Goal: Task Accomplishment & Management: Manage account settings

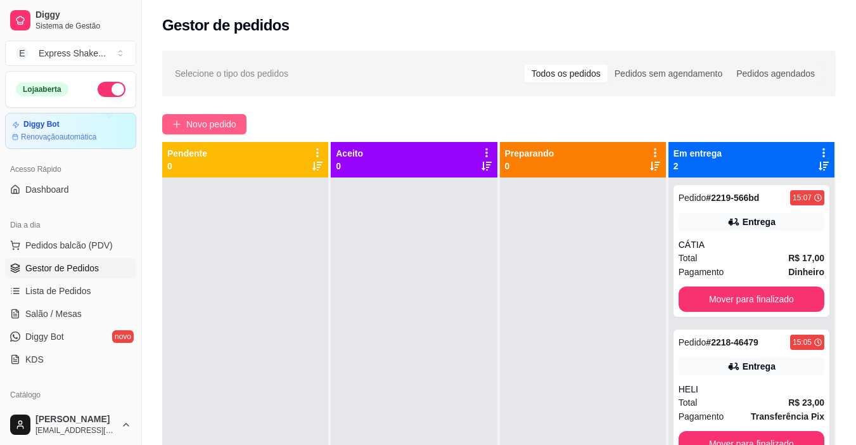
click at [226, 129] on span "Novo pedido" at bounding box center [211, 124] width 50 height 14
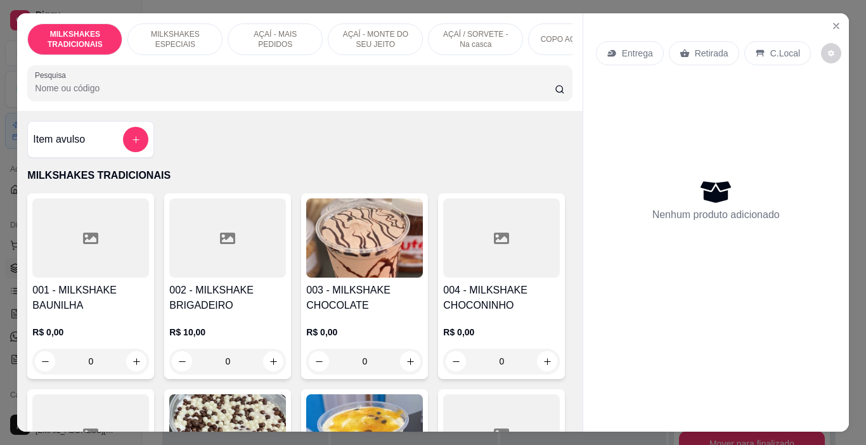
click at [281, 36] on p "AÇAÍ - MAIS PEDIDOS" at bounding box center [275, 39] width 74 height 20
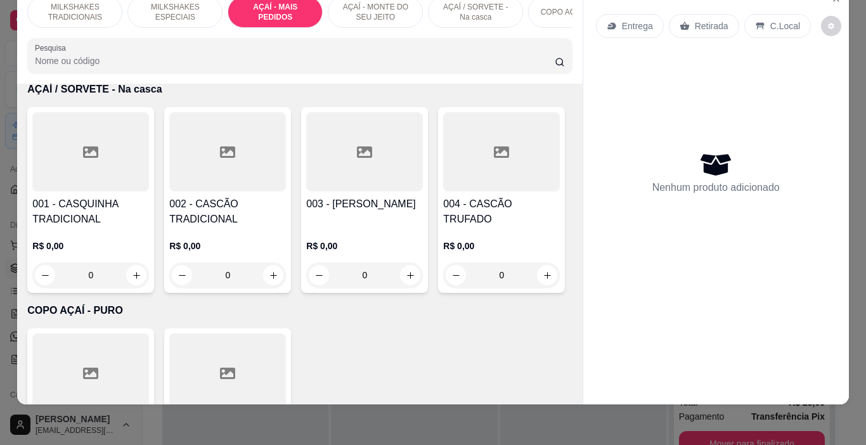
scroll to position [2701, 0]
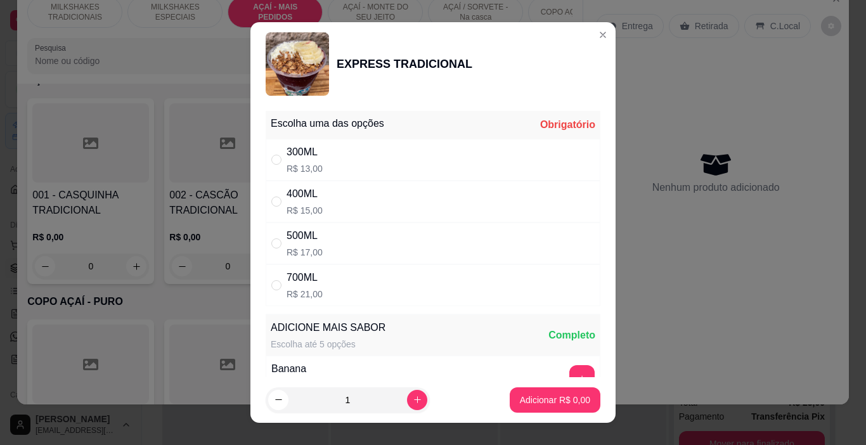
click at [277, 238] on div "" at bounding box center [278, 243] width 15 height 14
radio input "true"
click at [535, 400] on p "Adicionar R$ 17,00" at bounding box center [553, 400] width 74 height 12
type input "1"
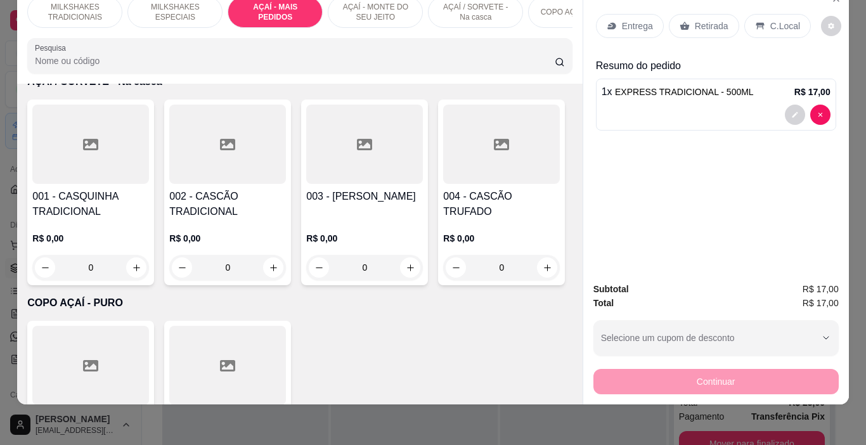
click at [622, 20] on p "Entrega" at bounding box center [637, 26] width 31 height 13
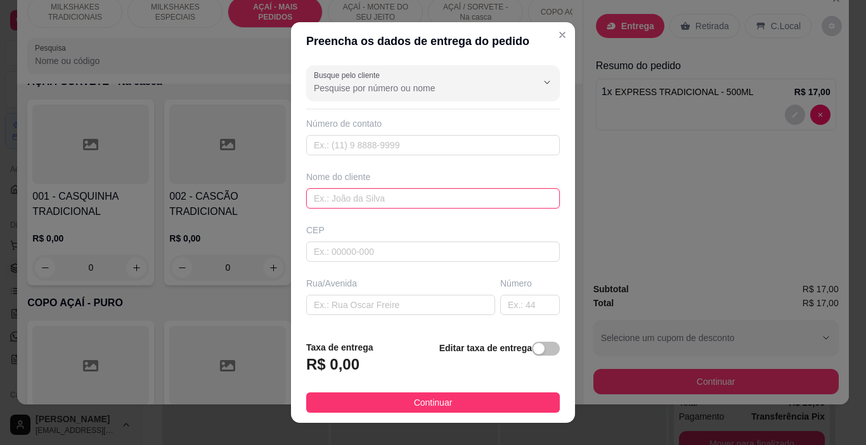
click at [378, 202] on input "text" at bounding box center [433, 198] width 254 height 20
click at [380, 194] on input "text" at bounding box center [433, 198] width 254 height 20
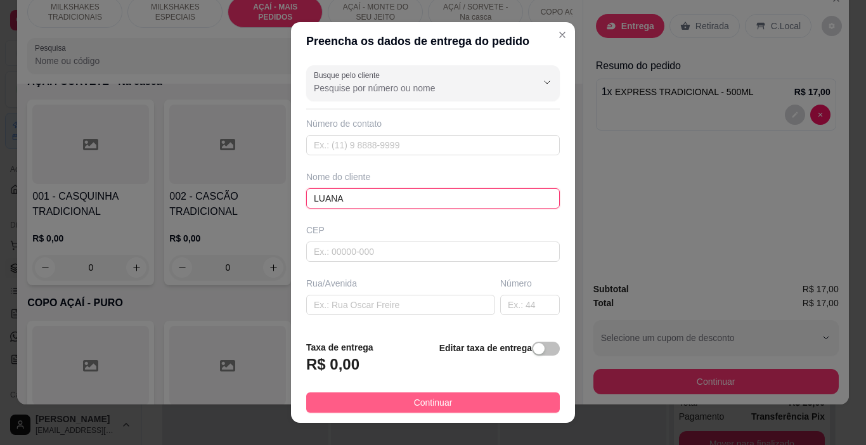
type input "LUANA"
drag, startPoint x: 453, startPoint y: 412, endPoint x: 509, endPoint y: 392, distance: 59.7
click at [455, 411] on button "Continuar" at bounding box center [433, 402] width 254 height 20
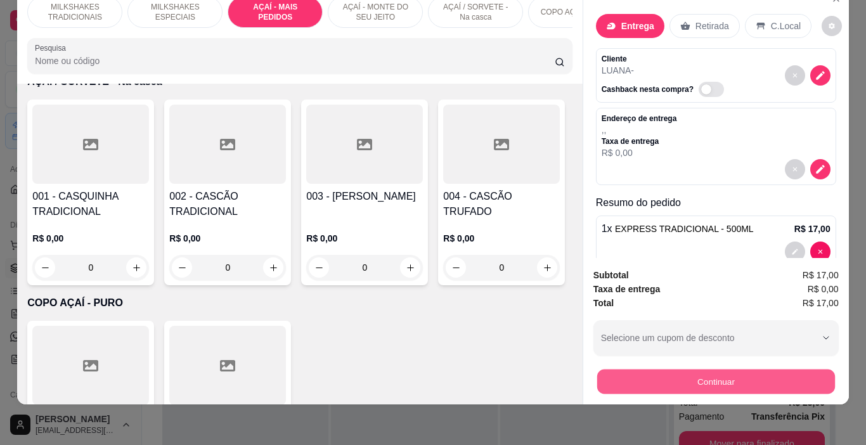
click at [610, 370] on button "Continuar" at bounding box center [716, 382] width 238 height 25
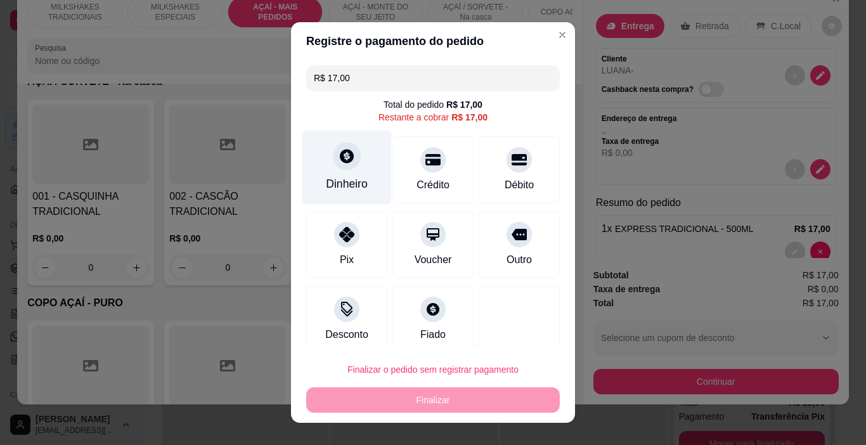
click at [326, 183] on div "Dinheiro" at bounding box center [347, 184] width 42 height 16
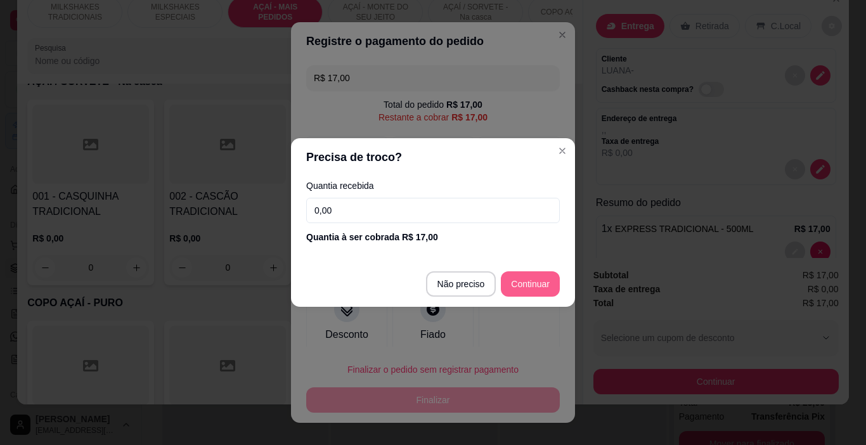
click at [523, 297] on footer "Não preciso Continuar" at bounding box center [433, 284] width 284 height 46
type input "R$ 0,00"
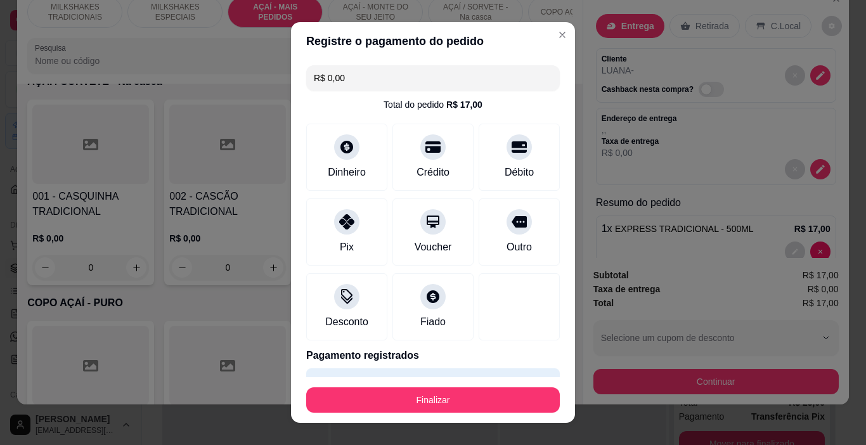
click at [448, 405] on button "Finalizar" at bounding box center [433, 399] width 254 height 25
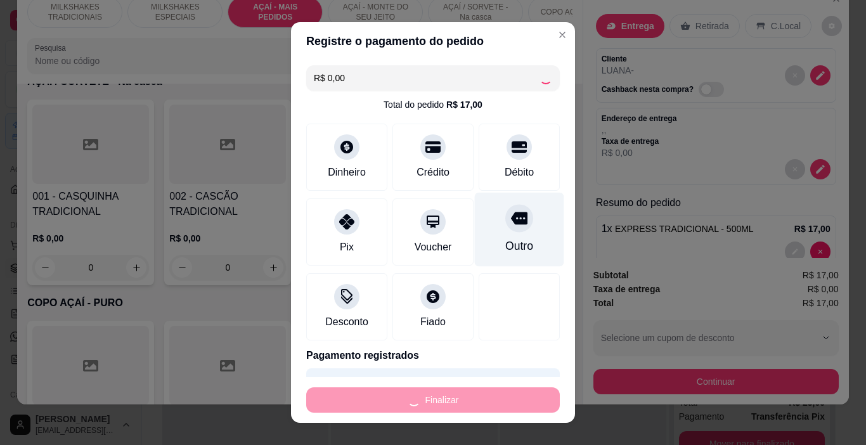
type input "0"
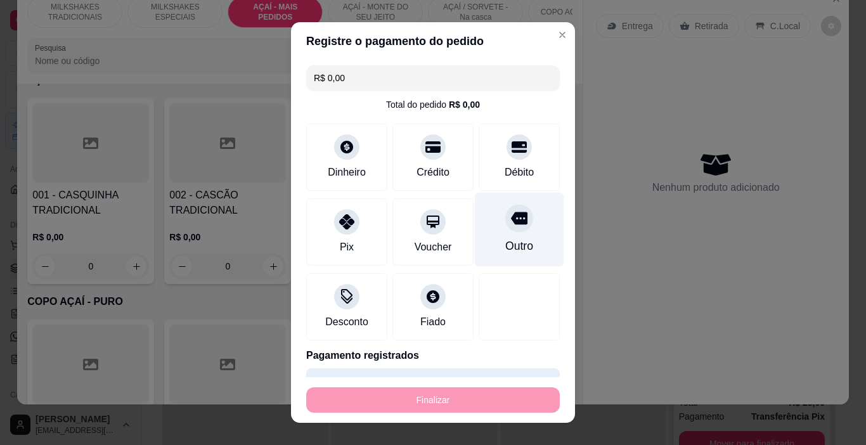
type input "-R$ 17,00"
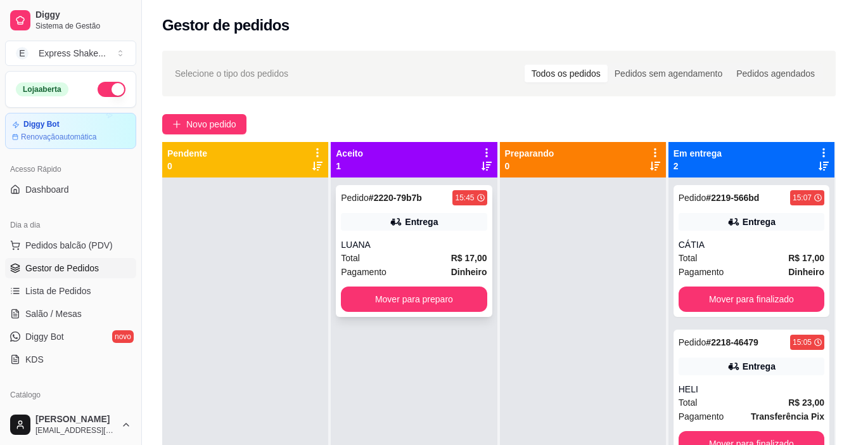
click at [409, 240] on div "LUANA" at bounding box center [414, 244] width 146 height 13
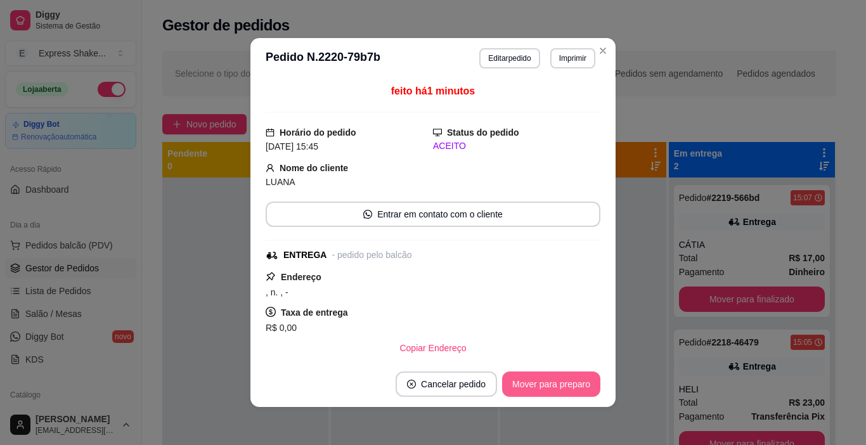
click at [574, 391] on button "Mover para preparo" at bounding box center [551, 384] width 98 height 25
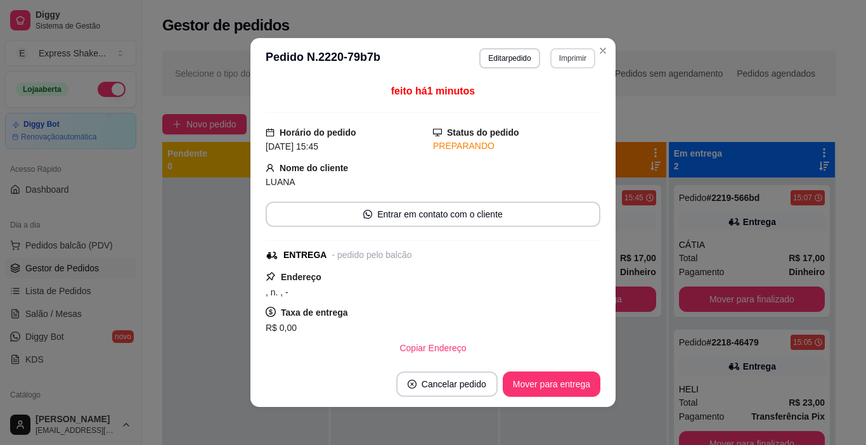
click at [566, 55] on button "Imprimir" at bounding box center [572, 58] width 45 height 20
click at [564, 105] on button "IMPRESSORA" at bounding box center [545, 103] width 89 height 20
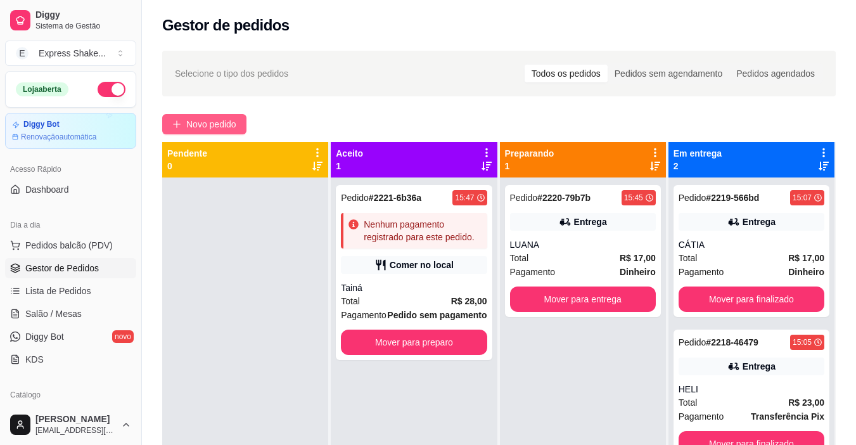
click at [219, 128] on span "Novo pedido" at bounding box center [211, 124] width 50 height 14
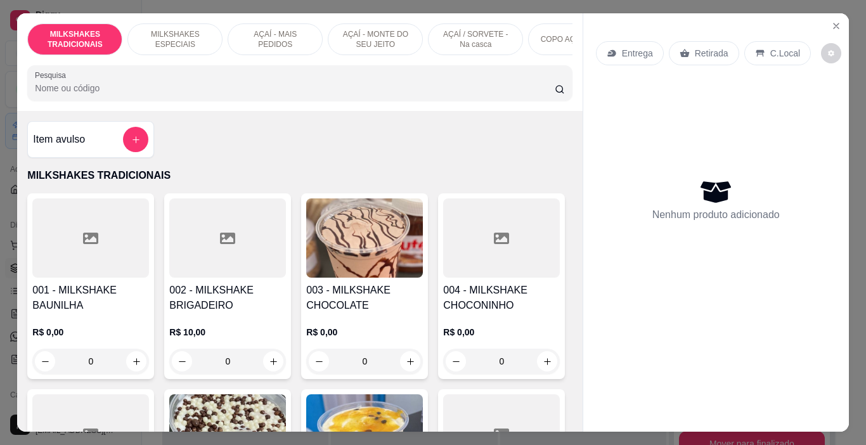
scroll to position [0, 477]
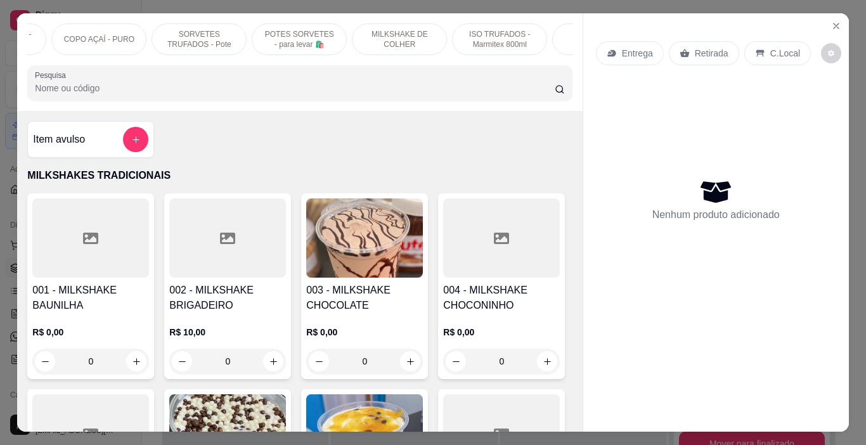
click at [276, 44] on p "POTES SORVETES - para levar 🛍️" at bounding box center [299, 39] width 74 height 20
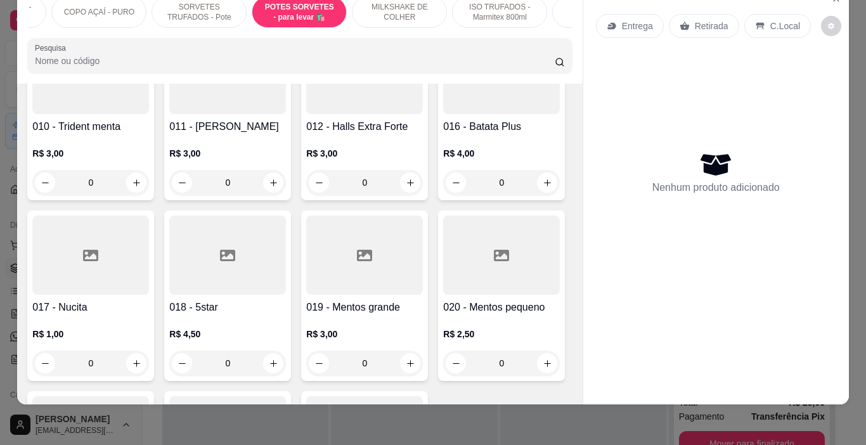
scroll to position [4893, 0]
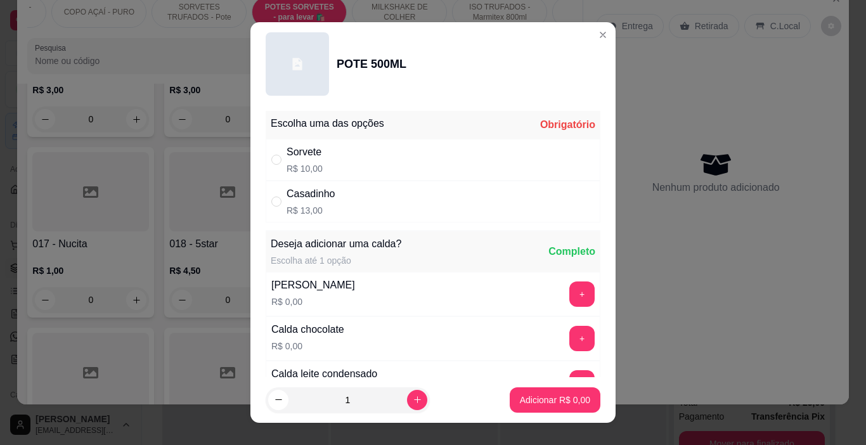
click at [403, 164] on div "Sorvete R$ 10,00" at bounding box center [433, 160] width 335 height 42
radio input "true"
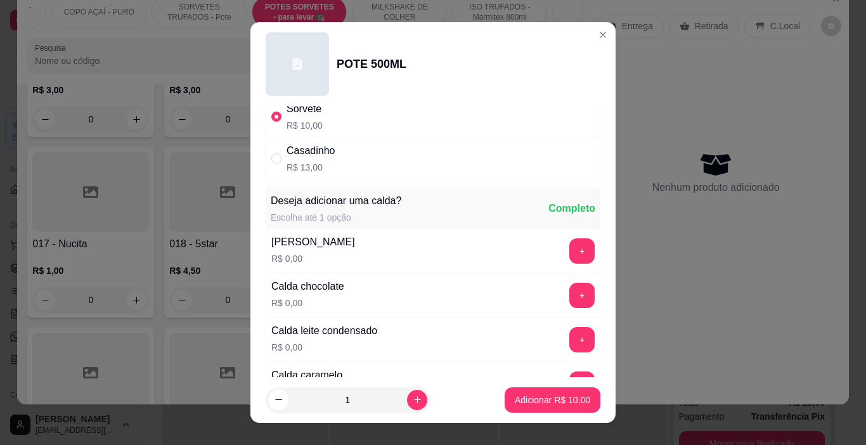
scroll to position [63, 0]
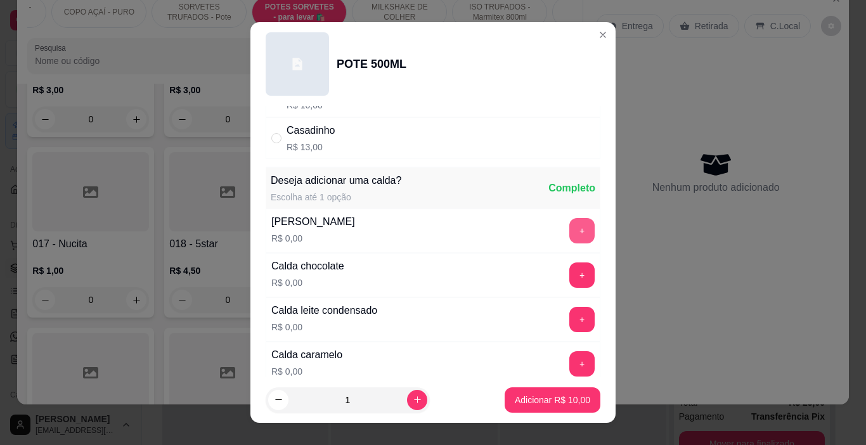
click at [569, 233] on button "+" at bounding box center [581, 230] width 25 height 25
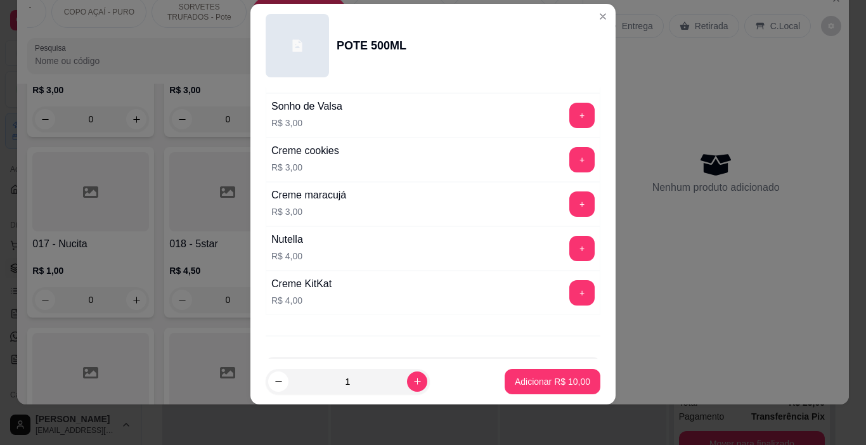
scroll to position [1672, 0]
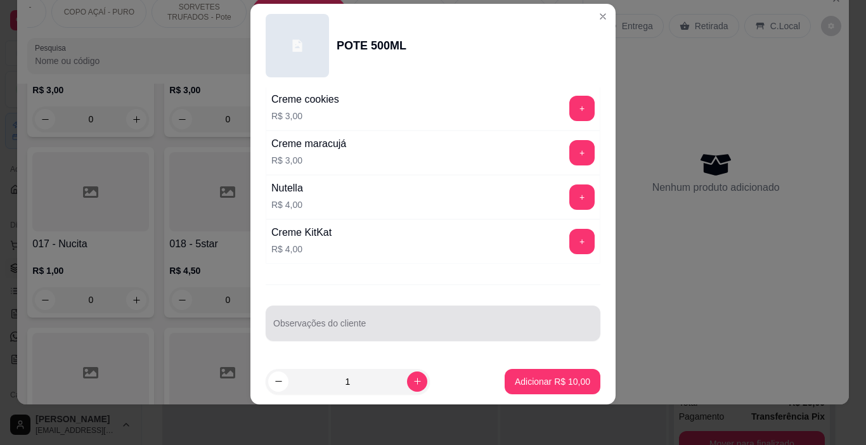
click at [332, 318] on div at bounding box center [433, 323] width 320 height 25
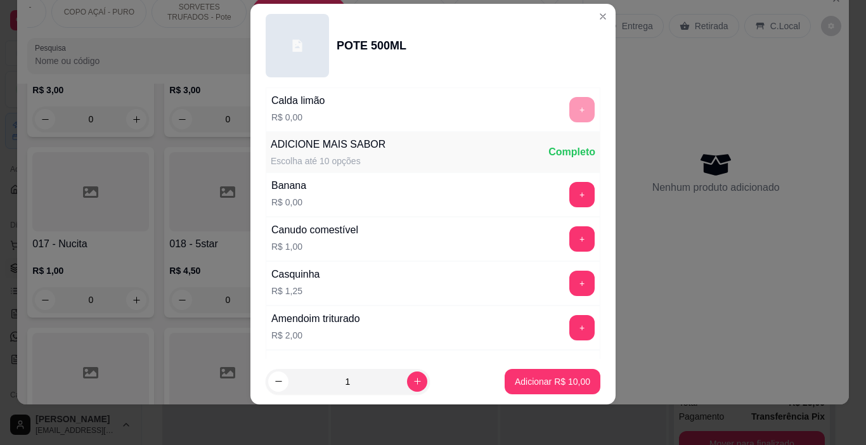
scroll to position [341, 0]
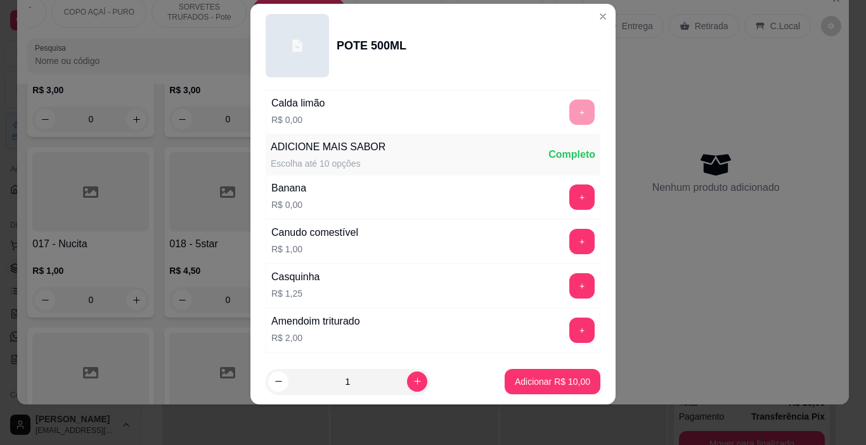
type input "MISTA"
click at [569, 285] on button "+" at bounding box center [581, 285] width 25 height 25
click at [569, 287] on button "+" at bounding box center [581, 285] width 25 height 25
click at [570, 287] on button "+" at bounding box center [582, 286] width 25 height 25
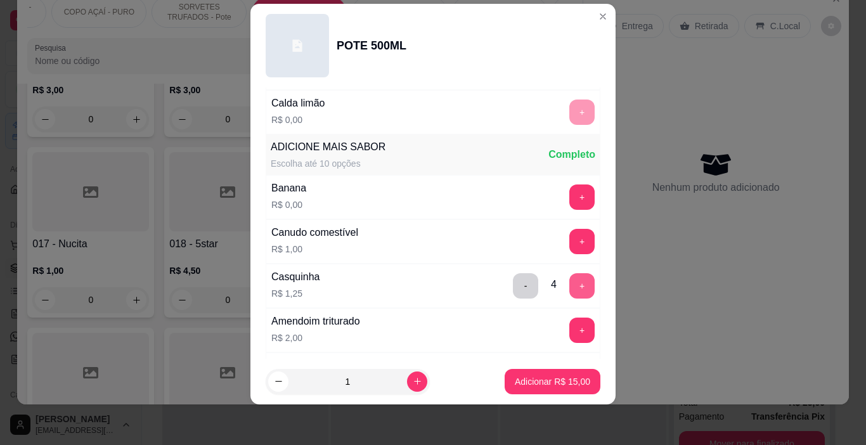
click at [569, 287] on button "+" at bounding box center [581, 285] width 25 height 25
click at [529, 382] on p "Adicionar R$ 16,25" at bounding box center [553, 381] width 74 height 12
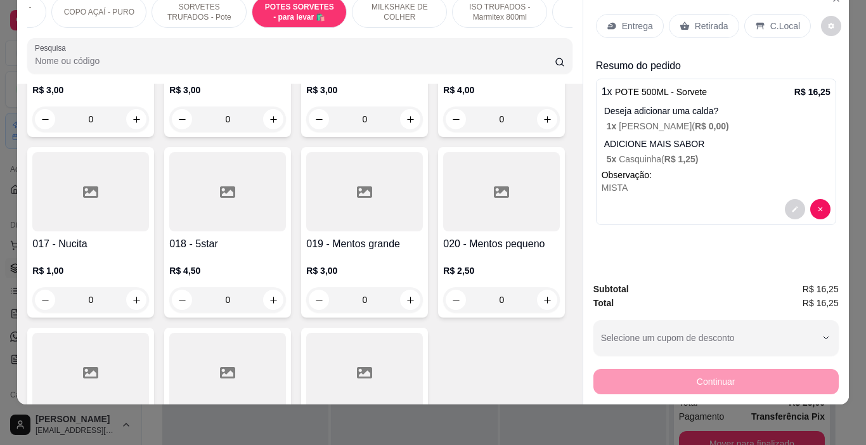
click at [629, 20] on p "Entrega" at bounding box center [637, 26] width 31 height 13
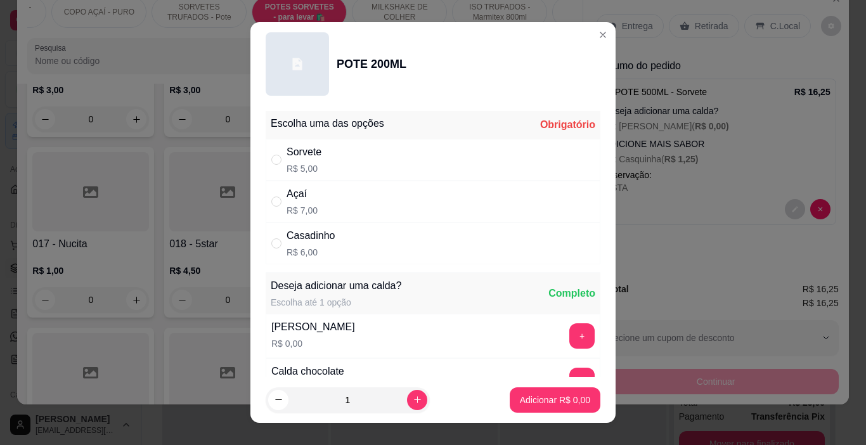
click at [336, 169] on div "Sorvete R$ 5,00" at bounding box center [433, 160] width 335 height 42
radio input "true"
click at [569, 334] on button "+" at bounding box center [581, 335] width 25 height 25
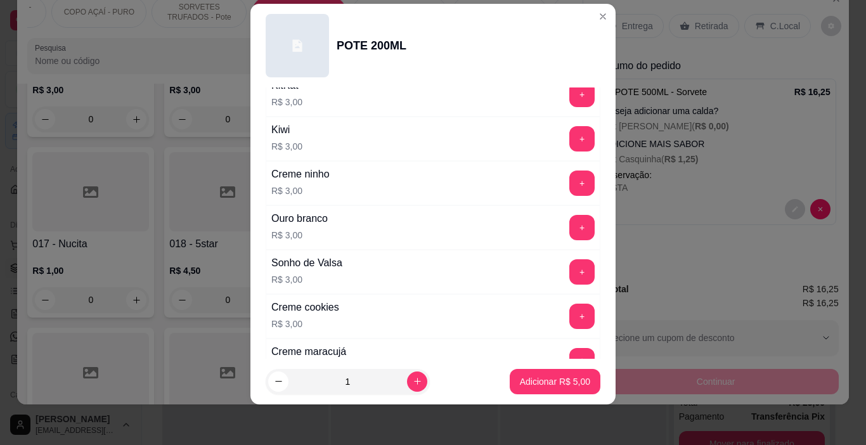
scroll to position [1714, 0]
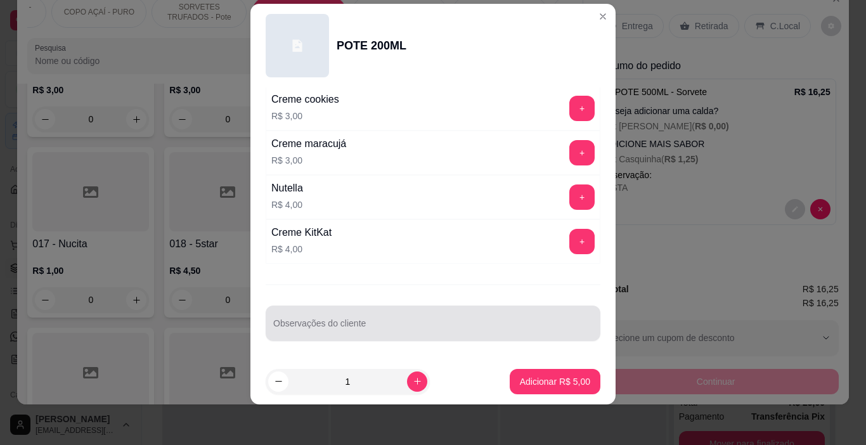
click at [373, 318] on div at bounding box center [433, 323] width 320 height 25
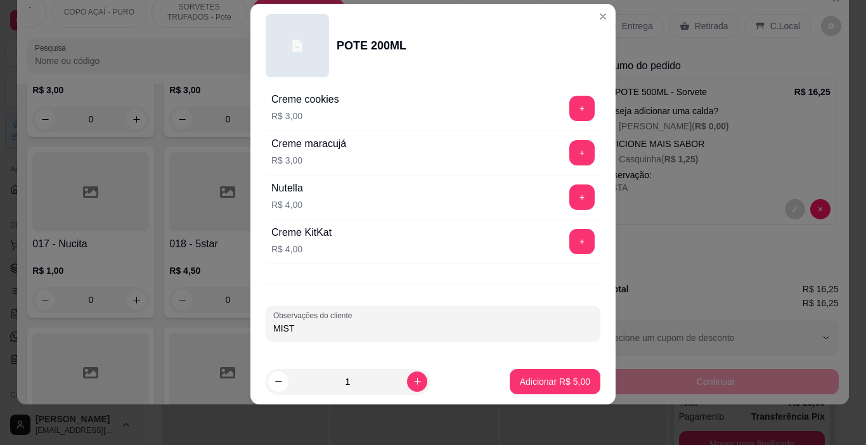
type input "MISTA"
click at [529, 372] on button "Adicionar R$ 5,00" at bounding box center [555, 381] width 91 height 25
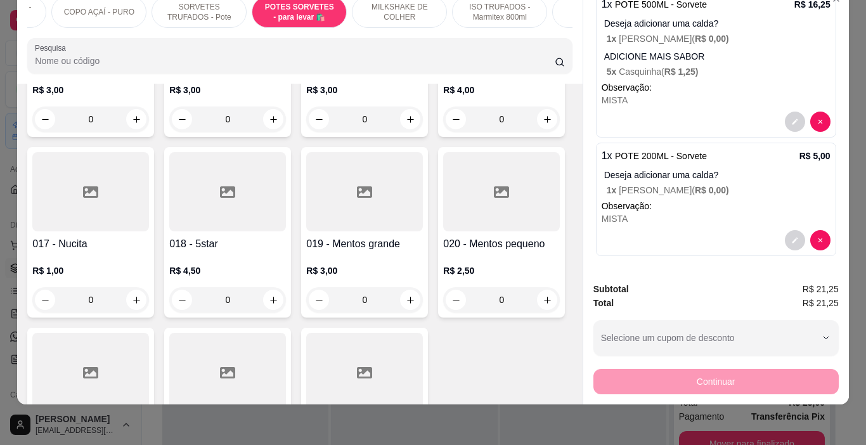
scroll to position [89, 0]
click at [642, 228] on div at bounding box center [716, 238] width 229 height 20
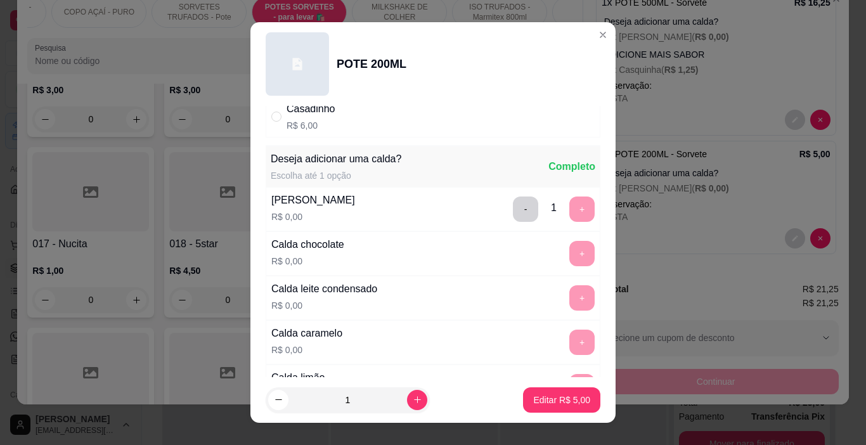
scroll to position [63, 0]
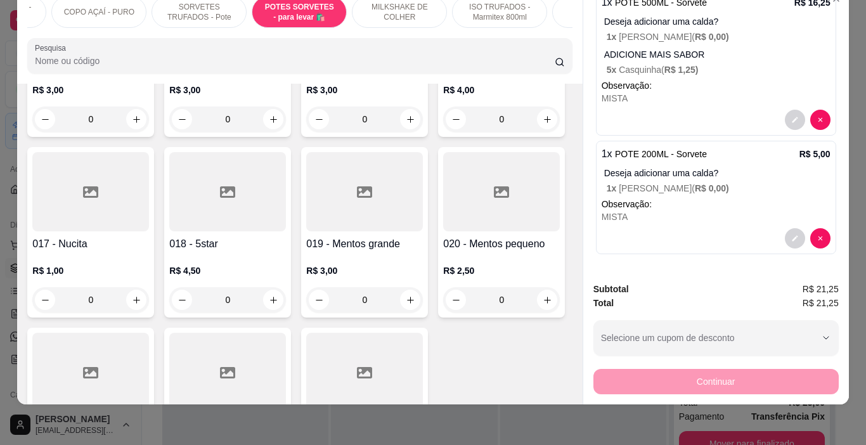
click at [664, 79] on p "Observação:" at bounding box center [716, 85] width 229 height 13
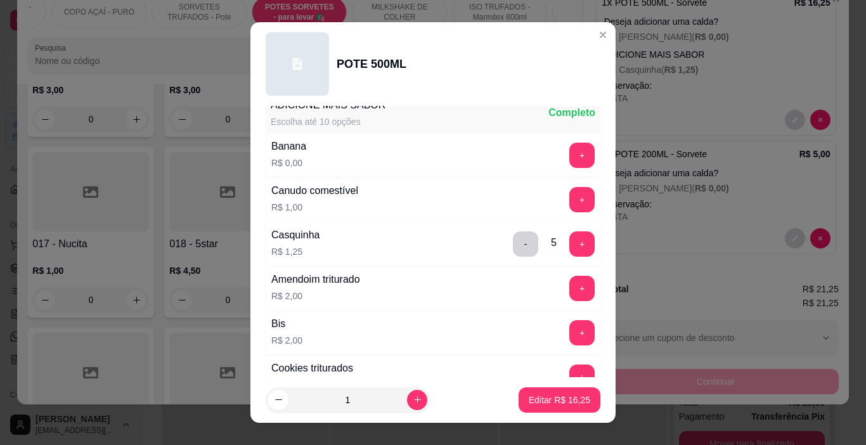
scroll to position [444, 0]
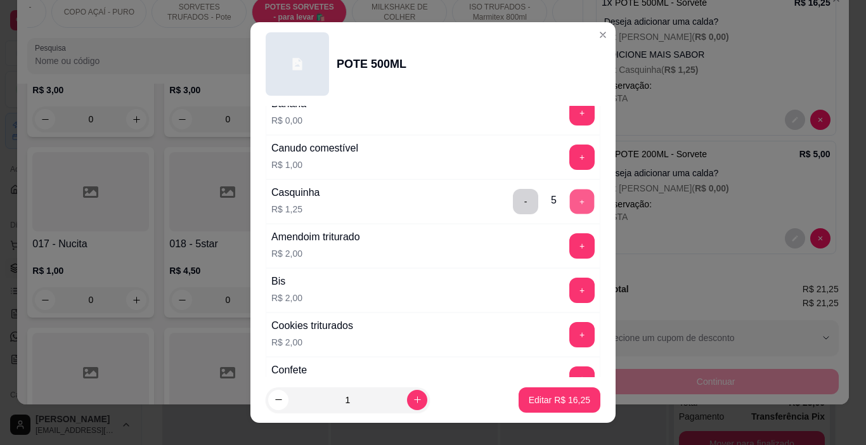
click at [570, 207] on button "+" at bounding box center [582, 202] width 25 height 25
click at [544, 393] on button "Editar R$ 17,50" at bounding box center [560, 399] width 82 height 25
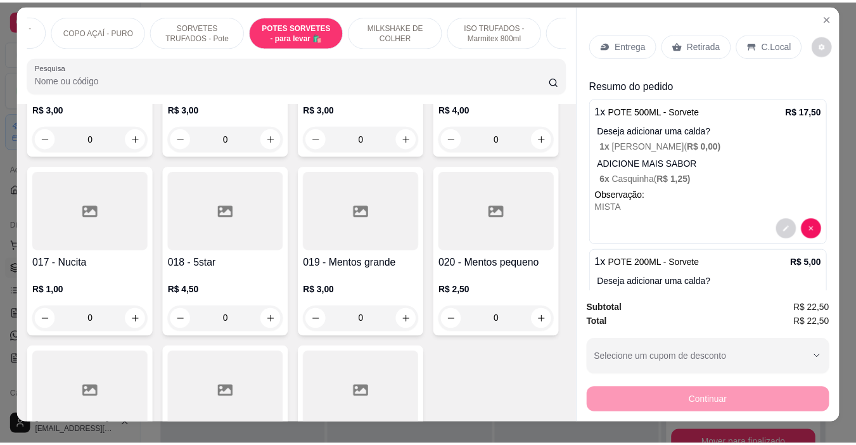
scroll to position [0, 0]
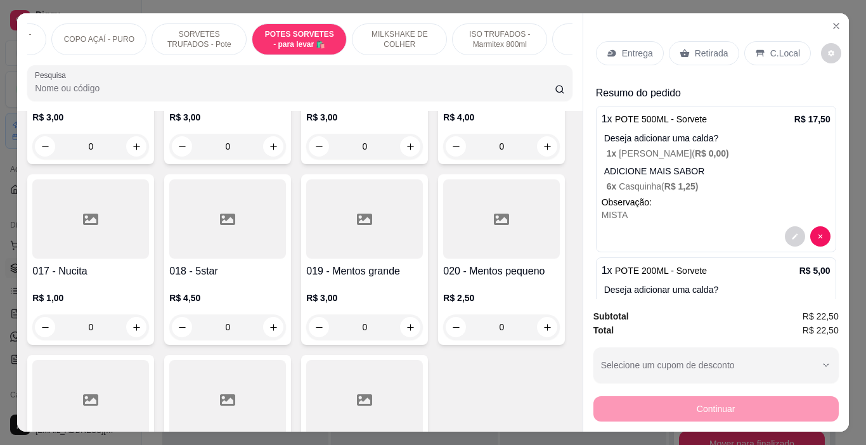
click at [603, 55] on div "Entrega" at bounding box center [630, 53] width 68 height 24
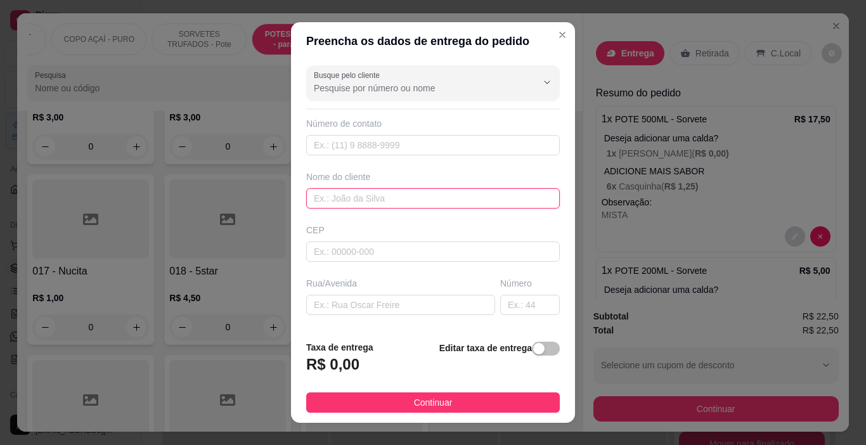
click at [401, 192] on input "text" at bounding box center [433, 198] width 254 height 20
type input "PATY"
click at [439, 404] on span "Continuar" at bounding box center [433, 403] width 39 height 14
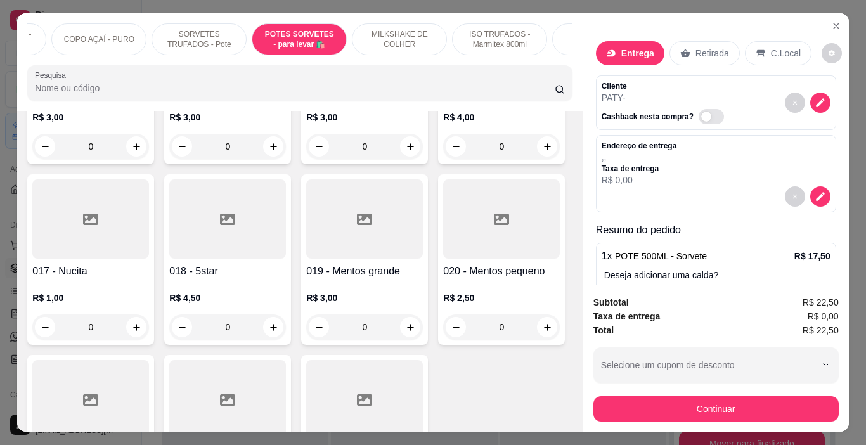
click at [598, 399] on button "Continuar" at bounding box center [715, 408] width 245 height 25
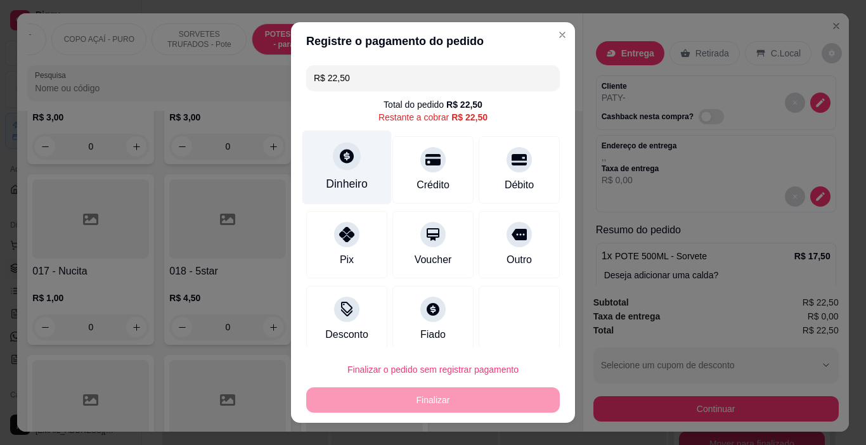
click at [339, 154] on icon at bounding box center [347, 156] width 16 height 16
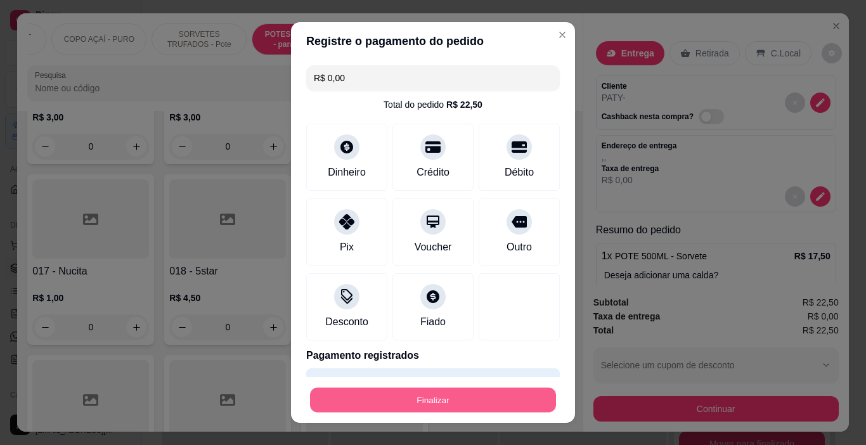
click at [467, 408] on button "Finalizar" at bounding box center [433, 400] width 246 height 25
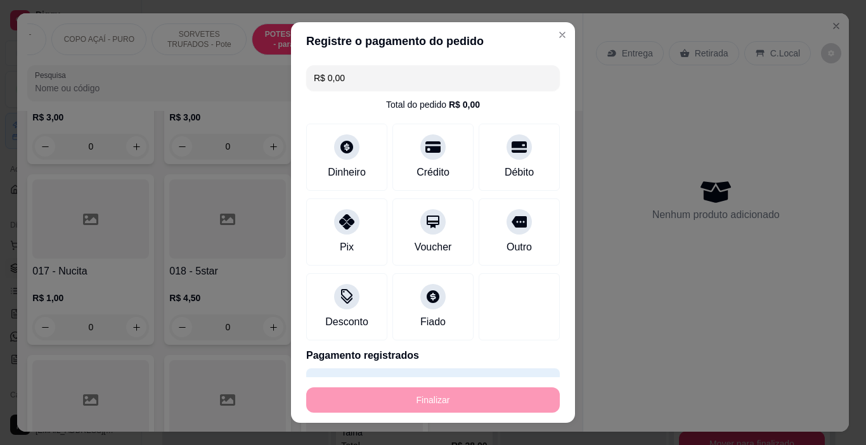
type input "-R$ 22,50"
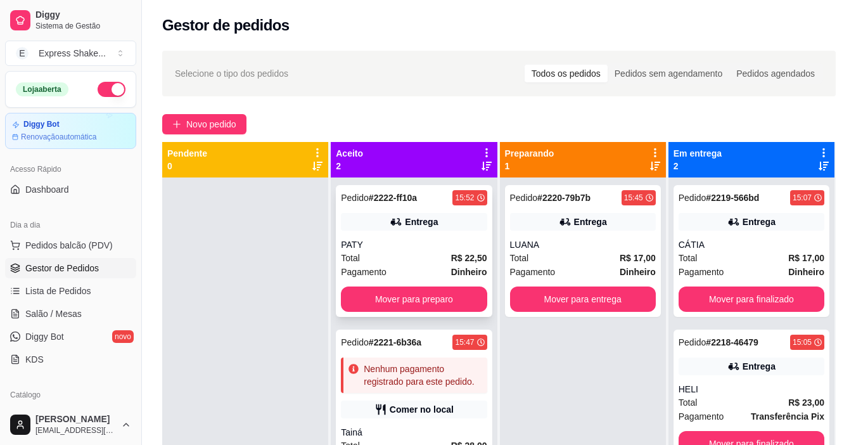
click at [415, 238] on div "PATY" at bounding box center [414, 244] width 146 height 13
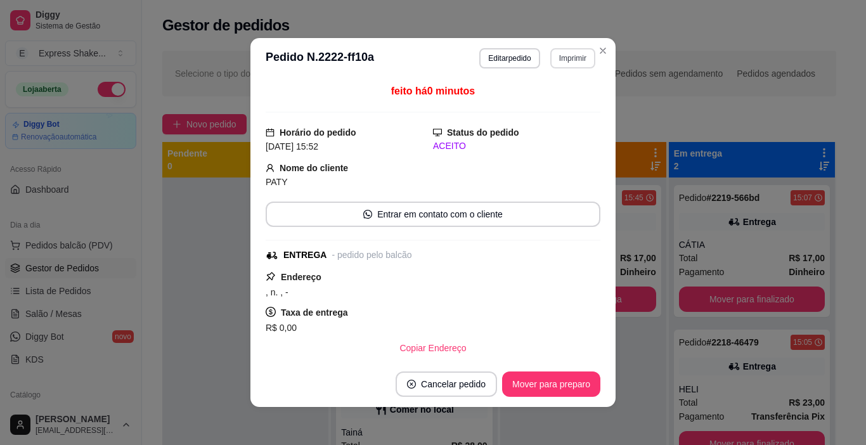
click at [563, 60] on button "Imprimir" at bounding box center [572, 58] width 45 height 20
click at [554, 104] on button "IMPRESSORA" at bounding box center [557, 97] width 74 height 16
click at [574, 380] on button "Mover para preparo" at bounding box center [550, 384] width 95 height 25
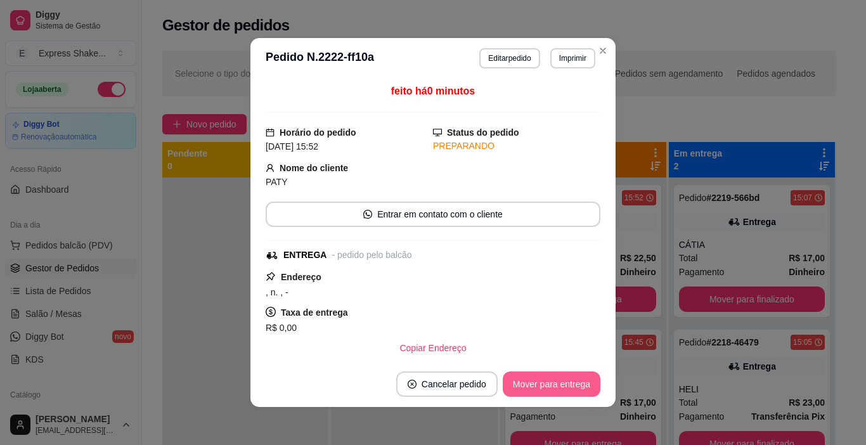
click at [574, 380] on button "Mover para entrega" at bounding box center [552, 384] width 98 height 25
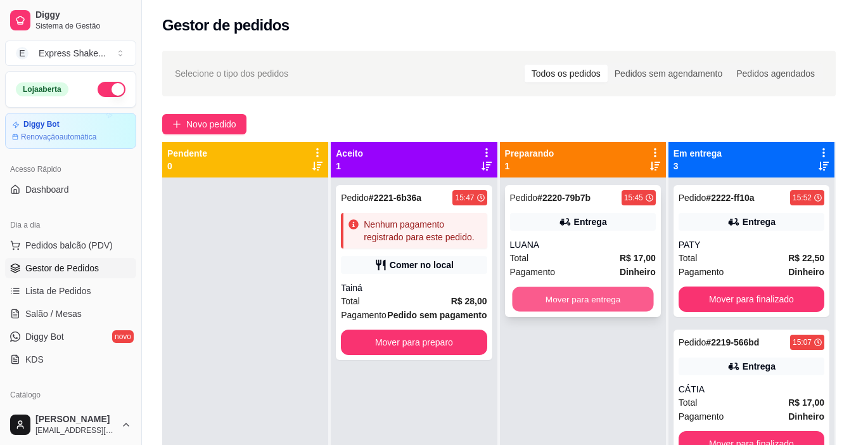
click at [596, 304] on button "Mover para entrega" at bounding box center [582, 299] width 141 height 25
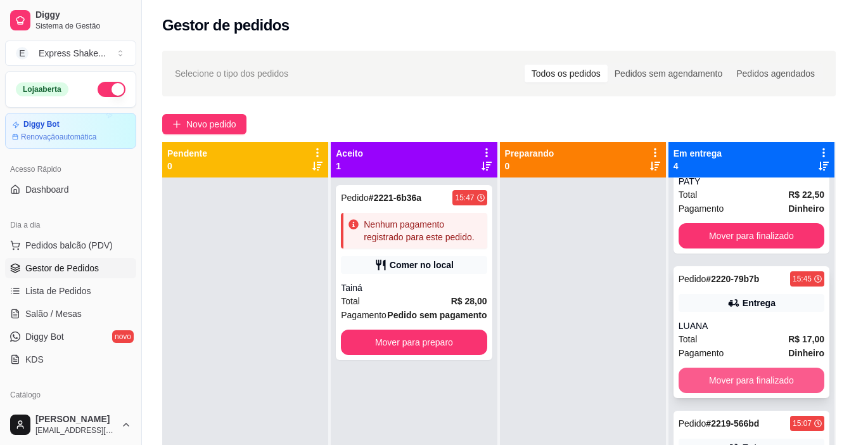
click at [739, 391] on button "Mover para finalizado" at bounding box center [752, 380] width 146 height 25
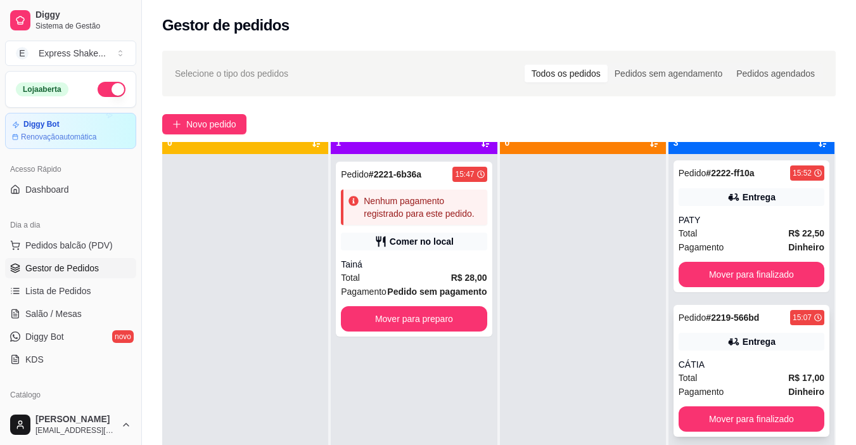
scroll to position [36, 0]
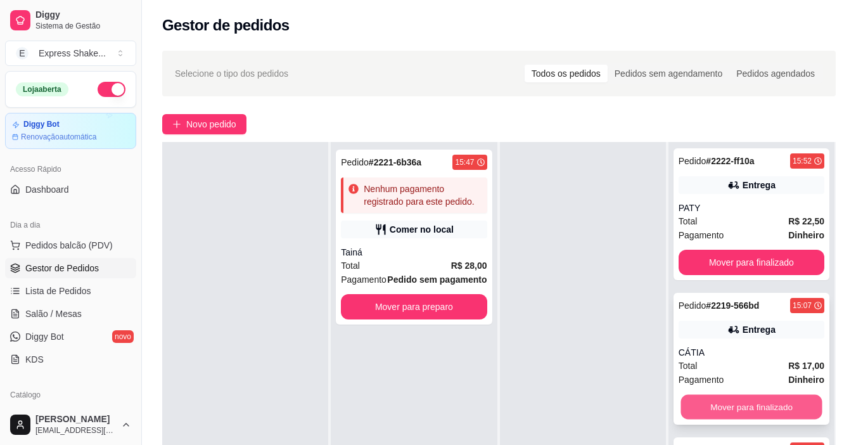
click at [730, 402] on button "Mover para finalizado" at bounding box center [751, 407] width 141 height 25
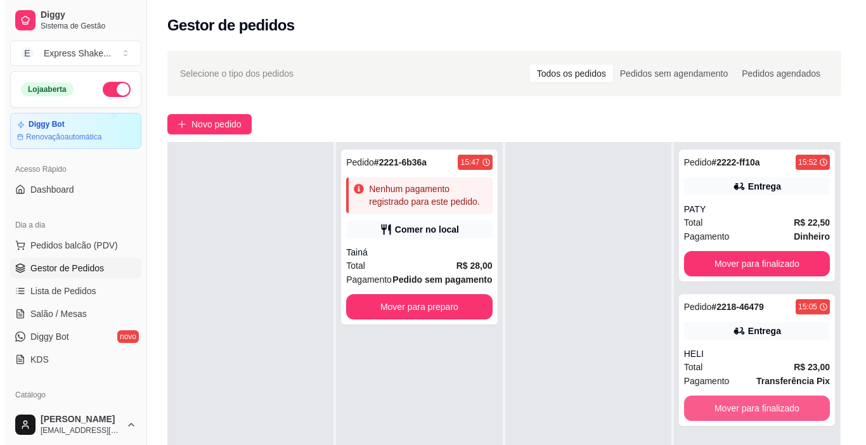
scroll to position [63, 0]
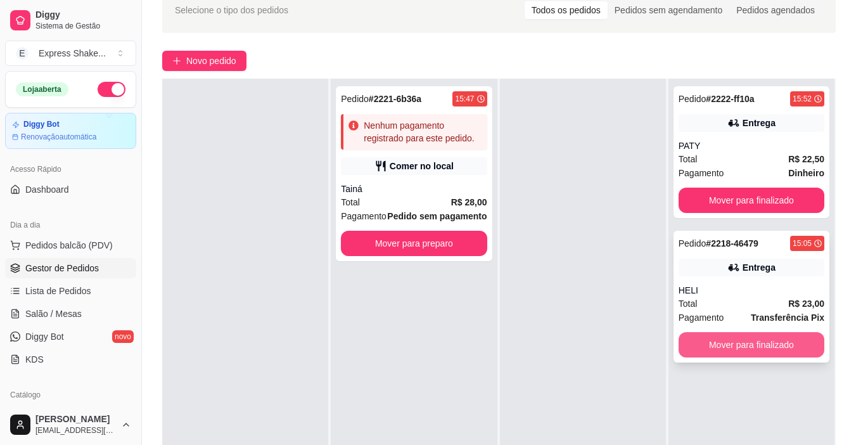
click at [711, 335] on button "Mover para finalizado" at bounding box center [752, 344] width 146 height 25
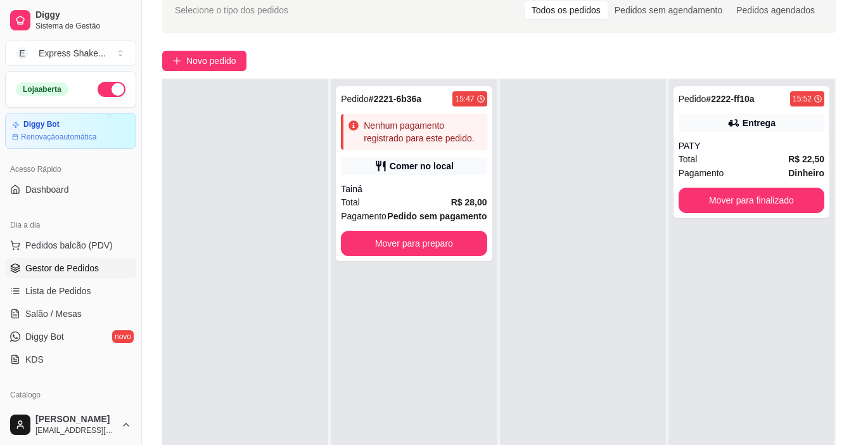
click at [224, 50] on div "Selecione o tipo dos pedidos Todos os pedidos Pedidos sem agendamento Pedidos a…" at bounding box center [499, 259] width 714 height 559
click at [223, 56] on span "Novo pedido" at bounding box center [211, 61] width 50 height 14
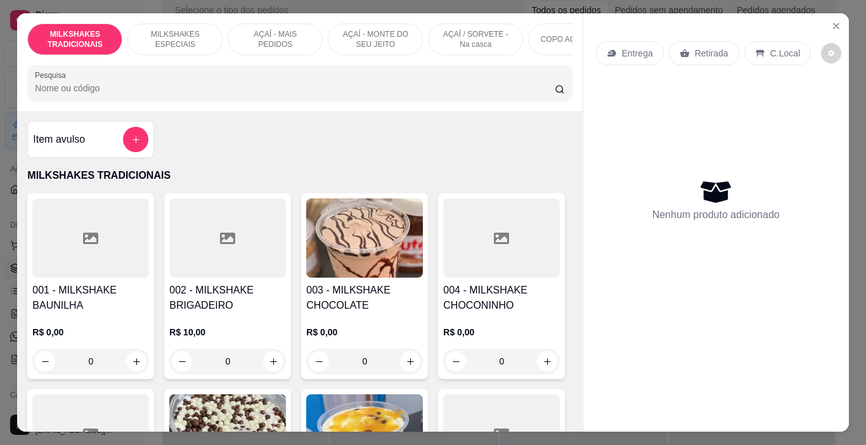
click at [288, 35] on p "AÇAÍ - MAIS PEDIDOS" at bounding box center [275, 39] width 74 height 20
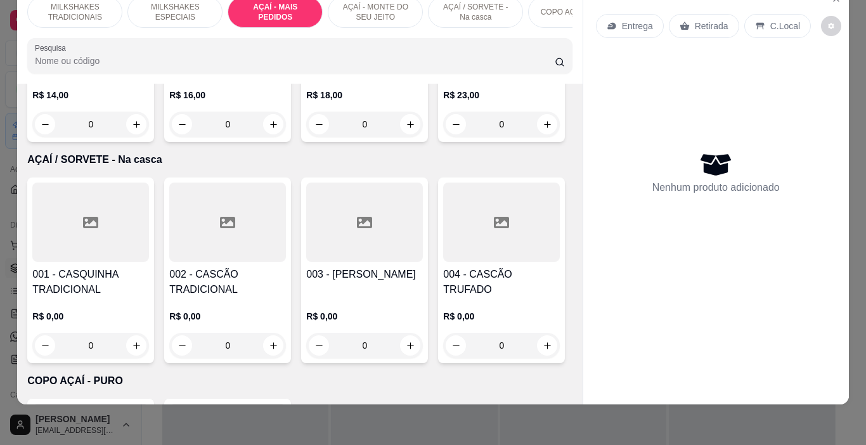
scroll to position [2701, 0]
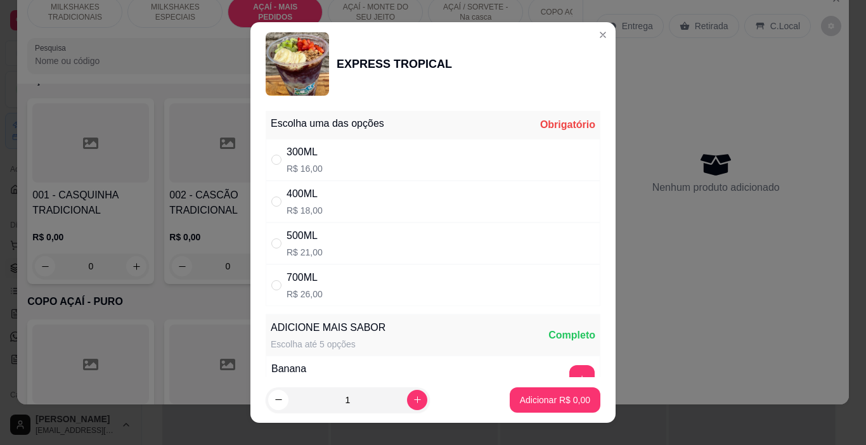
click at [335, 143] on div "300ML R$ 16,00" at bounding box center [433, 160] width 335 height 42
radio input "true"
click at [551, 392] on button "Adicionar R$ 16,00" at bounding box center [553, 399] width 96 height 25
type input "1"
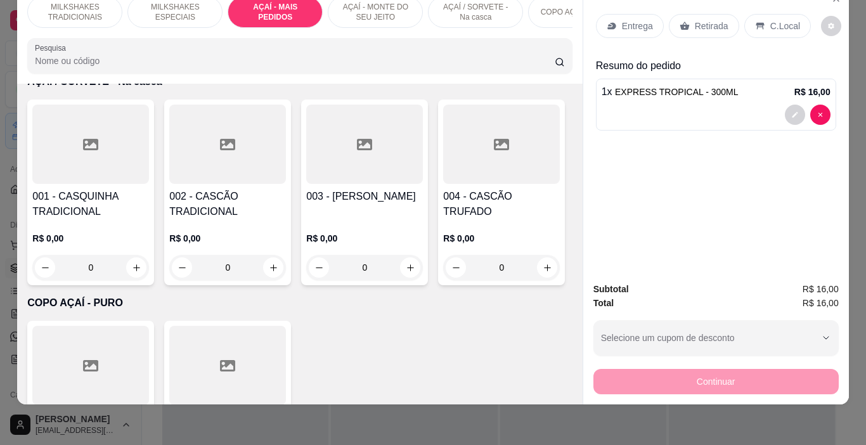
click at [773, 20] on p "C.Local" at bounding box center [785, 26] width 30 height 13
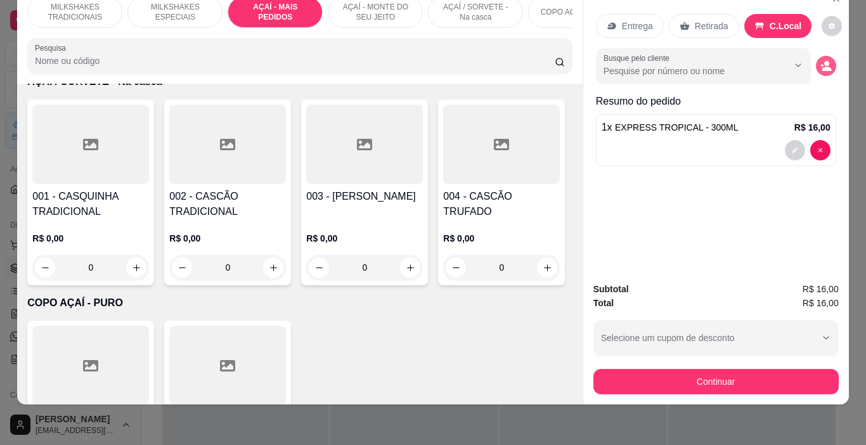
click at [823, 62] on icon "decrease-product-quantity" at bounding box center [825, 65] width 11 height 11
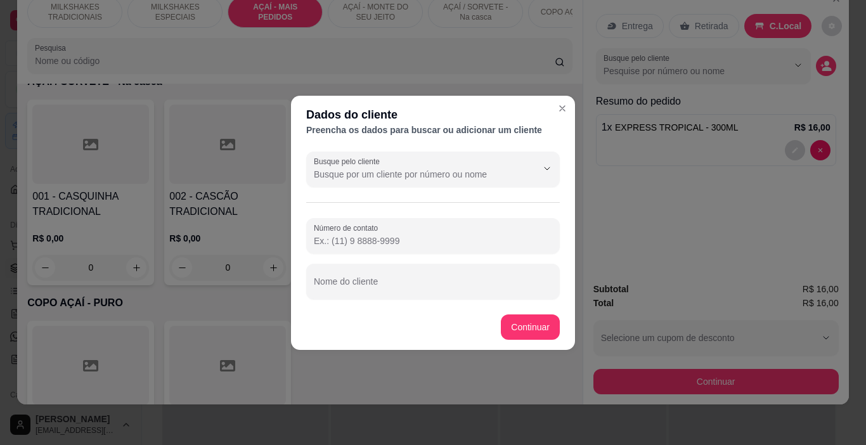
click at [415, 254] on div "Número de contato Nome do cliente" at bounding box center [433, 258] width 254 height 81
click at [401, 292] on input "Nome do cliente" at bounding box center [433, 286] width 238 height 13
type input "JEFIN"
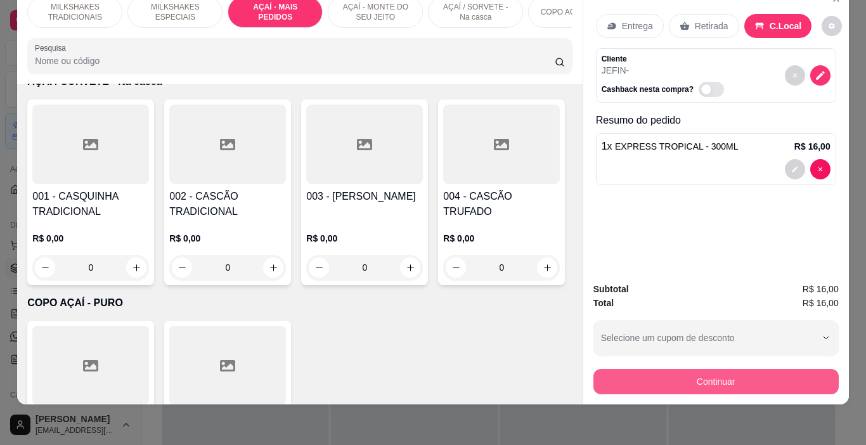
click at [661, 374] on button "Continuar" at bounding box center [715, 381] width 245 height 25
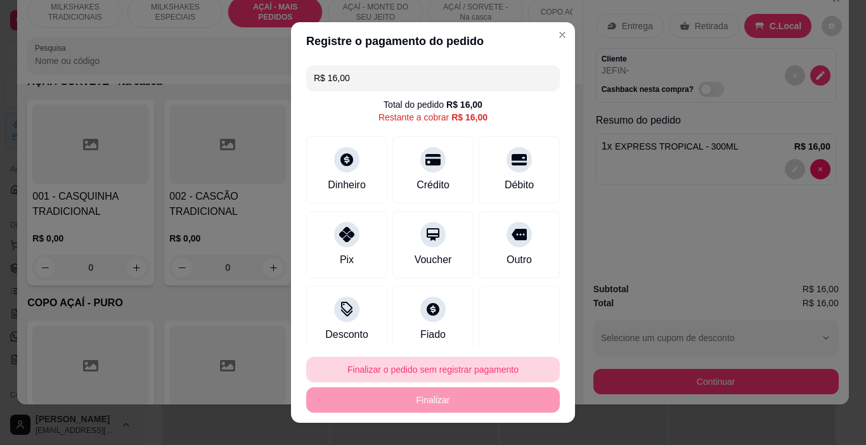
click at [441, 370] on button "Finalizar o pedido sem registrar pagamento" at bounding box center [433, 369] width 254 height 25
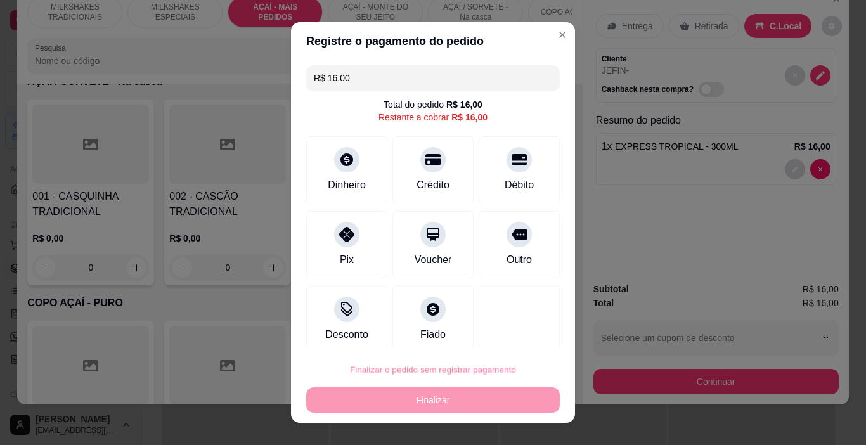
click at [491, 329] on button "Confirmar" at bounding box center [507, 334] width 47 height 20
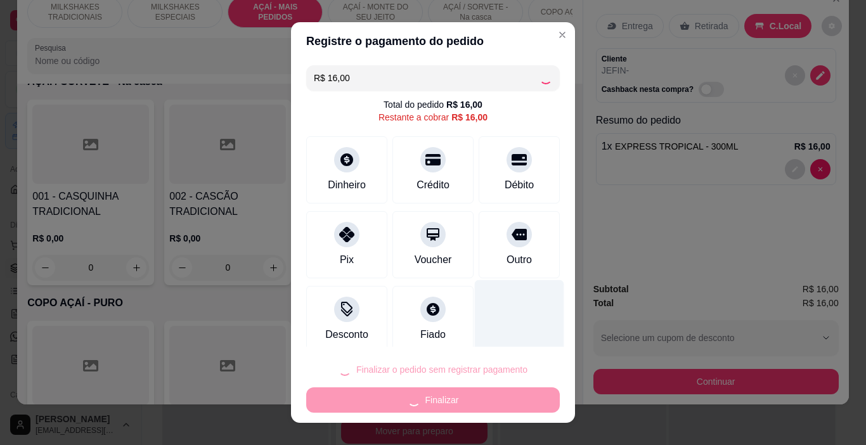
type input "0"
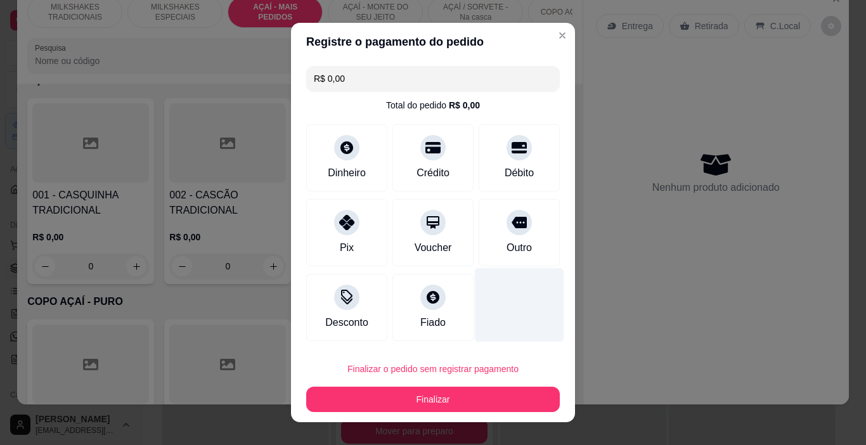
type input "R$ 0,00"
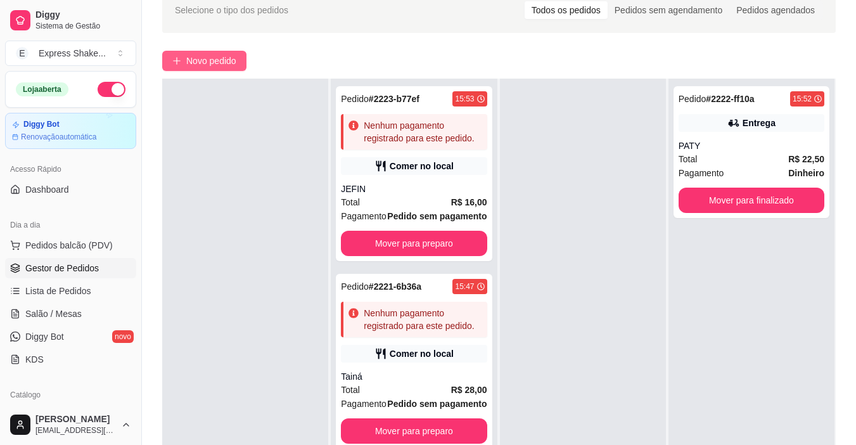
click at [202, 63] on span "Novo pedido" at bounding box center [211, 61] width 50 height 14
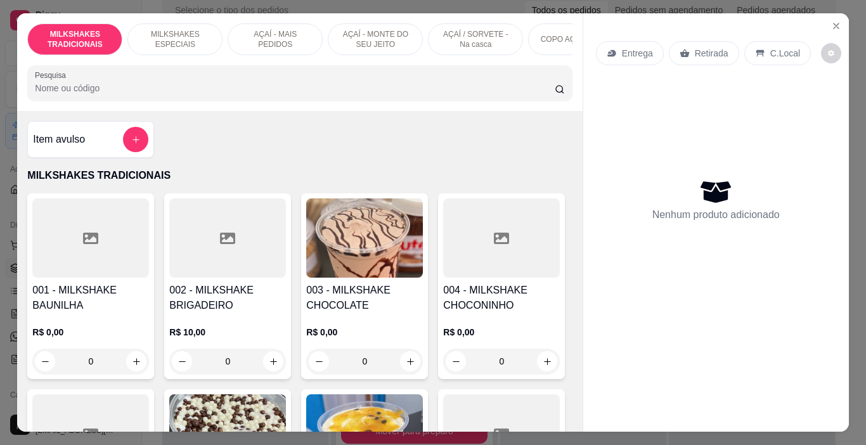
click at [347, 39] on p "AÇAÍ - MONTE DO SEU JEITO" at bounding box center [376, 39] width 74 height 20
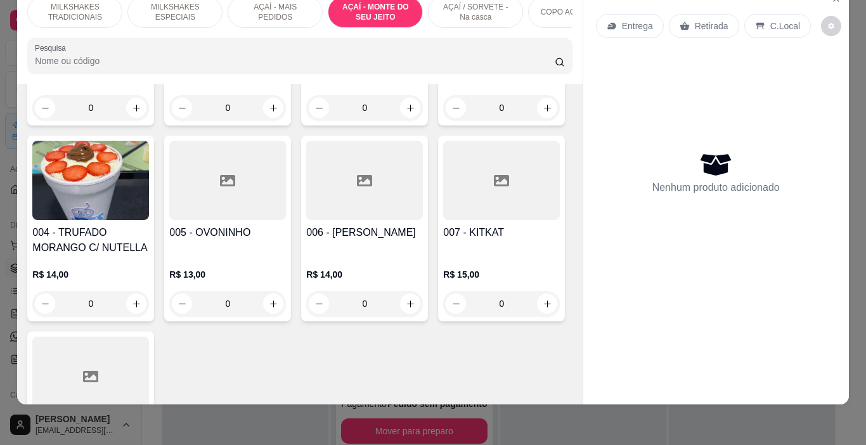
scroll to position [3349, 0]
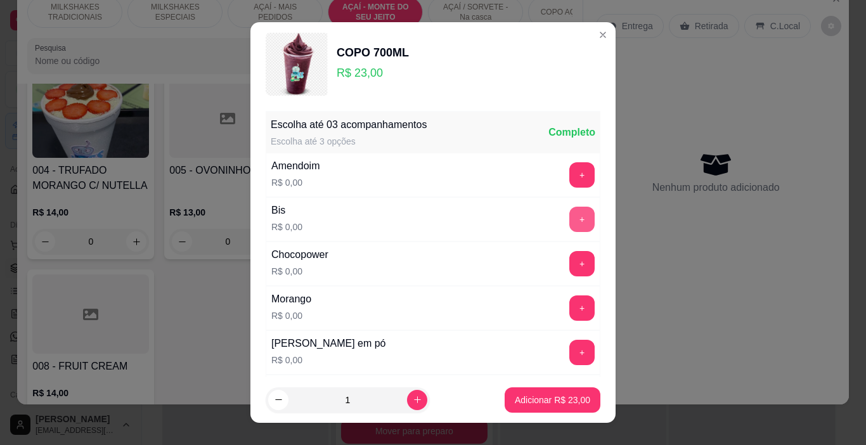
click at [569, 217] on button "+" at bounding box center [581, 219] width 25 height 25
click at [569, 310] on button "+" at bounding box center [581, 307] width 25 height 25
click at [569, 348] on button "+" at bounding box center [581, 352] width 25 height 25
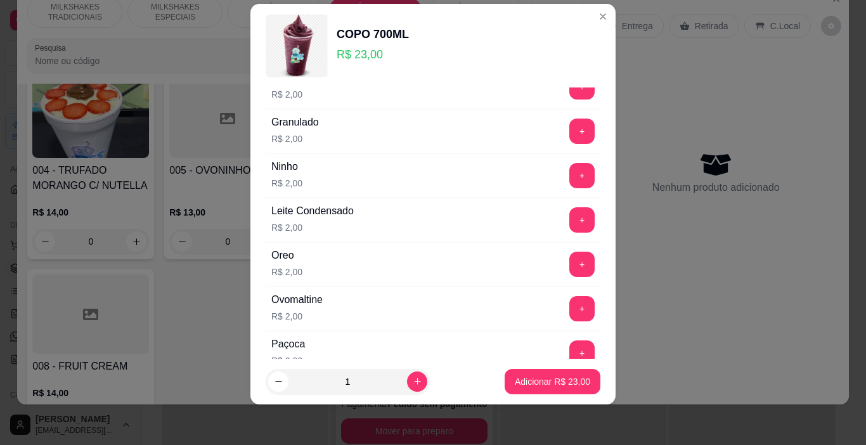
scroll to position [1201, 0]
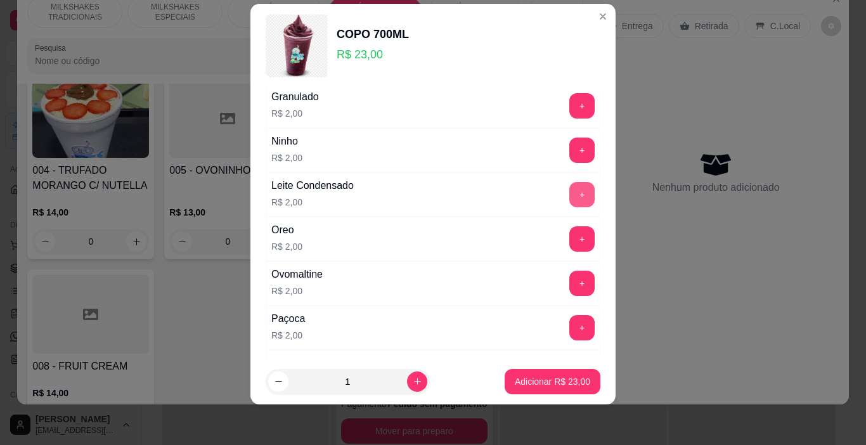
click at [569, 197] on button "+" at bounding box center [581, 194] width 25 height 25
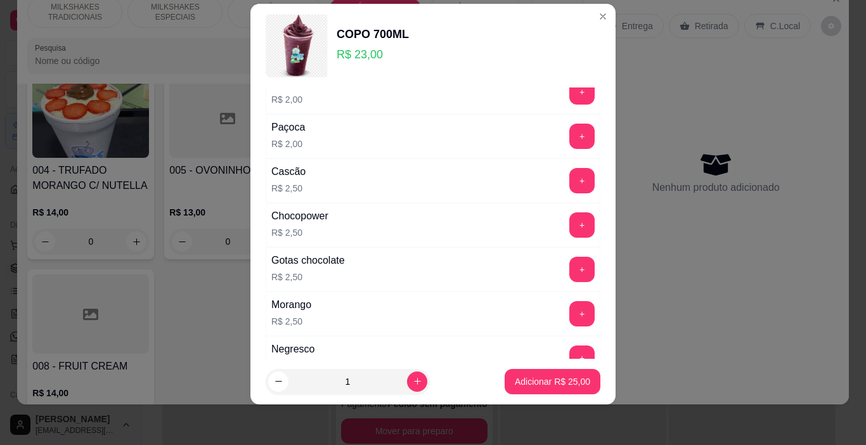
scroll to position [1454, 0]
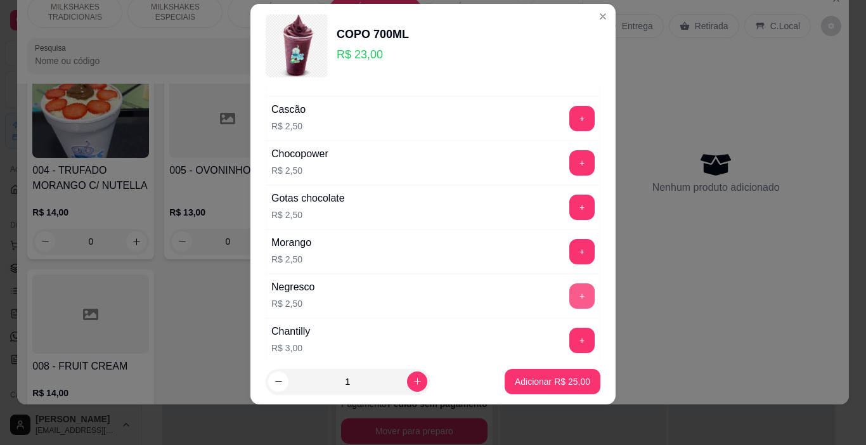
click at [569, 290] on button "+" at bounding box center [581, 295] width 25 height 25
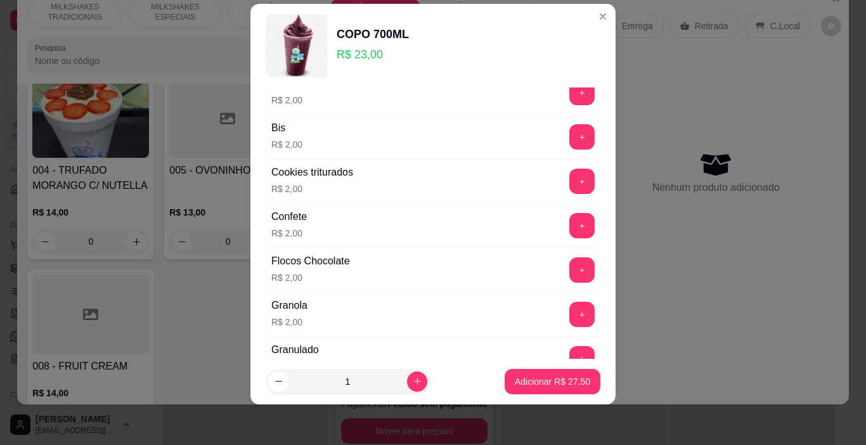
scroll to position [947, 0]
click at [569, 223] on button "+" at bounding box center [581, 226] width 25 height 25
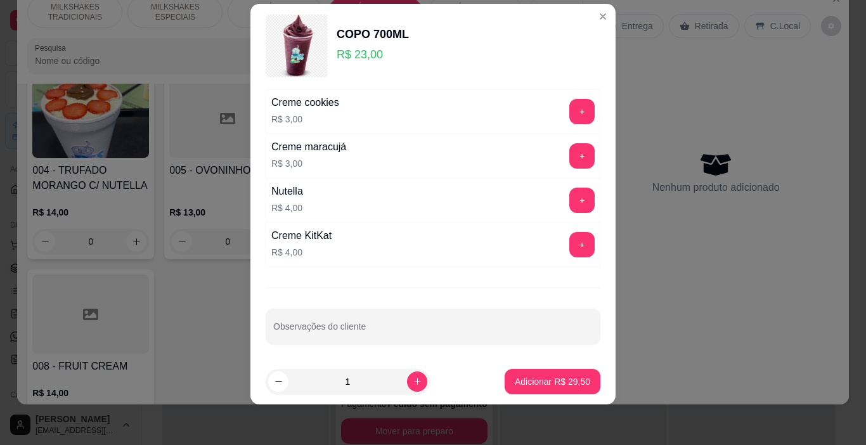
scroll to position [2041, 0]
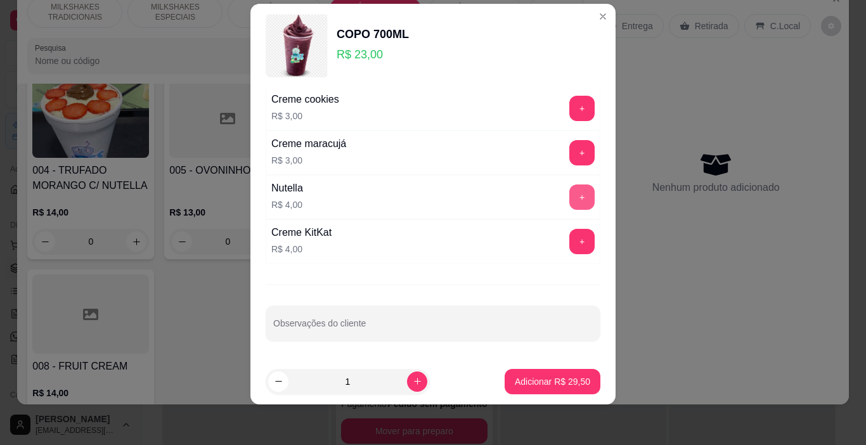
click at [569, 198] on button "+" at bounding box center [581, 196] width 25 height 25
click at [565, 377] on p "Adicionar R$ 33,50" at bounding box center [552, 381] width 75 height 13
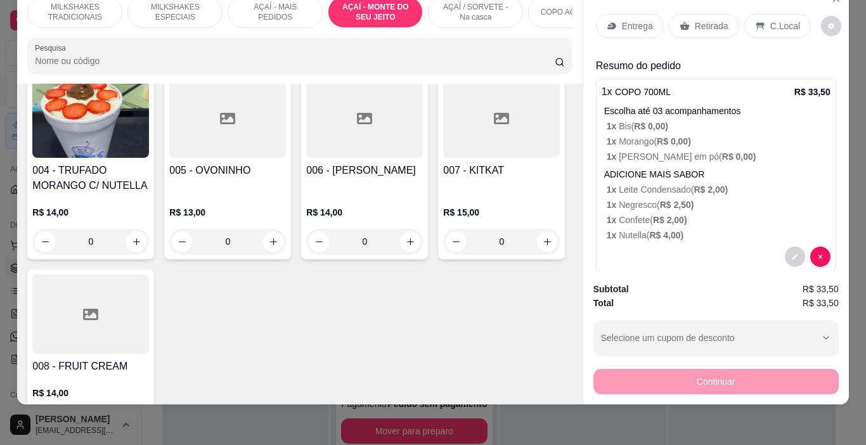
click at [615, 16] on div "Entrega" at bounding box center [630, 26] width 68 height 24
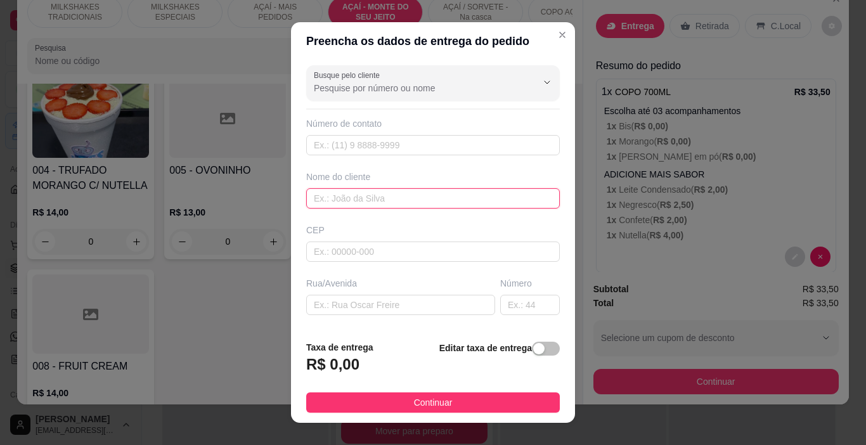
click at [401, 195] on input "text" at bounding box center [433, 198] width 254 height 20
type input "ANTOIN"
drag, startPoint x: 462, startPoint y: 397, endPoint x: 633, endPoint y: 373, distance: 172.9
click at [463, 397] on button "Continuar" at bounding box center [433, 402] width 254 height 20
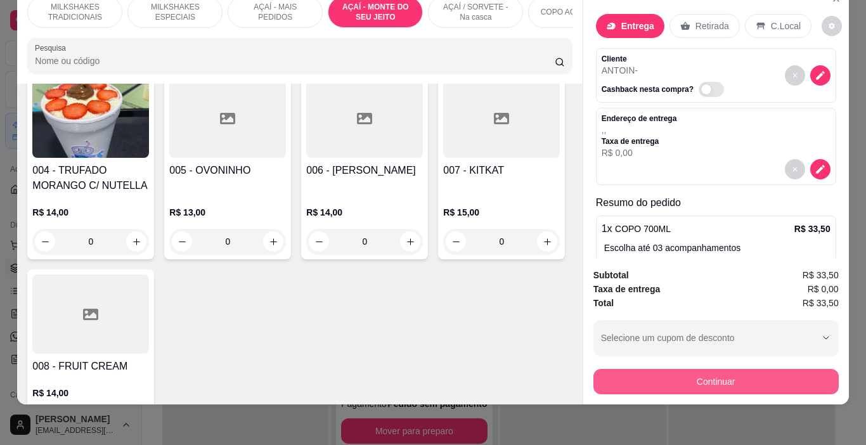
click at [649, 374] on button "Continuar" at bounding box center [715, 381] width 245 height 25
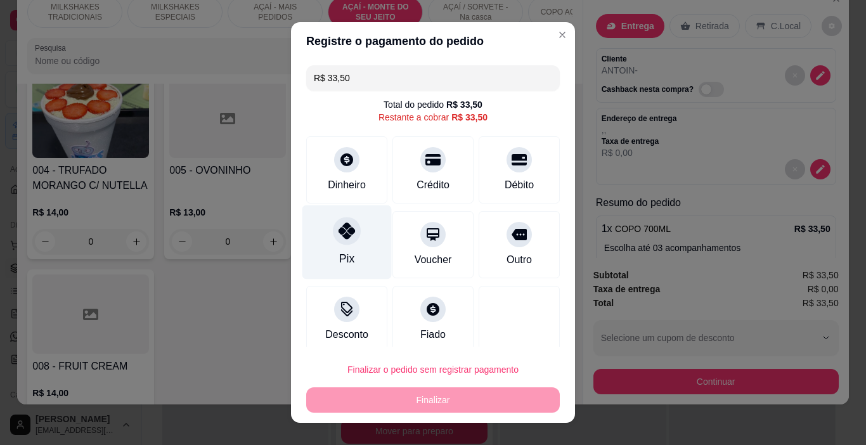
click at [339, 239] on icon at bounding box center [347, 231] width 16 height 16
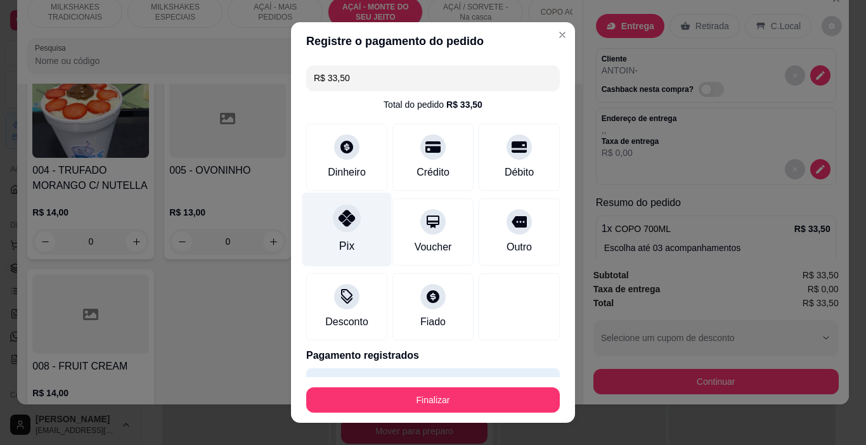
type input "R$ 0,00"
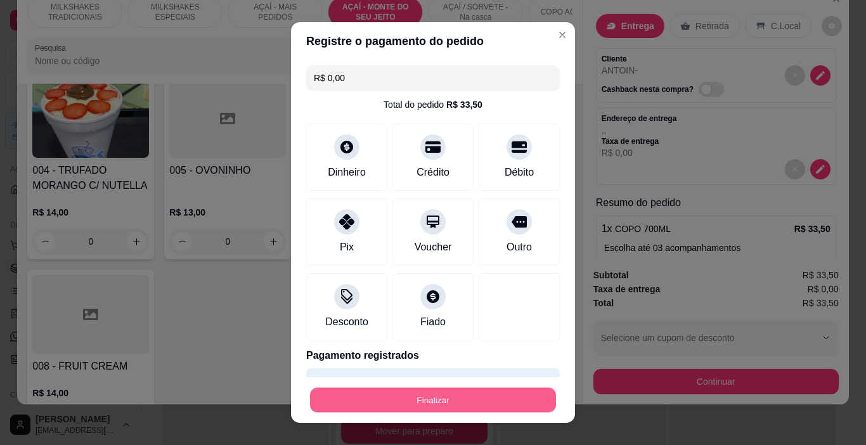
click at [442, 398] on button "Finalizar" at bounding box center [433, 400] width 246 height 25
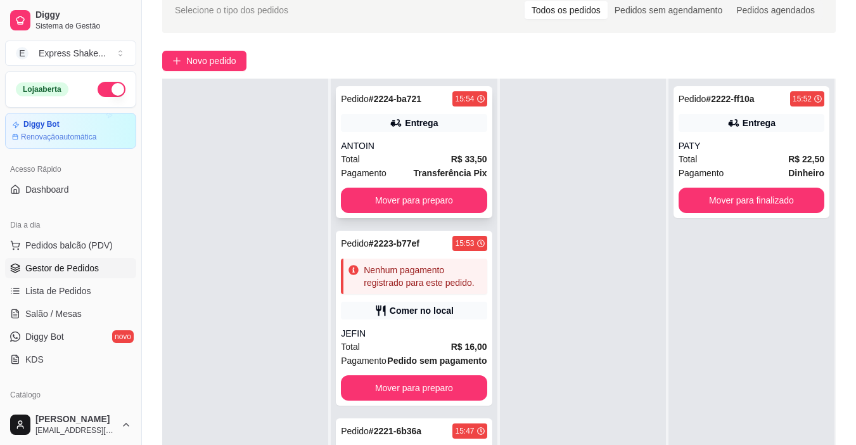
click at [394, 157] on div "Total R$ 33,50" at bounding box center [414, 159] width 146 height 14
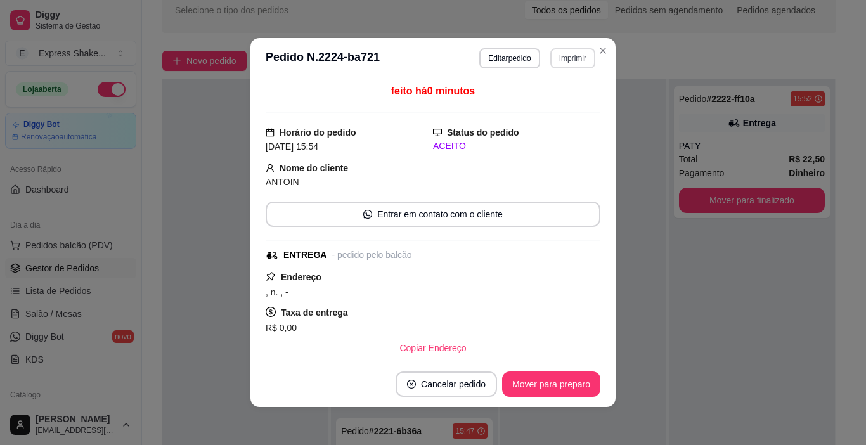
click at [572, 60] on button "Imprimir" at bounding box center [572, 58] width 45 height 20
click at [562, 105] on button "IMPRESSORA" at bounding box center [557, 97] width 74 height 16
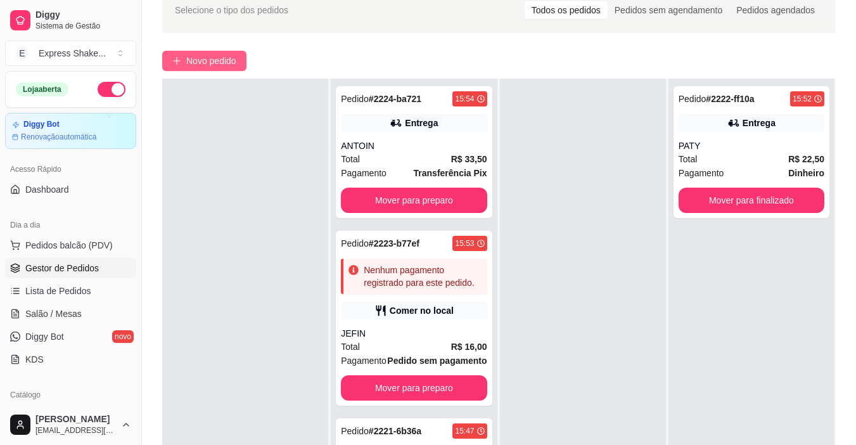
click at [216, 61] on span "Novo pedido" at bounding box center [211, 61] width 50 height 14
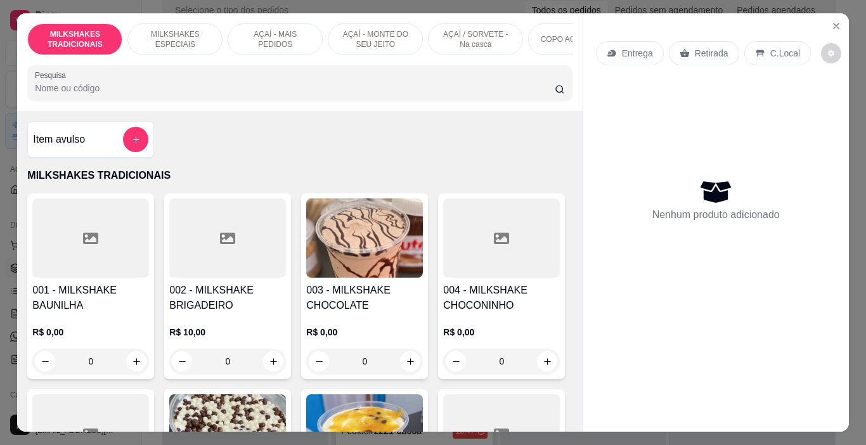
scroll to position [0, 477]
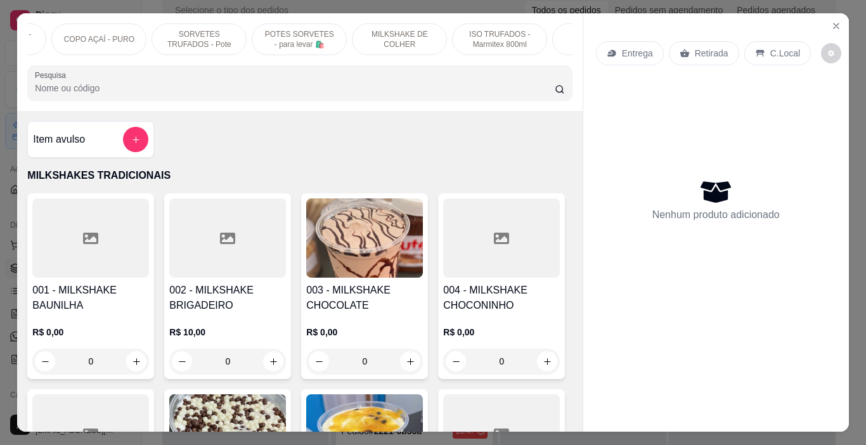
click at [278, 42] on p "POTES SORVETES - para levar 🛍️" at bounding box center [299, 39] width 74 height 20
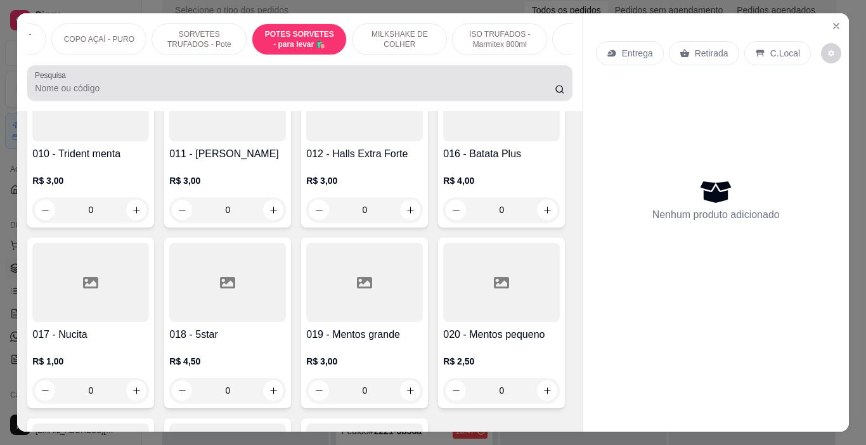
scroll to position [32, 0]
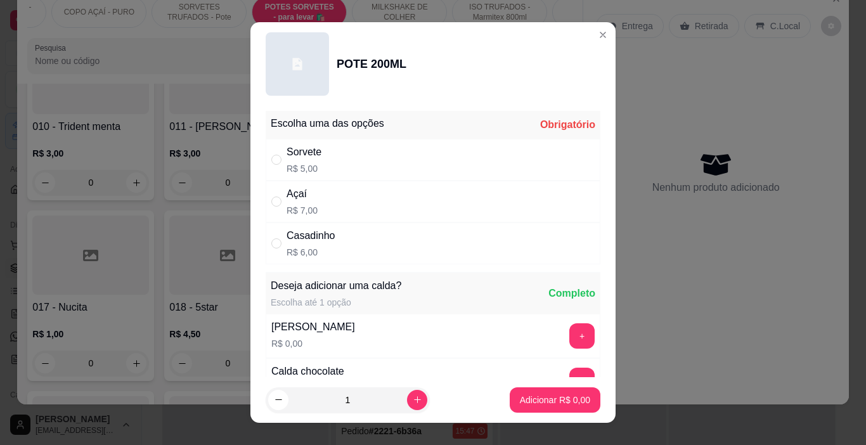
click at [332, 238] on div "Casadinho R$ 6,00" at bounding box center [433, 244] width 335 height 42
radio input "true"
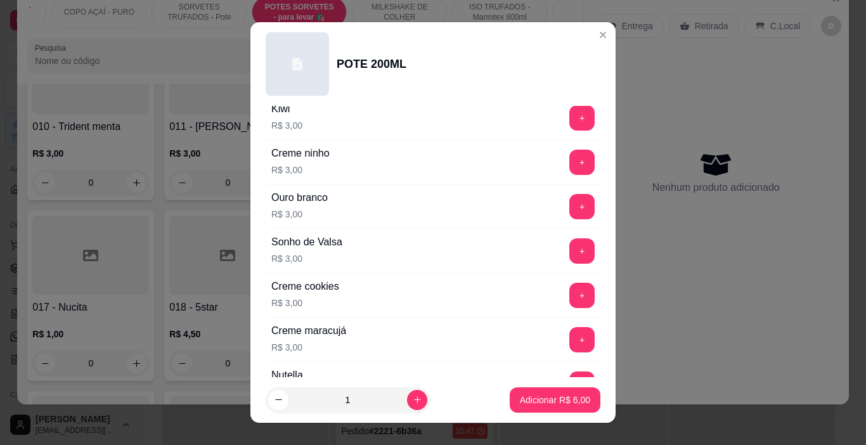
scroll to position [1585, 0]
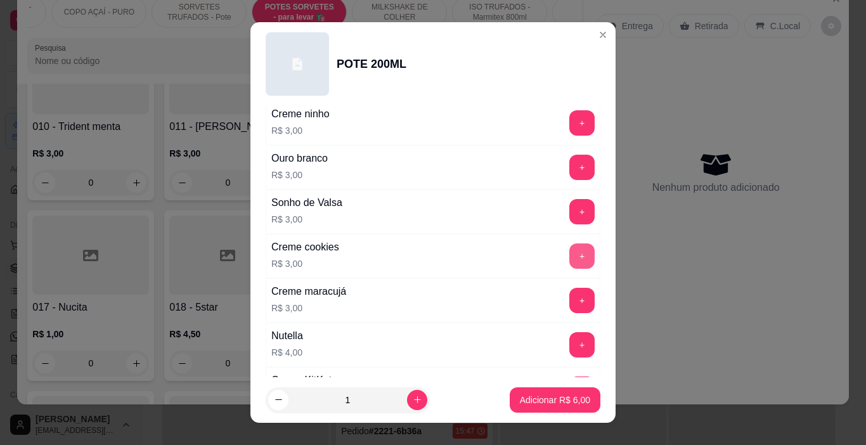
click at [569, 257] on button "+" at bounding box center [581, 255] width 25 height 25
click at [561, 399] on p "Adicionar R$ 9,00" at bounding box center [555, 400] width 70 height 13
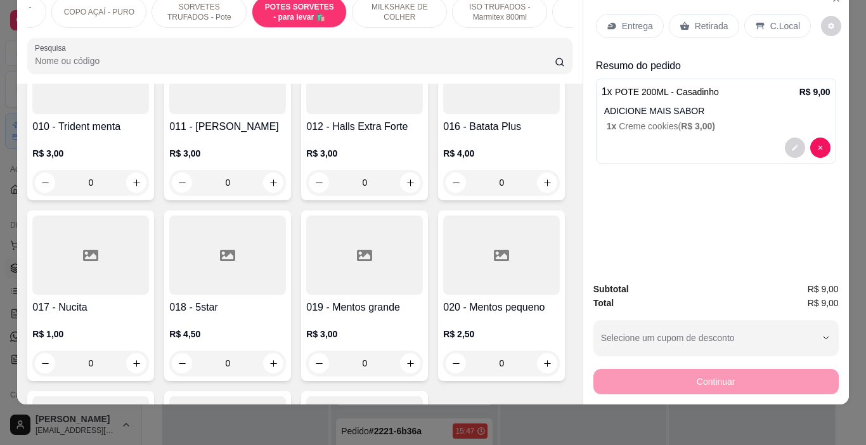
drag, startPoint x: 764, startPoint y: 18, endPoint x: 751, endPoint y: 36, distance: 21.8
click at [770, 20] on p "C.Local" at bounding box center [785, 26] width 30 height 13
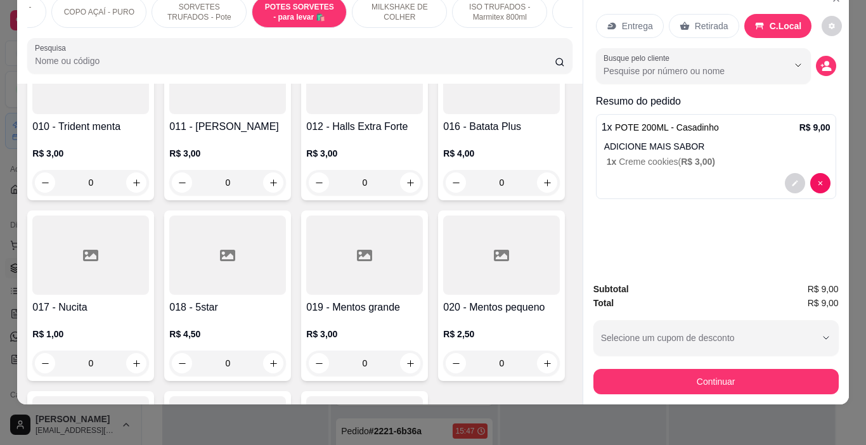
drag, startPoint x: 680, startPoint y: 385, endPoint x: 669, endPoint y: 377, distance: 14.5
click at [682, 385] on div "Subtotal R$ 9,00 Total R$ 9,00 Selecione um cupom de desconto Selecione um cupo…" at bounding box center [716, 338] width 266 height 132
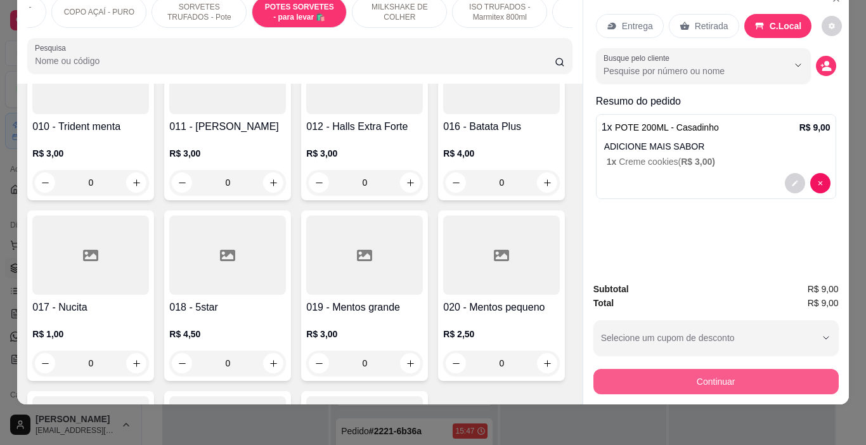
click at [667, 379] on button "Continuar" at bounding box center [715, 381] width 245 height 25
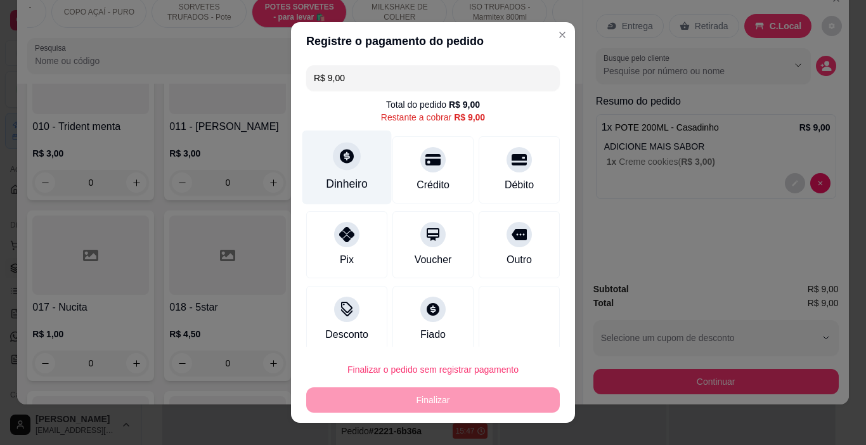
click at [318, 179] on div "Dinheiro" at bounding box center [346, 168] width 89 height 74
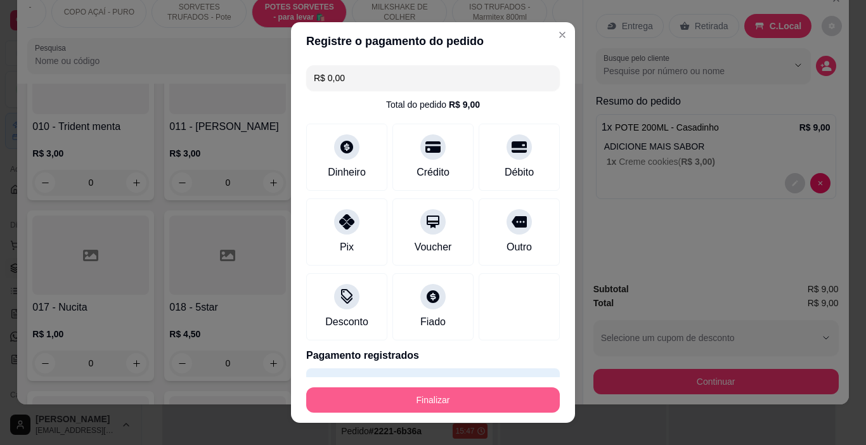
click at [489, 394] on button "Finalizar" at bounding box center [433, 399] width 254 height 25
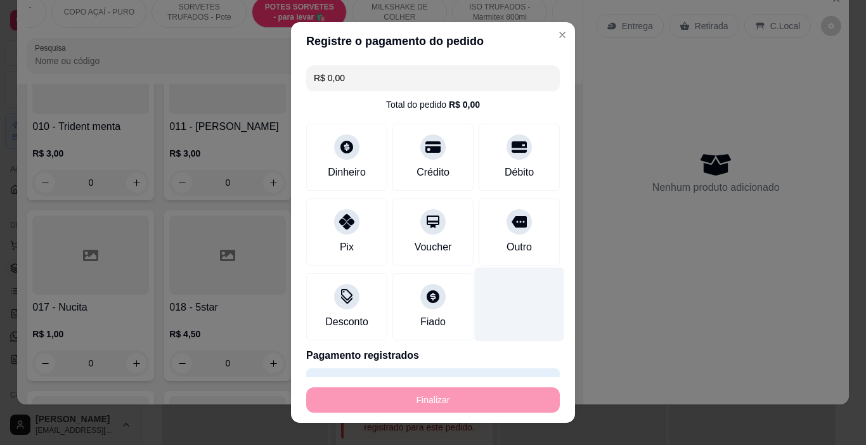
type input "-R$ 9,00"
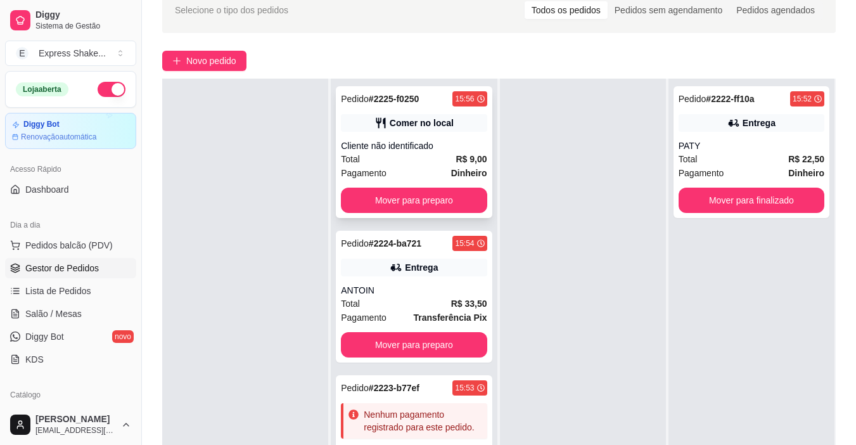
click at [437, 129] on div "Comer no local" at bounding box center [422, 123] width 64 height 13
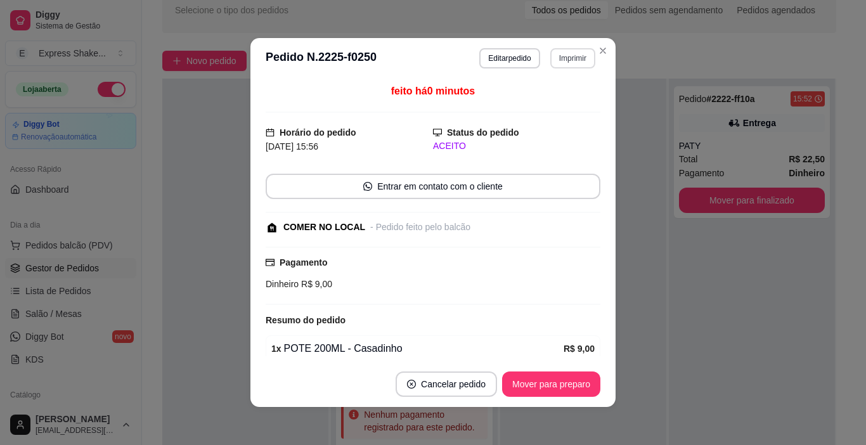
click at [559, 58] on button "Imprimir" at bounding box center [572, 58] width 45 height 20
click at [560, 106] on button "IMPRESSORA" at bounding box center [545, 103] width 89 height 20
click at [574, 382] on button "Mover para preparo" at bounding box center [551, 384] width 98 height 25
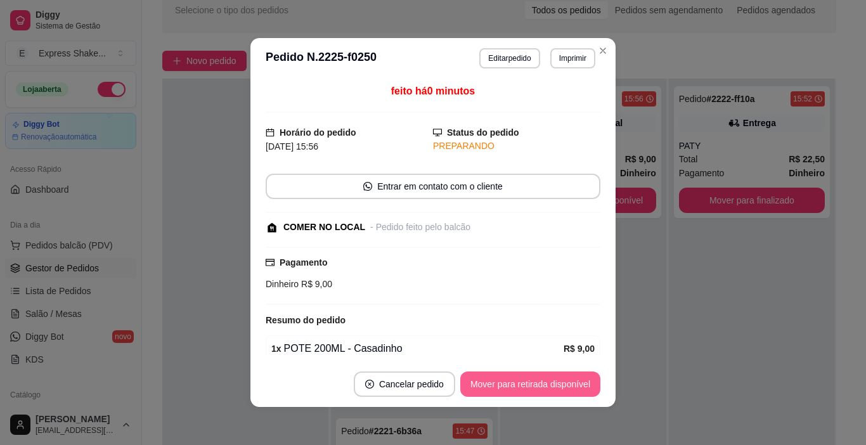
click at [574, 382] on button "Mover para retirada disponível" at bounding box center [530, 384] width 140 height 25
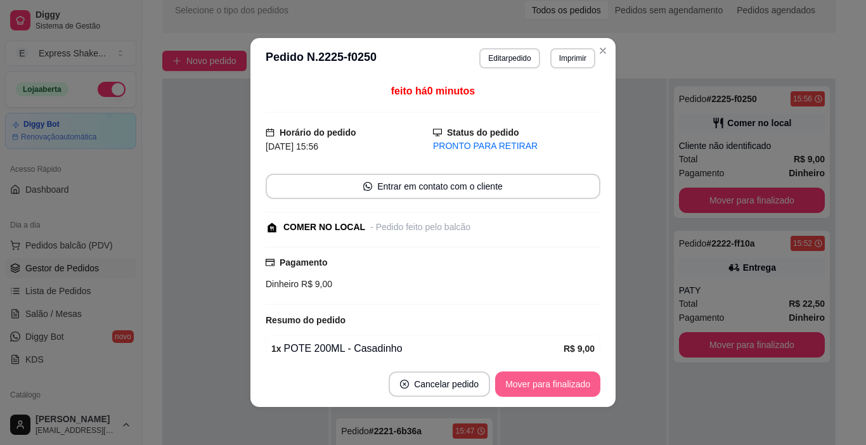
click at [574, 382] on button "Mover para finalizado" at bounding box center [547, 384] width 105 height 25
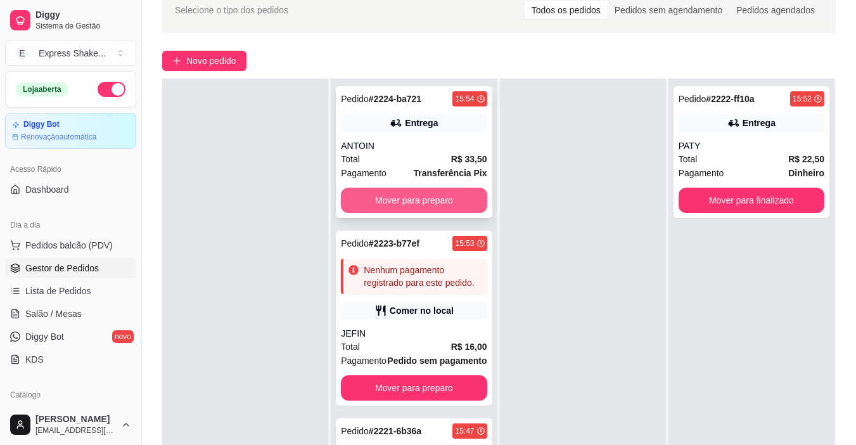
click at [446, 207] on button "Mover para preparo" at bounding box center [414, 200] width 146 height 25
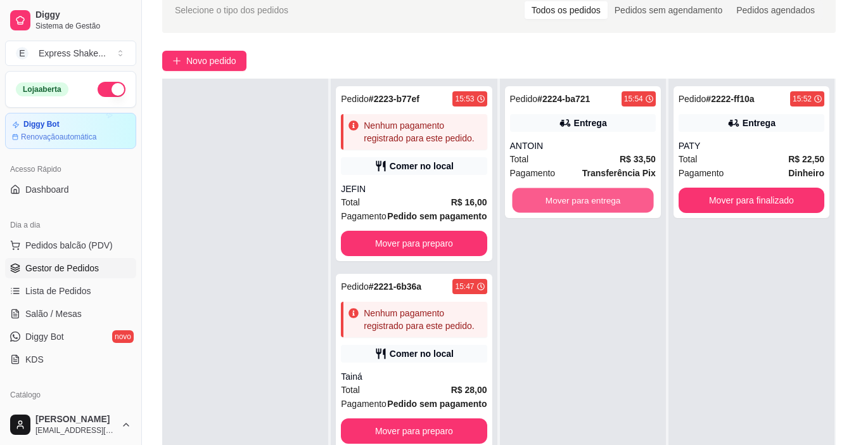
click at [557, 200] on button "Mover para entrega" at bounding box center [582, 200] width 141 height 25
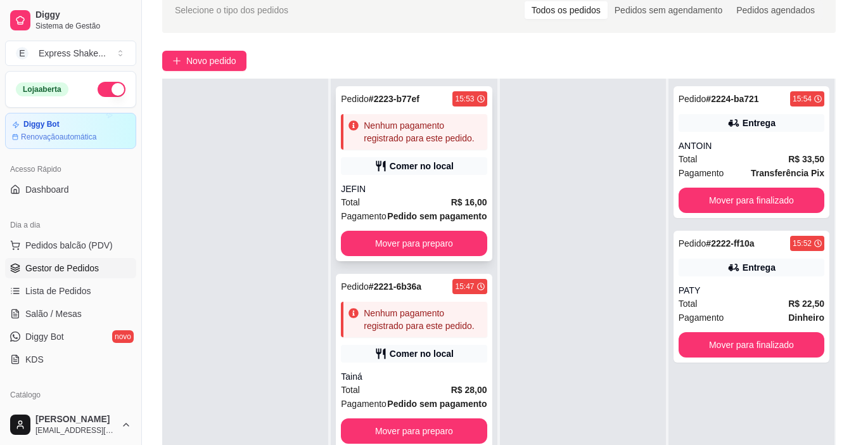
click at [433, 186] on div "JEFIN" at bounding box center [414, 189] width 146 height 13
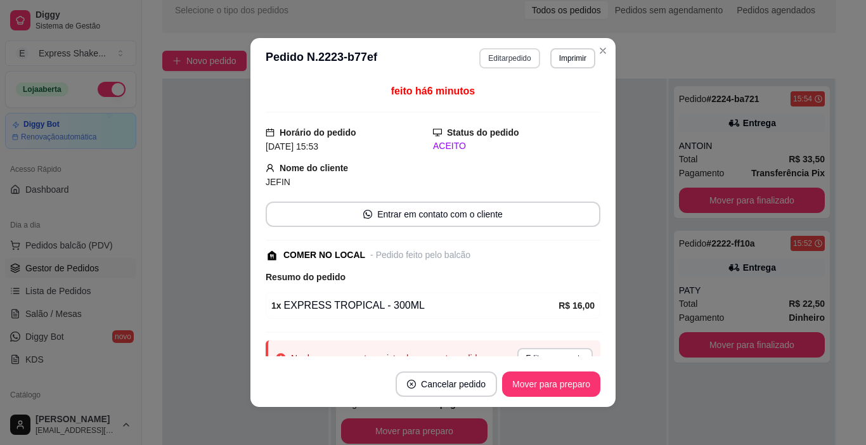
click at [509, 57] on button "Editar pedido" at bounding box center [509, 58] width 60 height 20
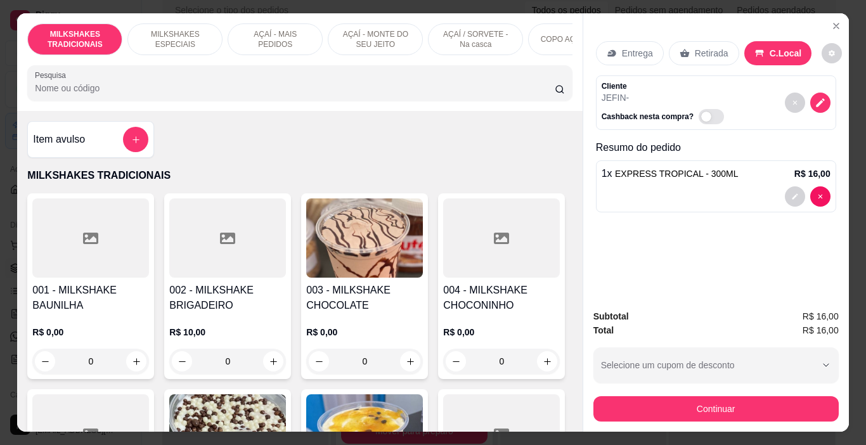
click at [721, 417] on div "Subtotal R$ 16,00 Total R$ 16,00 Selecione um cupom de desconto Selecione um cu…" at bounding box center [716, 365] width 266 height 132
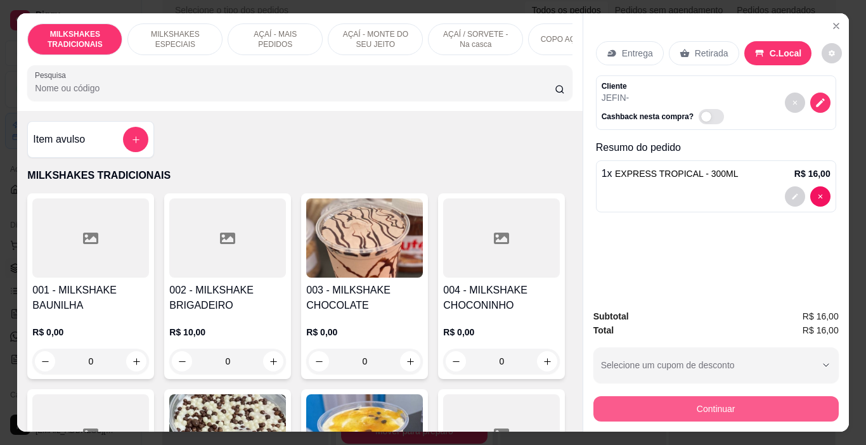
click at [725, 402] on button "Continuar" at bounding box center [715, 408] width 245 height 25
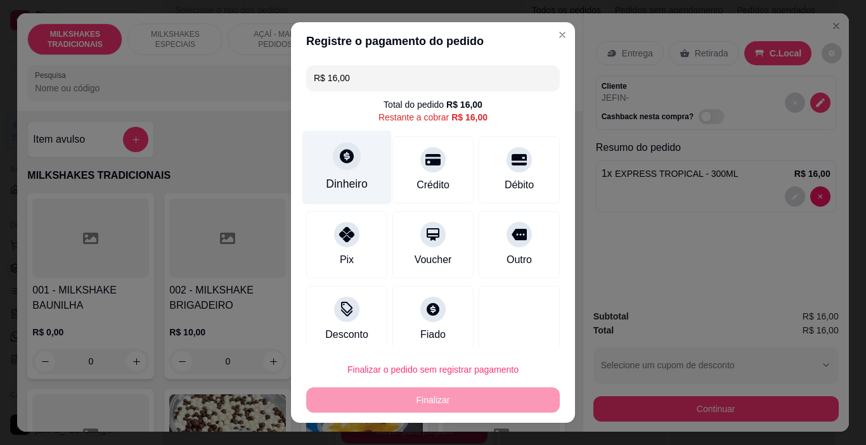
click at [350, 164] on div at bounding box center [347, 157] width 28 height 28
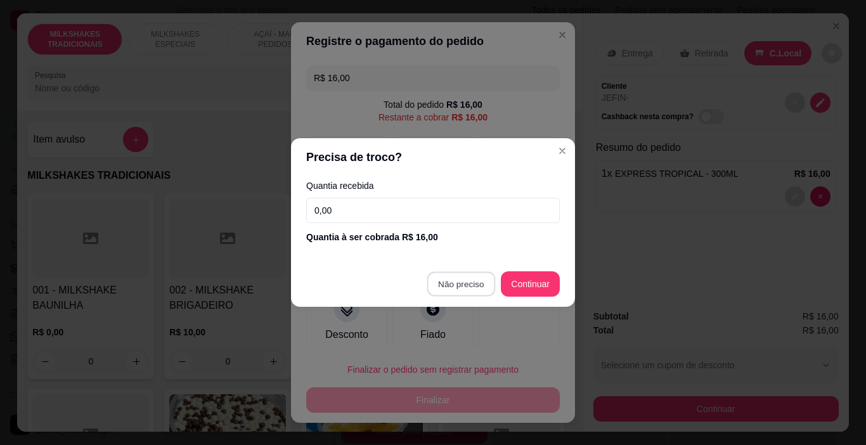
type input "R$ 0,00"
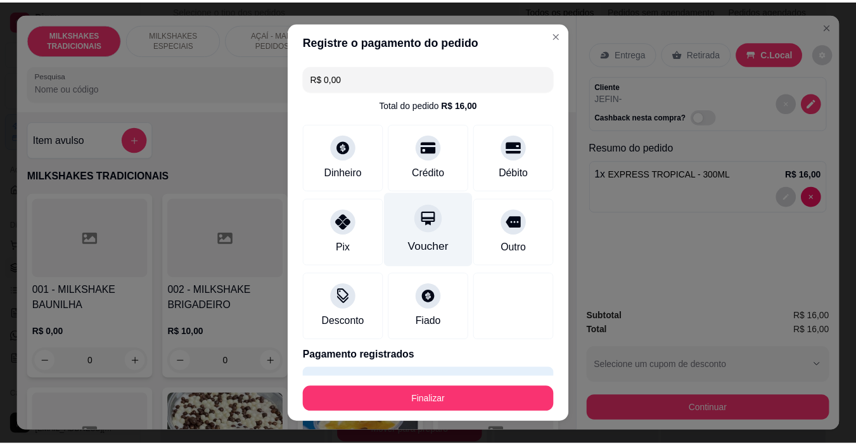
scroll to position [34, 0]
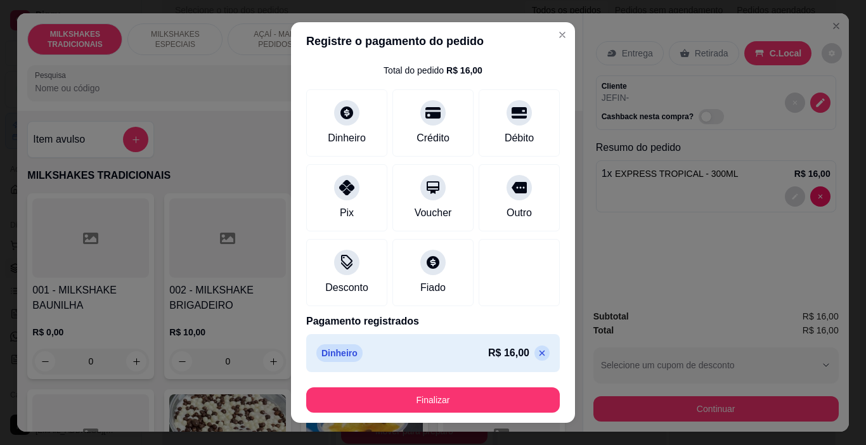
click at [425, 380] on footer "Finalizar" at bounding box center [433, 400] width 284 height 46
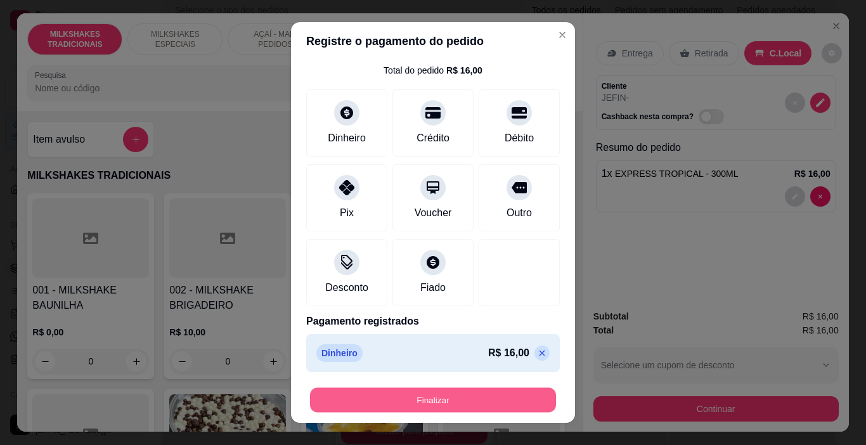
click at [418, 398] on button "Finalizar" at bounding box center [433, 400] width 246 height 25
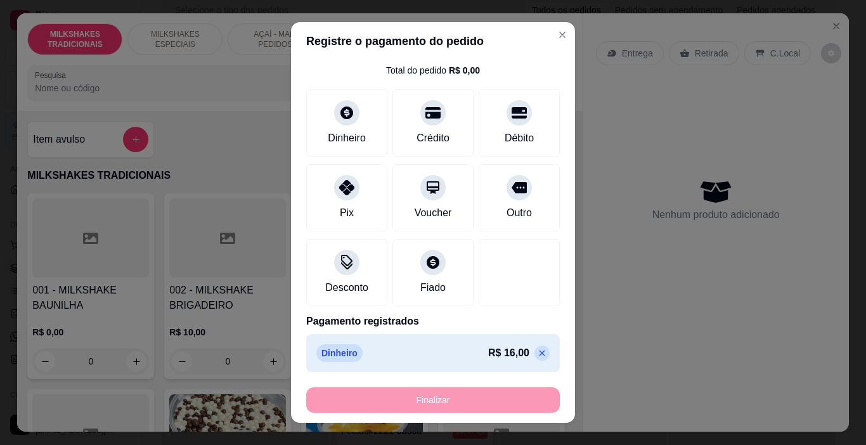
type input "0"
type input "-R$ 16,00"
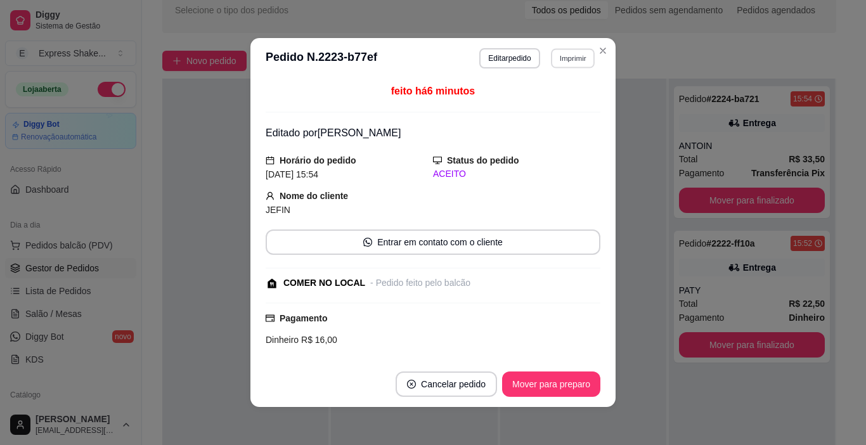
click at [573, 61] on button "Imprimir" at bounding box center [573, 58] width 44 height 20
click at [557, 105] on button "IMPRESSORA" at bounding box center [546, 103] width 92 height 20
click at [555, 373] on button "Mover para preparo" at bounding box center [551, 384] width 98 height 25
click at [556, 375] on div "Mover para preparo" at bounding box center [542, 384] width 116 height 25
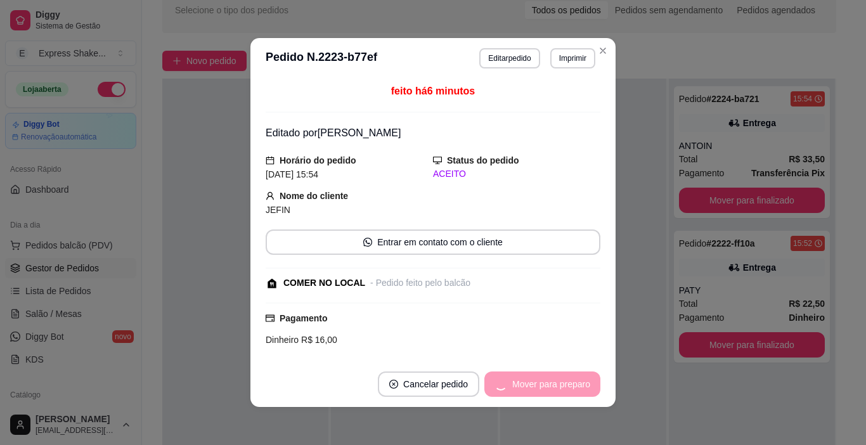
click at [553, 382] on div "Mover para preparo" at bounding box center [542, 384] width 116 height 25
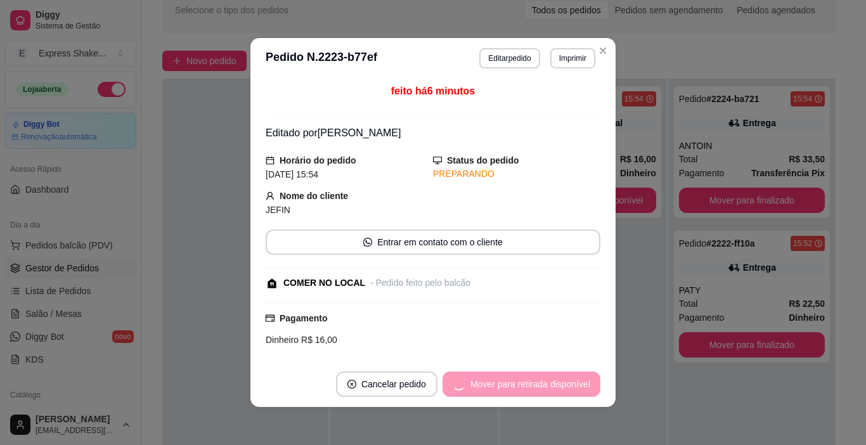
click at [553, 383] on div "Mover para retirada disponível" at bounding box center [522, 384] width 158 height 25
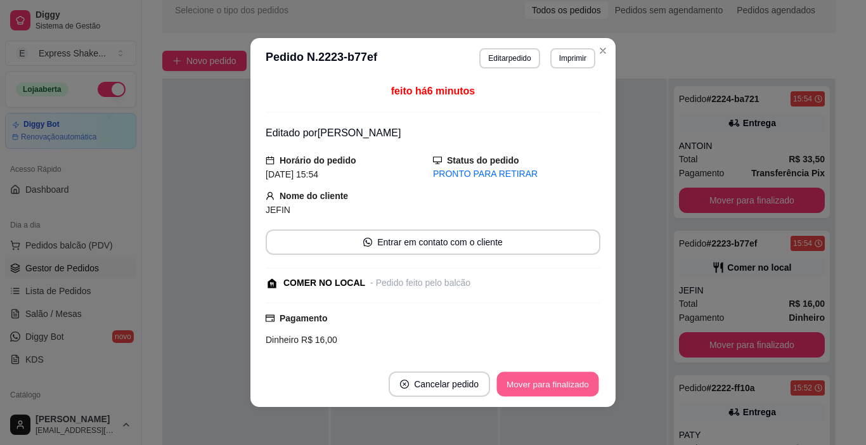
click at [553, 383] on button "Mover para finalizado" at bounding box center [548, 384] width 102 height 25
click at [553, 383] on div "Mover para finalizado" at bounding box center [538, 384] width 123 height 25
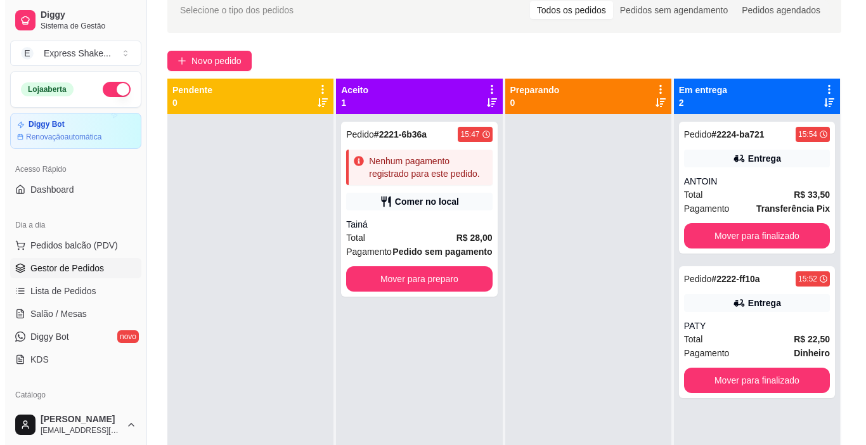
scroll to position [0, 0]
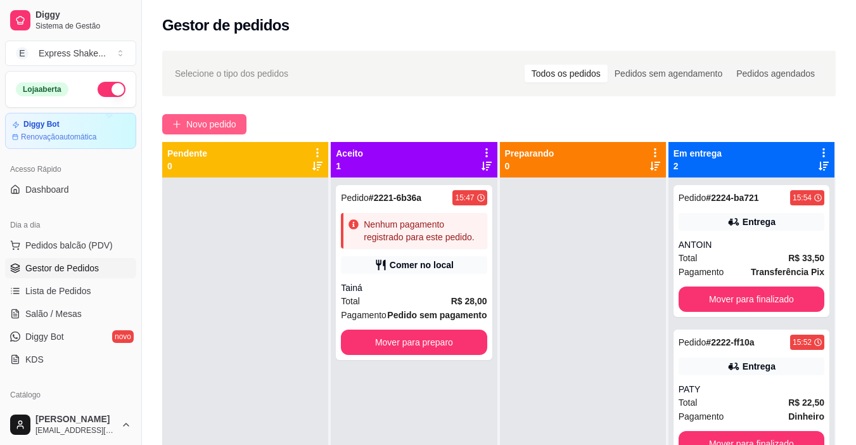
click at [205, 122] on span "Novo pedido" at bounding box center [211, 124] width 50 height 14
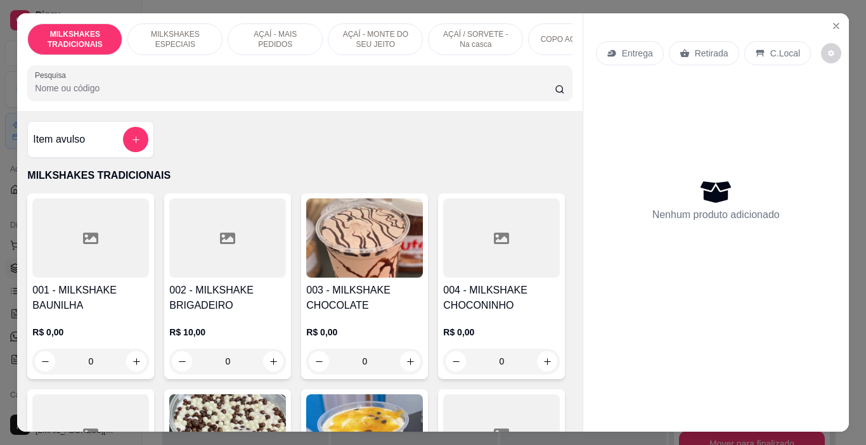
scroll to position [63, 0]
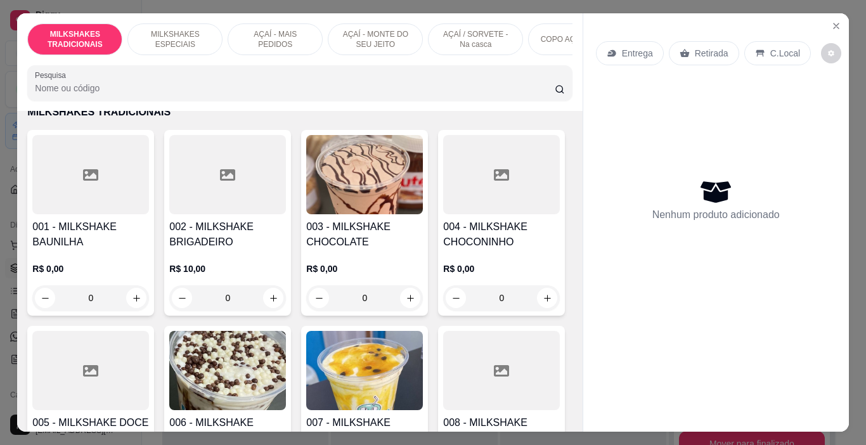
click at [193, 42] on p "MILKSHAKES ESPECIAIS" at bounding box center [175, 39] width 74 height 20
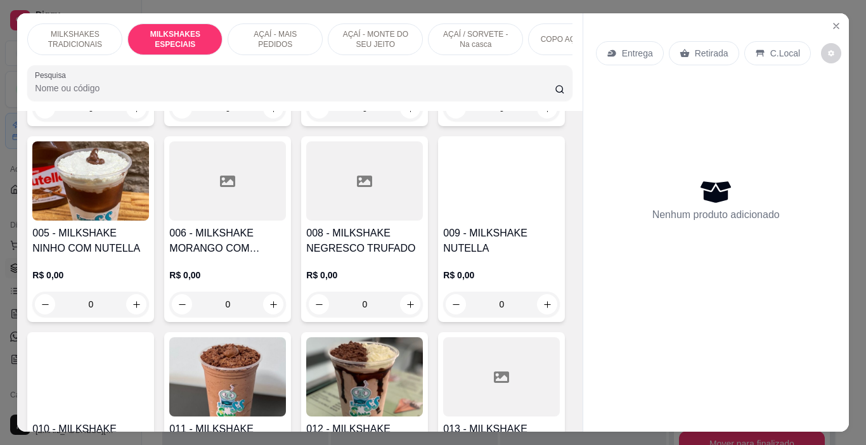
scroll to position [32, 0]
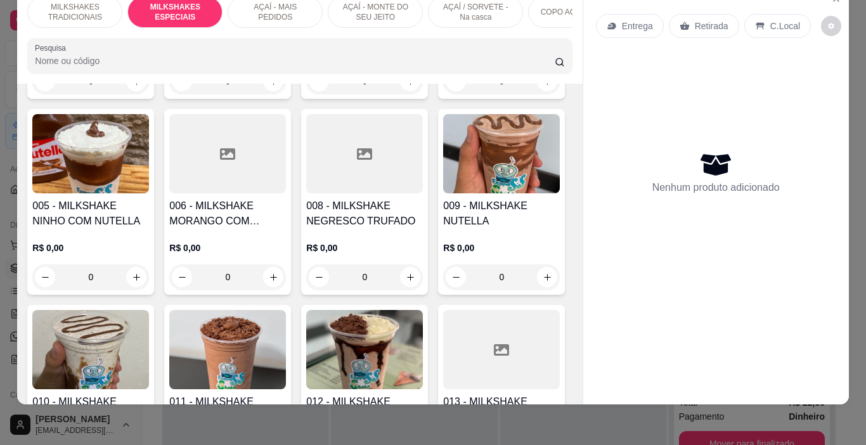
click at [264, 14] on div "AÇAÍ - MAIS PEDIDOS" at bounding box center [275, 12] width 95 height 32
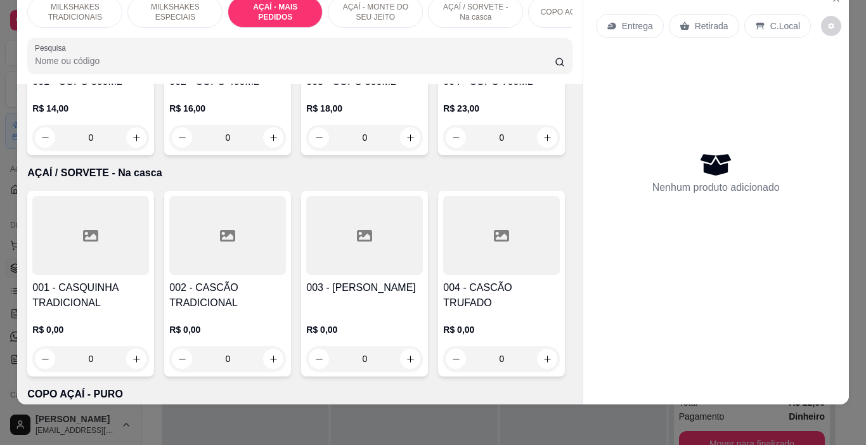
scroll to position [2637, 0]
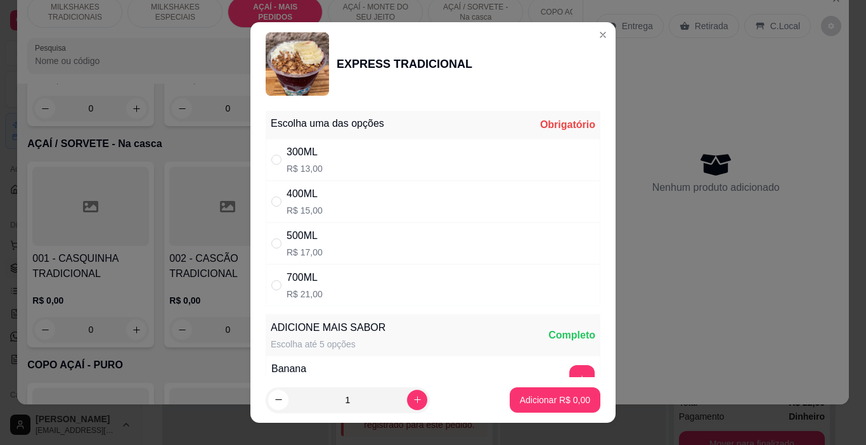
click at [363, 146] on div "300ML R$ 13,00" at bounding box center [433, 160] width 335 height 42
radio input "true"
click at [407, 401] on button "increase-product-quantity" at bounding box center [417, 400] width 20 height 20
type input "2"
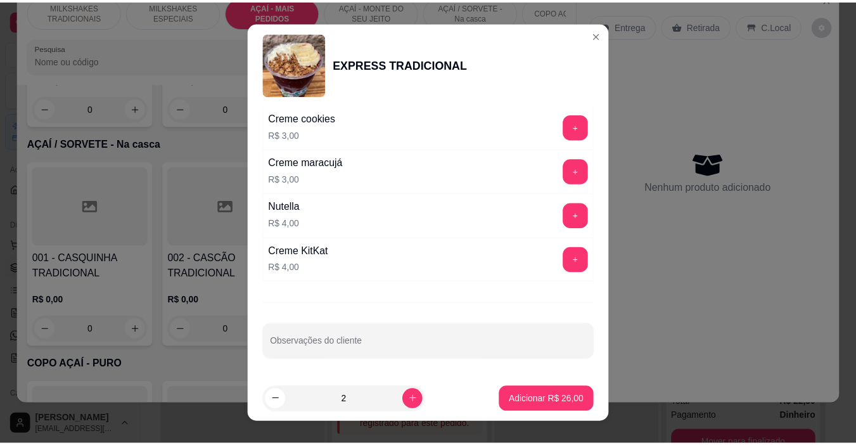
scroll to position [18, 0]
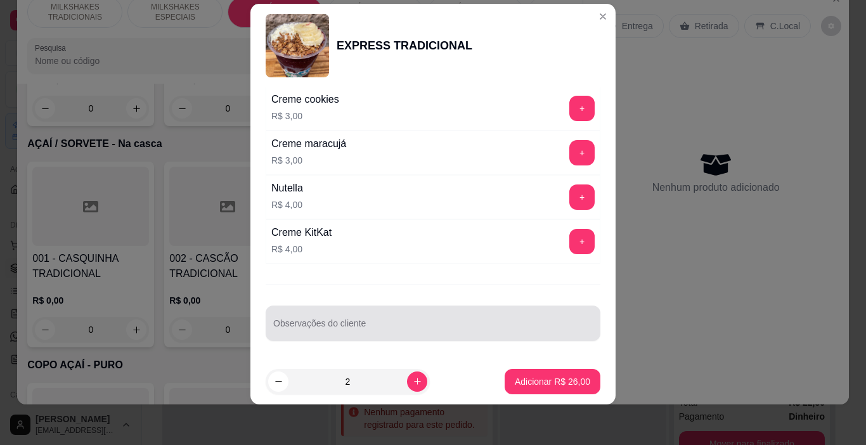
click at [296, 332] on input "Observações do cliente" at bounding box center [433, 328] width 320 height 13
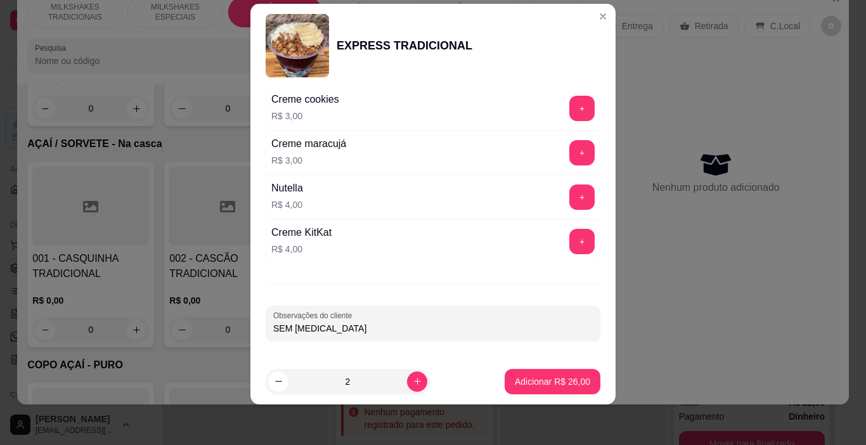
type input "SEM BANANA"
click at [555, 372] on button "Adicionar R$ 26,00" at bounding box center [553, 381] width 96 height 25
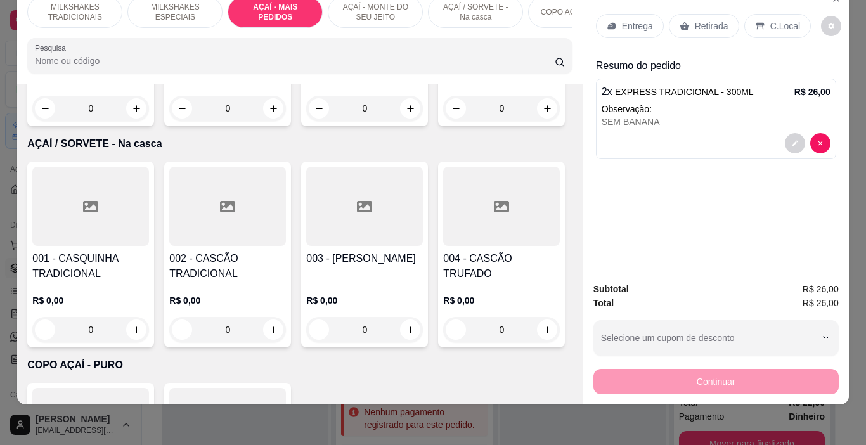
click at [629, 22] on p "Entrega" at bounding box center [637, 26] width 31 height 13
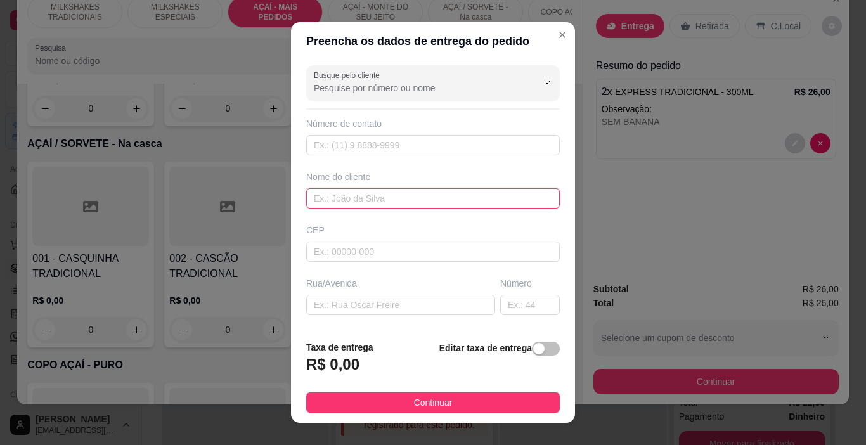
click at [428, 195] on input "text" at bounding box center [433, 198] width 254 height 20
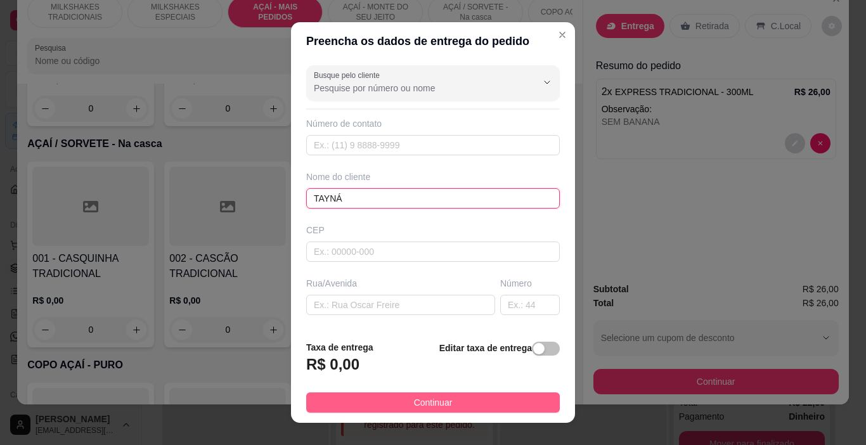
type input "TAYNÁ"
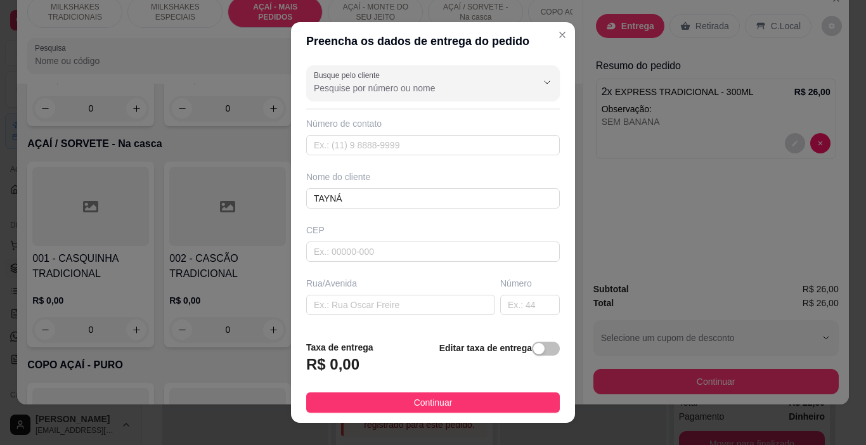
drag, startPoint x: 508, startPoint y: 407, endPoint x: 631, endPoint y: 375, distance: 127.0
click at [508, 406] on button "Continuar" at bounding box center [433, 402] width 254 height 20
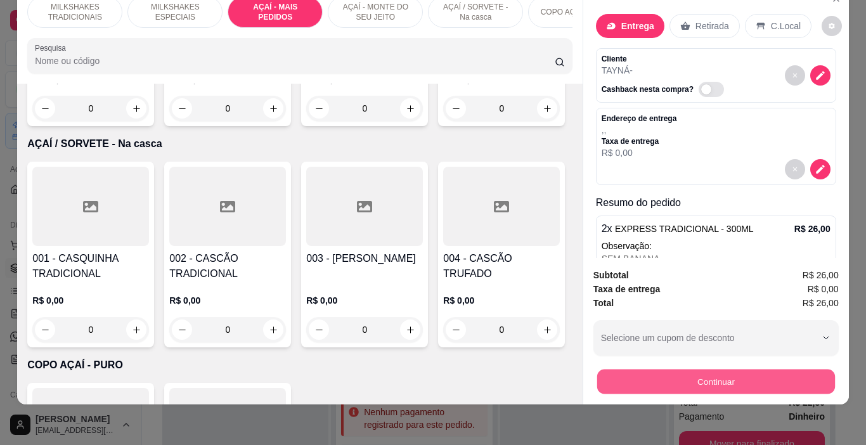
click at [641, 370] on button "Continuar" at bounding box center [716, 382] width 238 height 25
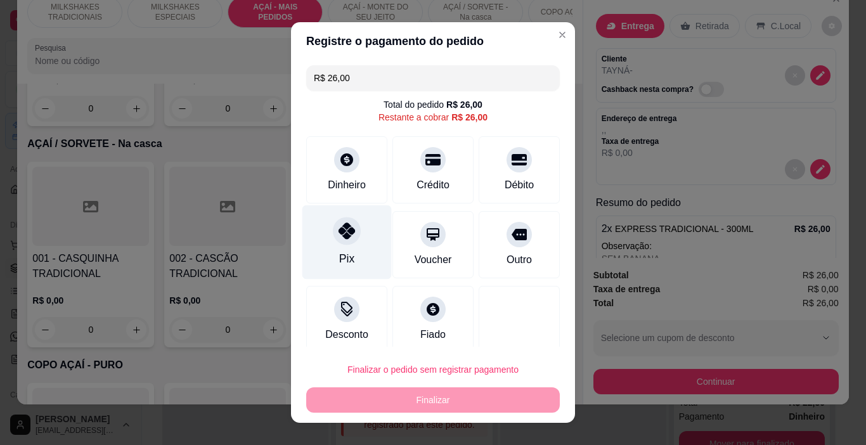
click at [340, 249] on div "Pix" at bounding box center [346, 242] width 89 height 74
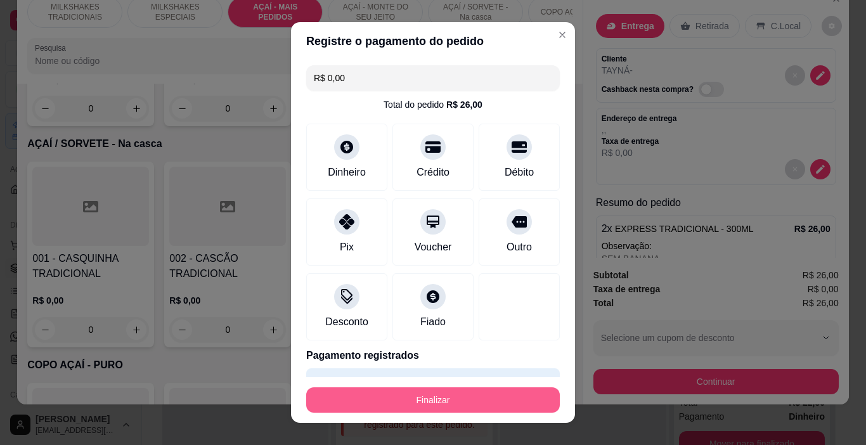
click at [432, 396] on button "Finalizar" at bounding box center [433, 399] width 254 height 25
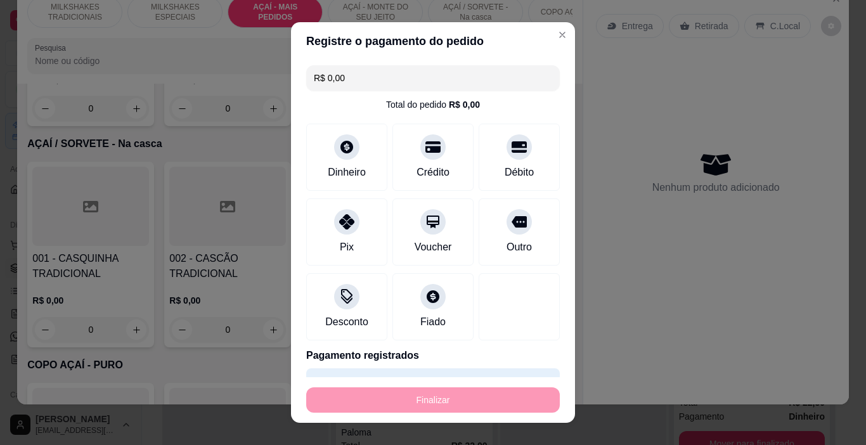
type input "-R$ 26,00"
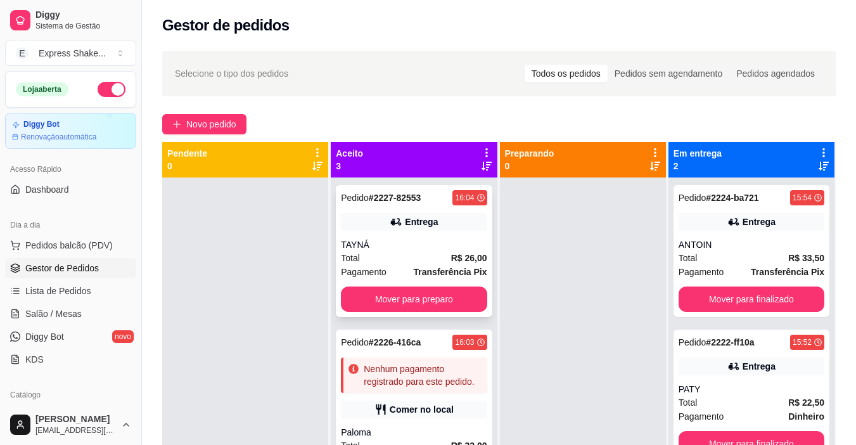
click at [417, 216] on div "Entrega" at bounding box center [421, 222] width 33 height 13
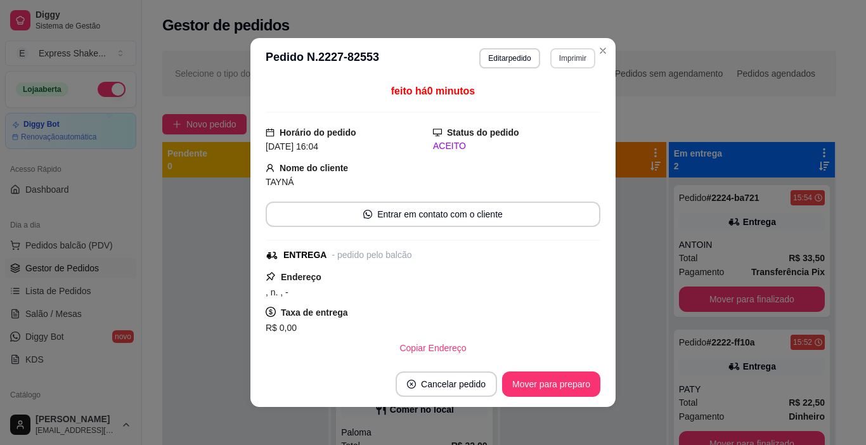
click at [570, 58] on button "Imprimir" at bounding box center [572, 58] width 45 height 20
click at [566, 101] on button "IMPRESSORA" at bounding box center [557, 97] width 74 height 16
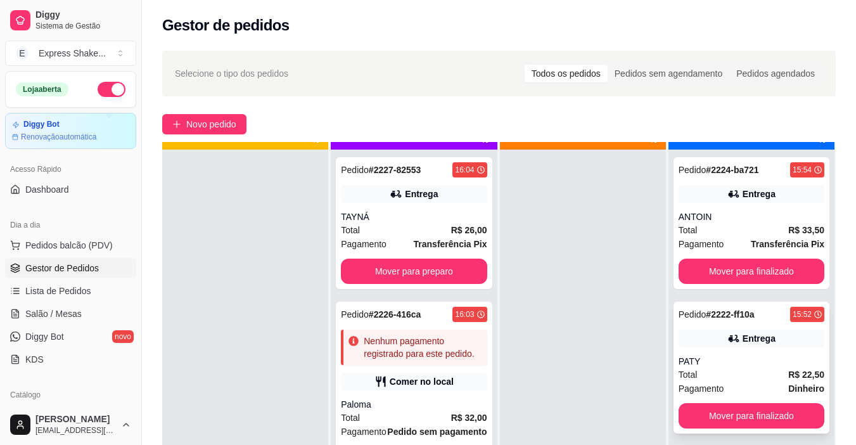
scroll to position [36, 0]
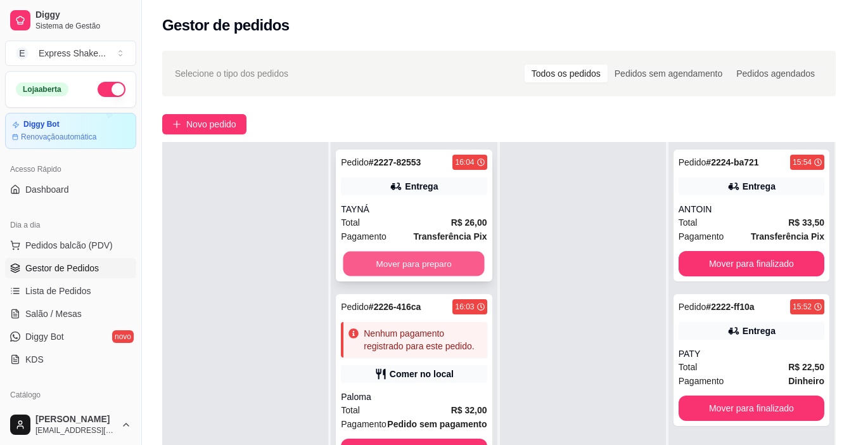
click at [434, 267] on button "Mover para preparo" at bounding box center [414, 264] width 141 height 25
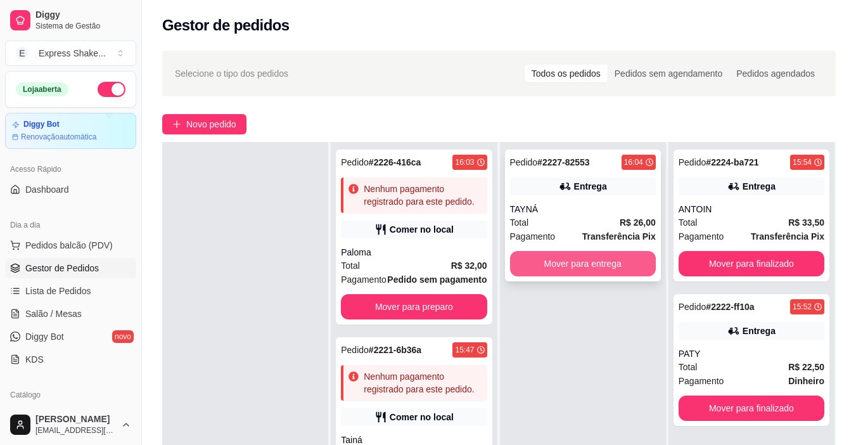
click at [529, 266] on button "Mover para entrega" at bounding box center [583, 263] width 146 height 25
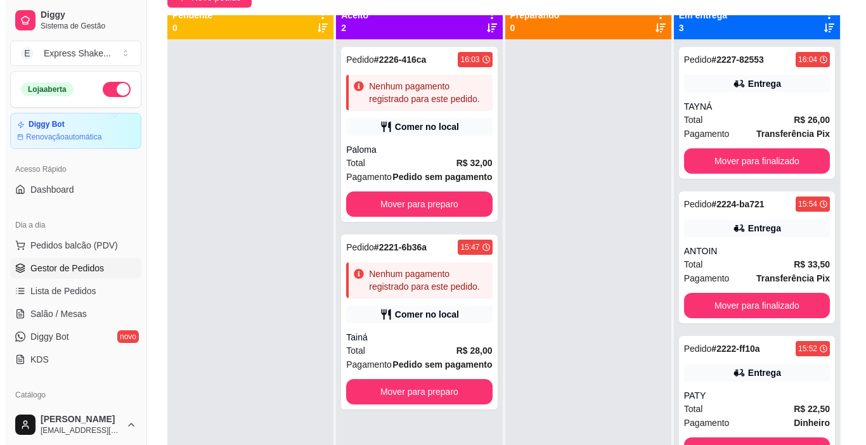
scroll to position [0, 0]
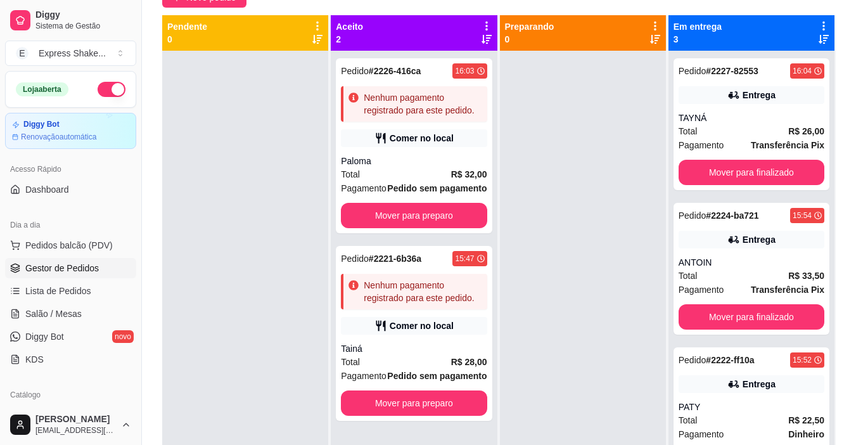
click at [550, 267] on div at bounding box center [583, 273] width 166 height 445
click at [711, 174] on button "Mover para finalizado" at bounding box center [752, 172] width 146 height 25
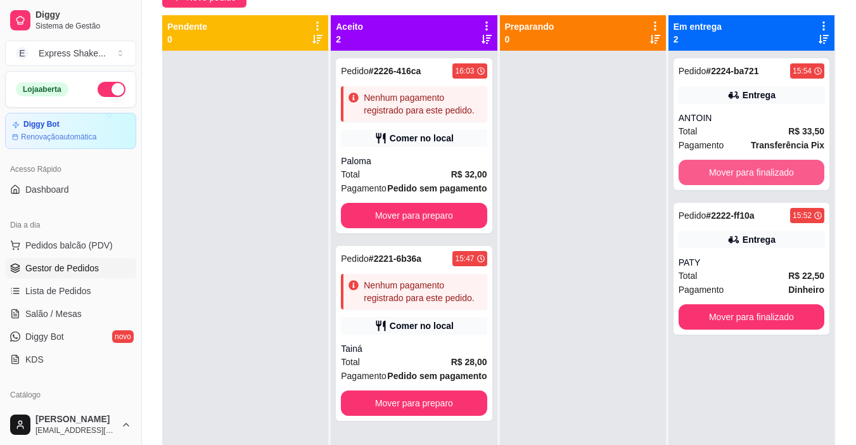
click at [711, 174] on button "Mover para finalizado" at bounding box center [752, 172] width 146 height 25
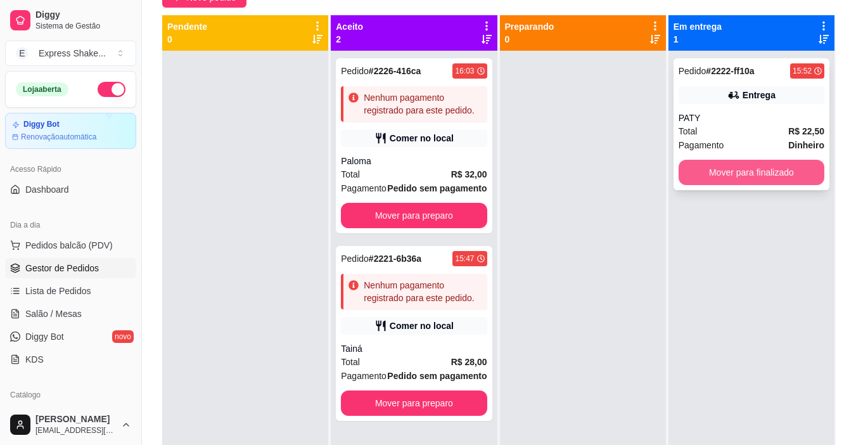
click at [723, 163] on button "Mover para finalizado" at bounding box center [752, 172] width 146 height 25
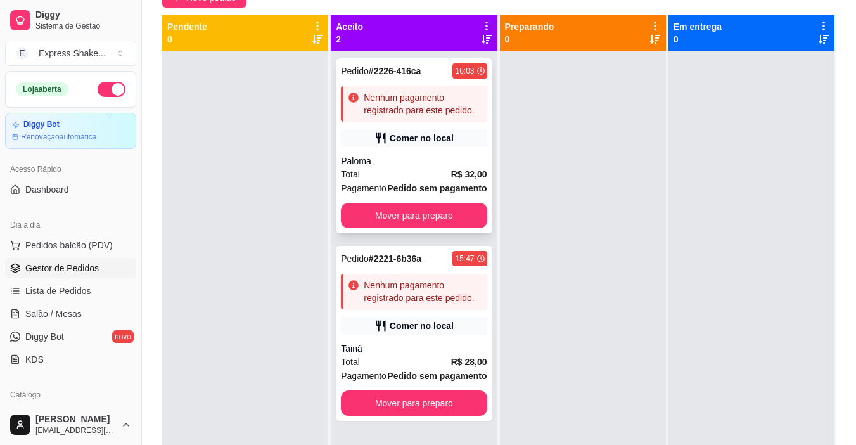
click at [451, 173] on strong "R$ 32,00" at bounding box center [469, 174] width 36 height 10
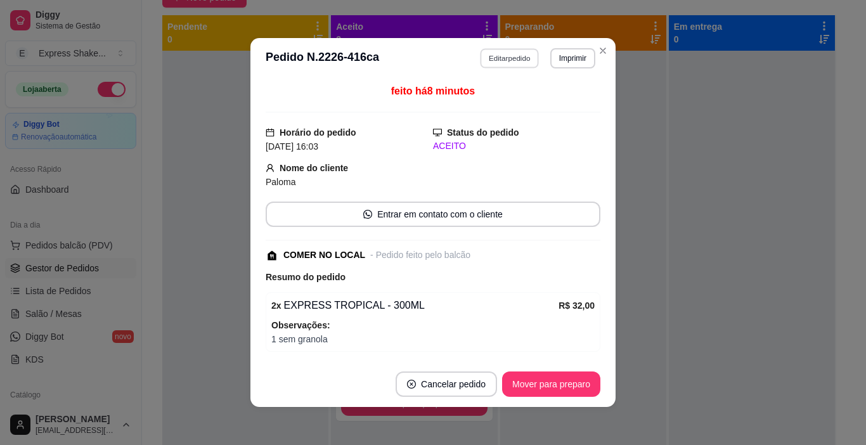
click at [494, 60] on button "Editar pedido" at bounding box center [510, 58] width 59 height 20
click at [643, 401] on button "Continuar" at bounding box center [715, 408] width 245 height 25
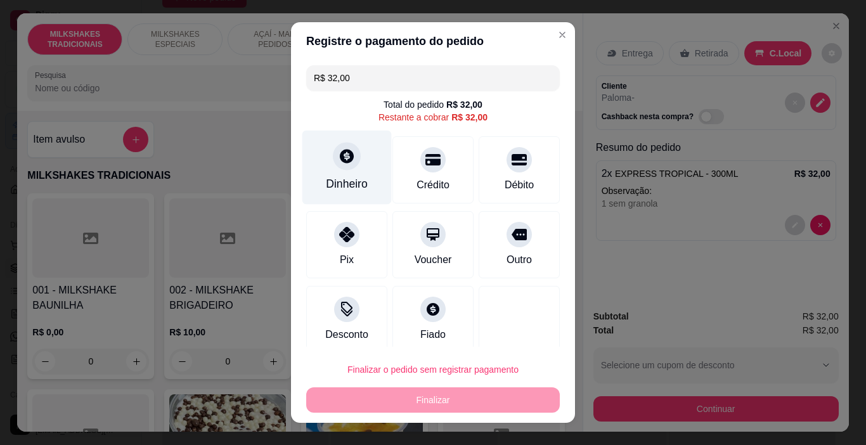
click at [348, 193] on div "Dinheiro" at bounding box center [346, 168] width 89 height 74
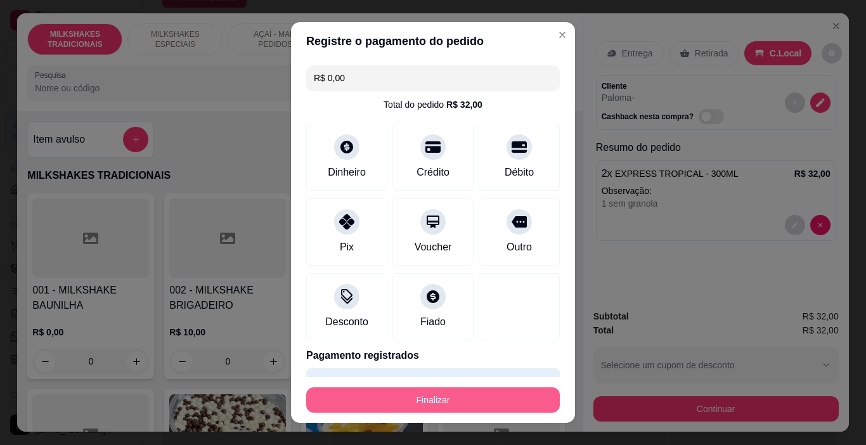
click at [490, 399] on button "Finalizar" at bounding box center [433, 399] width 254 height 25
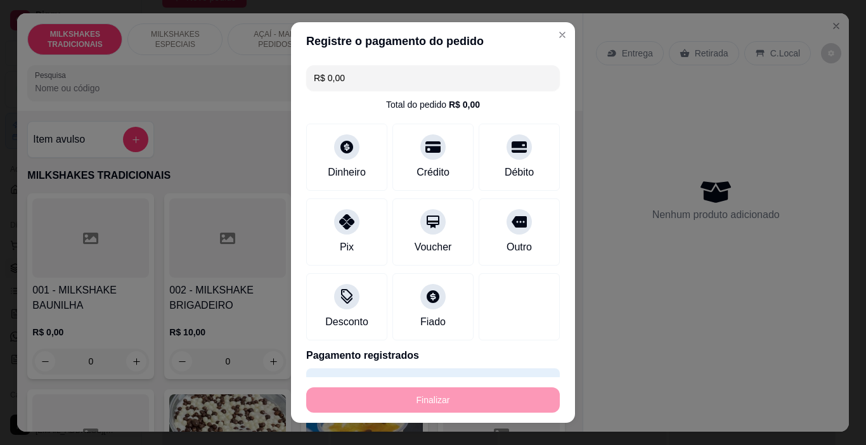
type input "-R$ 32,00"
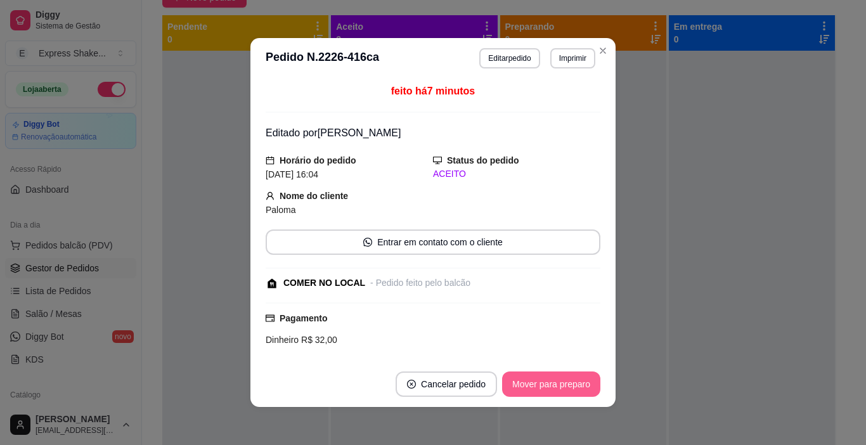
click at [529, 388] on button "Mover para preparo" at bounding box center [551, 384] width 98 height 25
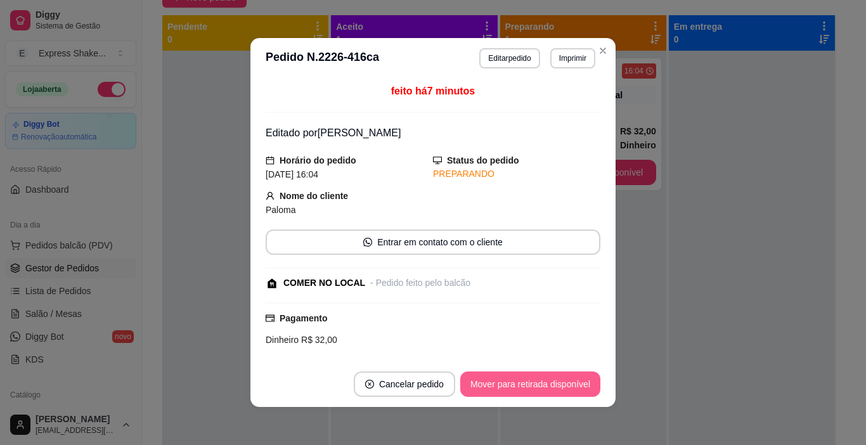
click at [529, 388] on button "Mover para retirada disponível" at bounding box center [530, 384] width 140 height 25
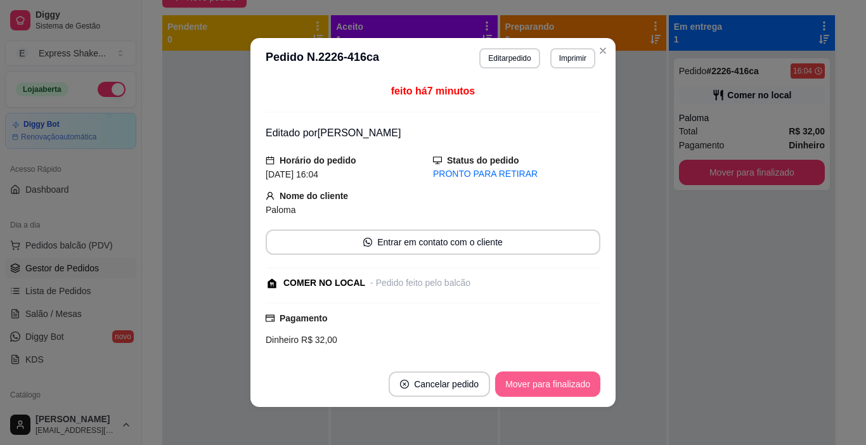
click at [529, 388] on button "Mover para finalizado" at bounding box center [547, 384] width 105 height 25
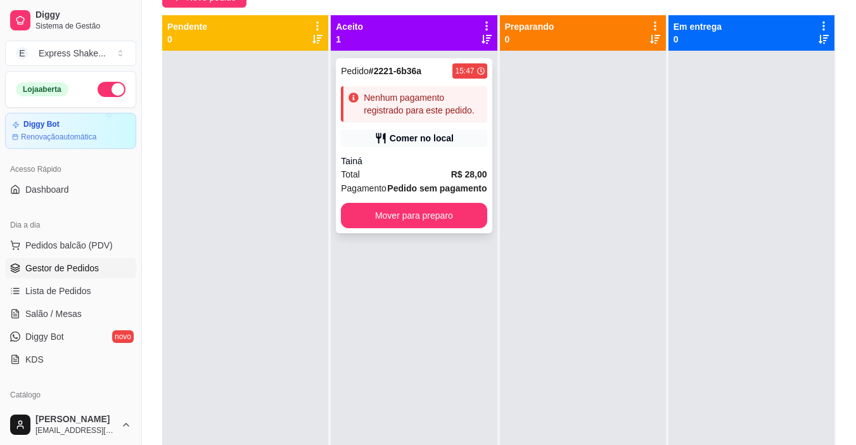
click at [451, 174] on strong "R$ 28,00" at bounding box center [469, 174] width 36 height 10
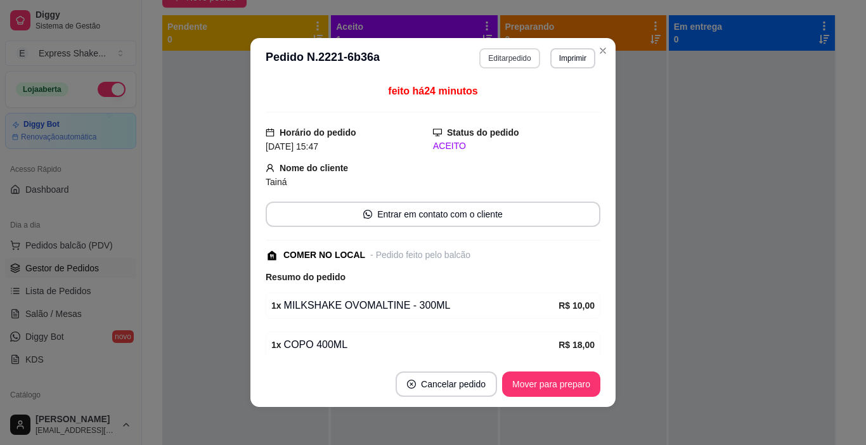
click at [489, 60] on button "Editar pedido" at bounding box center [509, 58] width 60 height 20
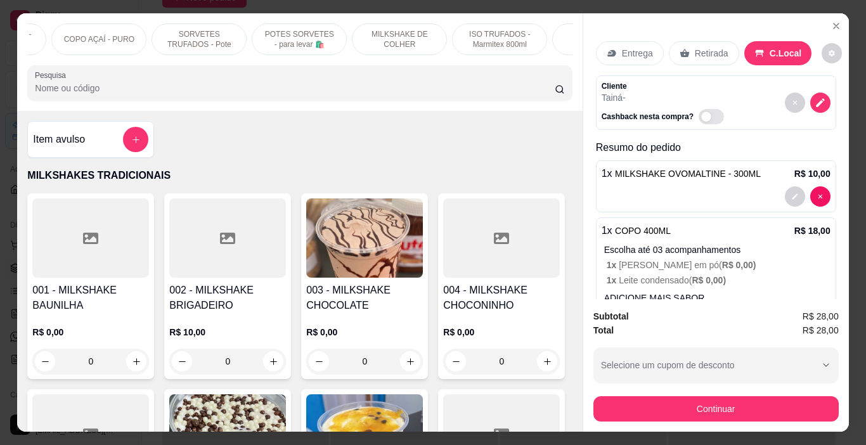
scroll to position [0, 648]
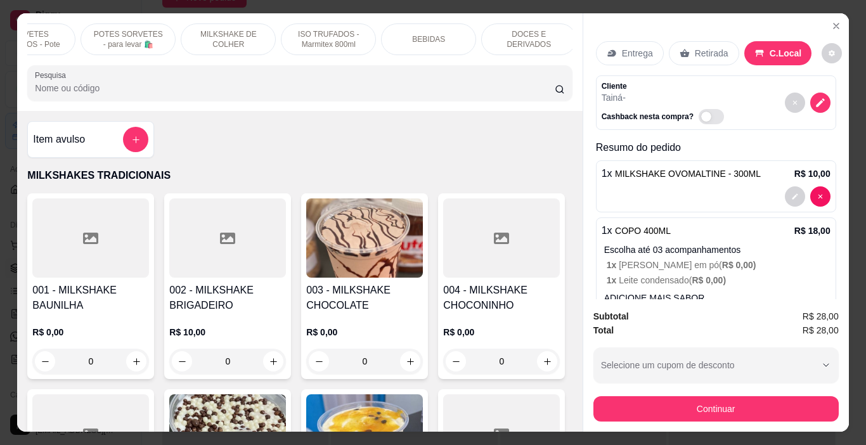
click at [474, 38] on div "MILKSHAKES TRADICIONAIS MILKSHAKES ESPECIAIS AÇAÍ - MAIS PEDIDOS AÇAÍ - MONTE D…" at bounding box center [299, 39] width 545 height 32
click at [460, 36] on div "BEBIDAS" at bounding box center [428, 39] width 95 height 32
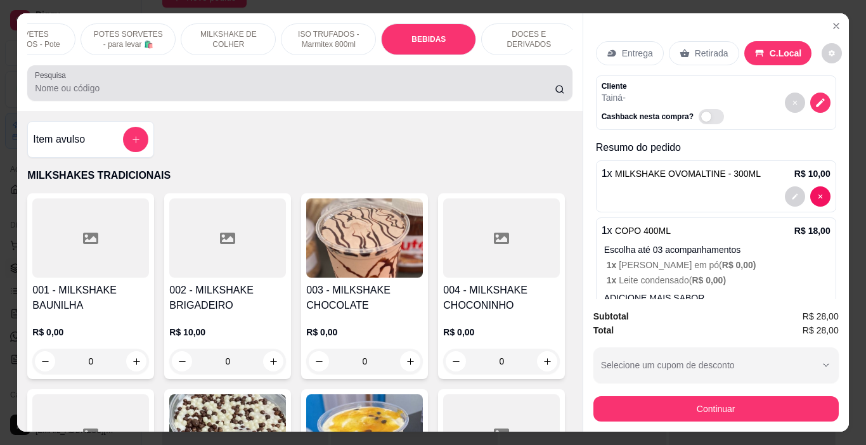
scroll to position [32, 0]
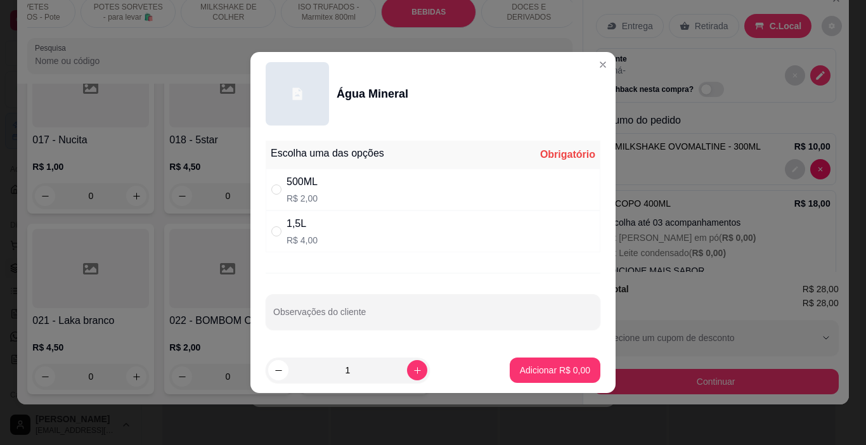
click at [330, 184] on div "500ML R$ 2,00" at bounding box center [433, 190] width 335 height 42
radio input "true"
click at [560, 379] on button "Adicionar R$ 2,00" at bounding box center [555, 370] width 91 height 25
type input "1"
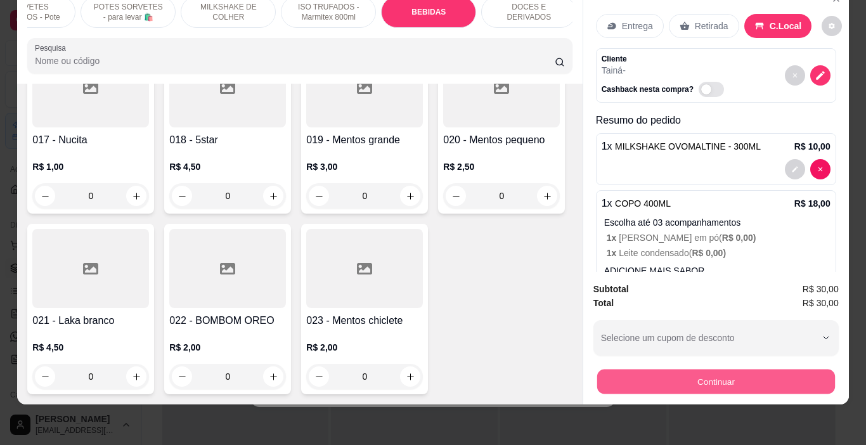
click at [678, 370] on button "Continuar" at bounding box center [716, 382] width 238 height 25
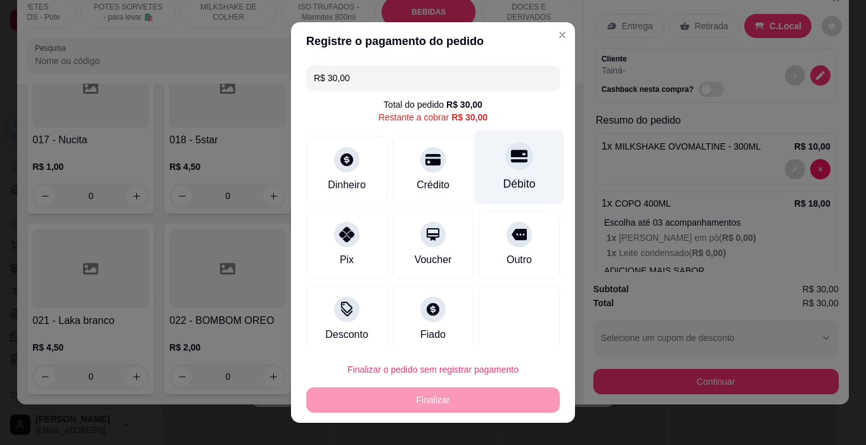
click at [501, 175] on div "Débito" at bounding box center [519, 168] width 89 height 74
type input "R$ 0,00"
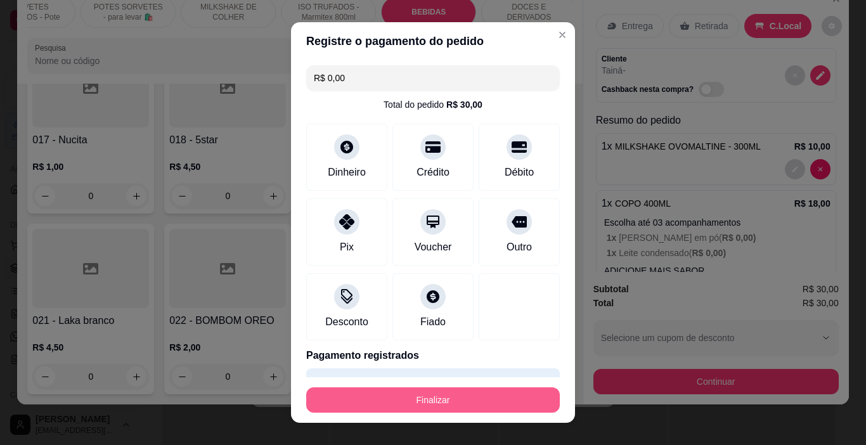
click at [535, 394] on button "Finalizar" at bounding box center [433, 399] width 254 height 25
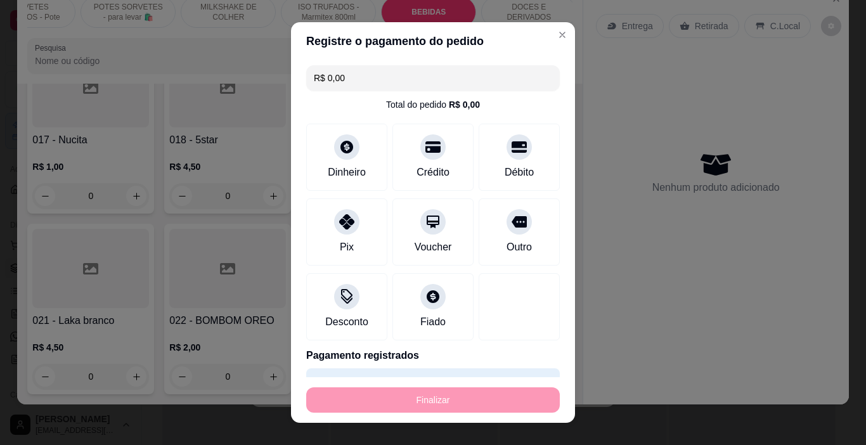
type input "0"
type input "-R$ 30,00"
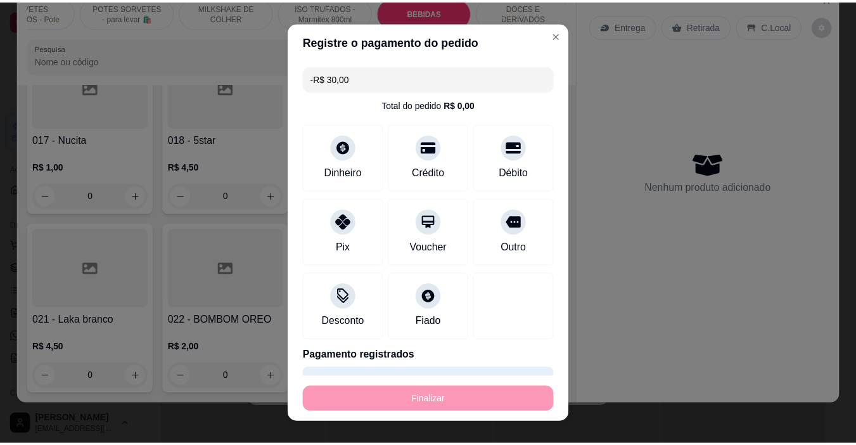
scroll to position [5839, 0]
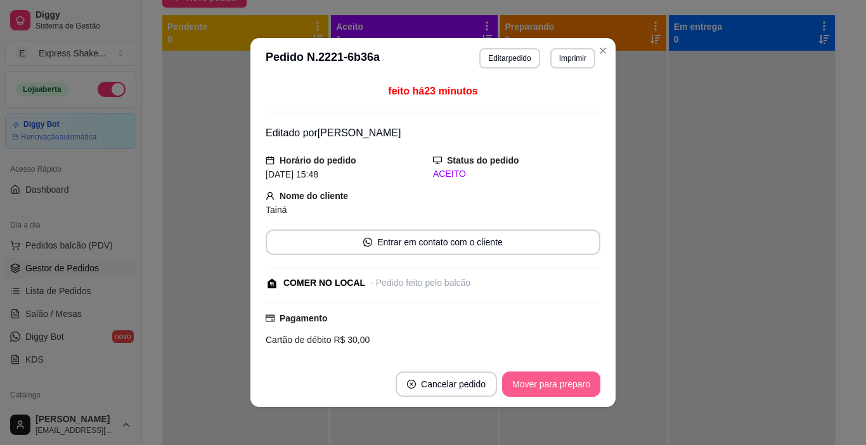
click at [536, 389] on button "Mover para preparo" at bounding box center [551, 384] width 98 height 25
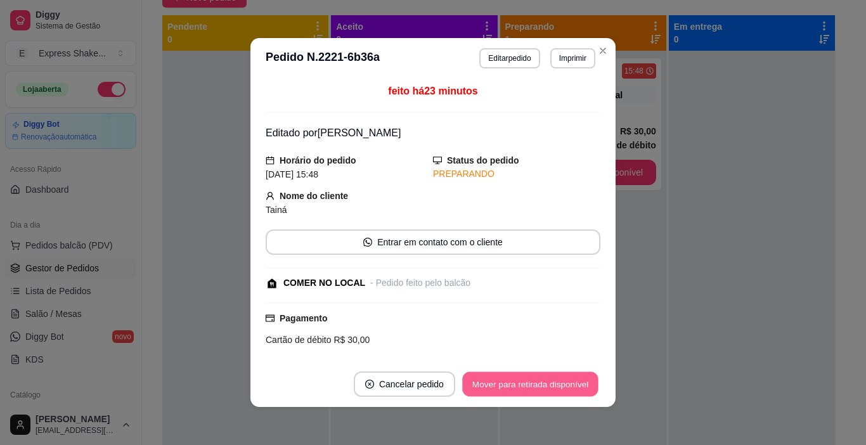
click at [535, 389] on button "Mover para retirada disponível" at bounding box center [530, 384] width 136 height 25
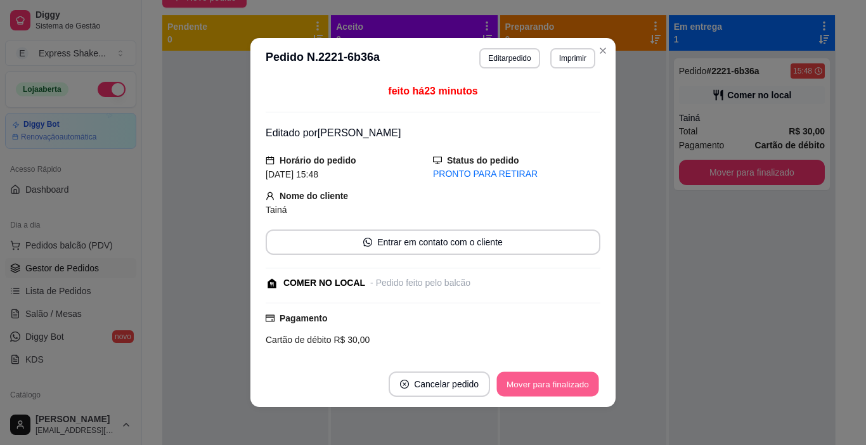
click at [536, 388] on button "Mover para finalizado" at bounding box center [548, 384] width 102 height 25
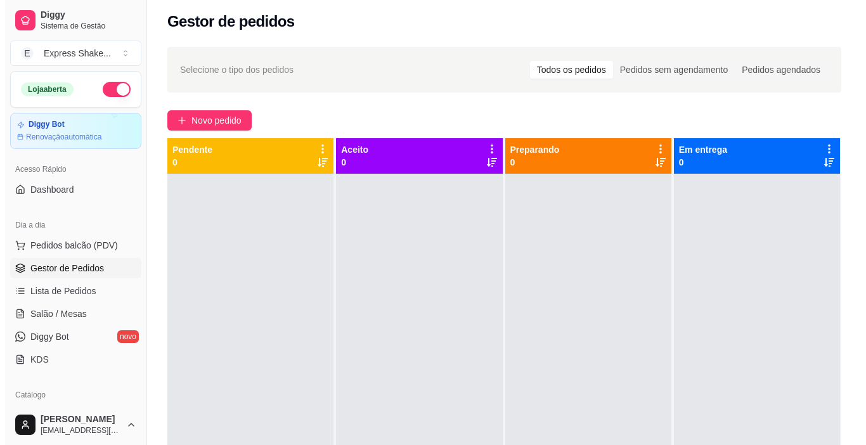
scroll to position [0, 0]
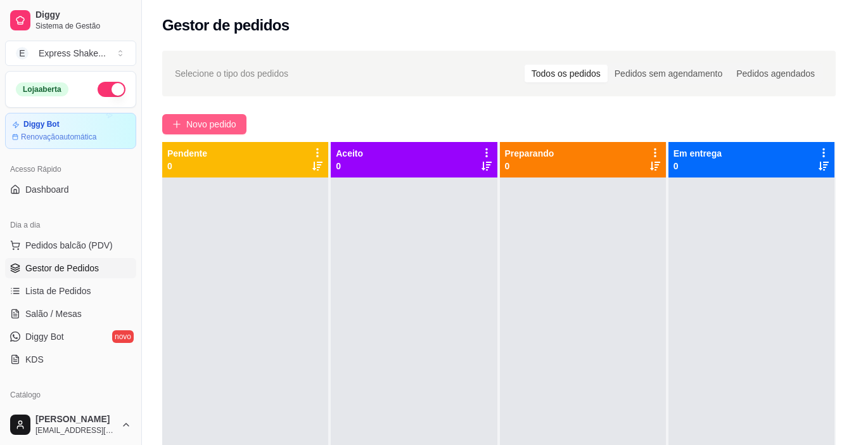
click at [232, 122] on span "Novo pedido" at bounding box center [211, 124] width 50 height 14
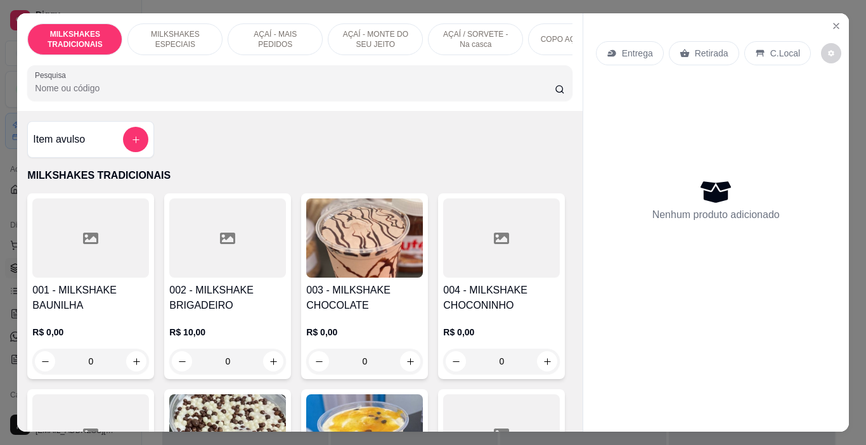
scroll to position [380, 0]
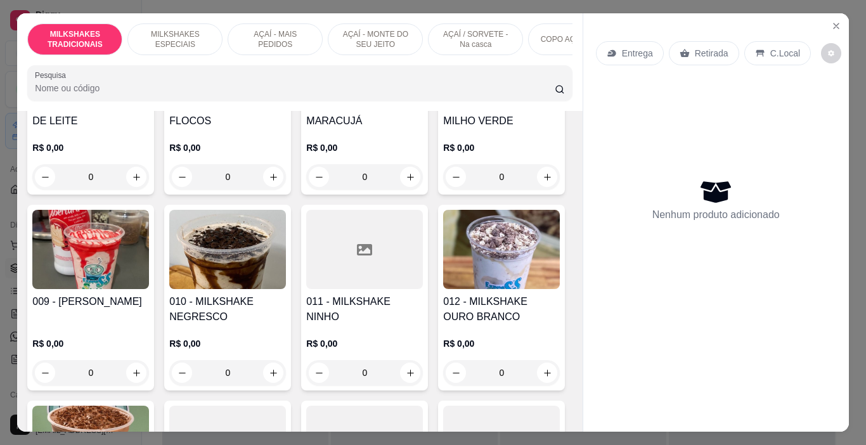
click at [149, 285] on img at bounding box center [90, 249] width 117 height 79
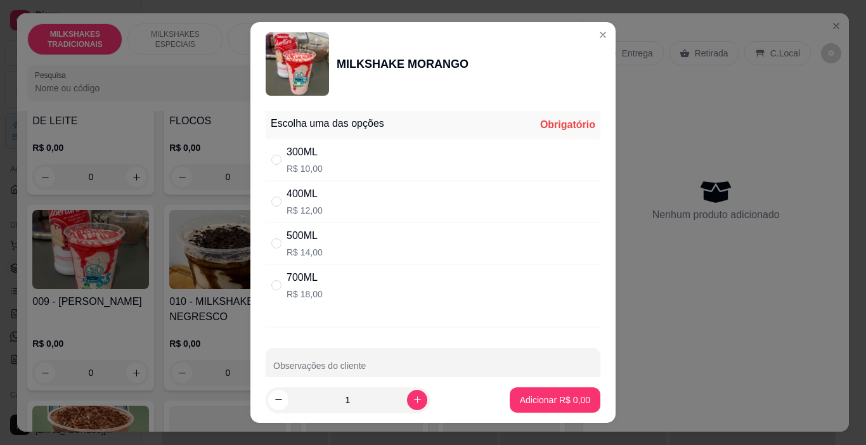
click at [369, 251] on div "500ML R$ 14,00" at bounding box center [433, 244] width 335 height 42
radio input "true"
click at [547, 392] on button "Adicionar R$ 14,00" at bounding box center [553, 399] width 96 height 25
type input "1"
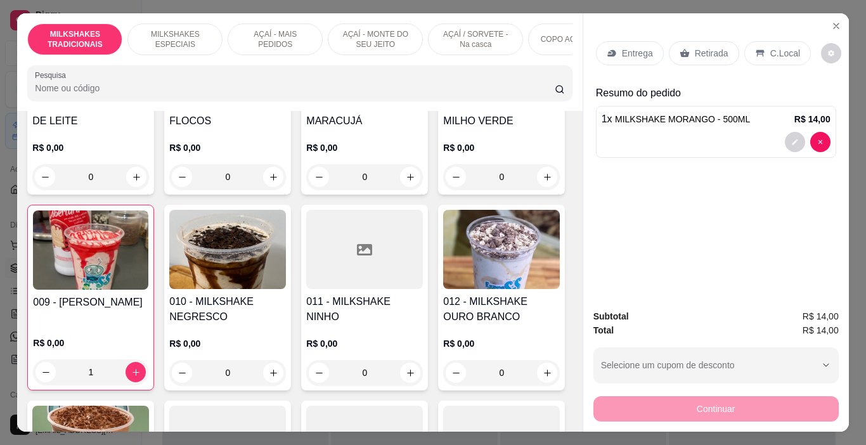
click at [612, 46] on div "Entrega" at bounding box center [630, 53] width 68 height 24
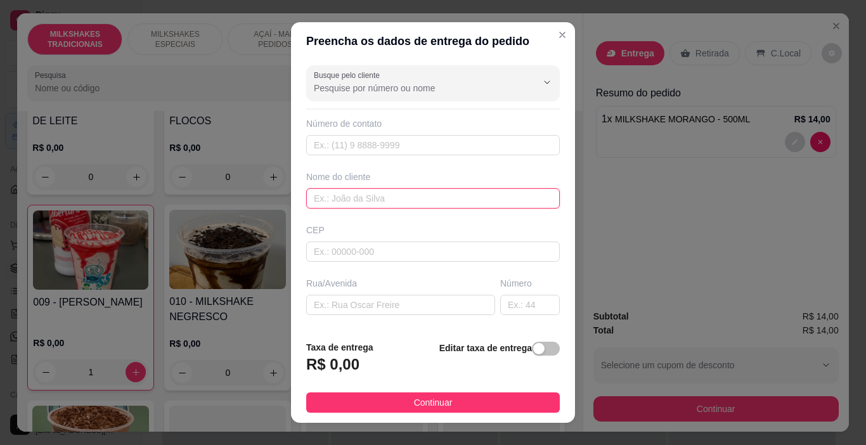
click at [374, 202] on input "text" at bounding box center [433, 198] width 254 height 20
type input "GI."
click at [479, 392] on button "Continuar" at bounding box center [433, 402] width 254 height 20
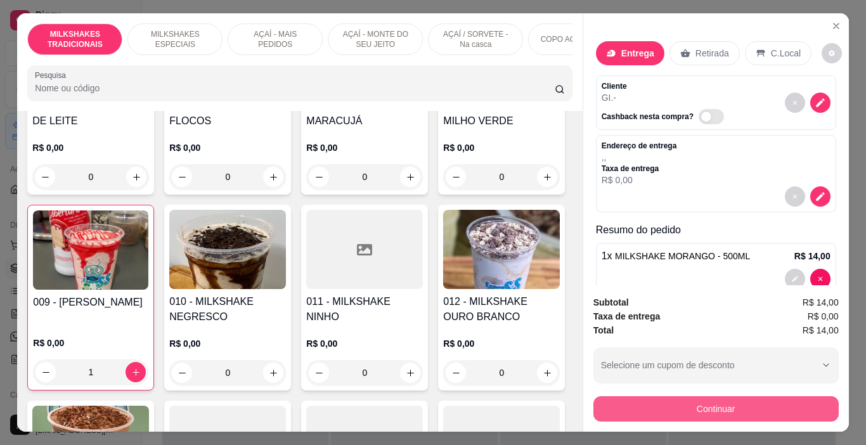
click at [611, 396] on button "Continuar" at bounding box center [715, 408] width 245 height 25
click at [607, 404] on button "Continuar" at bounding box center [715, 408] width 245 height 25
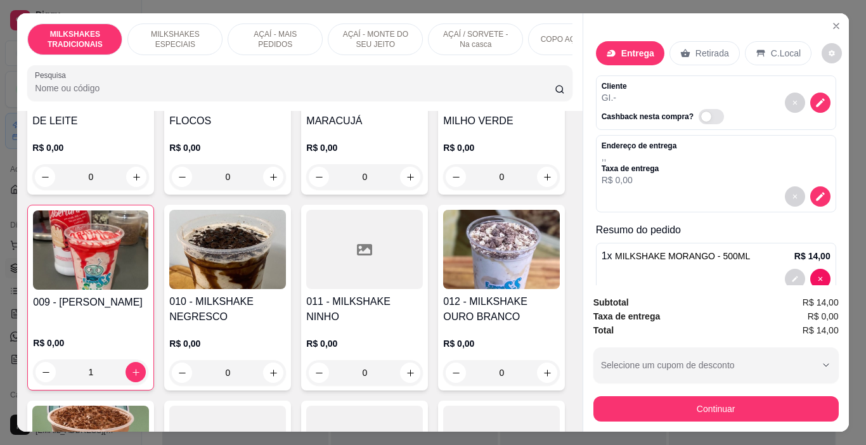
click at [361, 34] on p "AÇAÍ - MONTE DO SEU JEITO" at bounding box center [376, 39] width 74 height 20
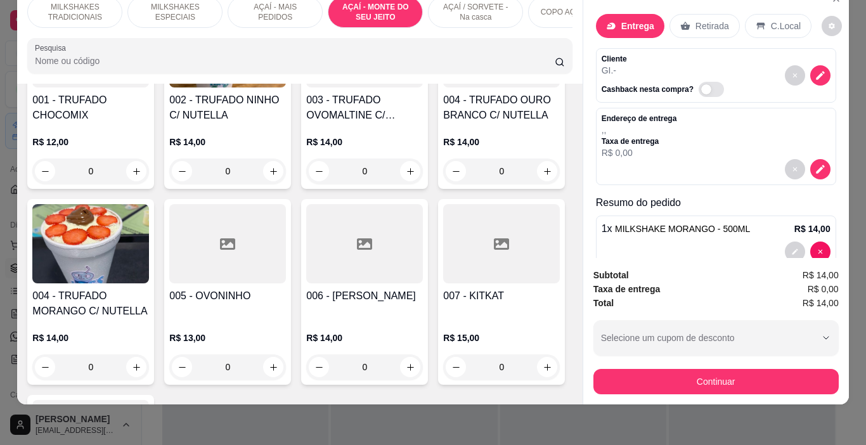
scroll to position [0, 0]
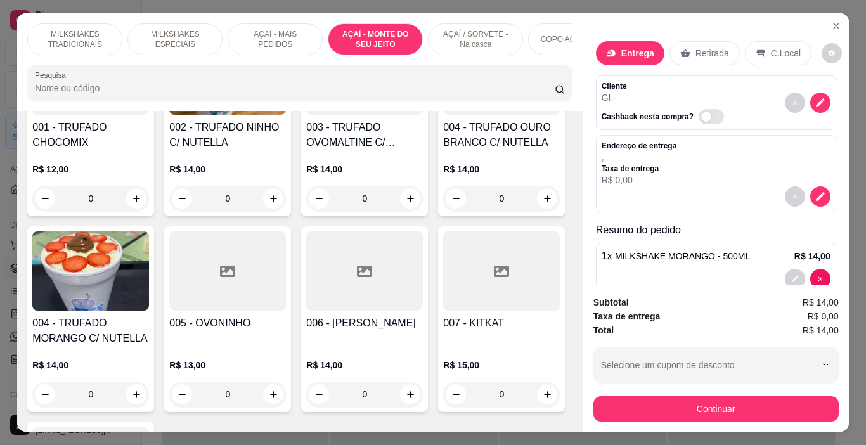
click at [266, 34] on p "AÇAÍ - MAIS PEDIDOS" at bounding box center [275, 39] width 74 height 20
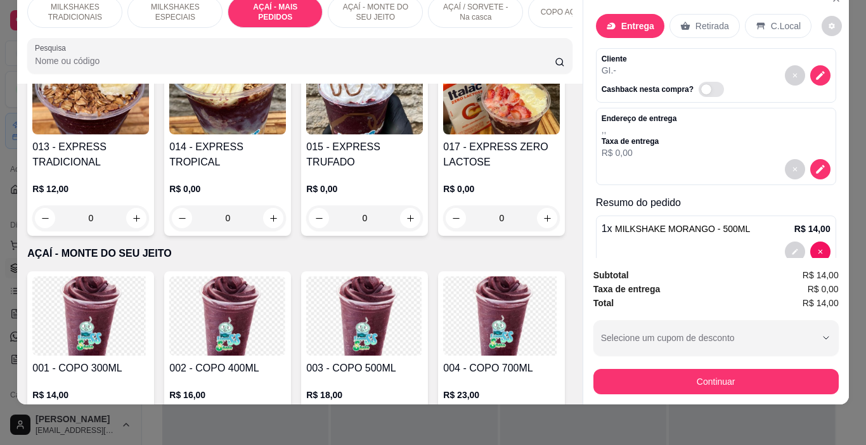
scroll to position [2702, 0]
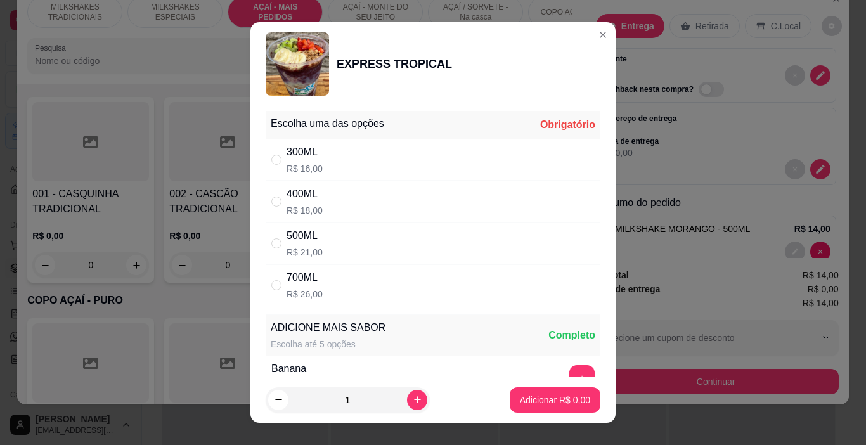
click at [319, 198] on div "400ML R$ 18,00" at bounding box center [433, 202] width 335 height 42
radio input "true"
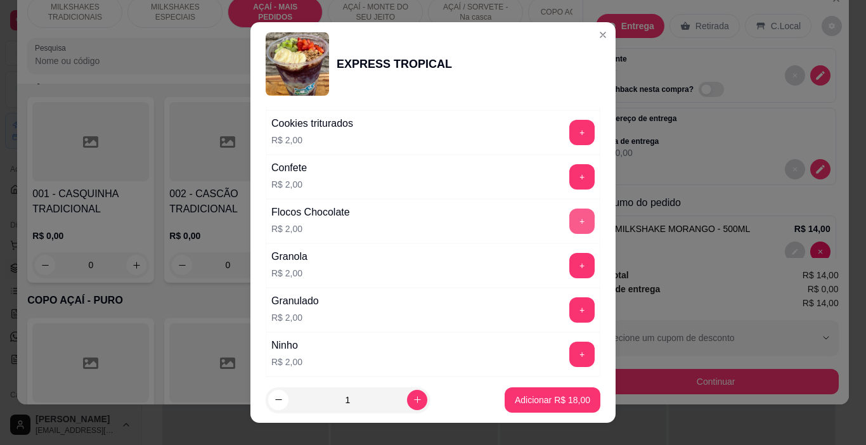
scroll to position [444, 0]
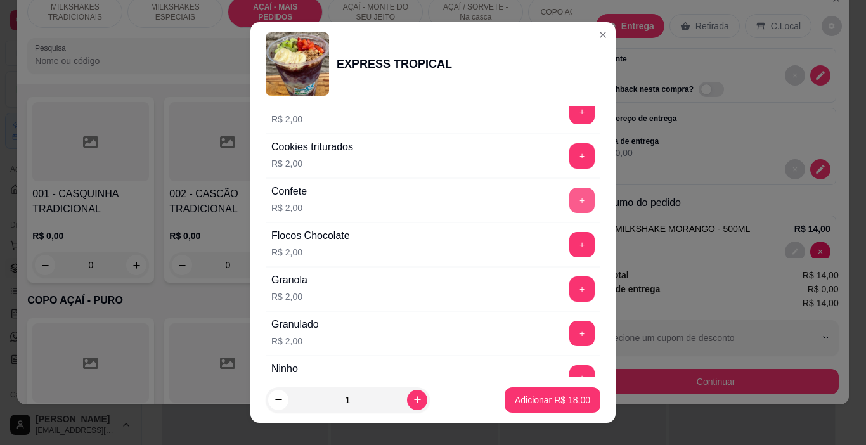
click at [569, 204] on button "+" at bounding box center [581, 200] width 25 height 25
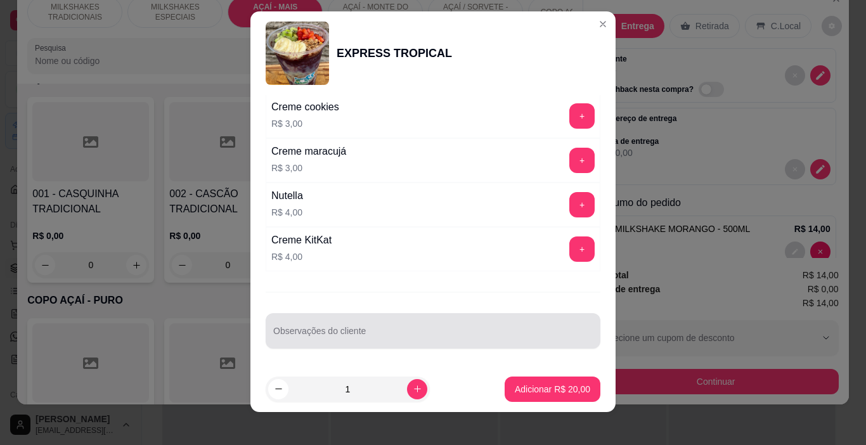
scroll to position [18, 0]
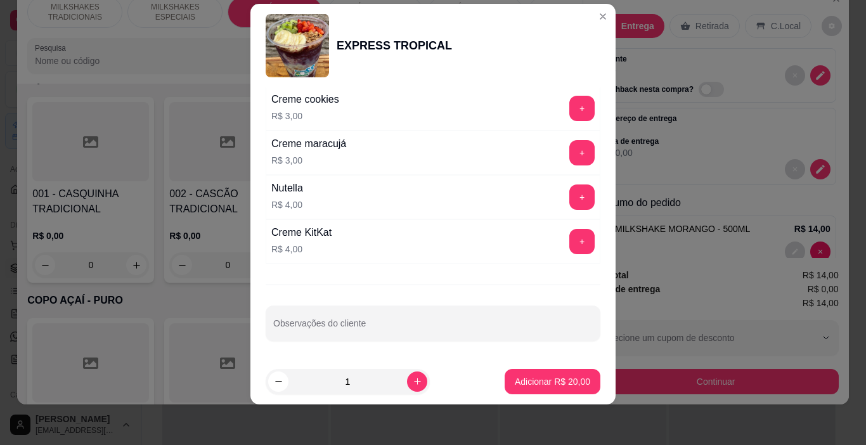
click at [367, 322] on input "Observações do cliente" at bounding box center [433, 328] width 320 height 13
type input "SEM FRANOLA"
click at [542, 387] on p "Adicionar R$ 20,00" at bounding box center [552, 381] width 75 height 13
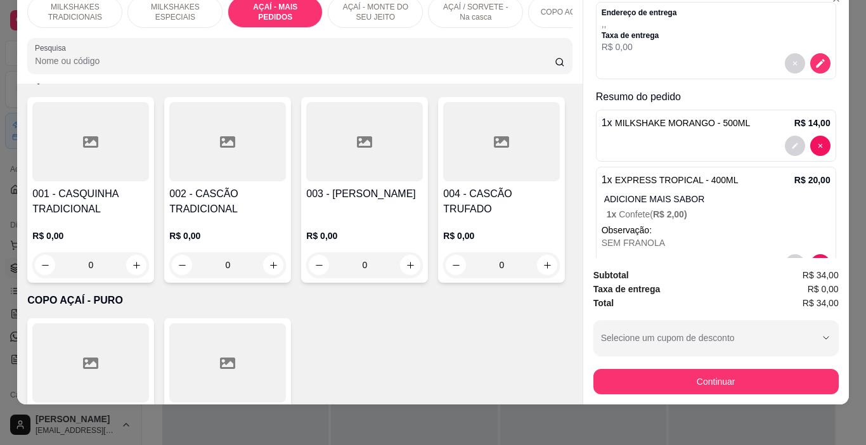
scroll to position [146, 0]
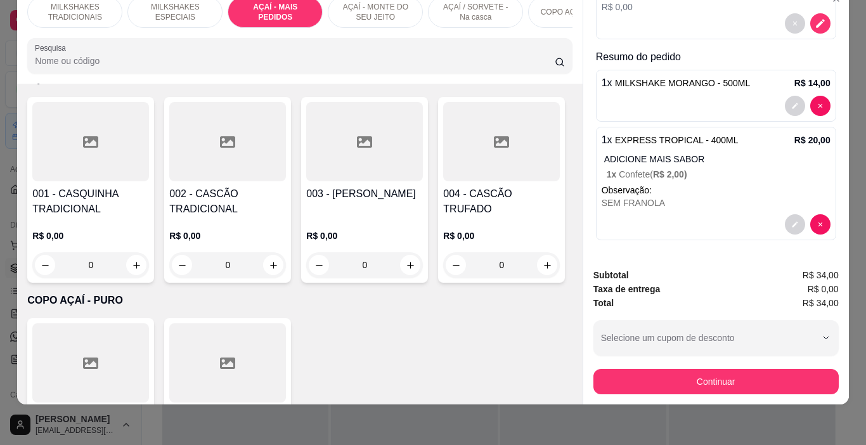
click at [628, 198] on div "SEM FRANOLA" at bounding box center [716, 203] width 229 height 13
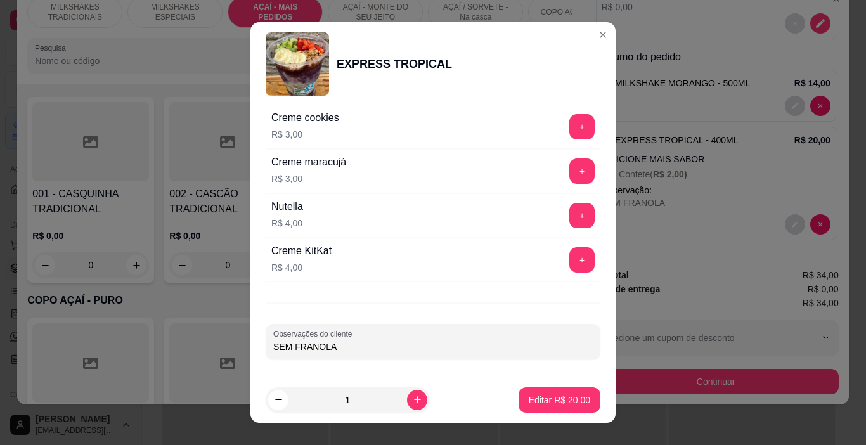
scroll to position [18, 0]
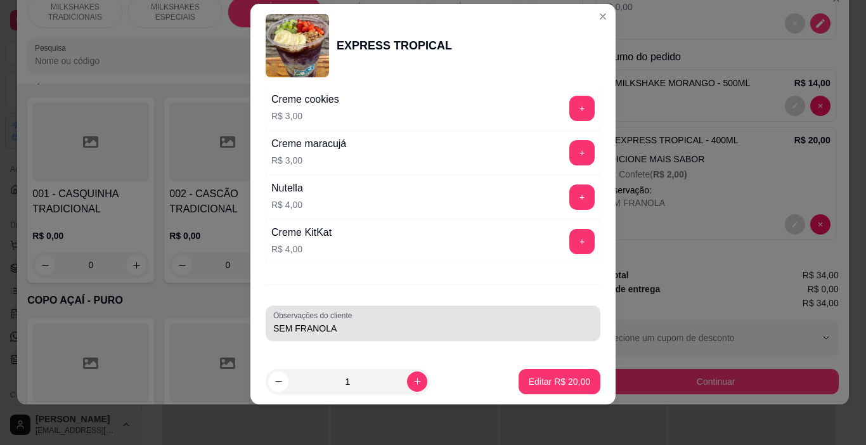
click at [344, 323] on input "SEM FRANOLA" at bounding box center [433, 328] width 320 height 13
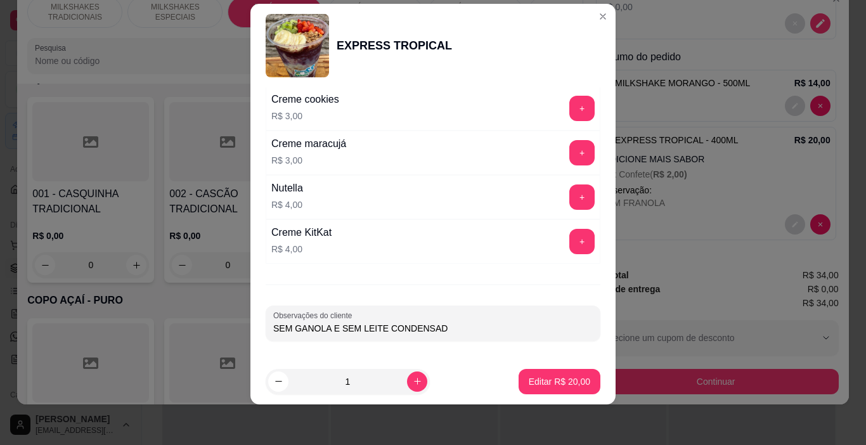
type input "SEM GANOLA E SEM LEITE CONDENSADO"
click at [529, 380] on p "Editar R$ 20,00" at bounding box center [559, 381] width 61 height 13
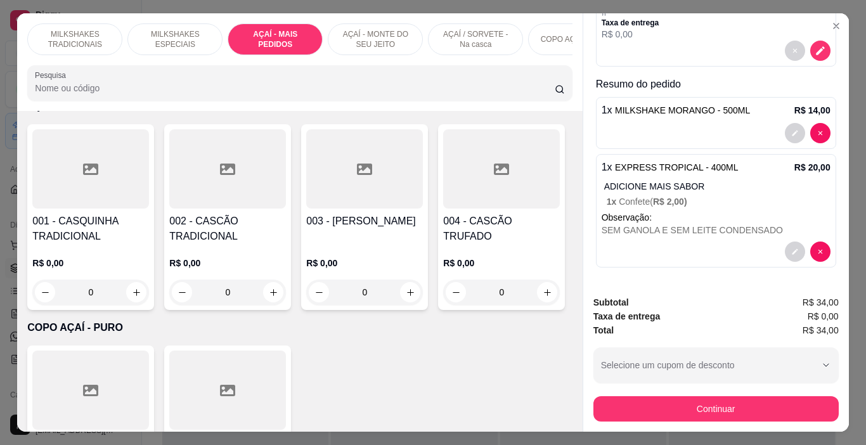
scroll to position [0, 0]
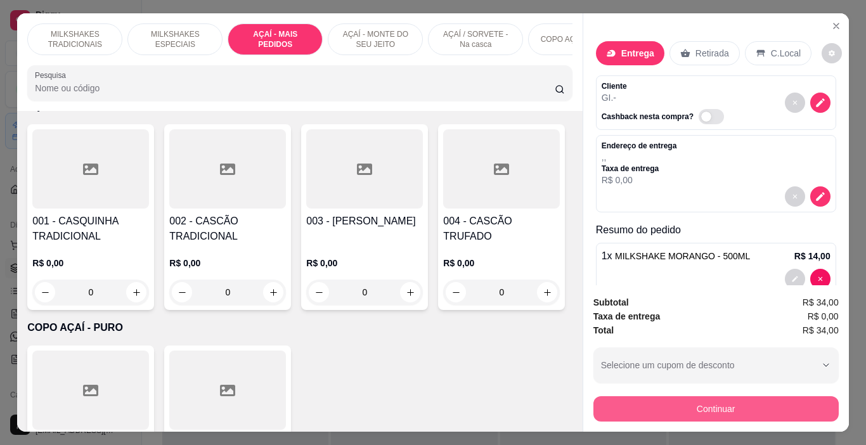
click at [667, 399] on button "Continuar" at bounding box center [715, 408] width 245 height 25
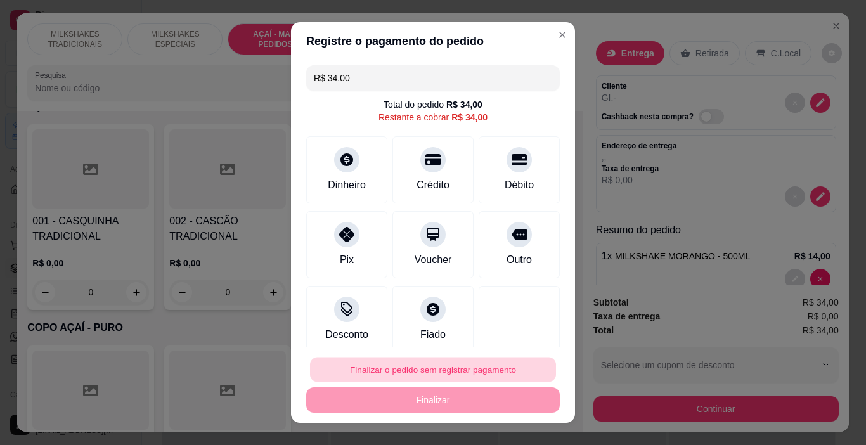
click at [442, 364] on button "Finalizar o pedido sem registrar pagamento" at bounding box center [433, 370] width 246 height 25
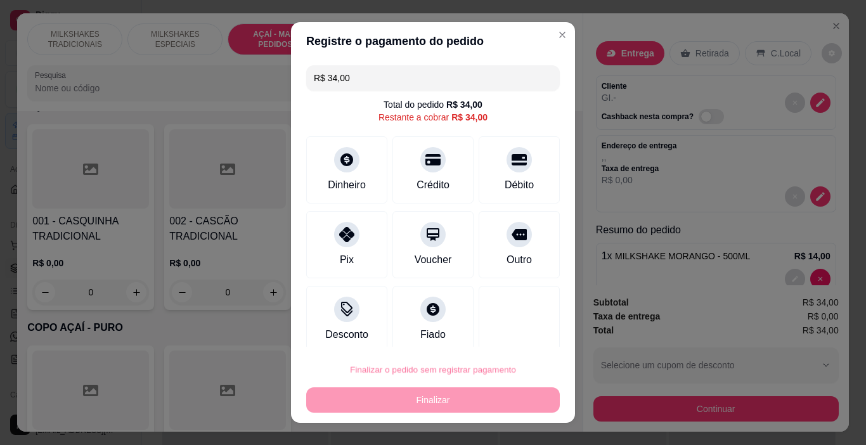
click at [515, 335] on button "Confirmar" at bounding box center [507, 334] width 47 height 20
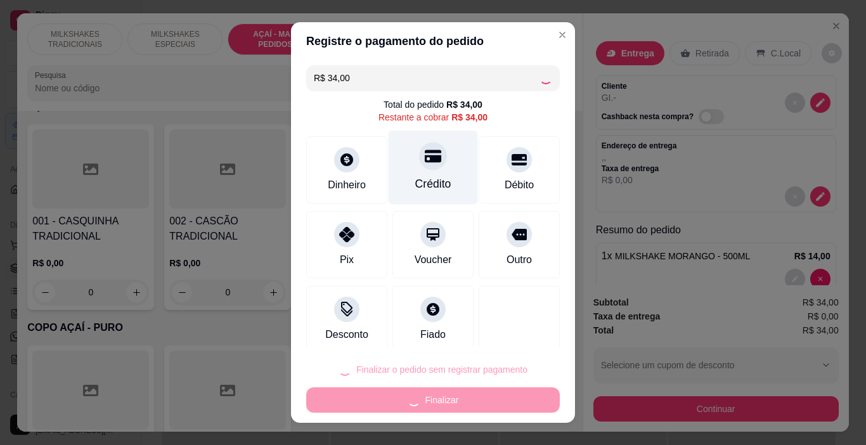
type input "0"
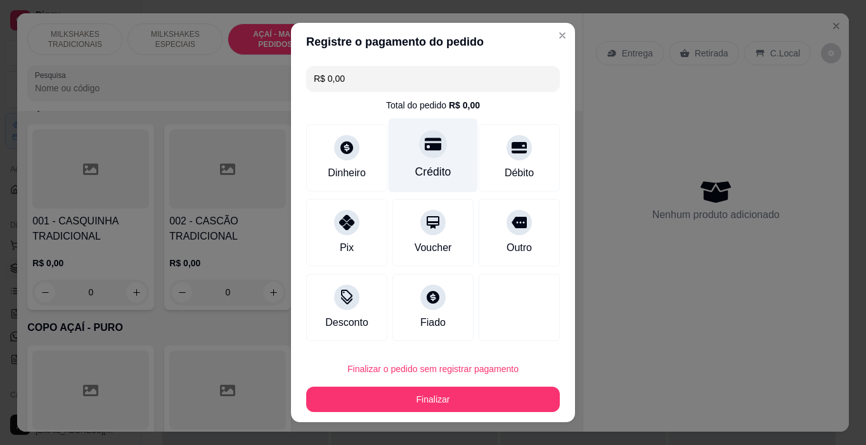
type input "R$ 0,00"
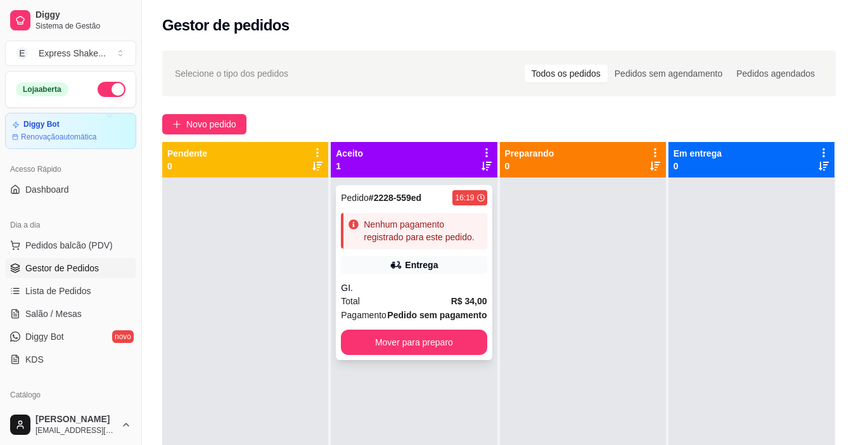
click at [394, 234] on div "Nenhum pagamento registrado para este pedido." at bounding box center [423, 230] width 118 height 25
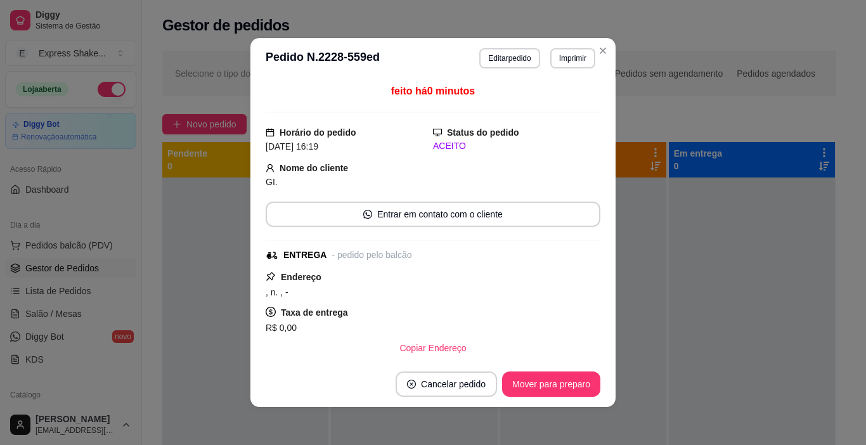
click at [568, 47] on header "**********" at bounding box center [432, 58] width 365 height 41
click at [564, 52] on button "Imprimir" at bounding box center [573, 58] width 44 height 20
click at [516, 68] on button "Editar pedido" at bounding box center [509, 58] width 60 height 20
click at [521, 66] on button "Editar pedido" at bounding box center [509, 58] width 60 height 20
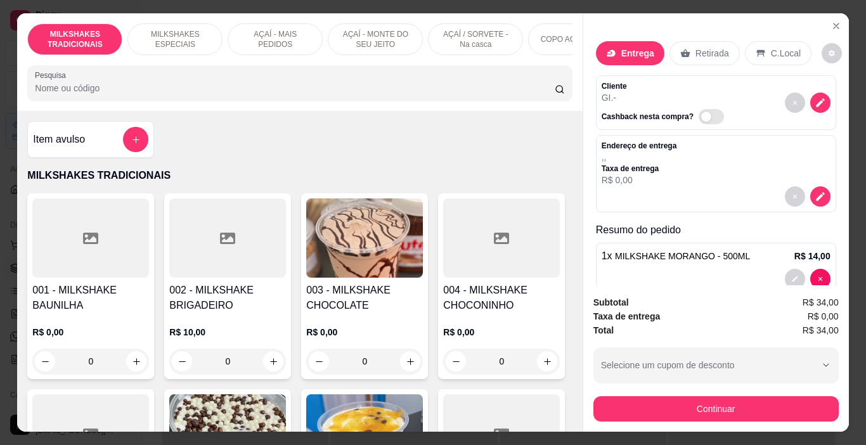
click at [653, 396] on button "Continuar" at bounding box center [715, 408] width 245 height 25
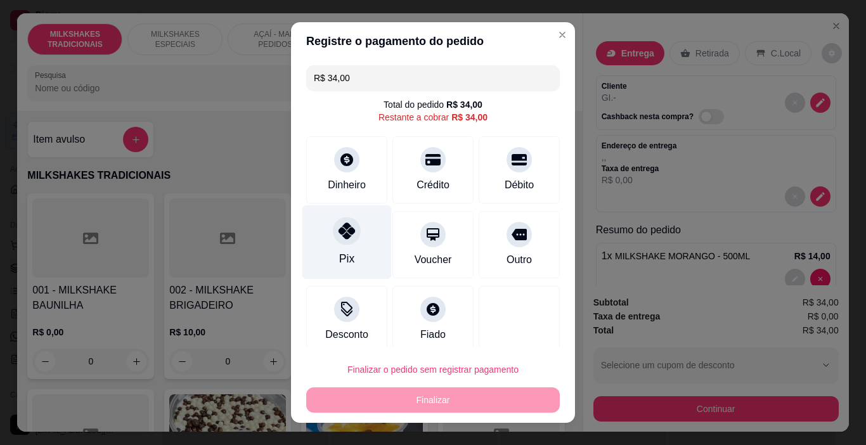
click at [338, 217] on div "Pix" at bounding box center [346, 242] width 89 height 74
type input "R$ 0,00"
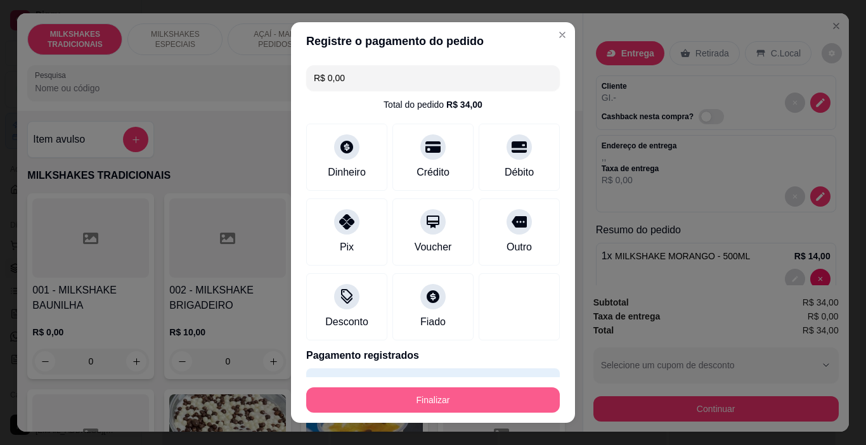
click at [434, 396] on button "Finalizar" at bounding box center [433, 399] width 254 height 25
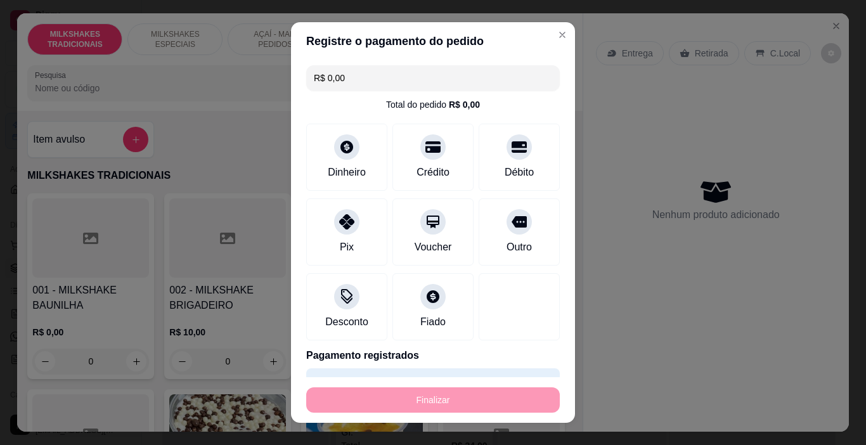
type input "0"
type input "-R$ 34,00"
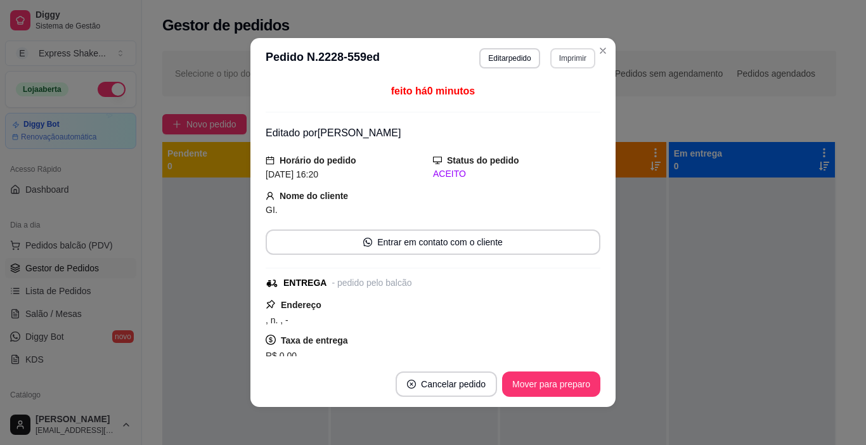
click at [557, 58] on button "Imprimir" at bounding box center [572, 58] width 45 height 20
click at [561, 100] on button "IMPRESSORA" at bounding box center [546, 103] width 92 height 20
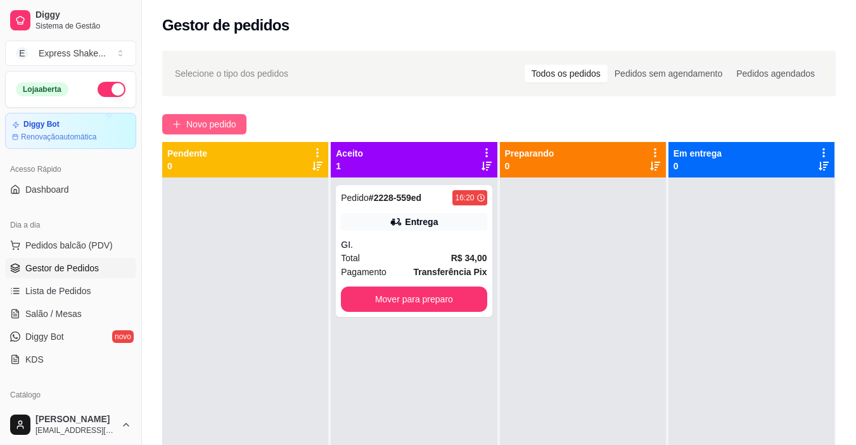
click at [201, 121] on span "Novo pedido" at bounding box center [211, 124] width 50 height 14
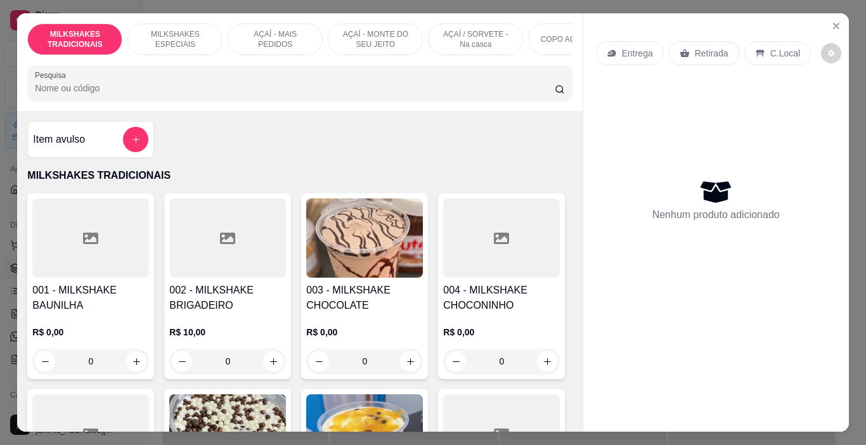
click at [375, 36] on p "AÇAÍ - MONTE DO SEU JEITO" at bounding box center [376, 39] width 74 height 20
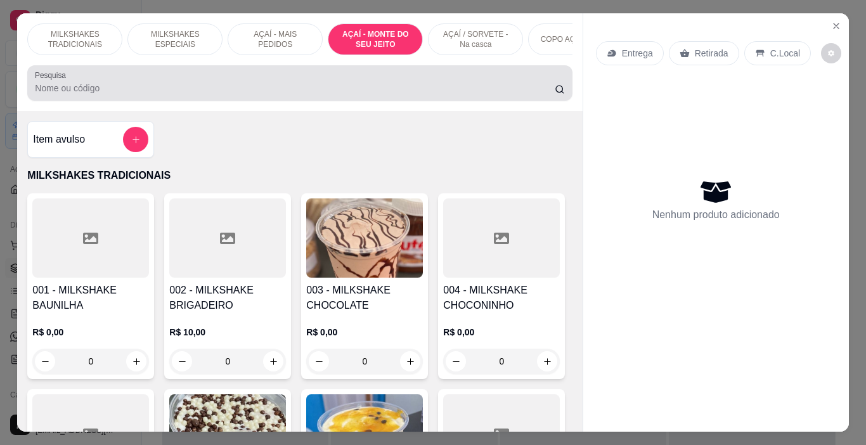
scroll to position [32, 0]
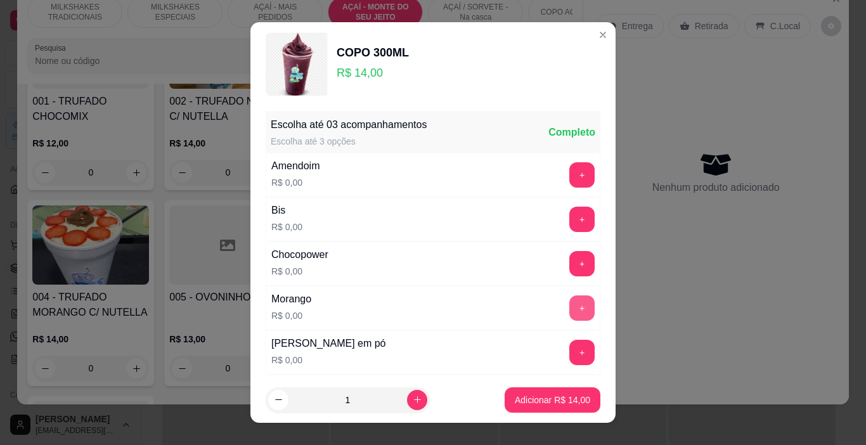
click at [569, 305] on button "+" at bounding box center [581, 307] width 25 height 25
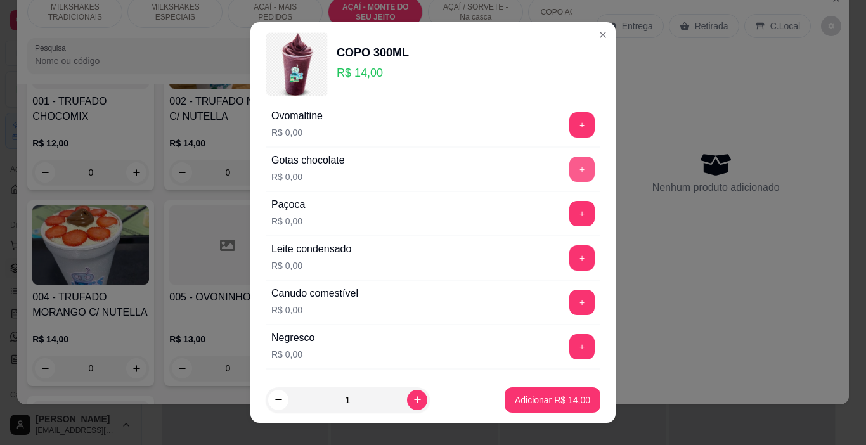
scroll to position [317, 0]
click at [569, 262] on button "+" at bounding box center [581, 257] width 25 height 25
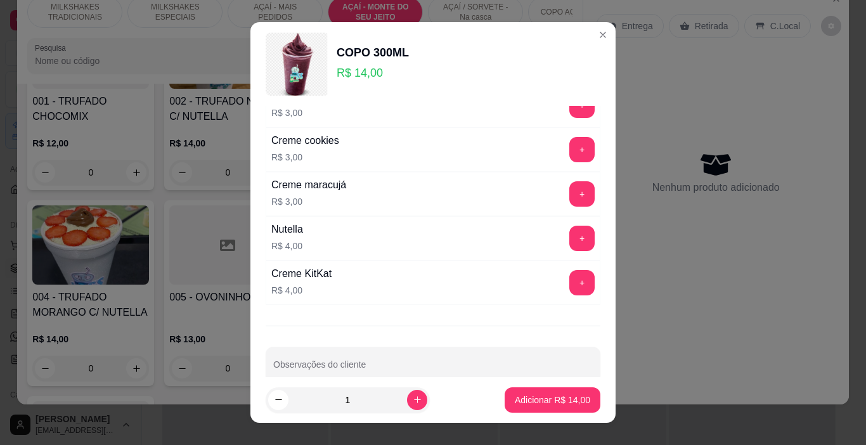
scroll to position [2086, 0]
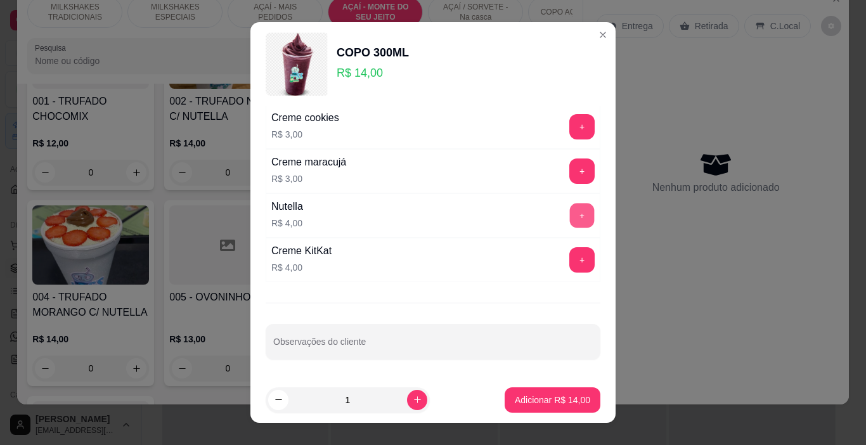
click at [570, 212] on button "+" at bounding box center [582, 216] width 25 height 25
click at [569, 266] on button "+" at bounding box center [581, 259] width 25 height 25
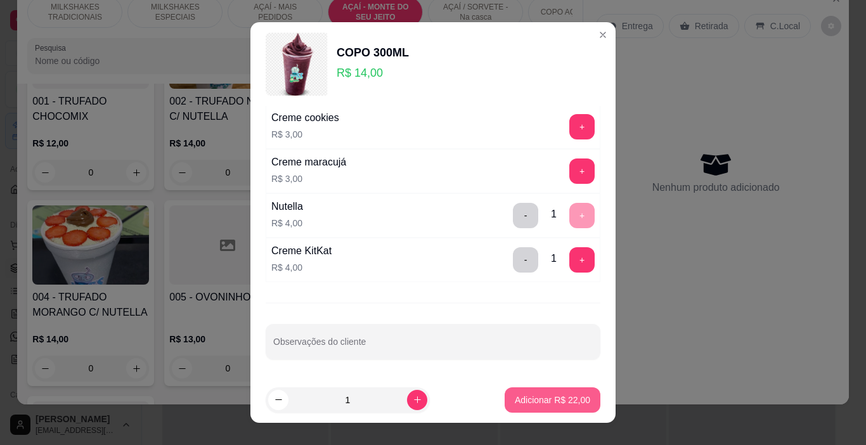
click at [525, 397] on p "Adicionar R$ 22,00" at bounding box center [552, 400] width 75 height 13
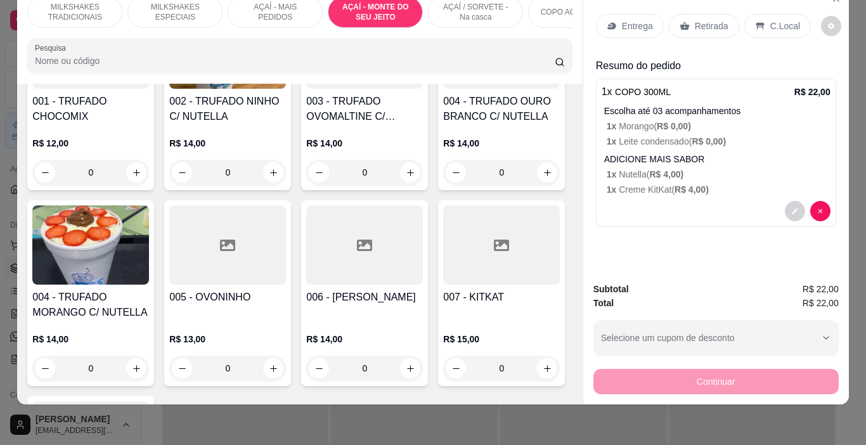
click at [622, 20] on p "Entrega" at bounding box center [637, 26] width 31 height 13
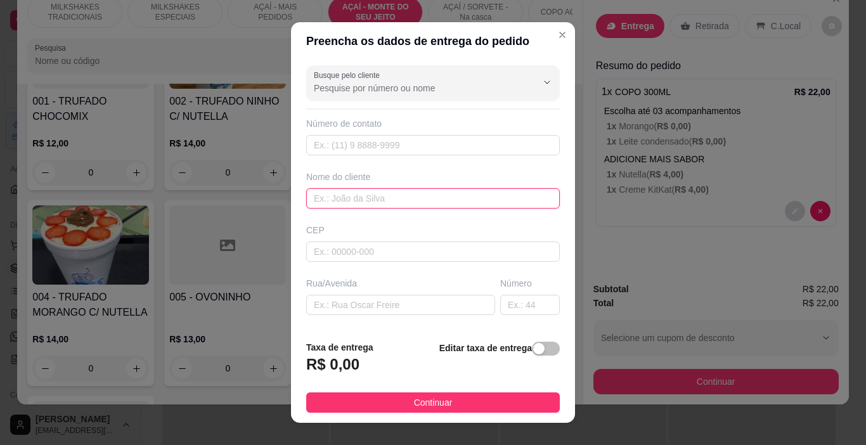
click at [467, 188] on input "text" at bounding box center [433, 198] width 254 height 20
type input "KAIQUE"
click at [520, 394] on button "Continuar" at bounding box center [433, 402] width 254 height 20
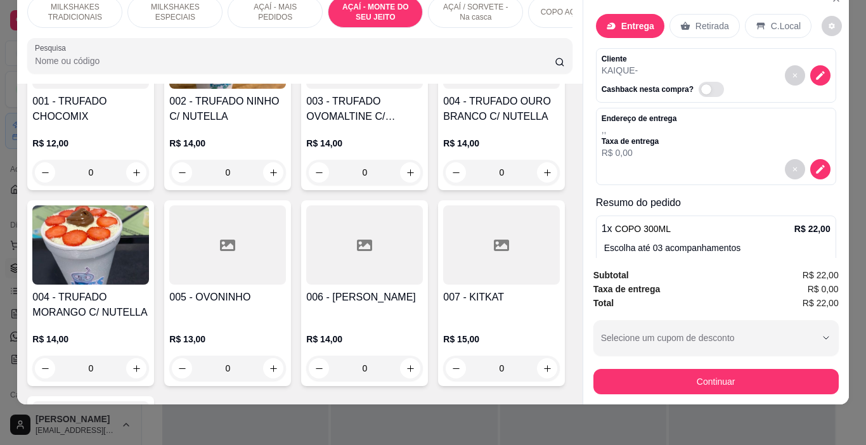
click at [672, 379] on button "Continuar" at bounding box center [715, 381] width 245 height 25
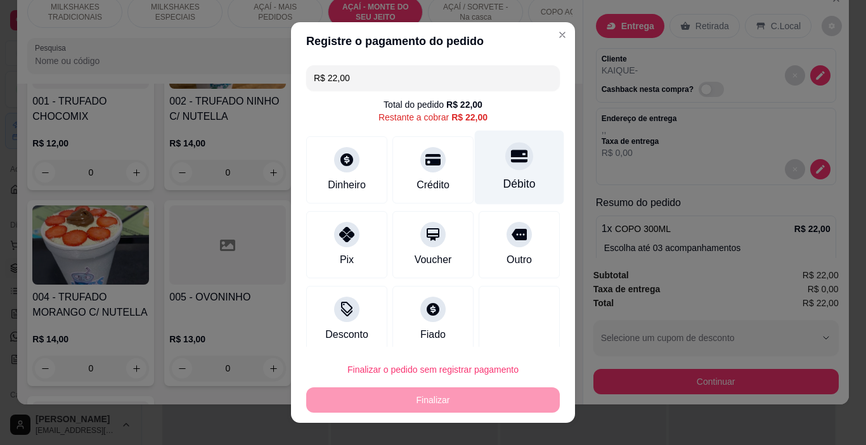
click at [507, 168] on div "Débito" at bounding box center [519, 168] width 89 height 74
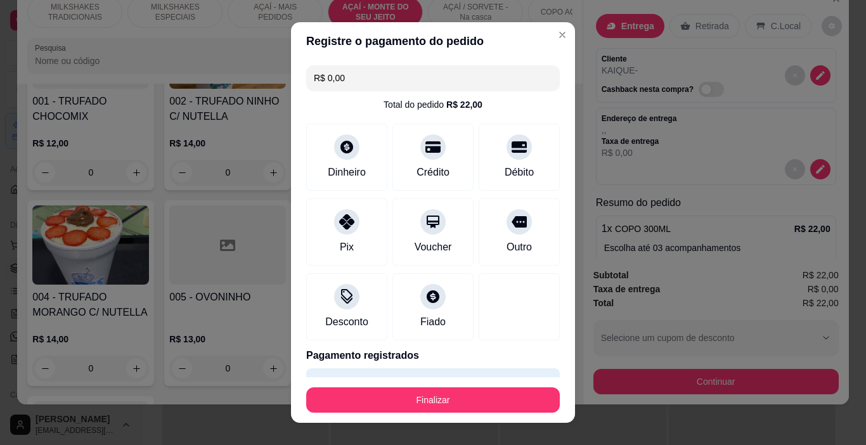
click at [483, 413] on footer "Finalizar" at bounding box center [433, 400] width 284 height 46
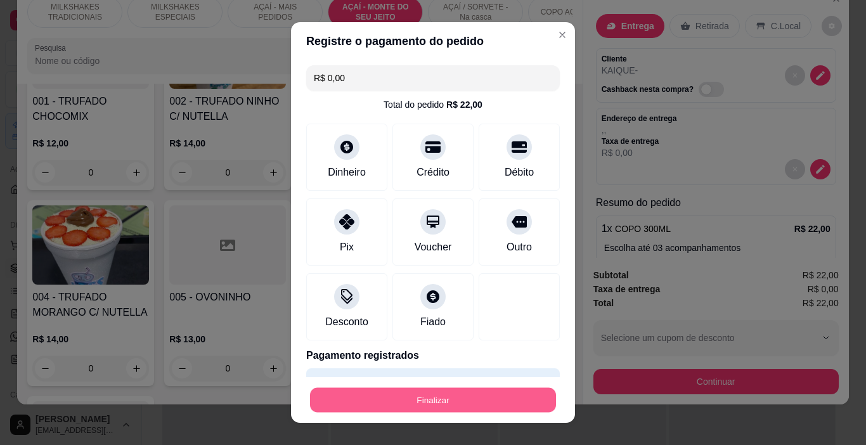
click at [479, 398] on button "Finalizar" at bounding box center [433, 400] width 246 height 25
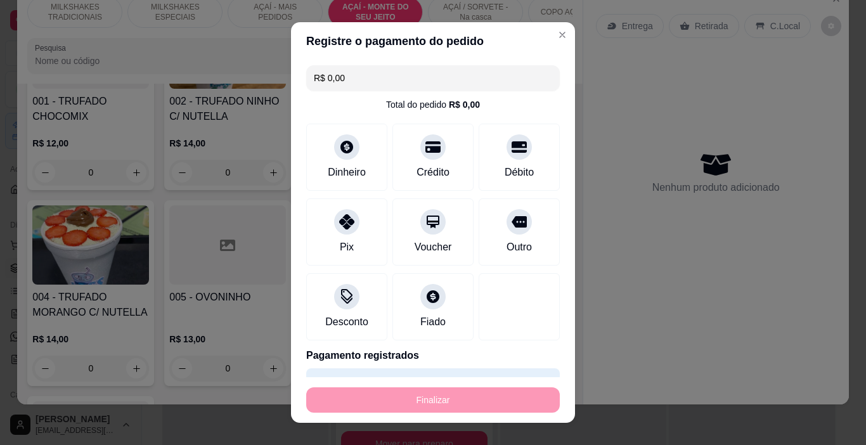
type input "-R$ 22,00"
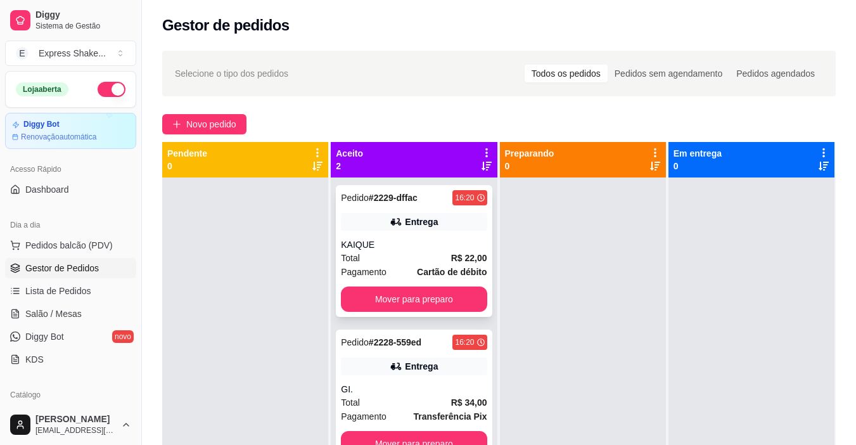
click at [410, 253] on div "Total R$ 22,00" at bounding box center [414, 258] width 146 height 14
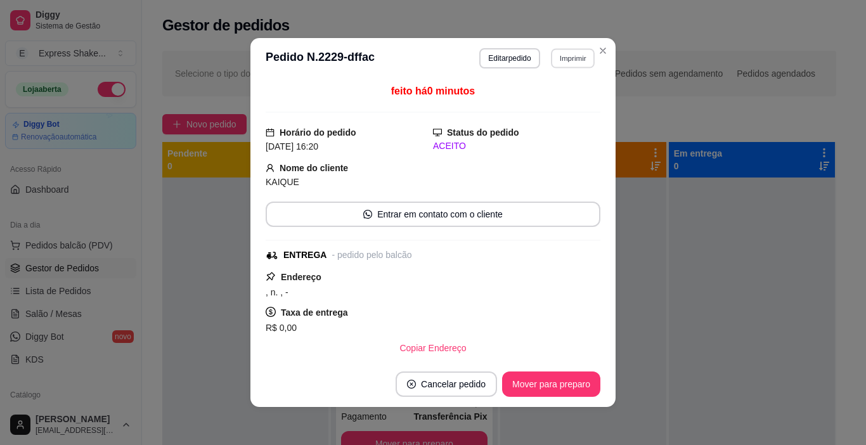
click at [584, 57] on button "Imprimir" at bounding box center [573, 58] width 44 height 20
click at [563, 103] on button "IMPRESSORA" at bounding box center [546, 103] width 92 height 20
click at [583, 391] on button "Mover para preparo" at bounding box center [551, 384] width 98 height 25
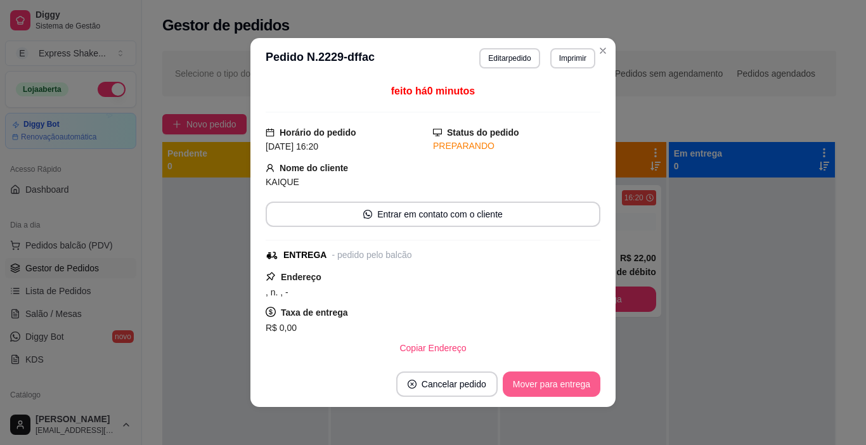
click at [586, 391] on button "Mover para entrega" at bounding box center [552, 384] width 98 height 25
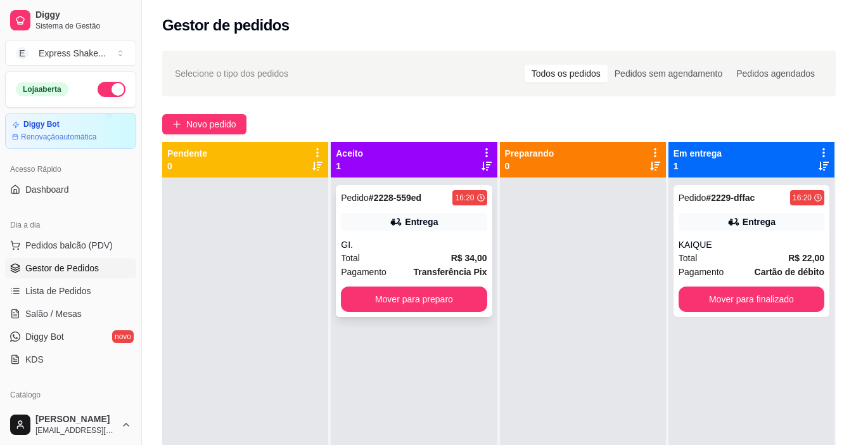
click at [464, 312] on div "Pedido # 2228-559ed 16:20 Entrega GI. Total R$ 34,00 Pagamento Transferência Pi…" at bounding box center [414, 251] width 156 height 132
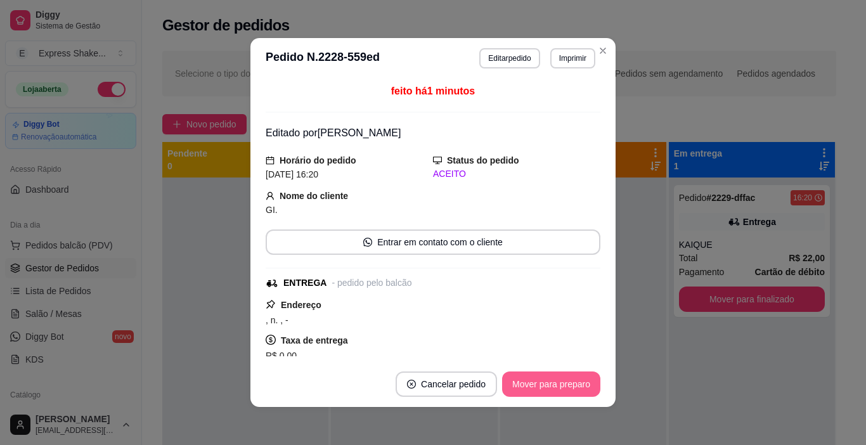
click at [590, 385] on button "Mover para preparo" at bounding box center [551, 384] width 98 height 25
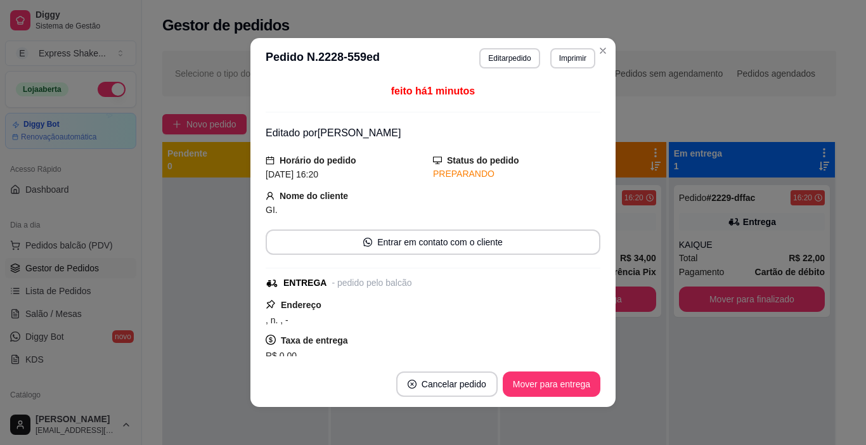
click at [584, 385] on button "Mover para entrega" at bounding box center [552, 384] width 98 height 25
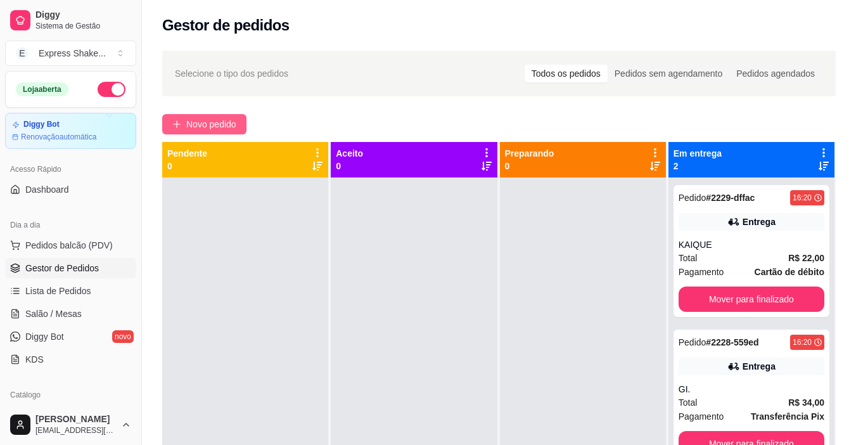
click at [227, 117] on span "Novo pedido" at bounding box center [211, 124] width 50 height 14
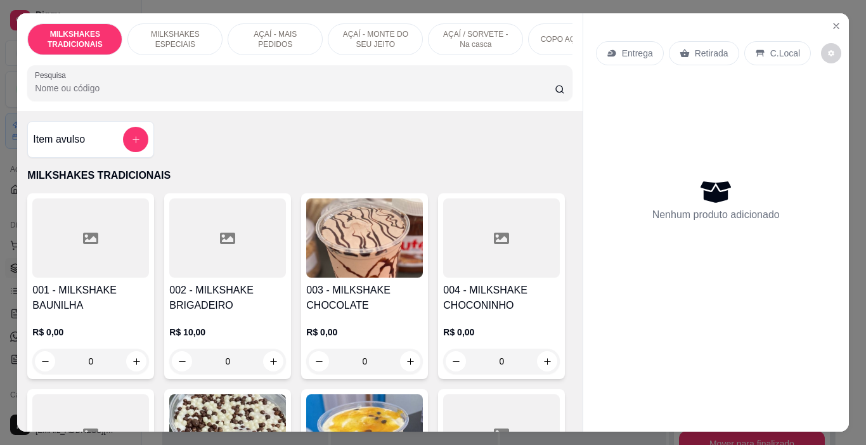
click at [274, 32] on p "AÇAÍ - MAIS PEDIDOS" at bounding box center [275, 39] width 74 height 20
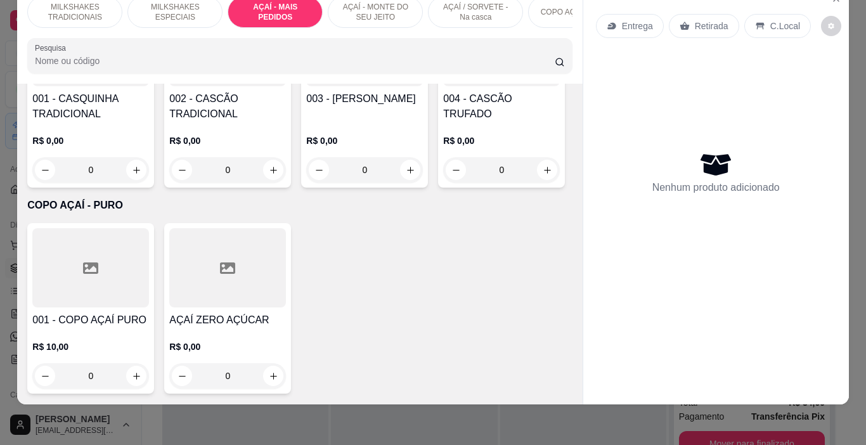
scroll to position [2827, 0]
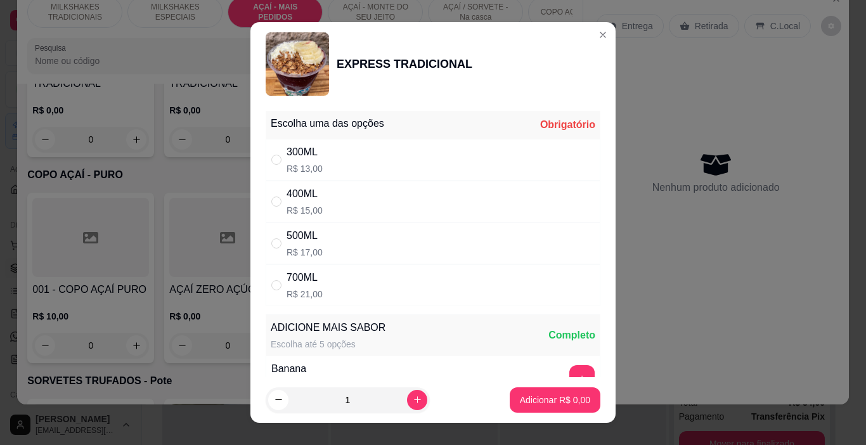
drag, startPoint x: 286, startPoint y: 276, endPoint x: 307, endPoint y: 296, distance: 28.7
click at [287, 277] on div "700ML" at bounding box center [305, 277] width 36 height 15
radio input "true"
click at [521, 405] on p "Adicionar R$ 21,00" at bounding box center [552, 400] width 75 height 13
type input "1"
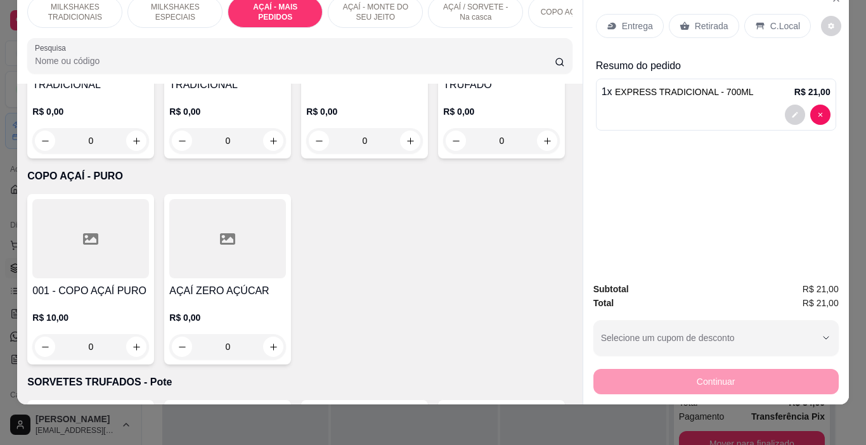
click at [629, 14] on div "Entrega" at bounding box center [630, 26] width 68 height 24
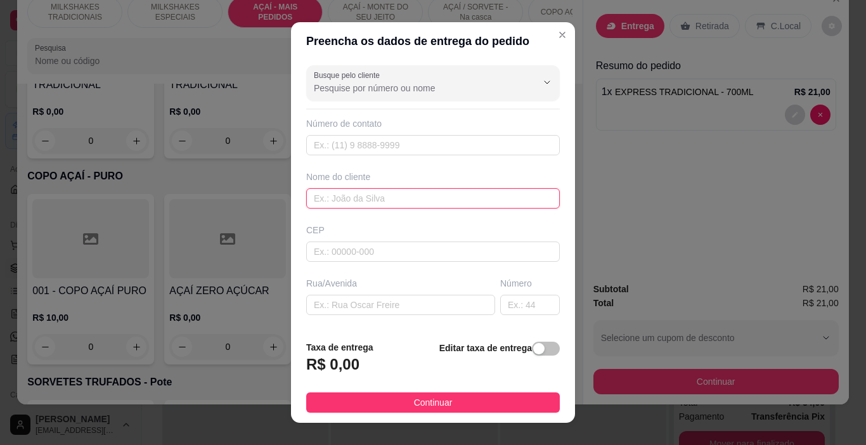
click at [461, 197] on input "text" at bounding box center [433, 198] width 254 height 20
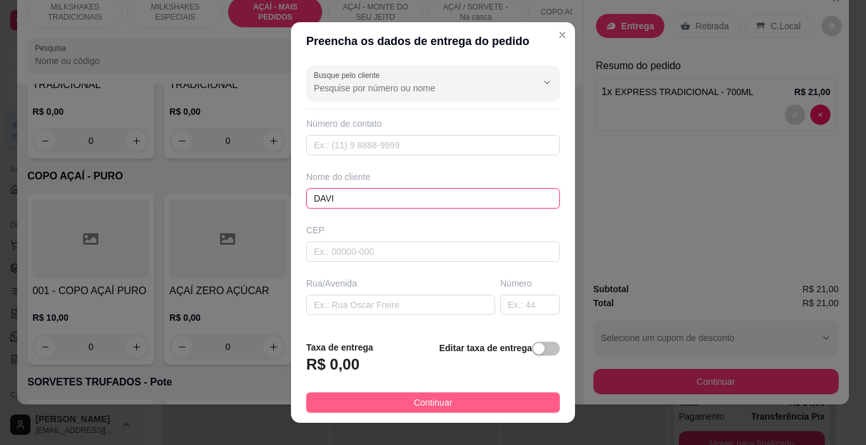
type input "DAVI"
click at [497, 410] on button "Continuar" at bounding box center [433, 402] width 254 height 20
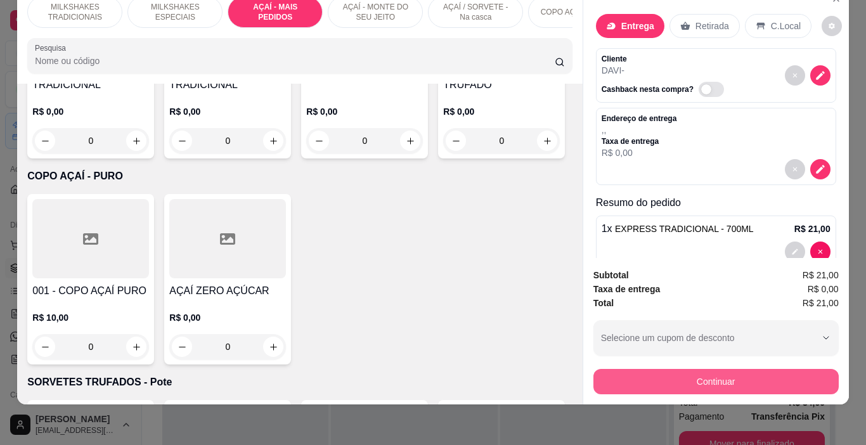
click at [681, 377] on button "Continuar" at bounding box center [715, 381] width 245 height 25
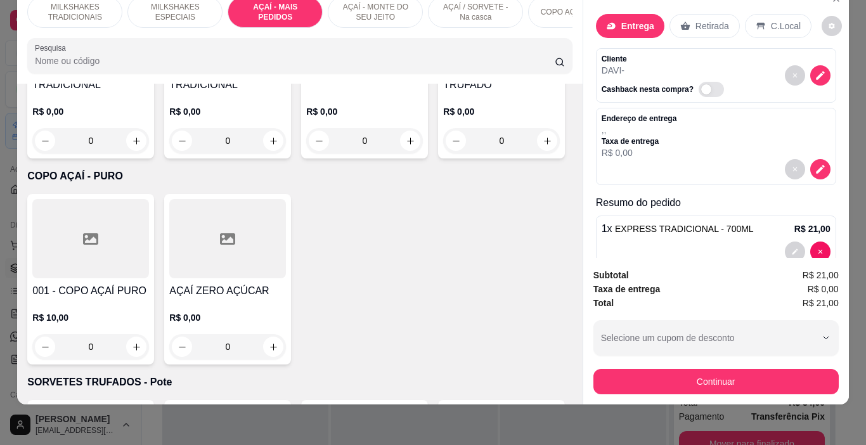
click at [346, 171] on div "Dinheiro" at bounding box center [346, 168] width 89 height 74
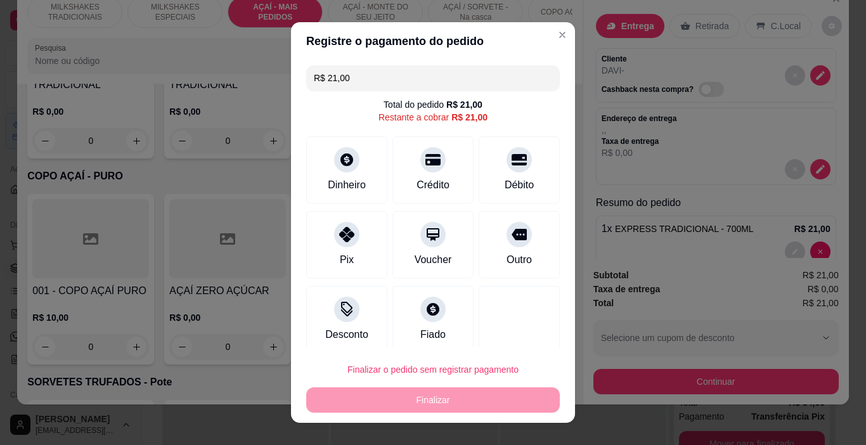
click at [524, 271] on footer "Não preciso Continuar" at bounding box center [433, 284] width 284 height 46
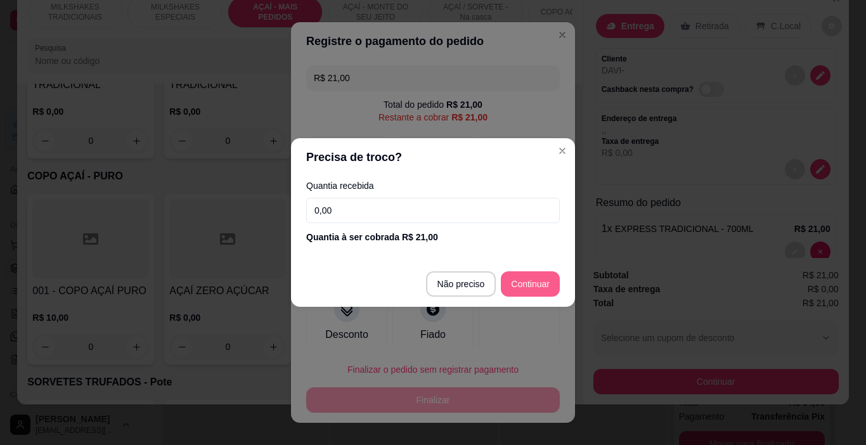
type input "R$ 0,00"
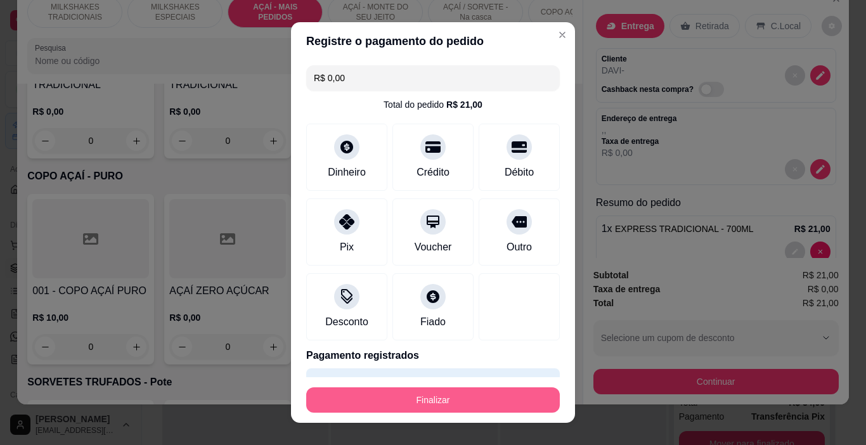
click at [497, 411] on button "Finalizar" at bounding box center [433, 399] width 254 height 25
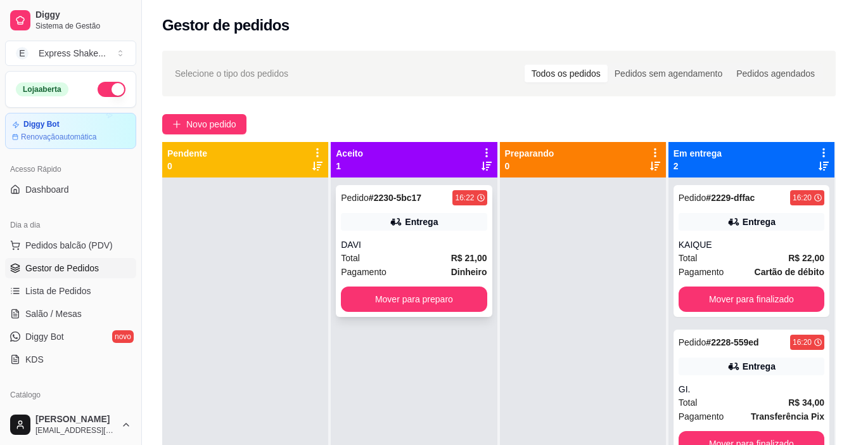
click at [473, 226] on div "Entrega" at bounding box center [414, 222] width 146 height 18
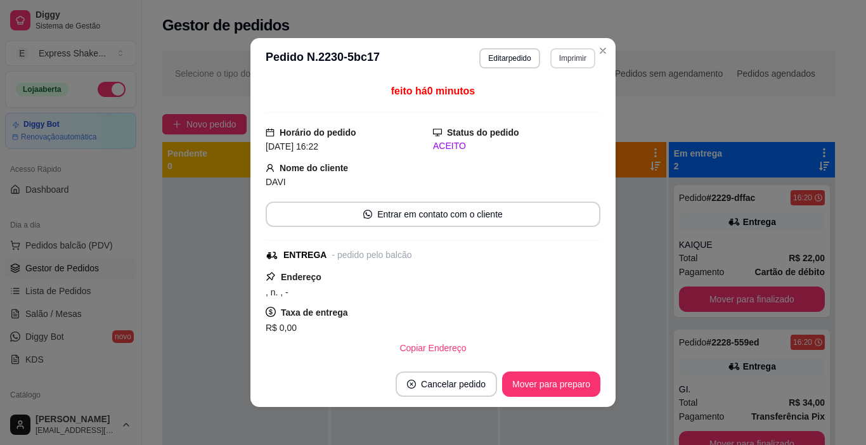
click at [566, 55] on button "Imprimir" at bounding box center [572, 58] width 45 height 20
click at [540, 113] on div "Escolha a impressora IMPRESSORA" at bounding box center [546, 93] width 105 height 43
click at [541, 111] on button "IMPRESSORA" at bounding box center [546, 103] width 92 height 20
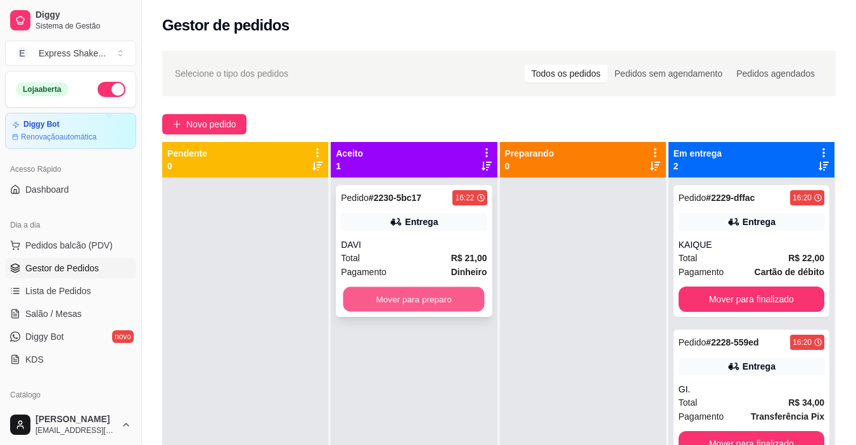
click at [419, 300] on button "Mover para preparo" at bounding box center [414, 299] width 141 height 25
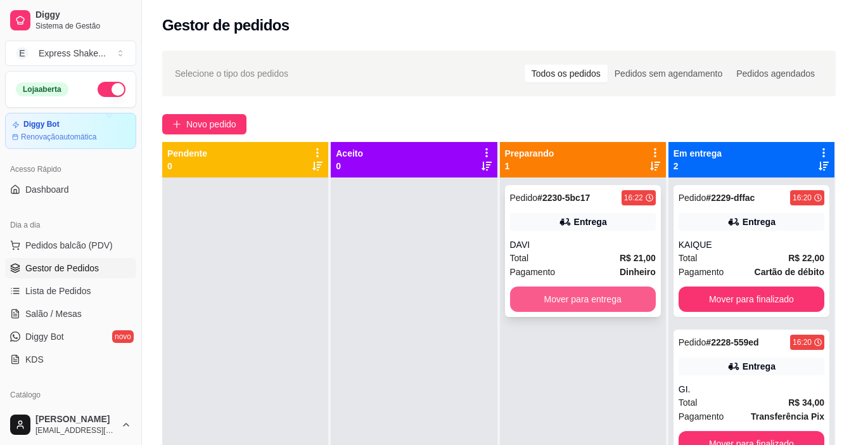
click at [516, 294] on button "Mover para entrega" at bounding box center [583, 299] width 146 height 25
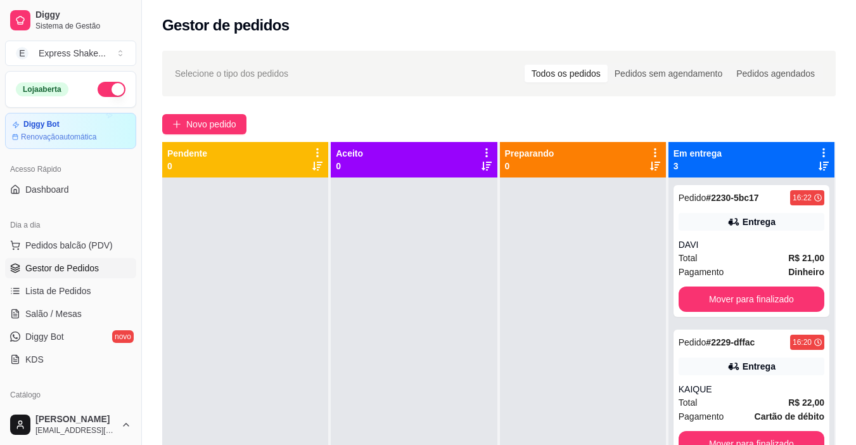
drag, startPoint x: 497, startPoint y: 288, endPoint x: 342, endPoint y: 257, distance: 158.4
click at [493, 288] on div "Pendente 0 Aceito 0 Preparando 0 Em entrega 3 Pedido # 2230-5bc17 16:22 Entrega…" at bounding box center [499, 364] width 674 height 445
click at [197, 123] on span "Novo pedido" at bounding box center [211, 124] width 50 height 14
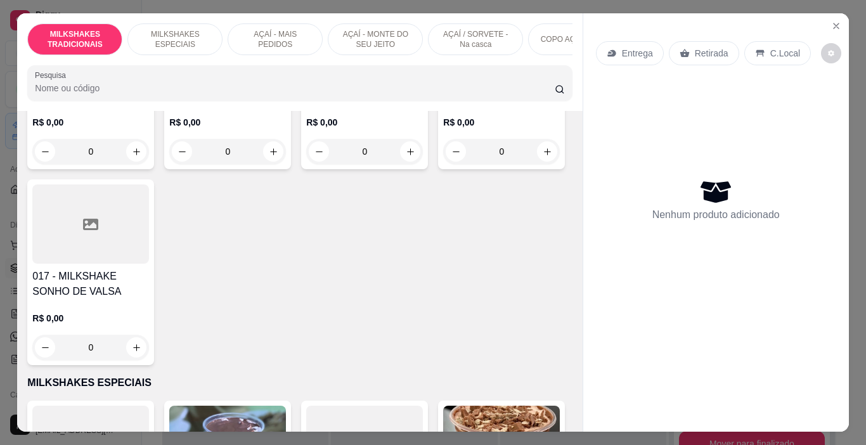
scroll to position [824, 0]
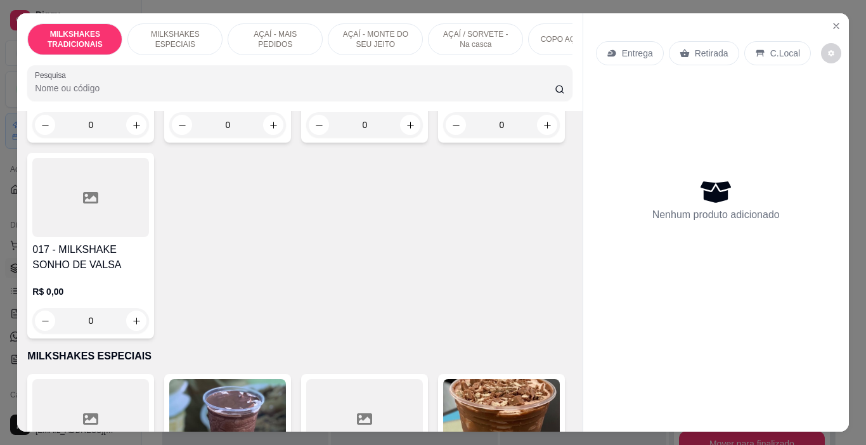
click at [104, 138] on div "0" at bounding box center [90, 124] width 117 height 25
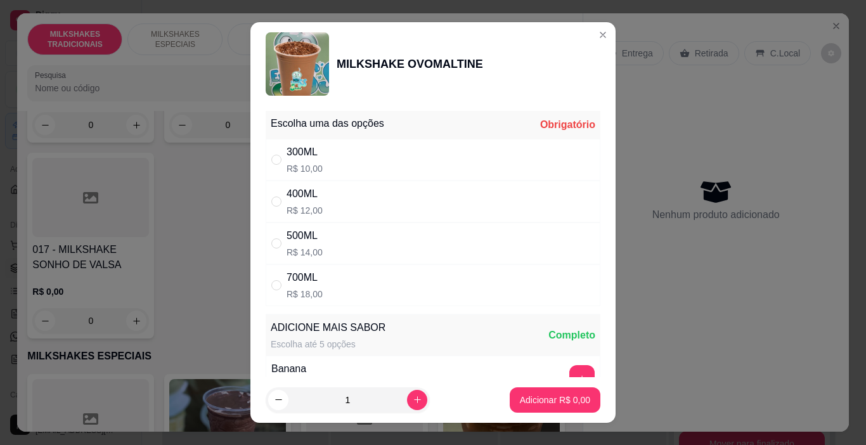
click at [287, 250] on p "R$ 14,00" at bounding box center [305, 252] width 36 height 13
radio input "true"
click at [505, 390] on button "Adicionar R$ 14,00" at bounding box center [553, 399] width 96 height 25
type input "1"
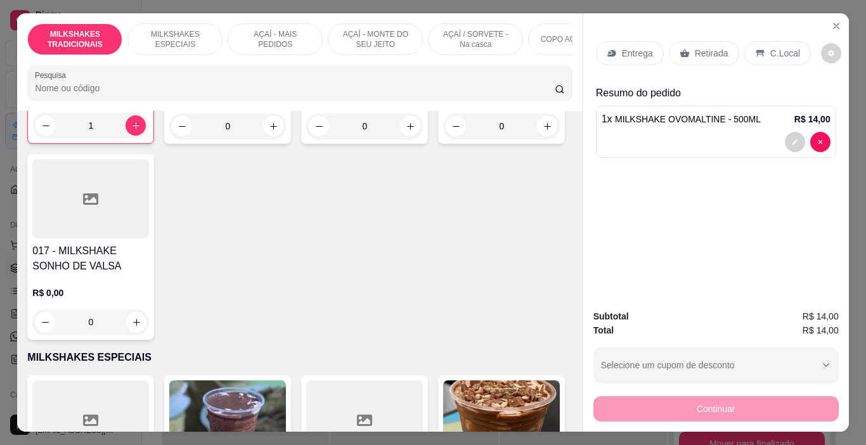
click at [629, 49] on p "Entrega" at bounding box center [637, 53] width 31 height 13
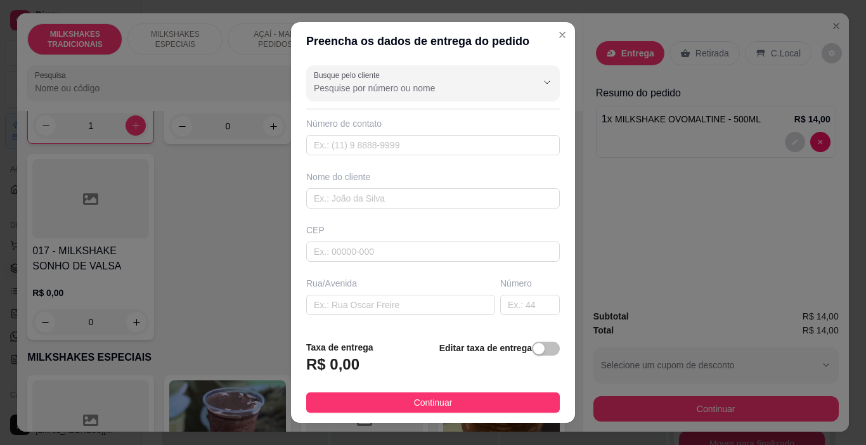
click at [351, 188] on div "Nome do cliente" at bounding box center [433, 190] width 259 height 38
click at [351, 201] on input "text" at bounding box center [433, 198] width 254 height 20
type input "[PERSON_NAME]"
click at [460, 399] on button "Continuar" at bounding box center [433, 402] width 254 height 20
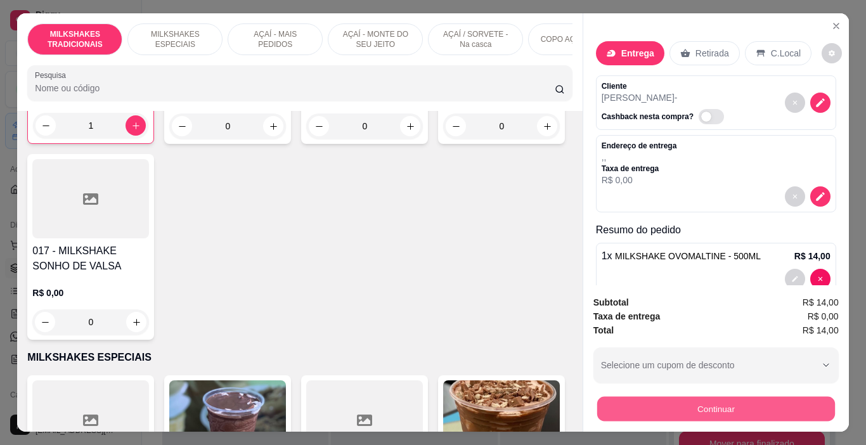
click at [615, 397] on button "Continuar" at bounding box center [716, 409] width 238 height 25
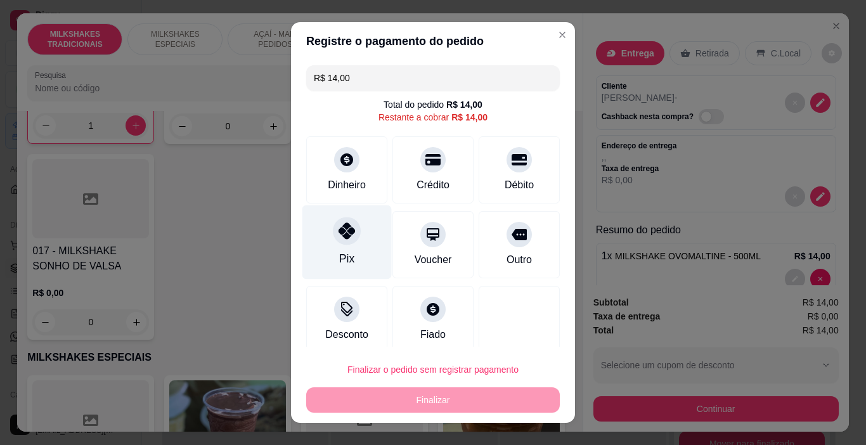
click at [348, 250] on div "Pix" at bounding box center [346, 242] width 89 height 74
type input "R$ 0,00"
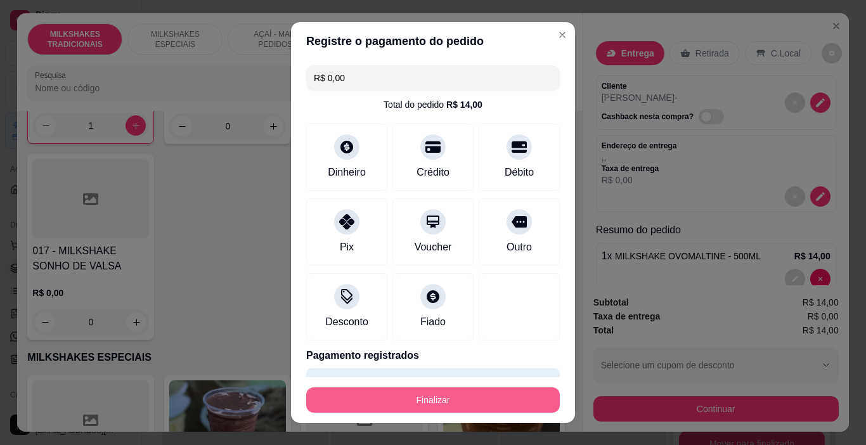
click at [494, 401] on button "Finalizar" at bounding box center [433, 399] width 254 height 25
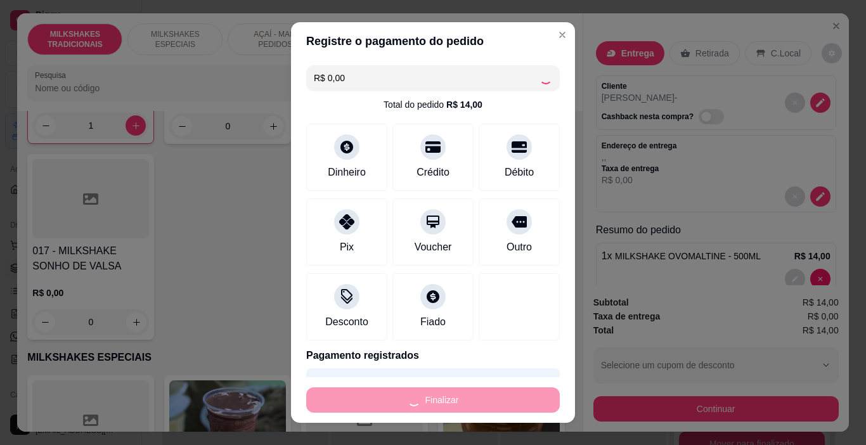
type input "0"
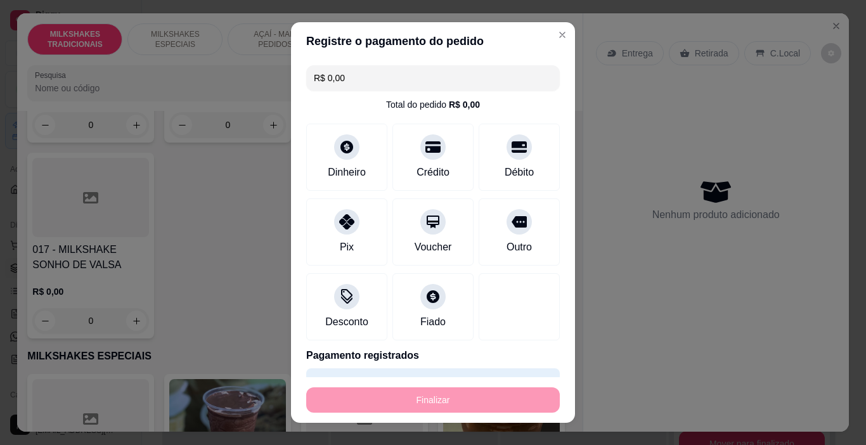
type input "-R$ 14,00"
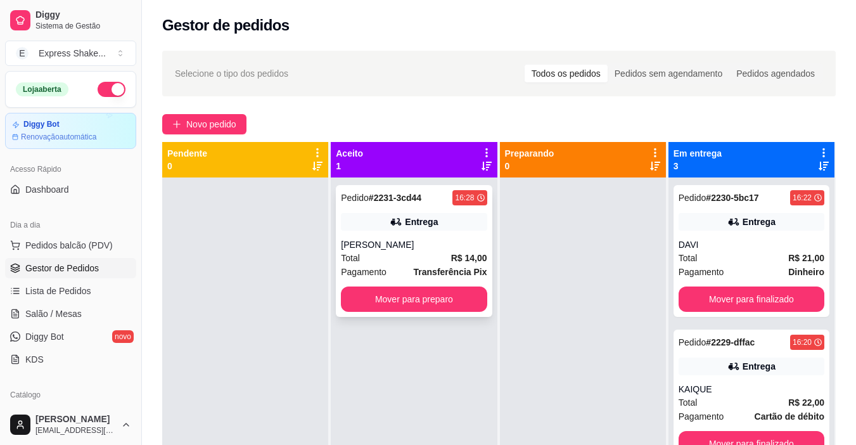
click at [426, 264] on div "Total R$ 14,00" at bounding box center [414, 258] width 146 height 14
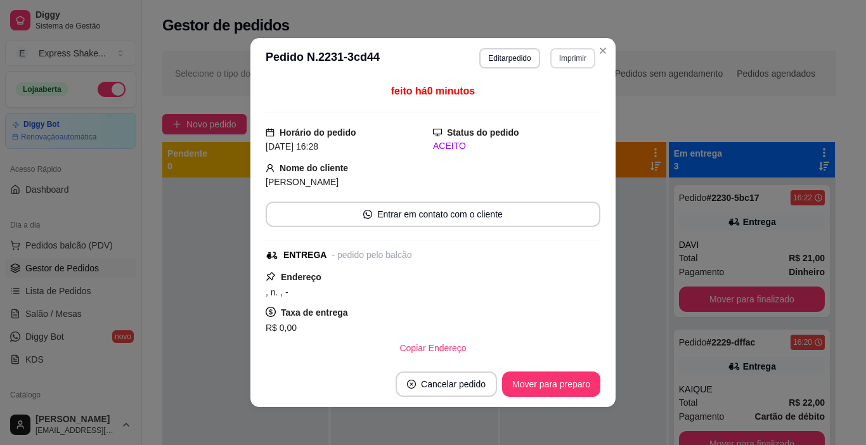
click at [578, 60] on button "Imprimir" at bounding box center [572, 58] width 45 height 20
click at [559, 107] on button "IMPRESSORA" at bounding box center [546, 103] width 92 height 20
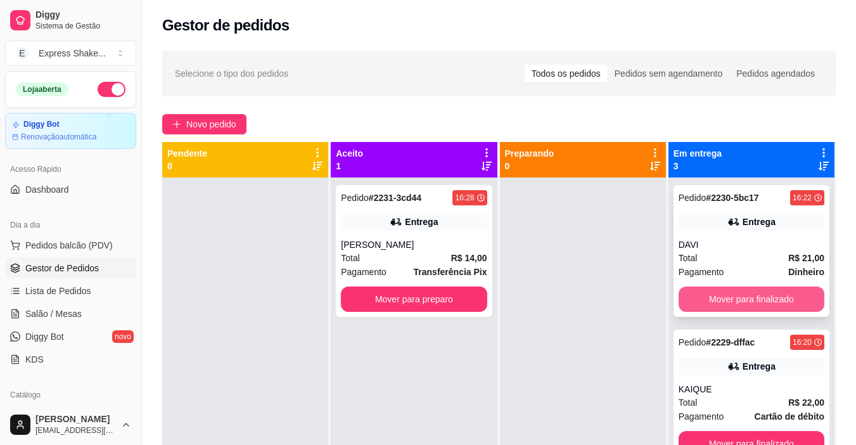
click at [711, 297] on button "Mover para finalizado" at bounding box center [752, 299] width 146 height 25
click at [714, 297] on button "Mover para finalizado" at bounding box center [752, 299] width 146 height 25
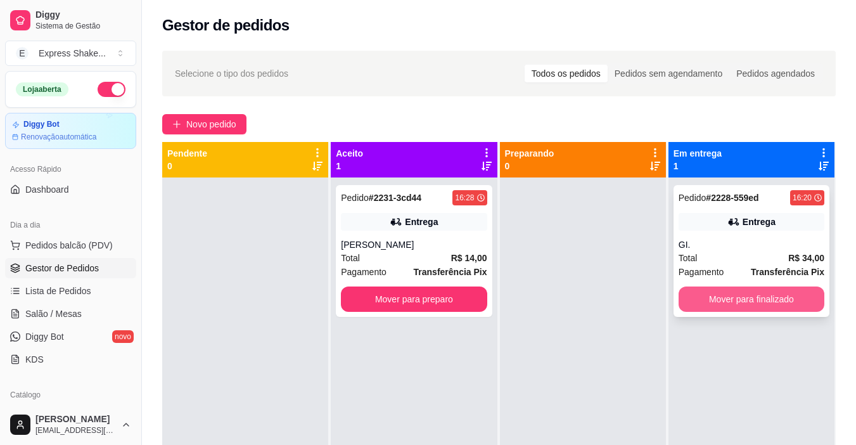
click at [708, 295] on button "Mover para finalizado" at bounding box center [752, 299] width 146 height 25
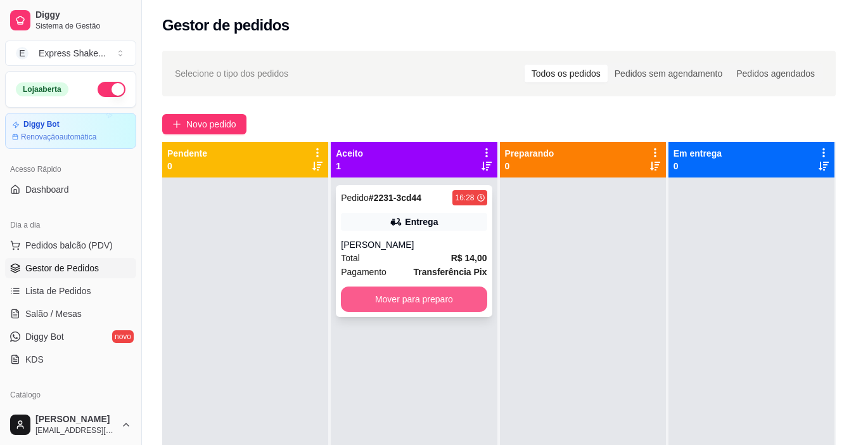
click at [451, 299] on button "Mover para preparo" at bounding box center [414, 299] width 146 height 25
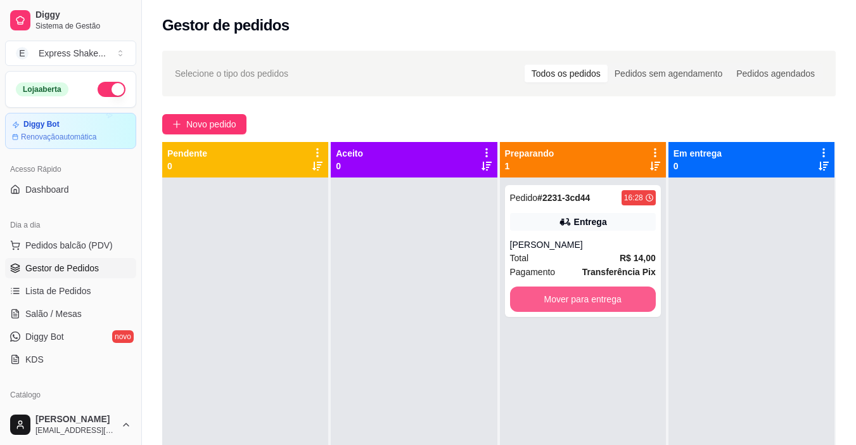
click at [576, 296] on button "Mover para entrega" at bounding box center [583, 299] width 146 height 25
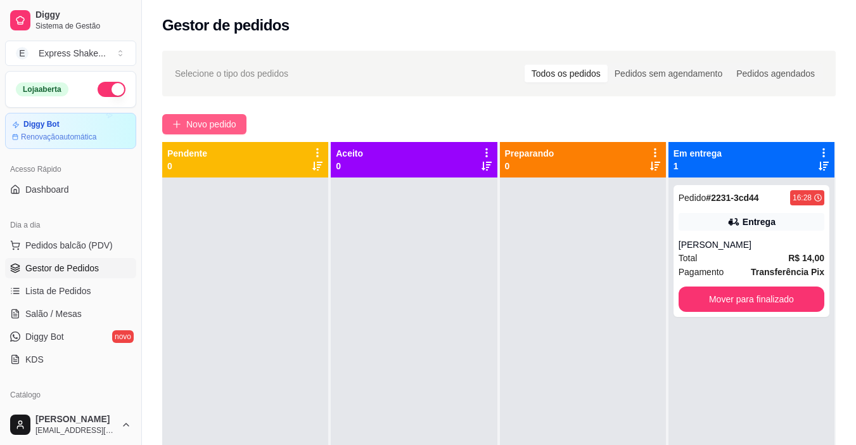
click at [231, 127] on span "Novo pedido" at bounding box center [211, 124] width 50 height 14
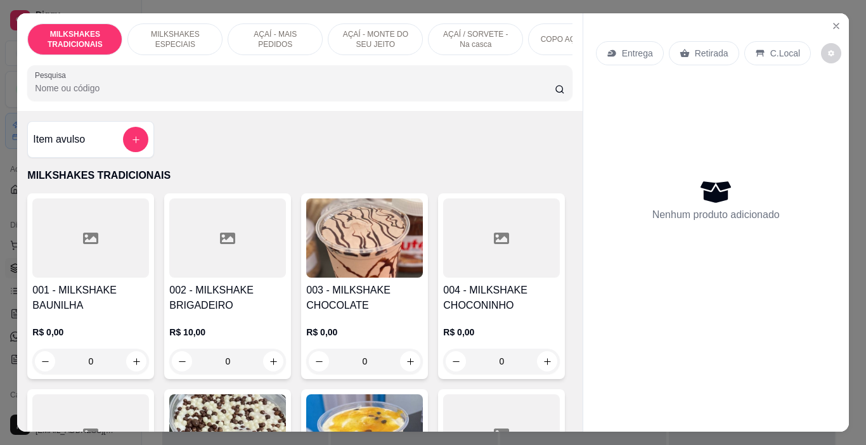
click at [339, 35] on p "AÇAÍ - MONTE DO SEU JEITO" at bounding box center [376, 39] width 74 height 20
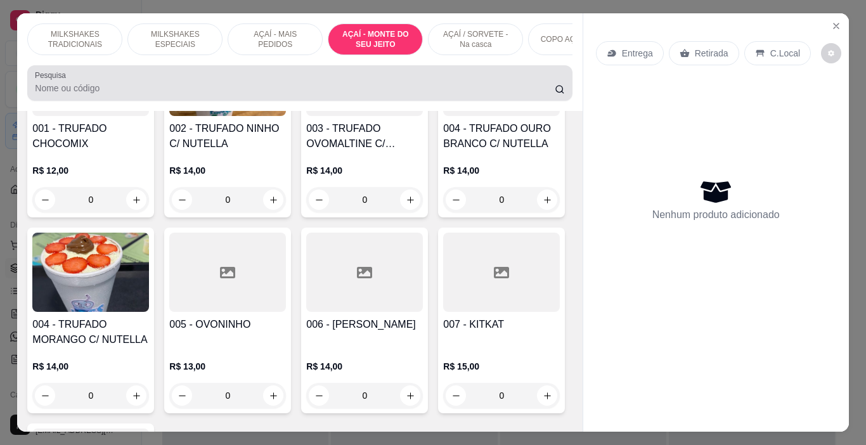
scroll to position [32, 0]
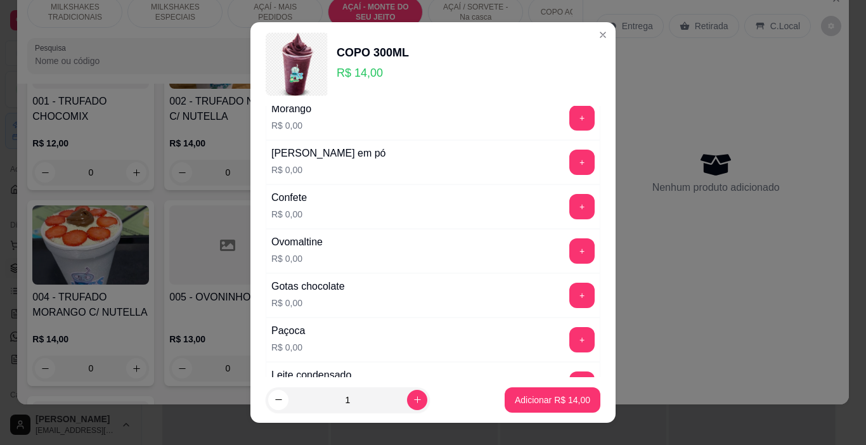
scroll to position [254, 0]
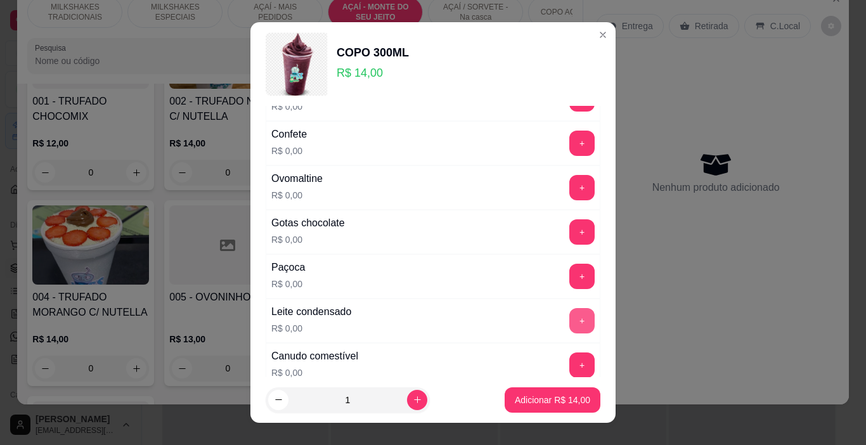
click at [569, 319] on button "+" at bounding box center [581, 320] width 25 height 25
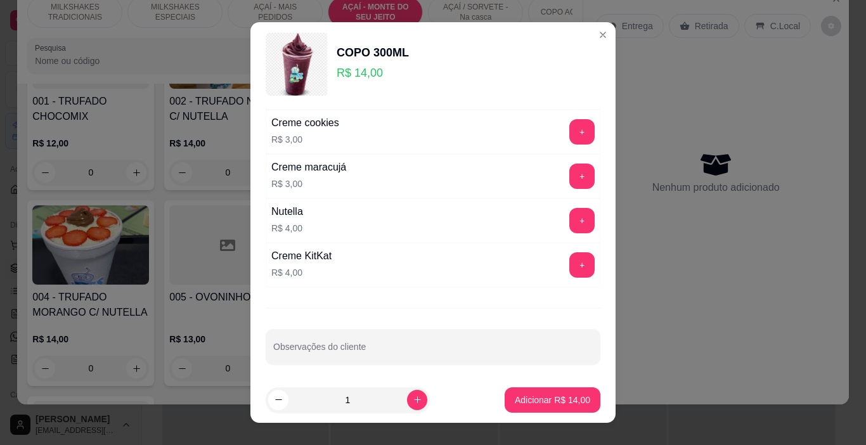
scroll to position [2086, 0]
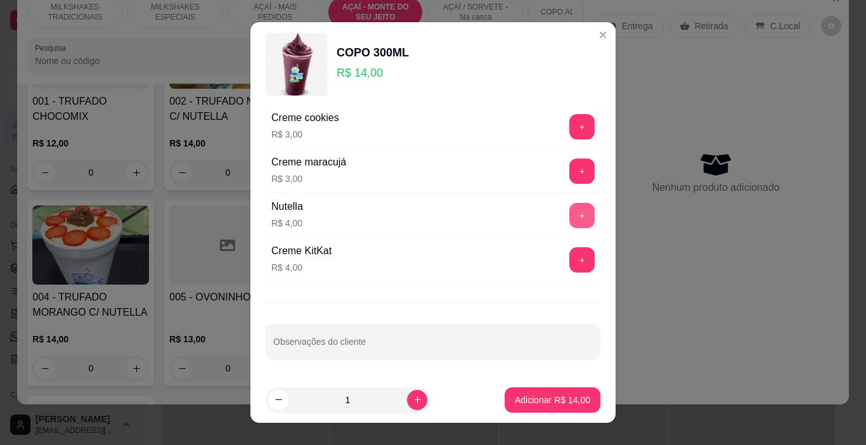
click at [569, 216] on button "+" at bounding box center [581, 215] width 25 height 25
click at [550, 403] on p "Adicionar R$ 18,00" at bounding box center [552, 400] width 75 height 13
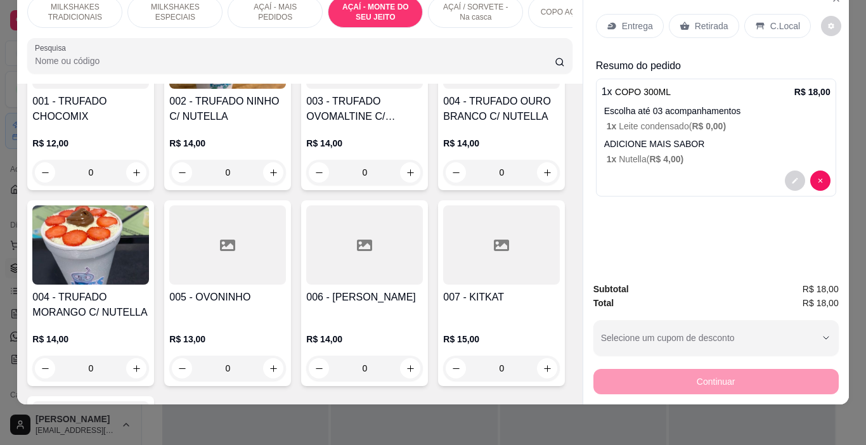
click at [626, 20] on p "Entrega" at bounding box center [637, 26] width 31 height 13
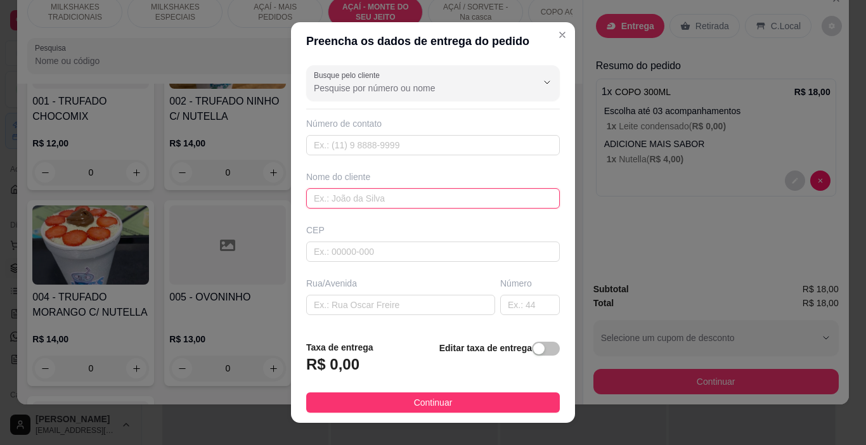
click at [363, 194] on input "text" at bounding box center [433, 198] width 254 height 20
type input "ISLAINE"
click at [448, 399] on button "Continuar" at bounding box center [433, 402] width 254 height 20
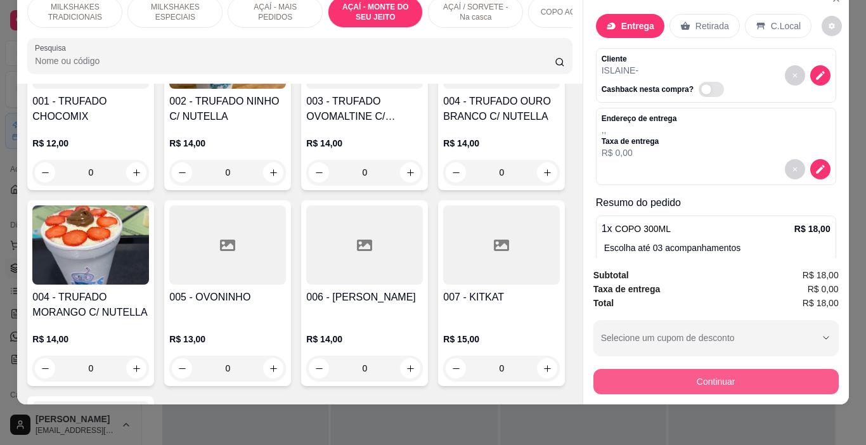
click at [599, 372] on button "Continuar" at bounding box center [715, 381] width 245 height 25
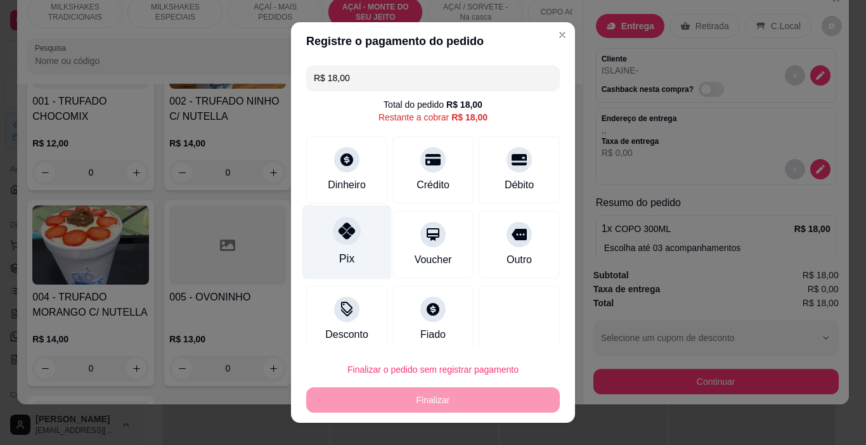
click at [354, 226] on div "Pix" at bounding box center [346, 242] width 89 height 74
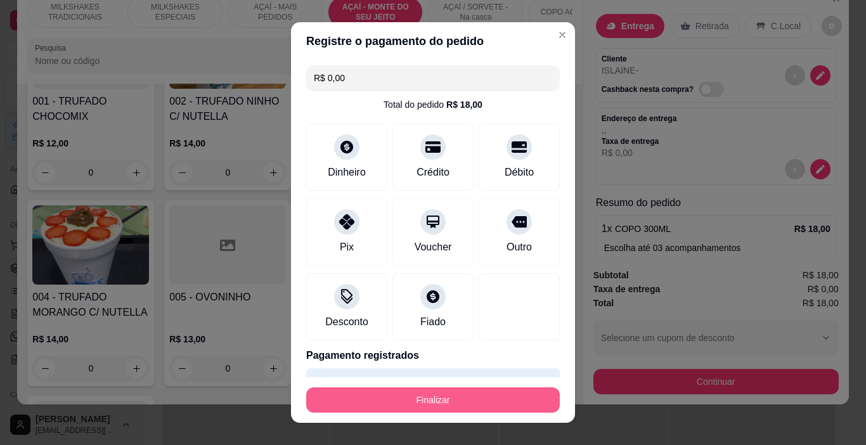
click at [399, 391] on button "Finalizar" at bounding box center [433, 399] width 254 height 25
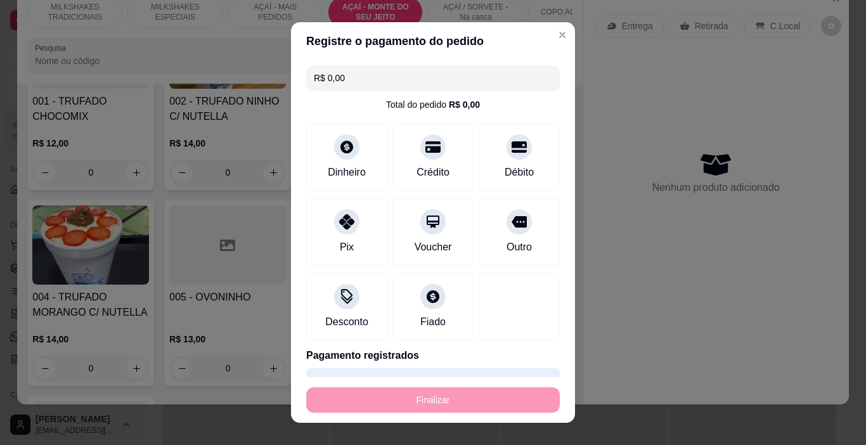
type input "-R$ 18,00"
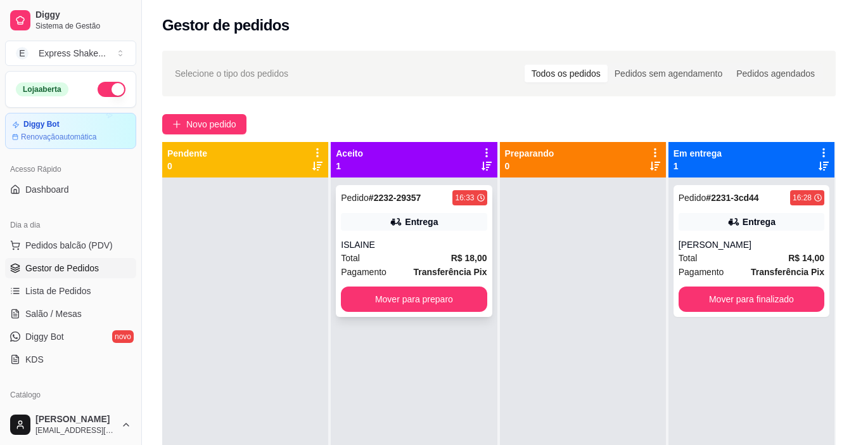
click at [359, 221] on div "Entrega" at bounding box center [414, 222] width 146 height 18
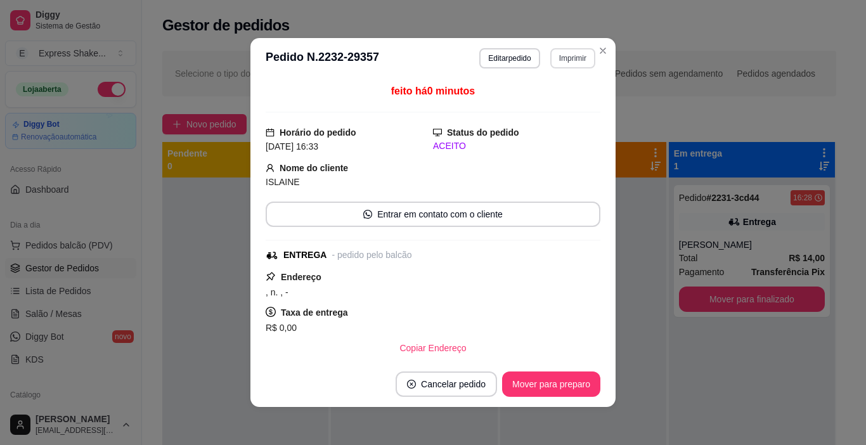
click at [573, 48] on button "Imprimir" at bounding box center [572, 58] width 45 height 20
click at [564, 107] on button "IMPRESSORA" at bounding box center [545, 103] width 89 height 20
click at [565, 384] on button "Mover para preparo" at bounding box center [551, 384] width 98 height 25
click at [565, 384] on div "Mover para preparo" at bounding box center [542, 384] width 116 height 25
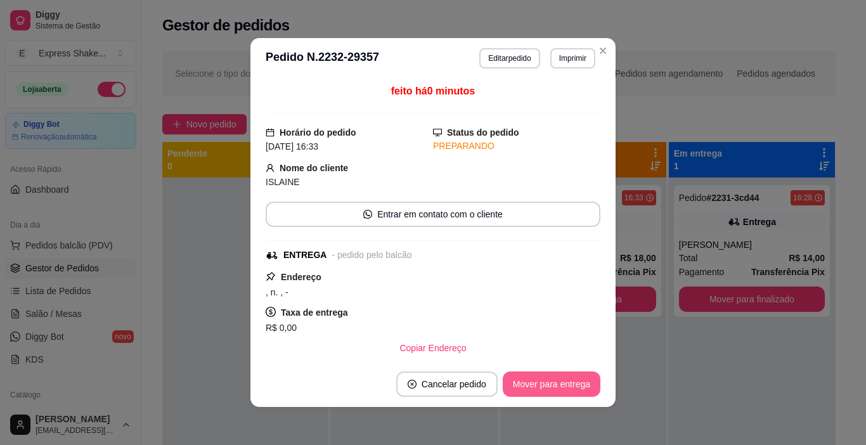
click at [565, 384] on button "Mover para entrega" at bounding box center [552, 384] width 98 height 25
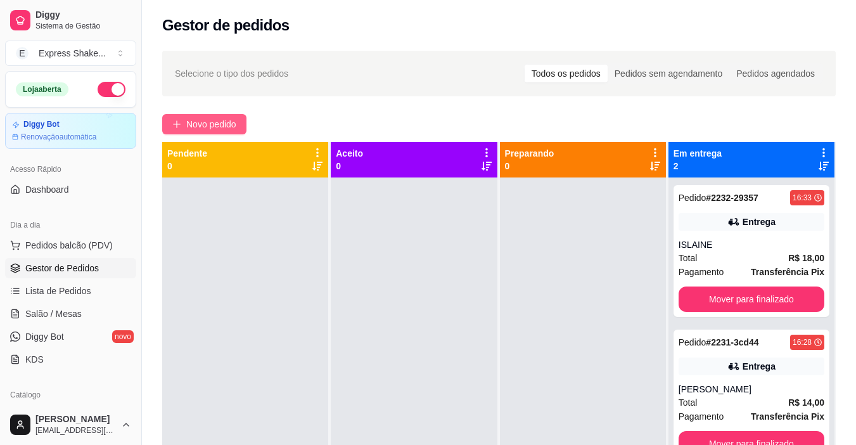
click at [231, 133] on button "Novo pedido" at bounding box center [204, 124] width 84 height 20
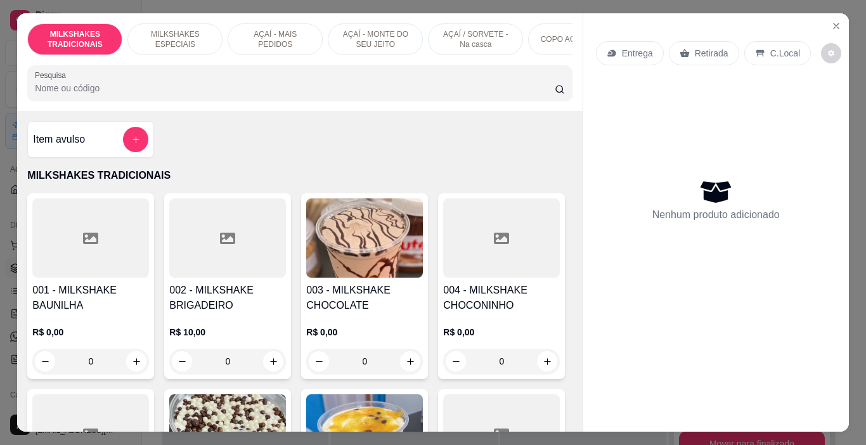
click at [249, 42] on p "AÇAÍ - MAIS PEDIDOS" at bounding box center [275, 39] width 74 height 20
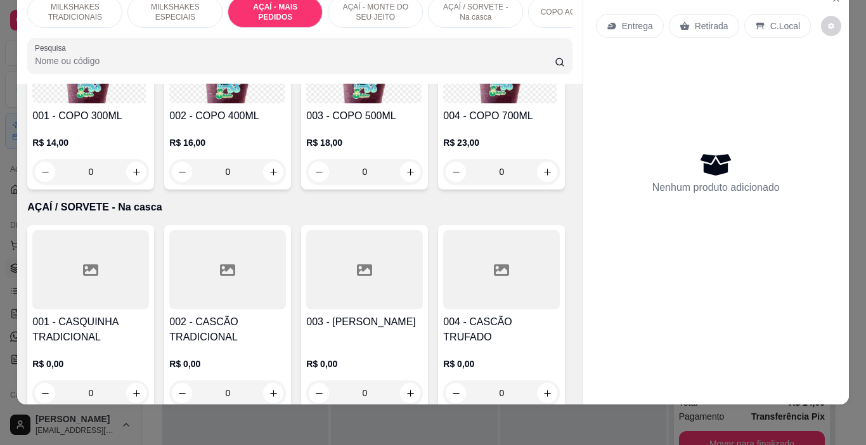
scroll to position [2764, 0]
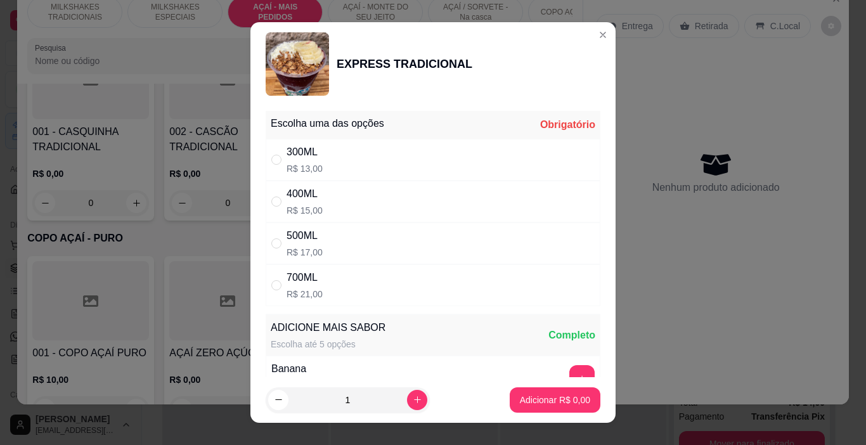
click at [358, 207] on div "400ML R$ 15,00" at bounding box center [433, 202] width 335 height 42
radio input "true"
click at [414, 400] on icon "increase-product-quantity" at bounding box center [417, 400] width 6 height 6
type input "2"
click at [515, 403] on p "Adicionar R$ 30,00" at bounding box center [552, 400] width 75 height 13
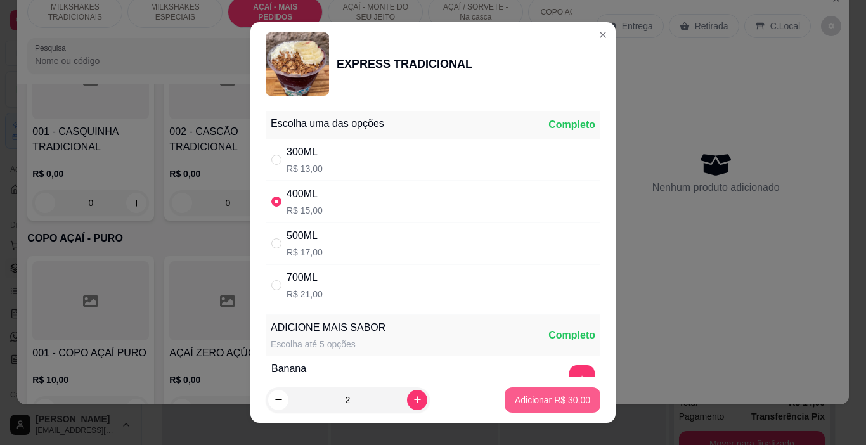
type input "2"
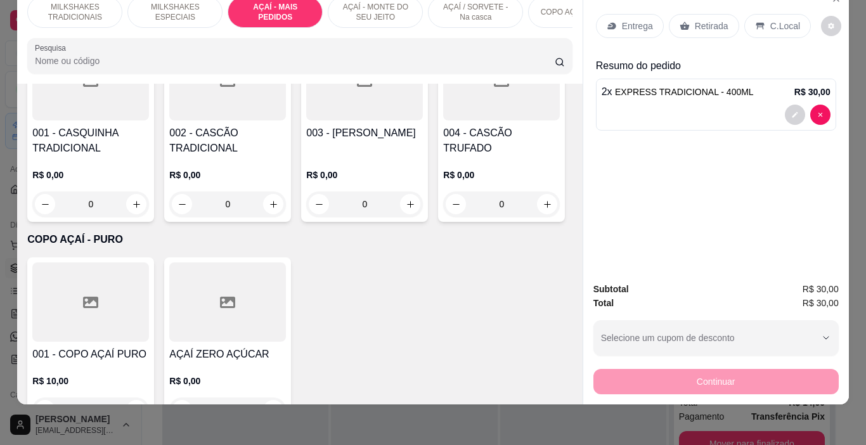
click at [622, 23] on p "Entrega" at bounding box center [637, 26] width 31 height 13
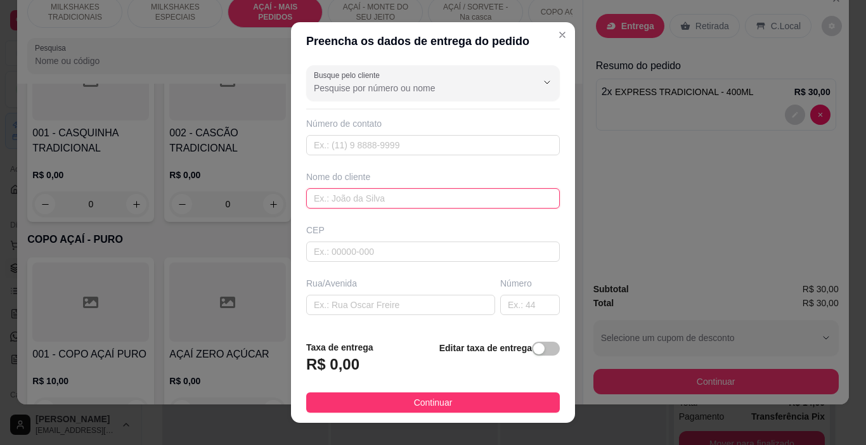
click at [388, 198] on input "text" at bounding box center [433, 198] width 254 height 20
type input "[PERSON_NAME]"
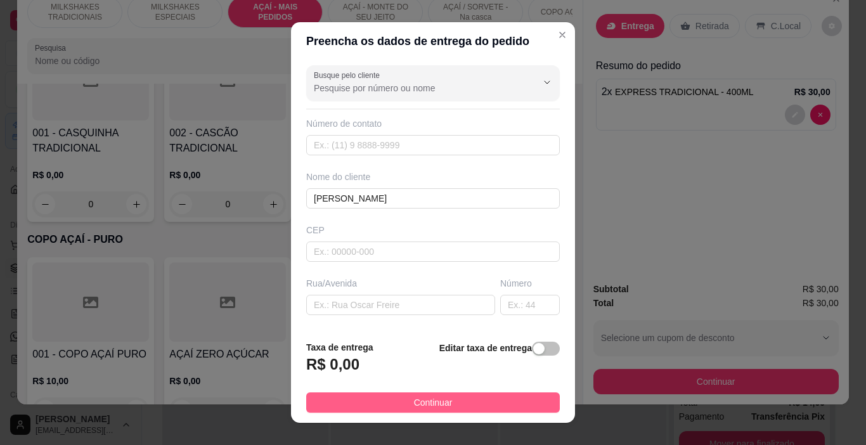
click at [453, 396] on button "Continuar" at bounding box center [433, 402] width 254 height 20
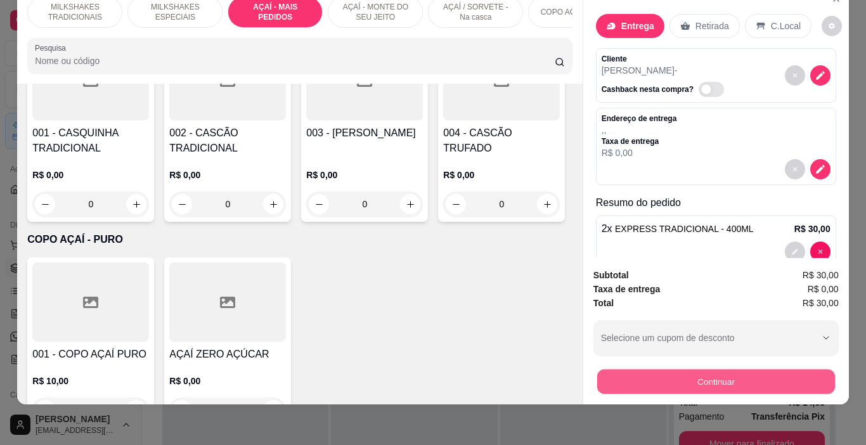
click at [598, 370] on button "Continuar" at bounding box center [716, 382] width 238 height 25
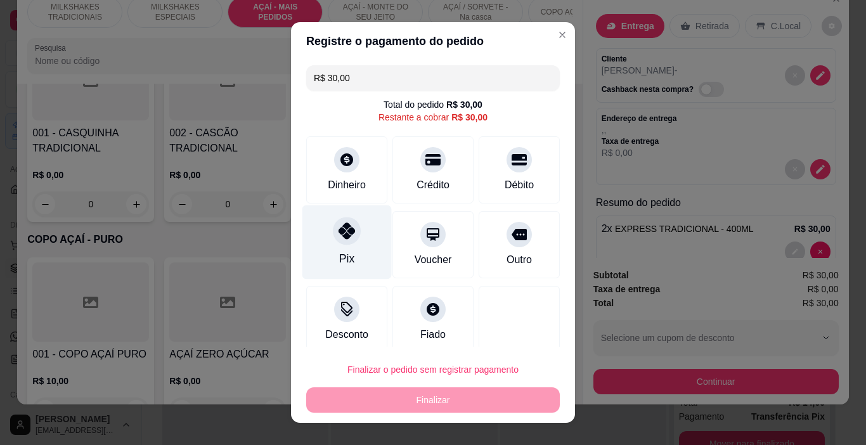
click at [352, 241] on div "Pix" at bounding box center [346, 242] width 89 height 74
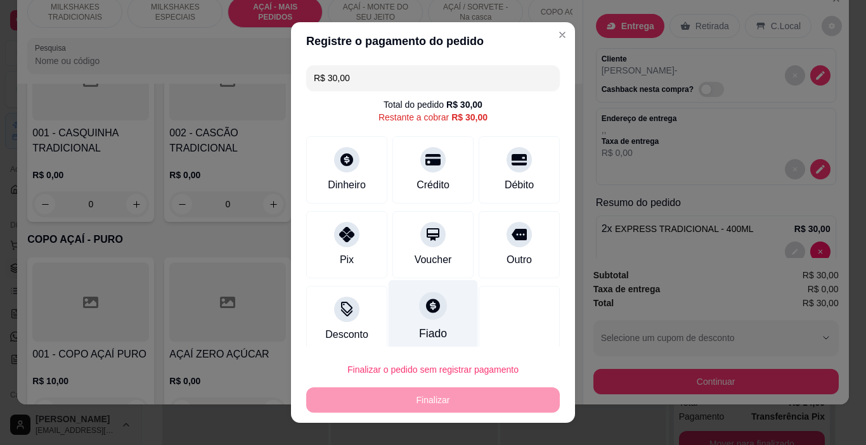
type input "R$ 0,00"
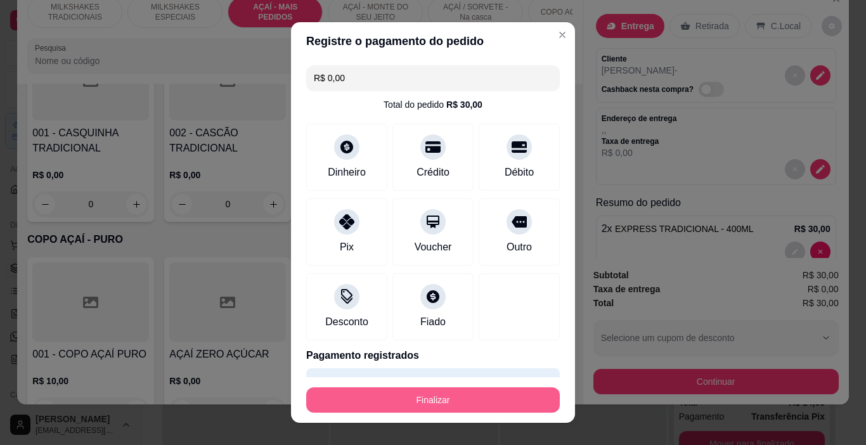
click at [431, 399] on button "Finalizar" at bounding box center [433, 399] width 254 height 25
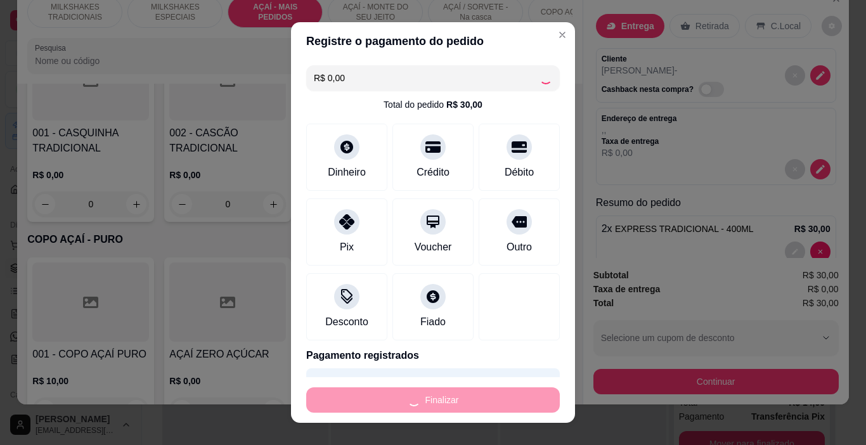
type input "0"
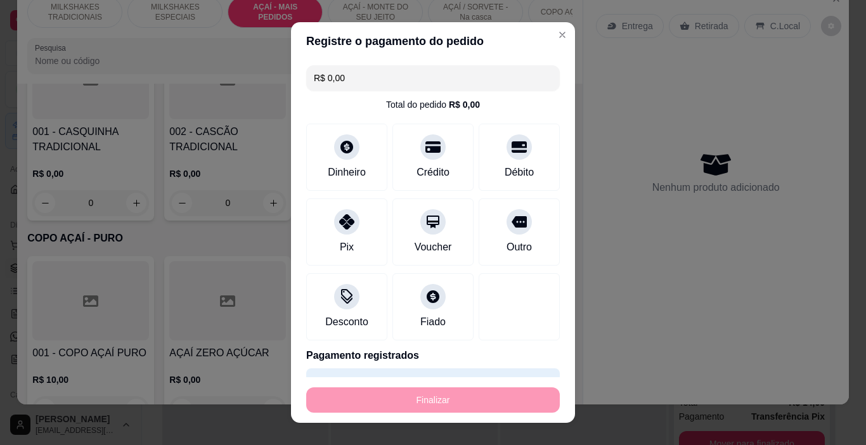
type input "-R$ 30,00"
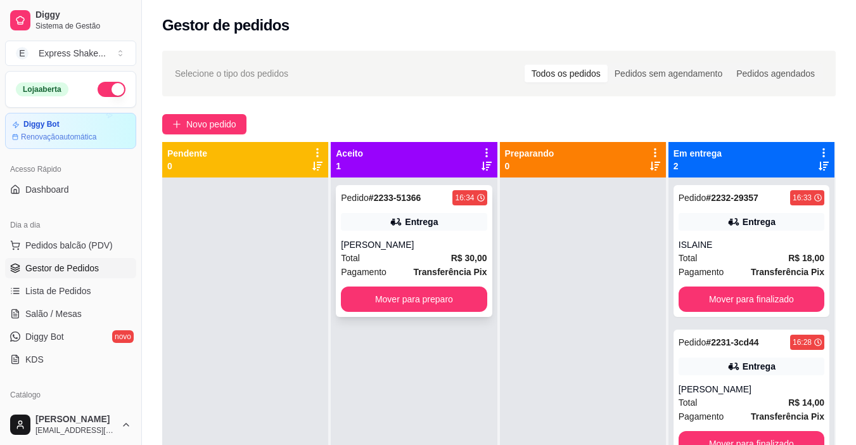
click at [414, 265] on div "Pagamento Transferência Pix" at bounding box center [414, 272] width 146 height 14
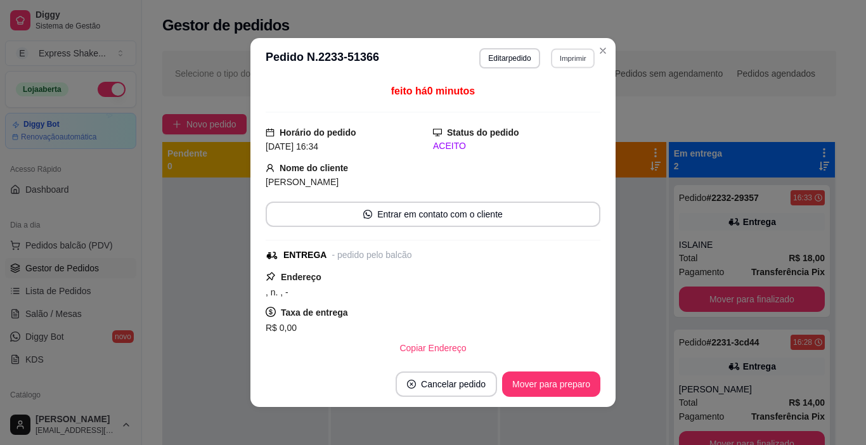
click at [552, 60] on button "Imprimir" at bounding box center [573, 58] width 44 height 20
click at [548, 99] on button "IMPRESSORA" at bounding box center [546, 103] width 92 height 20
click at [552, 392] on button "Mover para preparo" at bounding box center [550, 384] width 95 height 25
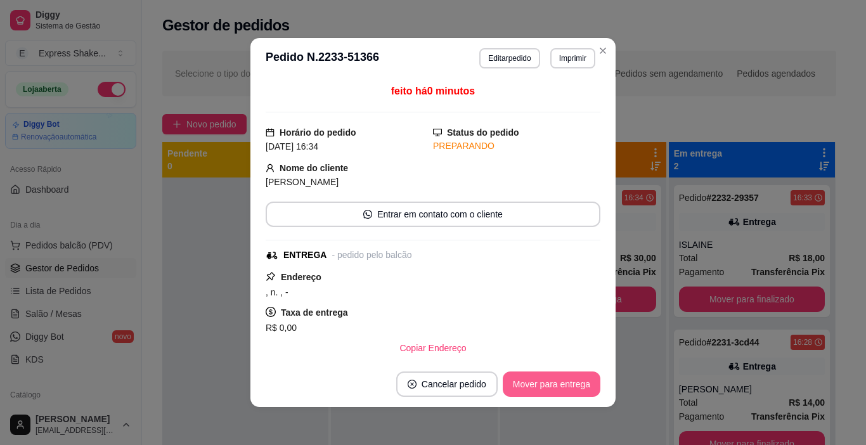
click at [535, 383] on button "Mover para entrega" at bounding box center [552, 384] width 98 height 25
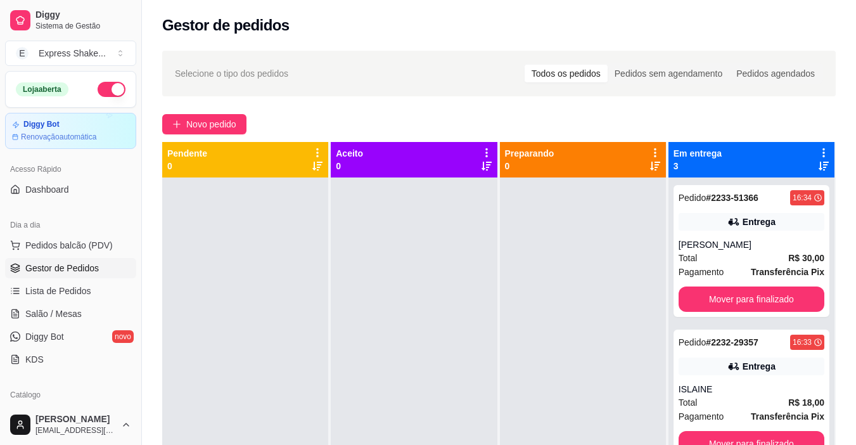
click at [638, 337] on div at bounding box center [583, 400] width 166 height 445
click at [207, 122] on span "Novo pedido" at bounding box center [211, 124] width 50 height 14
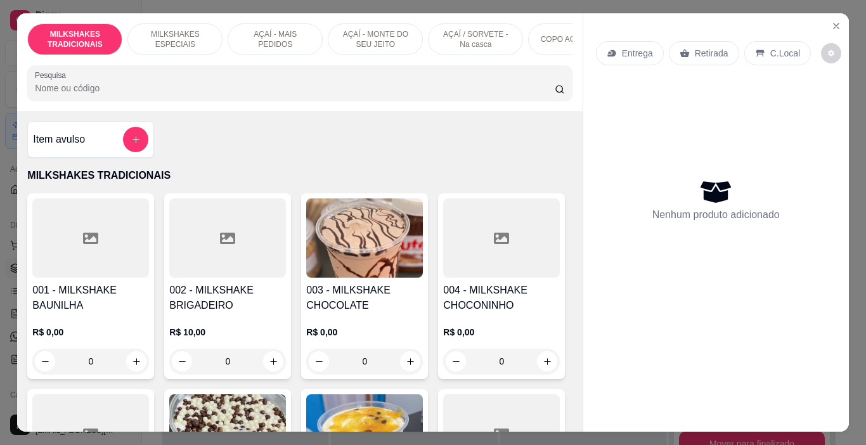
click at [370, 33] on p "AÇAÍ - MONTE DO SEU JEITO" at bounding box center [376, 39] width 74 height 20
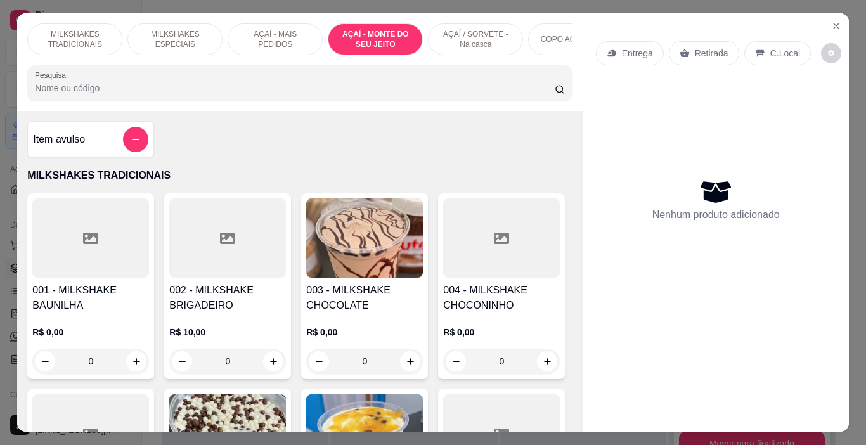
scroll to position [32, 0]
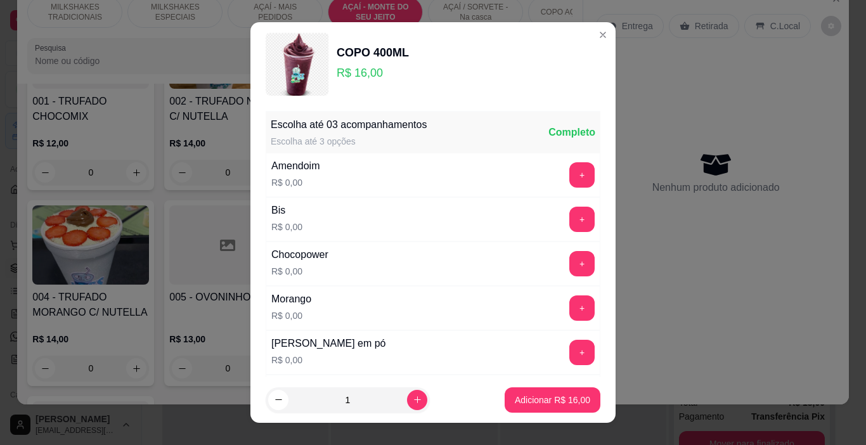
scroll to position [63, 0]
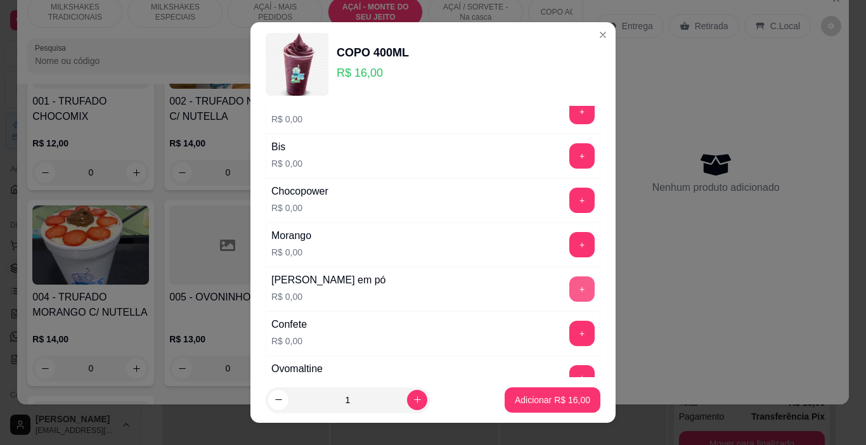
click at [569, 276] on button "+" at bounding box center [581, 288] width 25 height 25
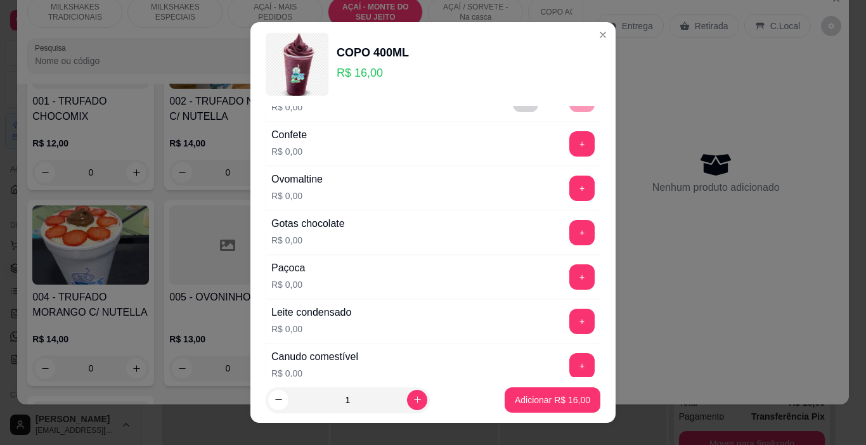
scroll to position [254, 0]
click at [569, 315] on button "+" at bounding box center [581, 320] width 25 height 25
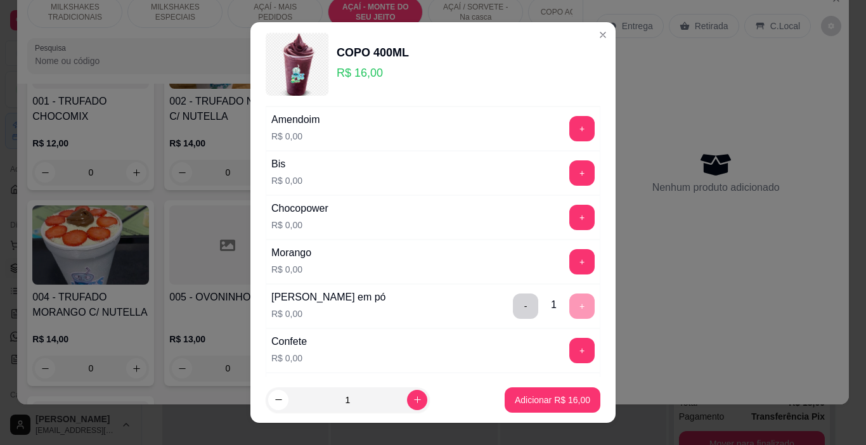
scroll to position [0, 0]
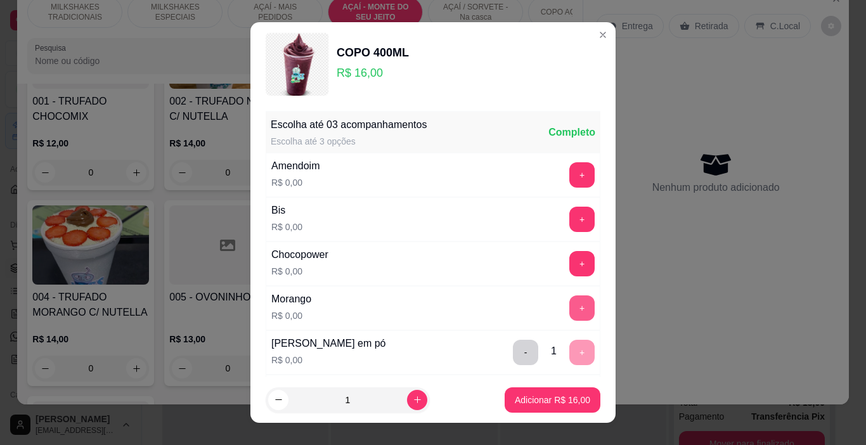
click at [569, 305] on button "+" at bounding box center [581, 307] width 25 height 25
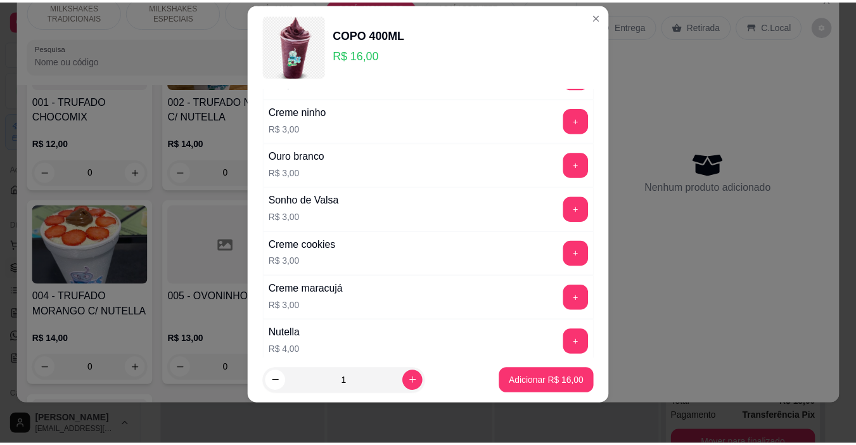
scroll to position [2086, 0]
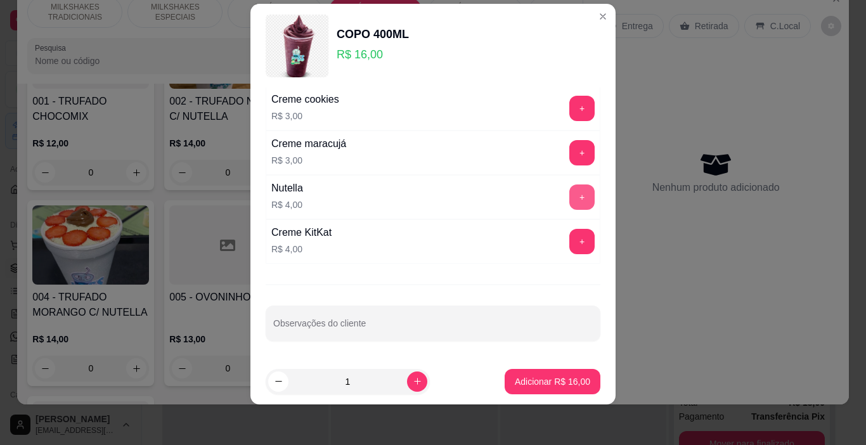
click at [569, 204] on button "+" at bounding box center [581, 196] width 25 height 25
click at [558, 382] on button "Adicionar R$ 20,00" at bounding box center [552, 382] width 93 height 25
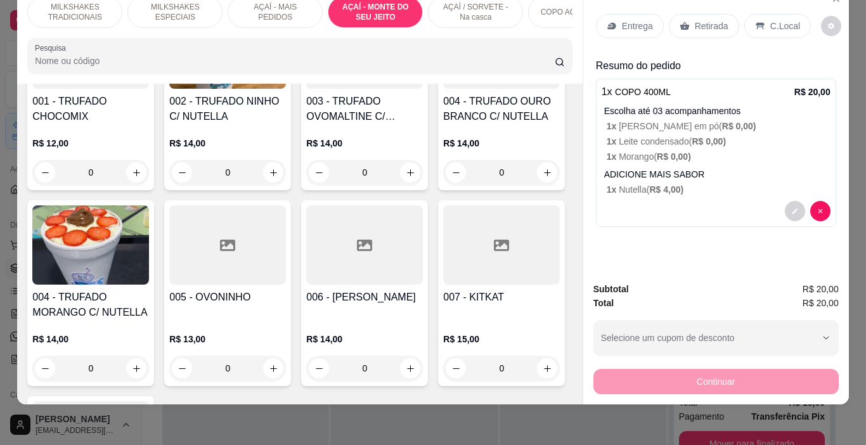
click at [756, 23] on icon at bounding box center [760, 26] width 8 height 7
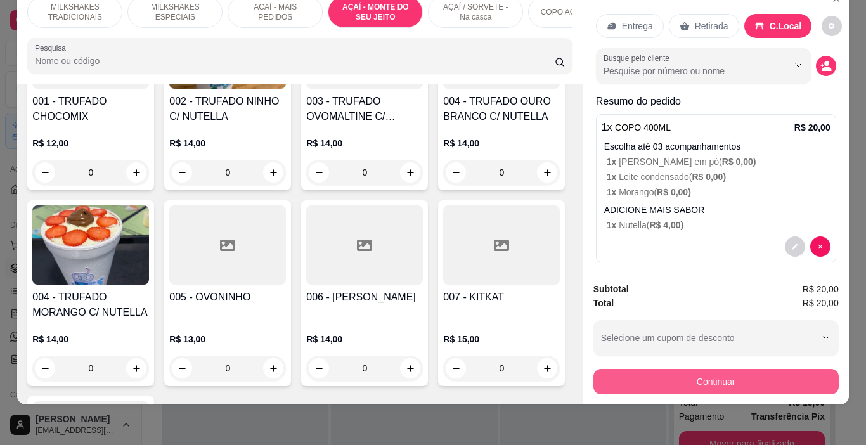
click at [704, 369] on button "Continuar" at bounding box center [715, 381] width 245 height 25
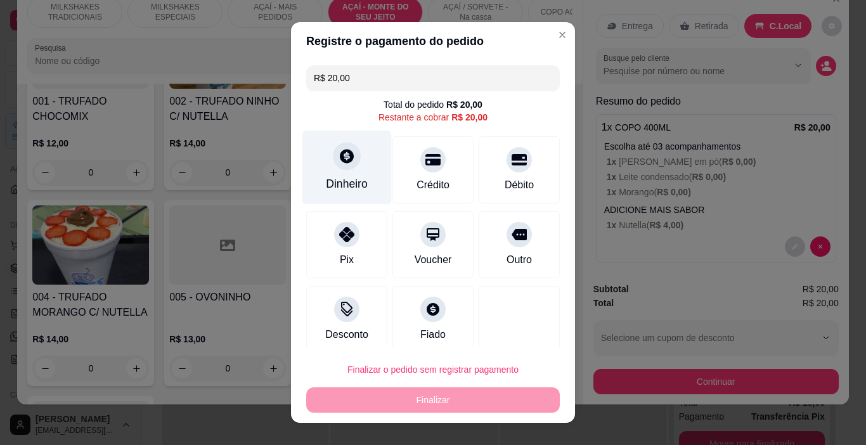
click at [327, 181] on div "Dinheiro" at bounding box center [347, 184] width 42 height 16
drag, startPoint x: 326, startPoint y: 255, endPoint x: 342, endPoint y: 270, distance: 21.5
click at [327, 255] on div "Pix" at bounding box center [346, 244] width 81 height 67
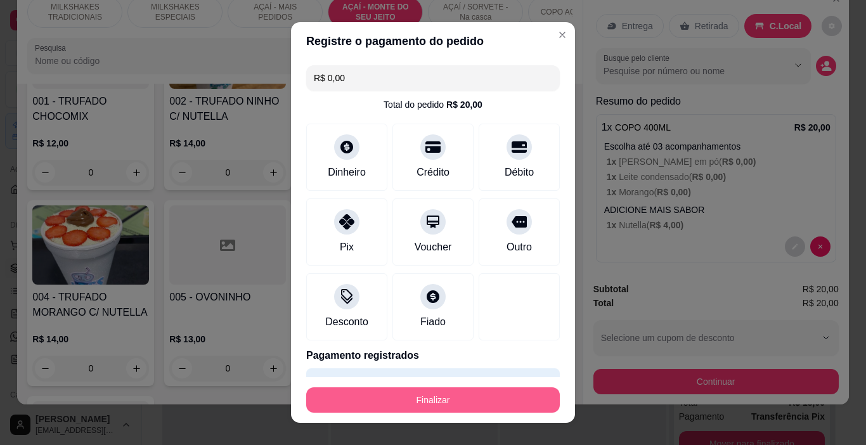
click at [423, 396] on button "Finalizar" at bounding box center [433, 399] width 254 height 25
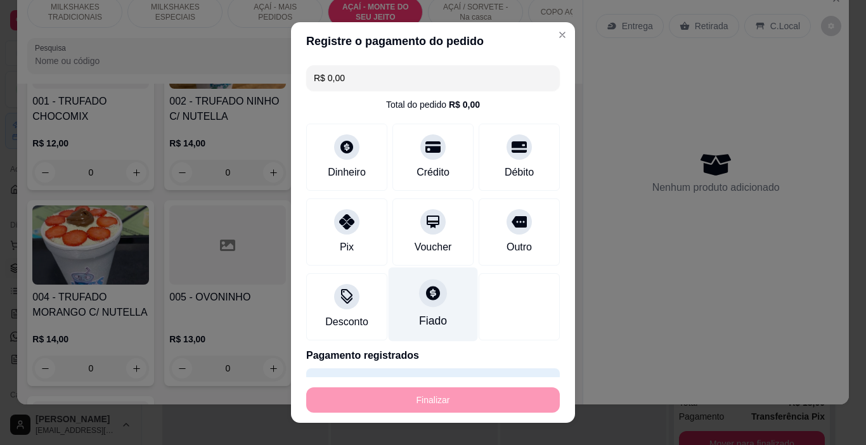
type input "-R$ 20,00"
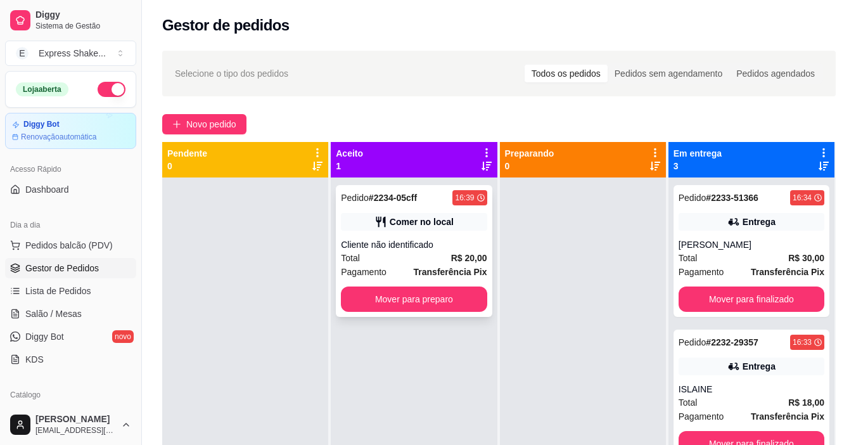
click at [394, 209] on div "Pedido # 2234-05cff 16:39 Comer no local Cliente não identificado Total R$ 20,0…" at bounding box center [414, 251] width 156 height 132
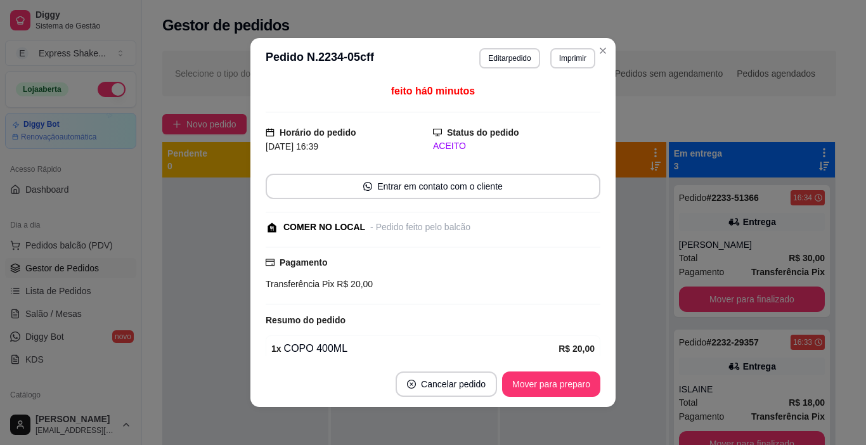
click at [560, 50] on button "Imprimir" at bounding box center [572, 58] width 45 height 20
click at [554, 103] on button "IMPRESSORA" at bounding box center [557, 97] width 74 height 16
click at [554, 103] on div "feito há 0 minutos" at bounding box center [433, 98] width 335 height 29
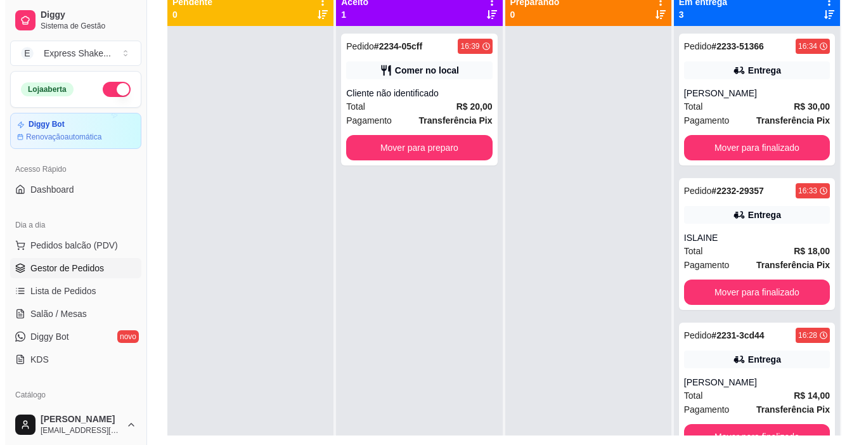
scroll to position [130, 0]
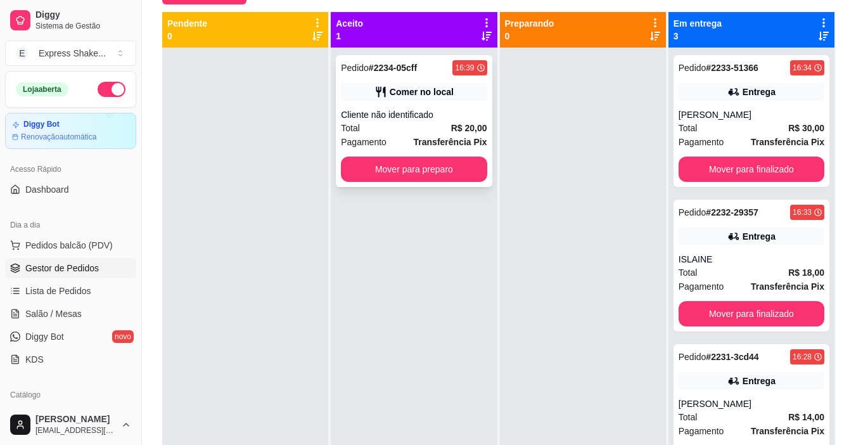
click at [400, 96] on div "Comer no local" at bounding box center [422, 92] width 64 height 13
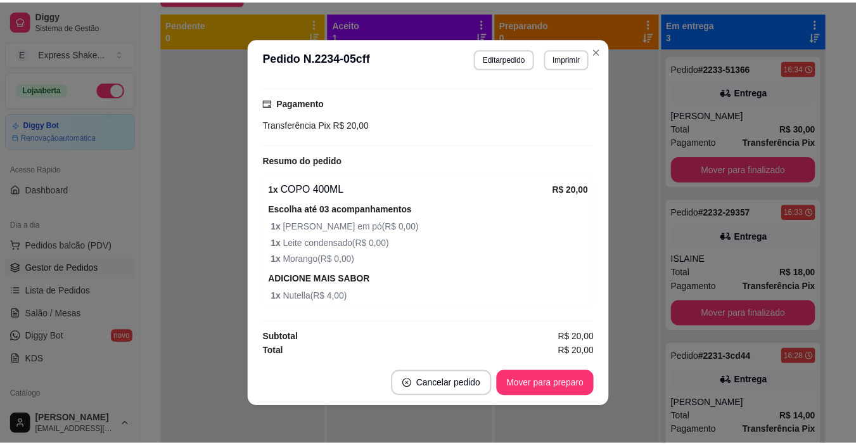
scroll to position [162, 0]
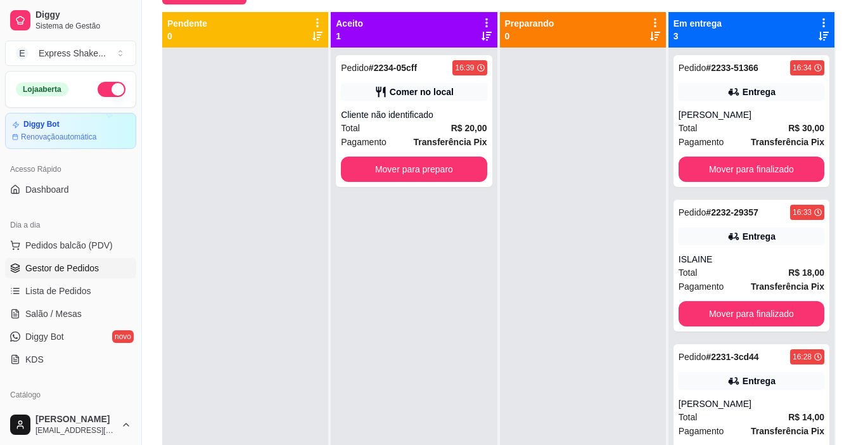
click at [228, 211] on div at bounding box center [245, 270] width 166 height 445
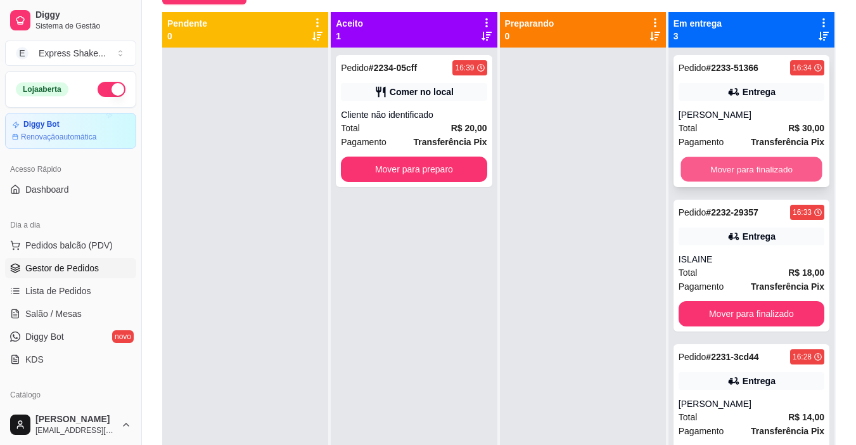
click at [702, 173] on button "Mover para finalizado" at bounding box center [751, 169] width 141 height 25
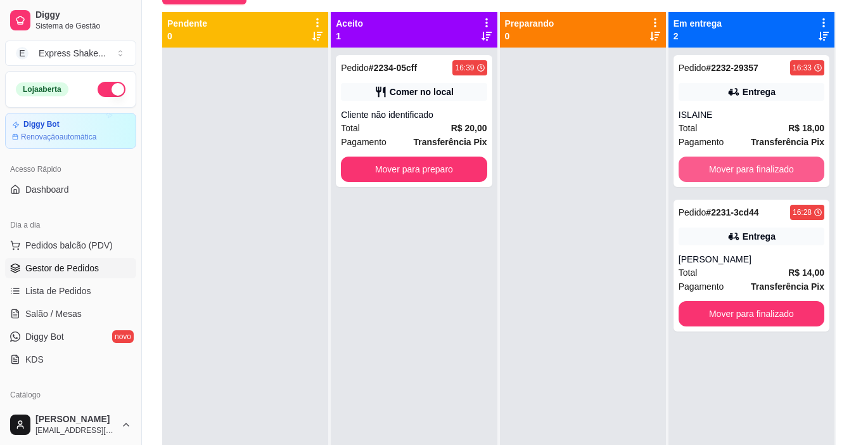
click at [702, 173] on button "Mover para finalizado" at bounding box center [752, 169] width 146 height 25
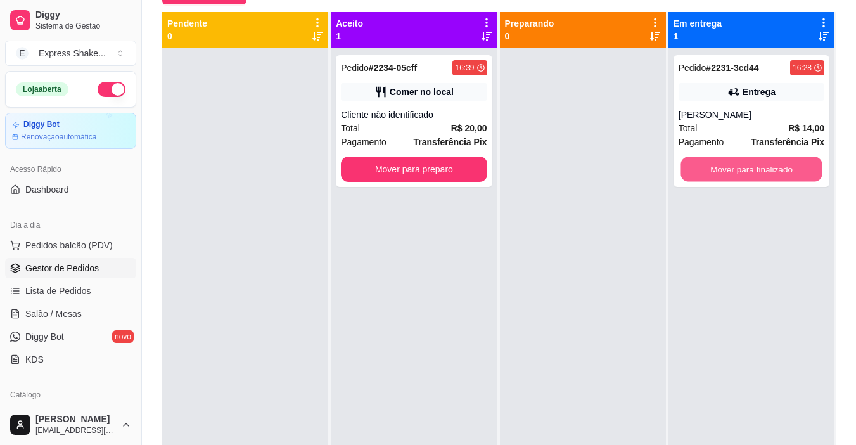
click at [702, 173] on button "Mover para finalizado" at bounding box center [751, 169] width 141 height 25
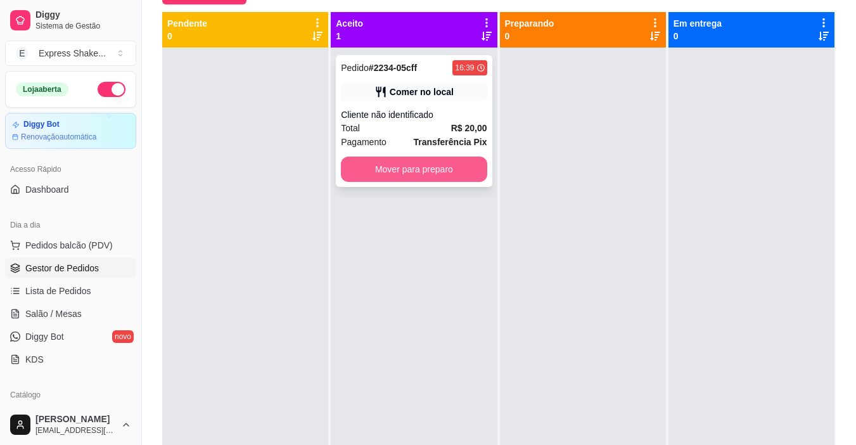
click at [459, 172] on button "Mover para preparo" at bounding box center [414, 169] width 146 height 25
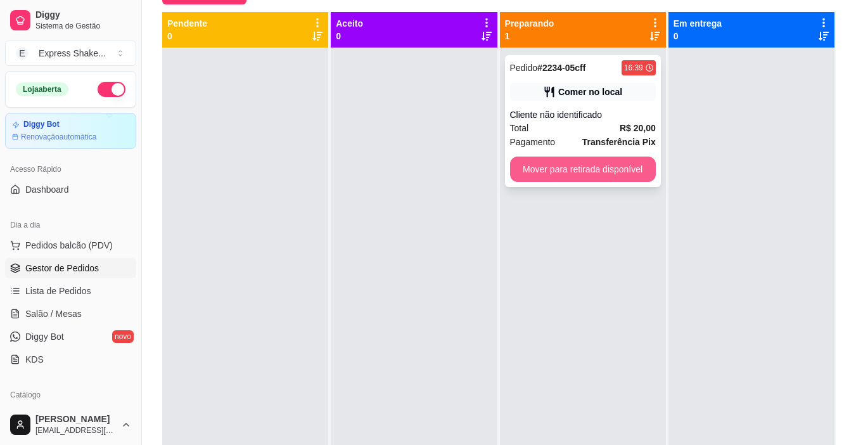
click at [597, 177] on button "Mover para retirada disponível" at bounding box center [583, 169] width 146 height 25
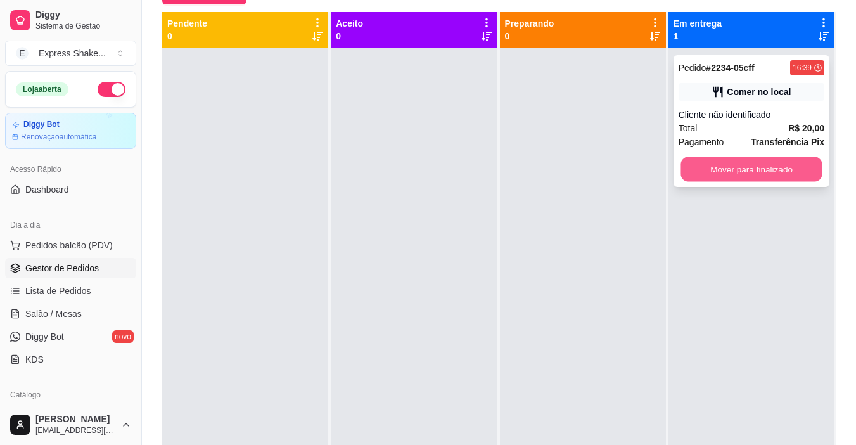
click at [697, 172] on button "Mover para finalizado" at bounding box center [751, 169] width 141 height 25
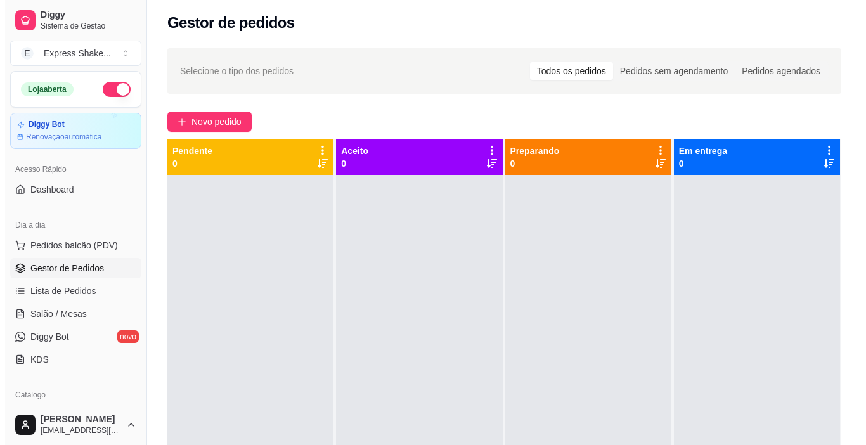
scroll to position [0, 0]
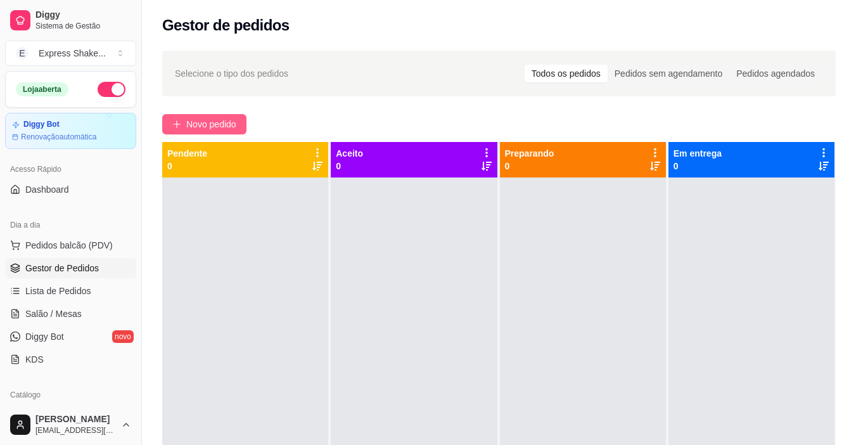
click at [223, 122] on span "Novo pedido" at bounding box center [211, 124] width 50 height 14
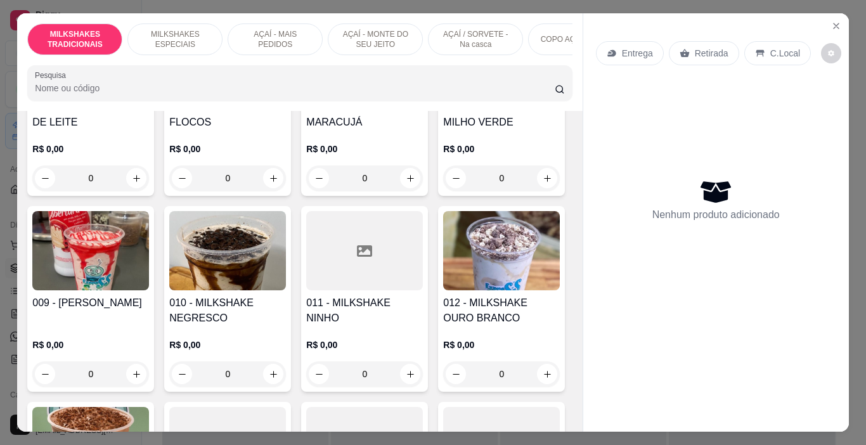
scroll to position [380, 0]
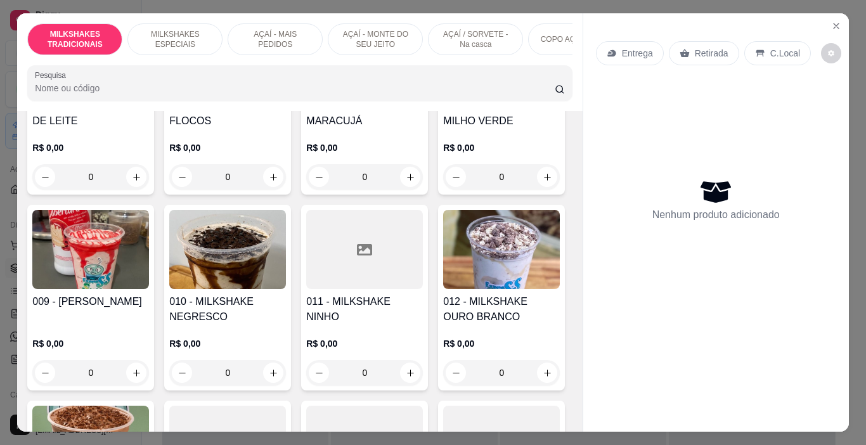
click at [149, 281] on img at bounding box center [90, 249] width 117 height 79
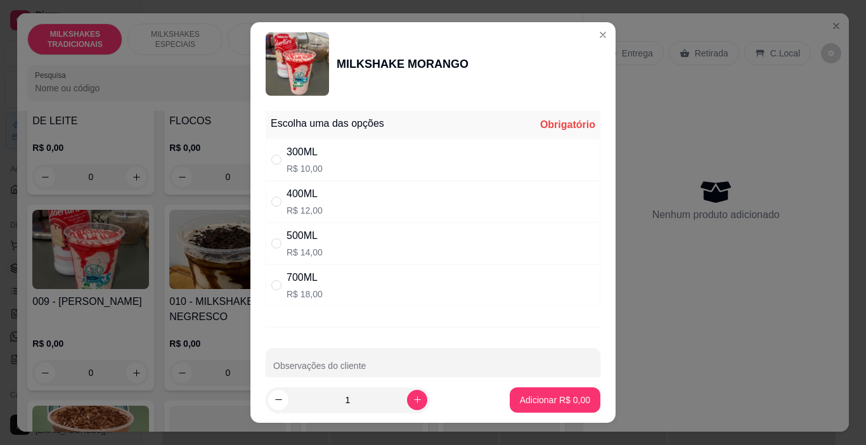
click at [300, 243] on div "500ML" at bounding box center [305, 235] width 36 height 15
radio input "true"
click at [522, 408] on button "Adicionar R$ 14,00" at bounding box center [553, 399] width 96 height 25
type input "1"
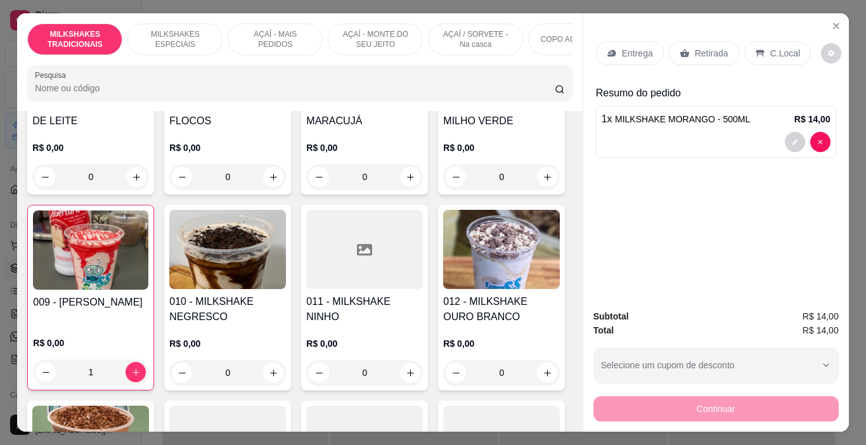
click at [626, 49] on p "Entrega" at bounding box center [637, 53] width 31 height 13
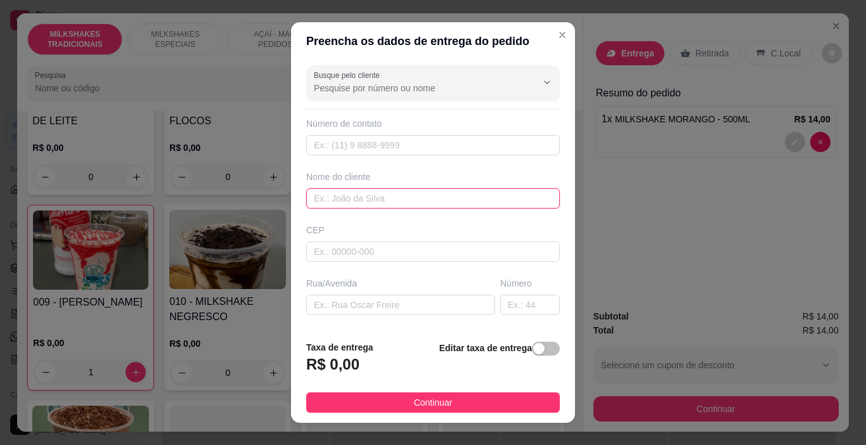
click at [416, 192] on input "text" at bounding box center [433, 198] width 254 height 20
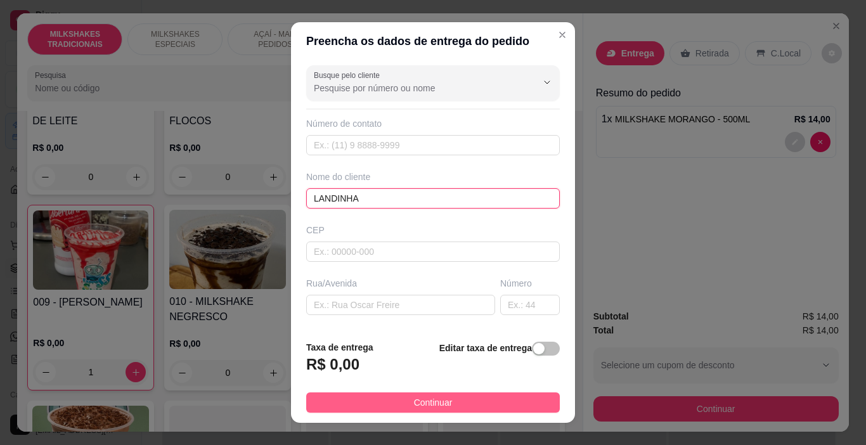
type input "LANDINHA"
click at [488, 399] on button "Continuar" at bounding box center [433, 402] width 254 height 20
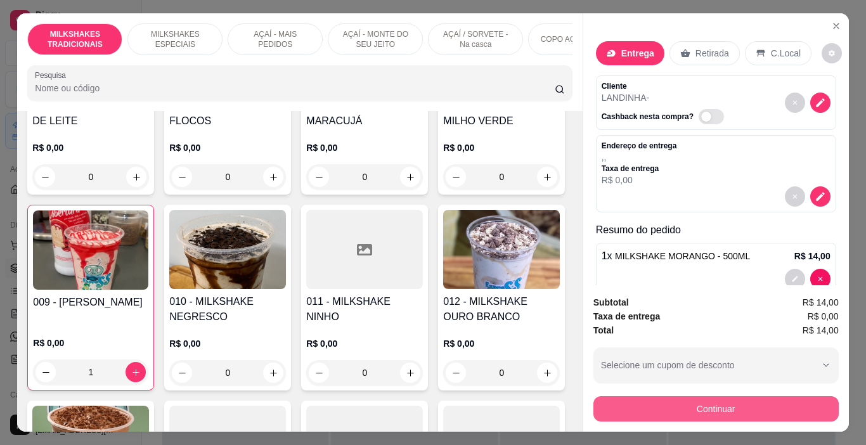
click at [626, 400] on button "Continuar" at bounding box center [715, 408] width 245 height 25
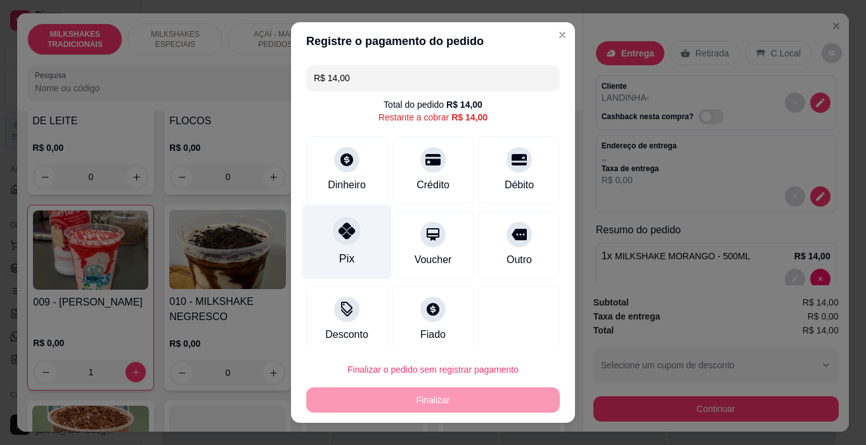
click at [349, 235] on div at bounding box center [347, 231] width 28 height 28
type input "R$ 0,00"
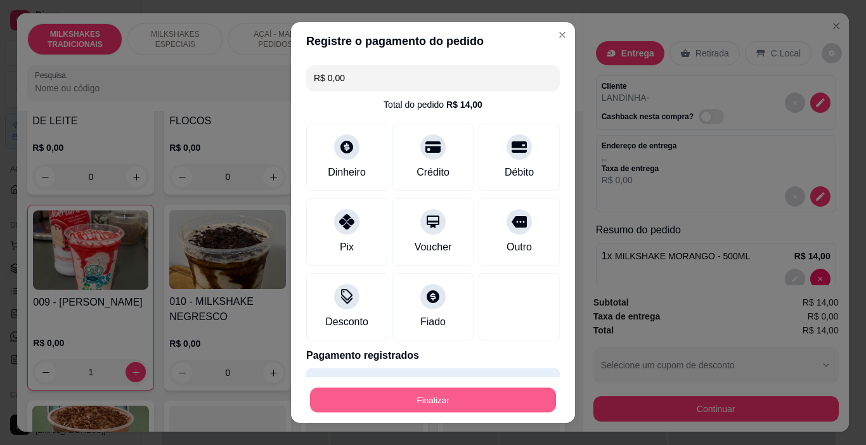
click at [469, 408] on button "Finalizar" at bounding box center [433, 400] width 246 height 25
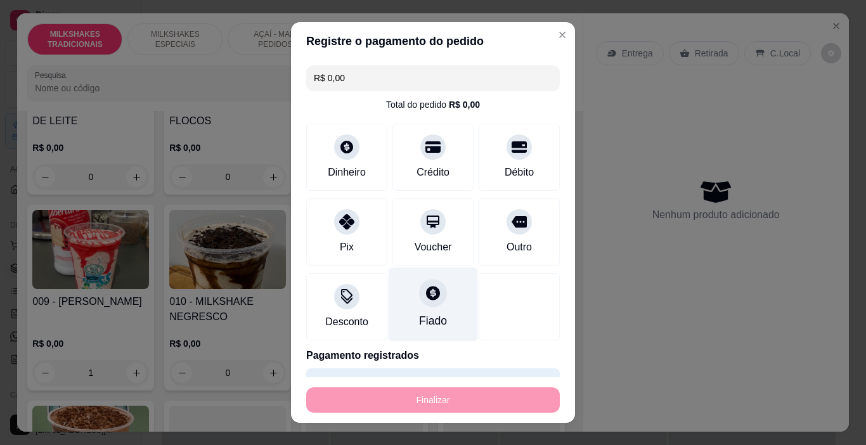
type input "0"
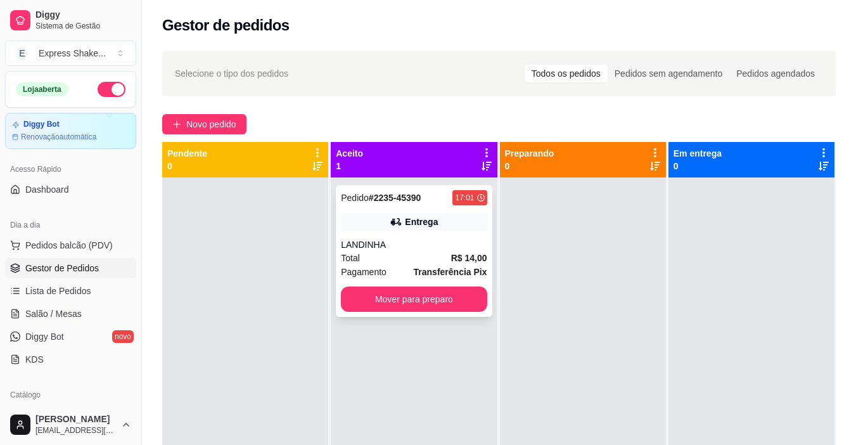
click at [461, 247] on div "LANDINHA" at bounding box center [414, 244] width 146 height 13
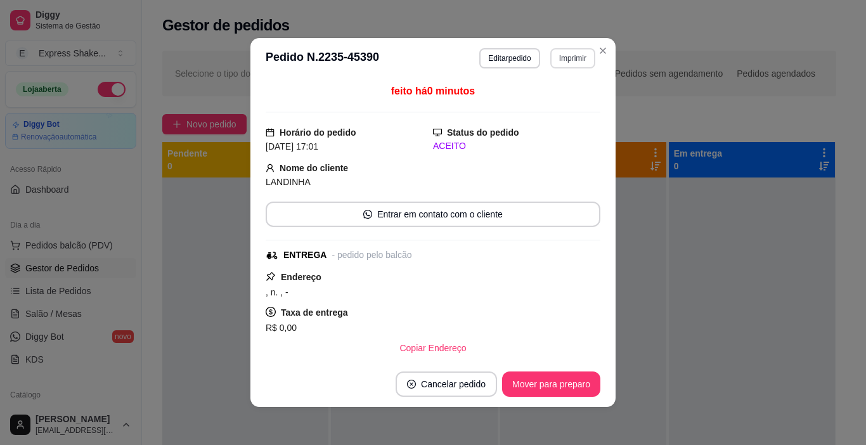
click at [557, 57] on button "Imprimir" at bounding box center [572, 58] width 45 height 20
click at [549, 102] on button "IMPRESSORA" at bounding box center [545, 103] width 89 height 20
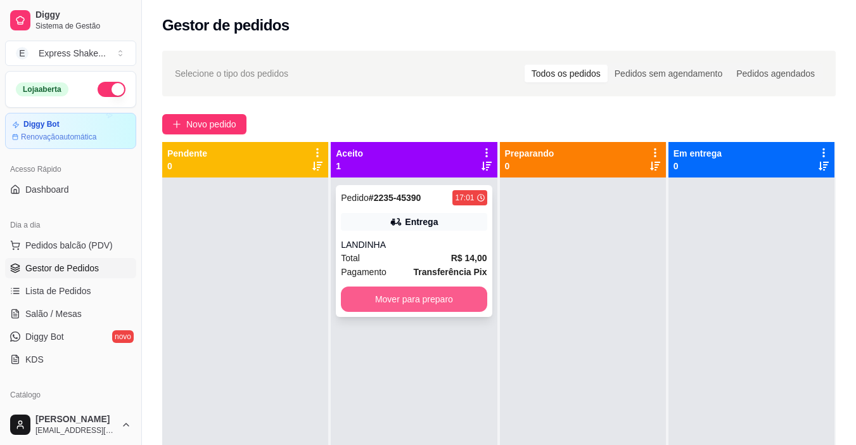
click at [437, 302] on button "Mover para preparo" at bounding box center [414, 299] width 146 height 25
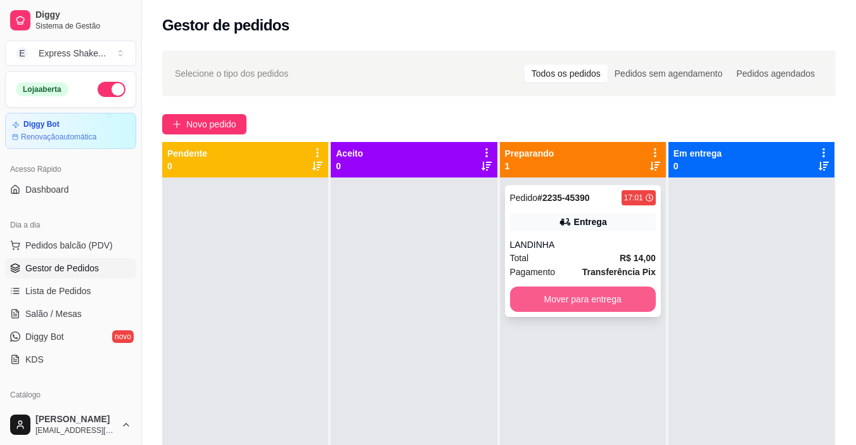
click at [566, 304] on button "Mover para entrega" at bounding box center [583, 299] width 146 height 25
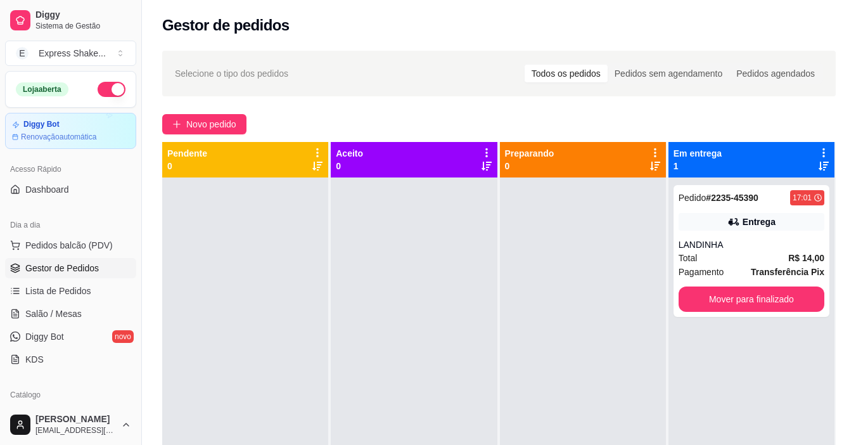
click at [344, 221] on div at bounding box center [414, 400] width 166 height 445
click at [695, 303] on button "Mover para finalizado" at bounding box center [751, 299] width 141 height 25
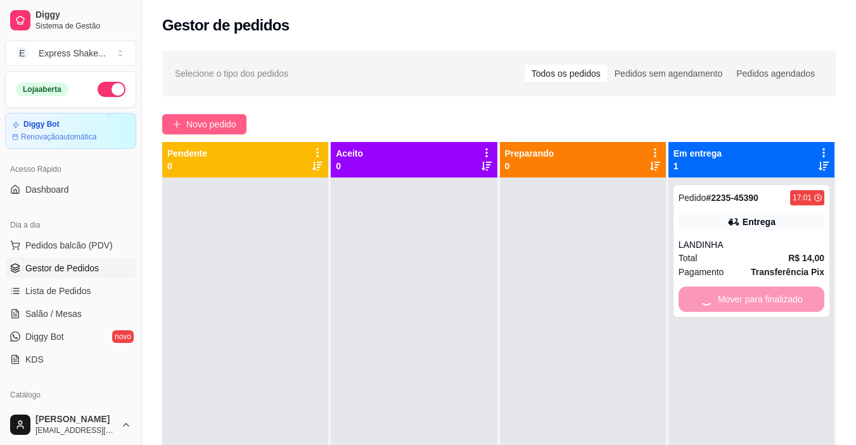
click at [177, 124] on icon "plus" at bounding box center [176, 123] width 1 height 7
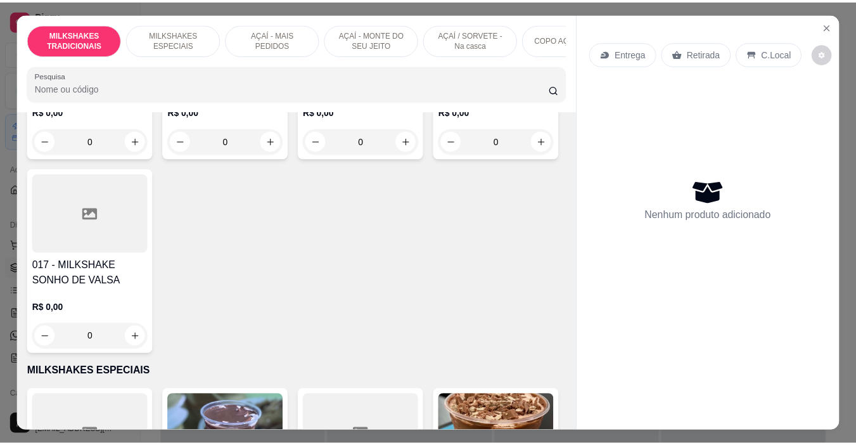
scroll to position [888, 0]
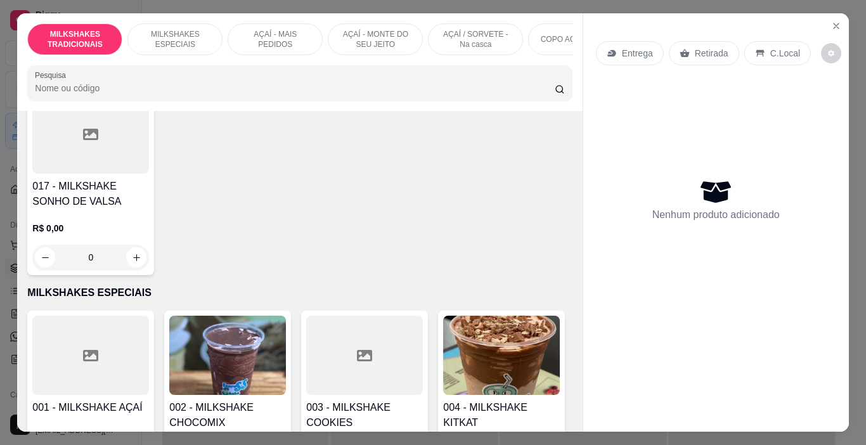
click at [372, 74] on div "R$ 0,00 0" at bounding box center [364, 50] width 117 height 48
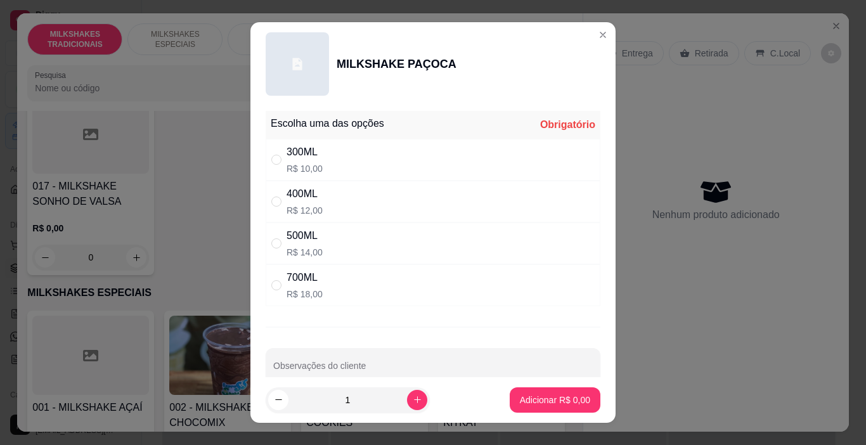
click at [391, 150] on div "300ML R$ 10,00" at bounding box center [433, 160] width 335 height 42
radio input "true"
click at [410, 397] on button "increase-product-quantity" at bounding box center [417, 400] width 20 height 20
type input "2"
click at [536, 398] on p "Adicionar R$ 20,00" at bounding box center [553, 400] width 74 height 12
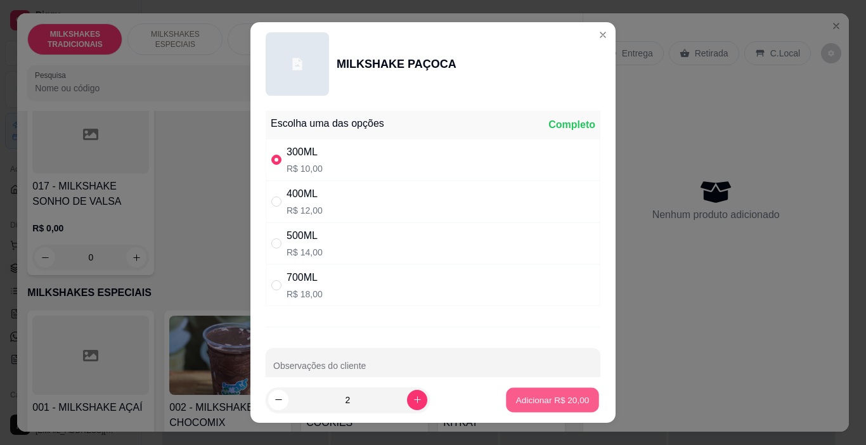
type input "2"
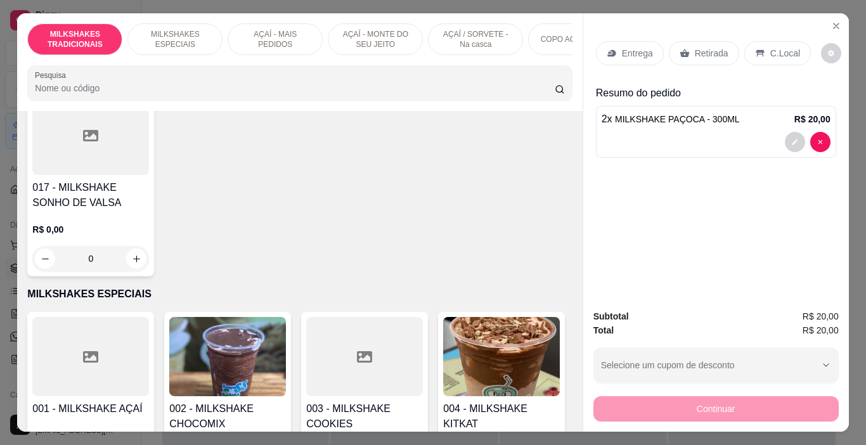
click at [773, 51] on p "C.Local" at bounding box center [785, 53] width 30 height 13
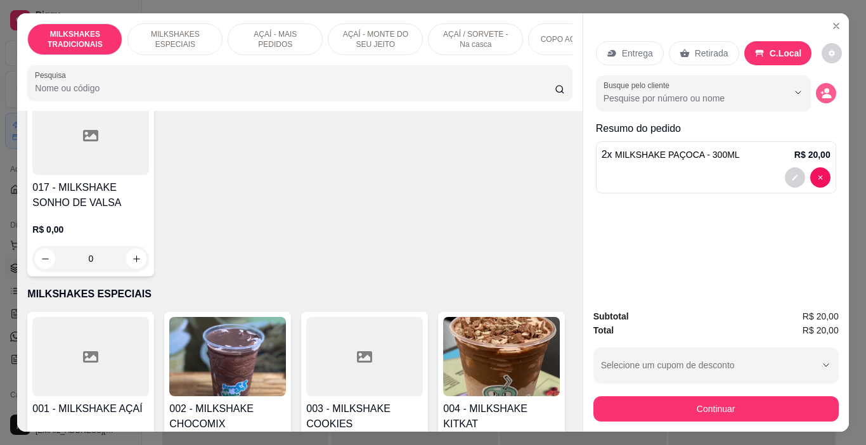
click at [828, 91] on button "decrease-product-quantity" at bounding box center [826, 93] width 20 height 20
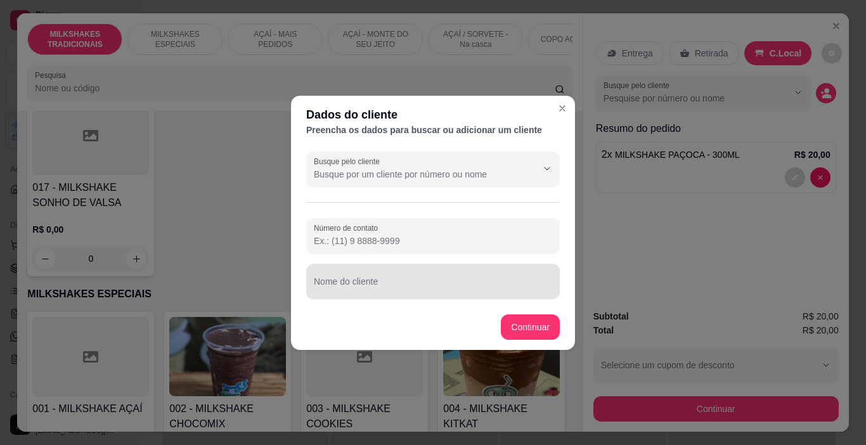
click at [473, 287] on input "Nome do cliente" at bounding box center [433, 286] width 238 height 13
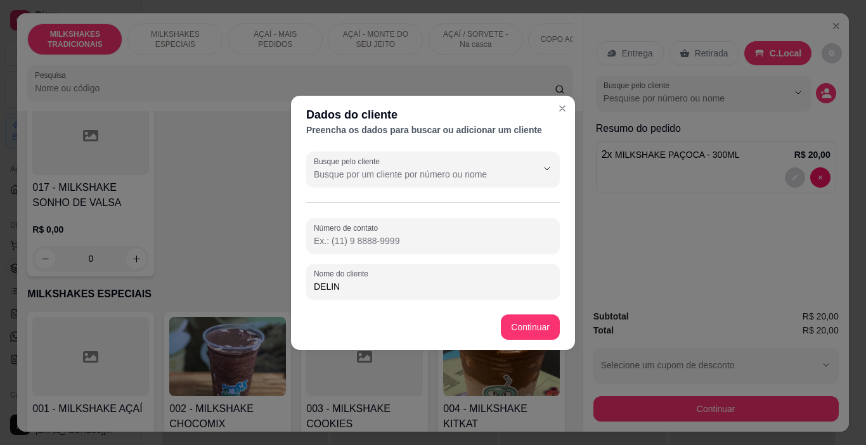
type input "DELINA"
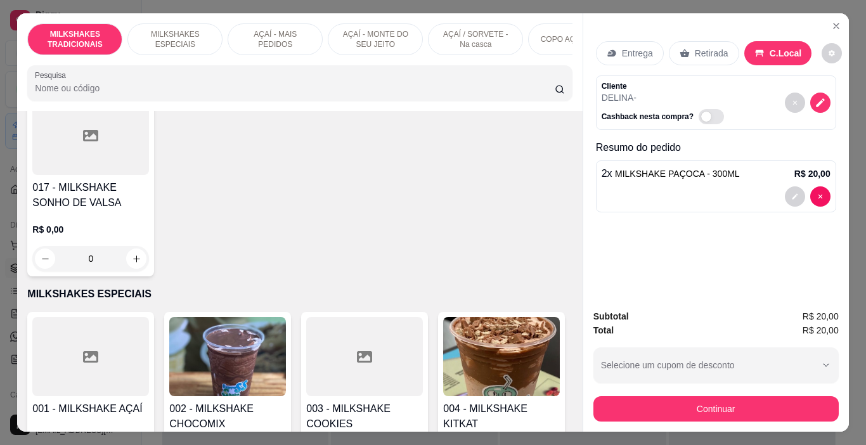
click at [633, 401] on button "Continuar" at bounding box center [715, 408] width 245 height 25
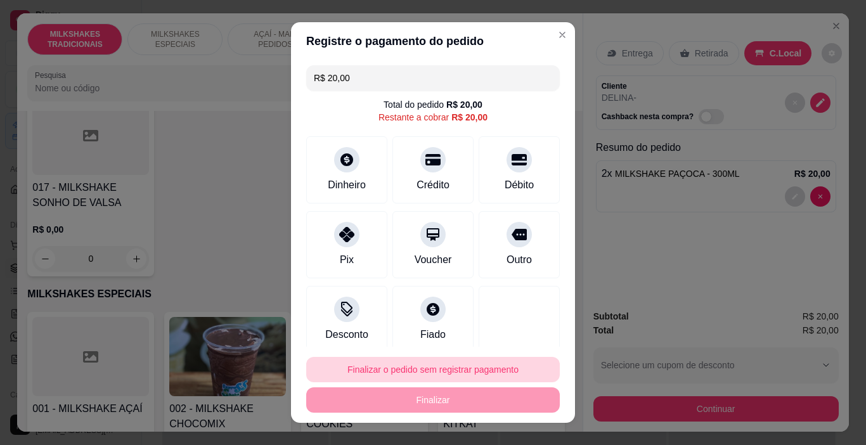
click at [436, 372] on button "Finalizar o pedido sem registrar pagamento" at bounding box center [433, 369] width 254 height 25
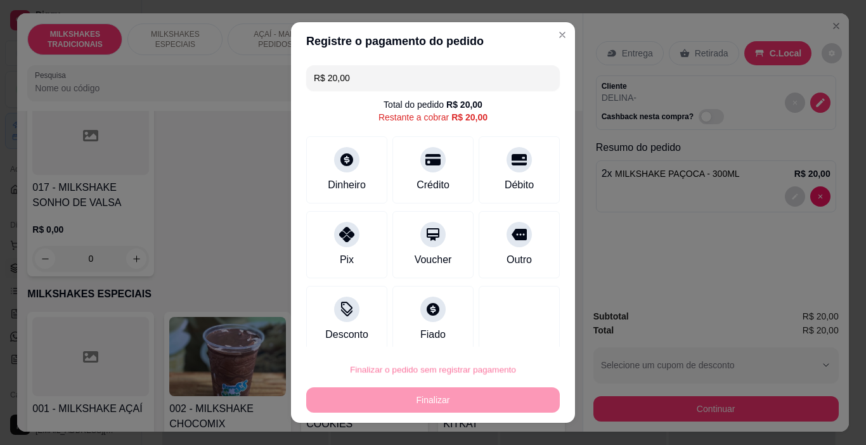
click at [521, 326] on button "Confirmar" at bounding box center [506, 334] width 47 height 20
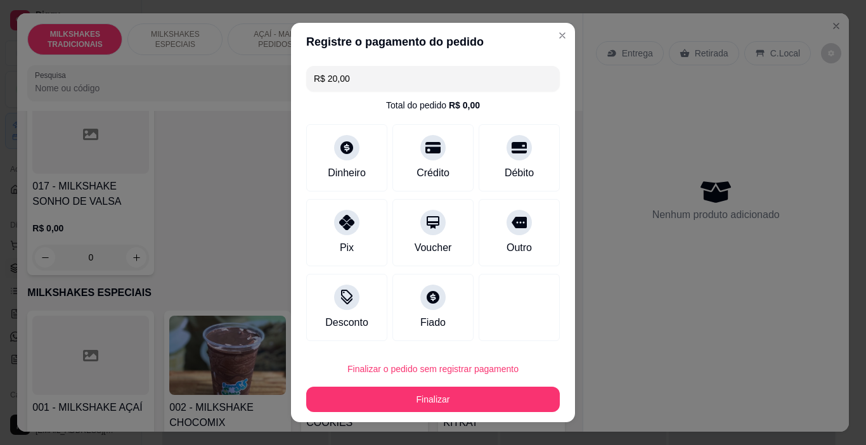
type input "0"
type input "R$ 0,00"
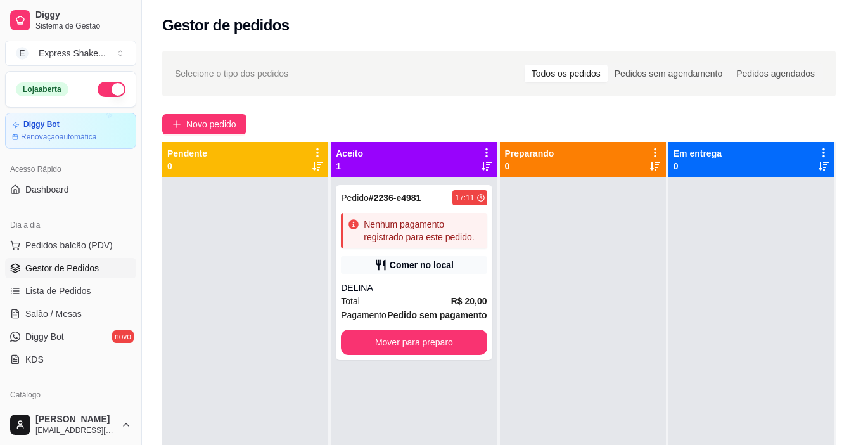
click at [521, 326] on div at bounding box center [583, 400] width 166 height 445
click at [431, 281] on div "Pedido # 2236-e4981 17:11 Nenhum pagamento registrado para este pedido. Comer n…" at bounding box center [414, 272] width 156 height 175
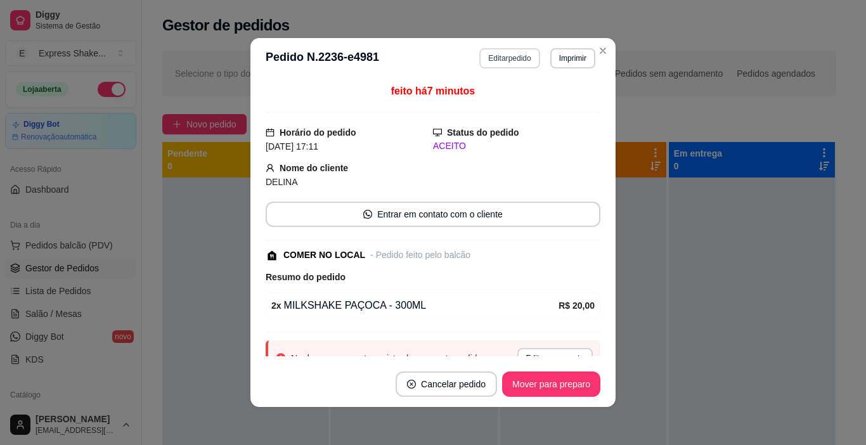
click at [513, 58] on button "Editar pedido" at bounding box center [509, 58] width 60 height 20
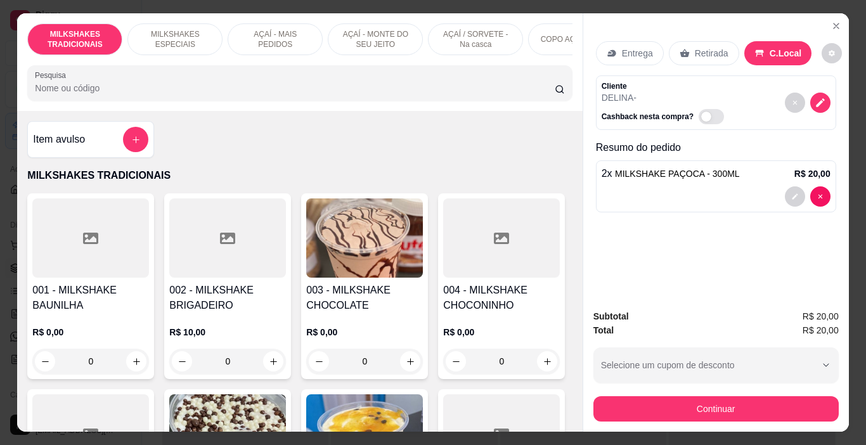
click at [666, 396] on button "Continuar" at bounding box center [715, 408] width 245 height 25
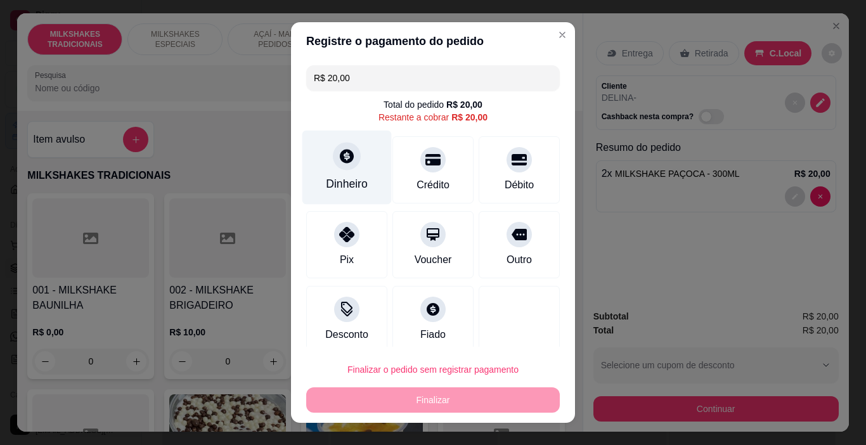
click at [349, 164] on div at bounding box center [347, 157] width 28 height 28
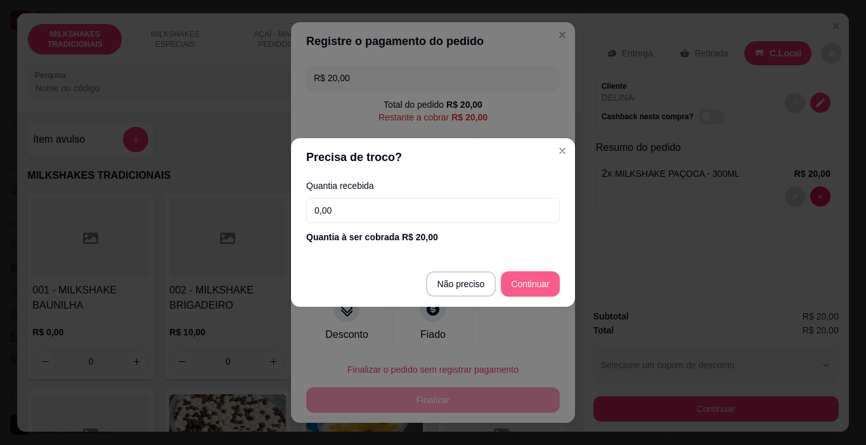
type input "R$ 0,00"
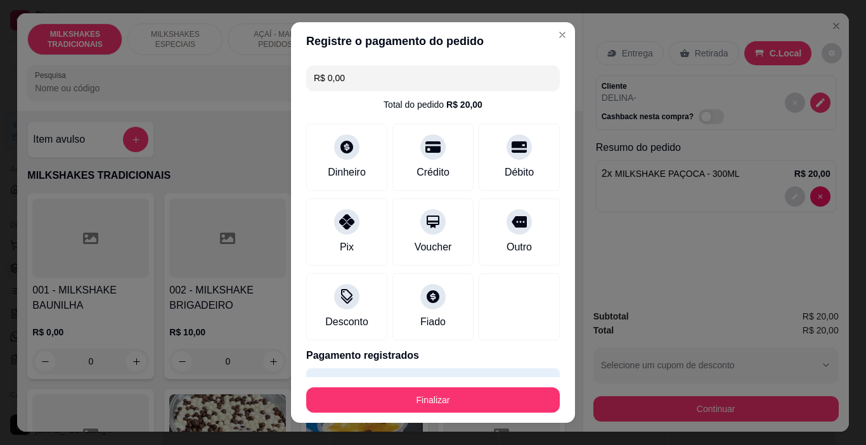
click at [505, 391] on button "Finalizar" at bounding box center [433, 399] width 254 height 25
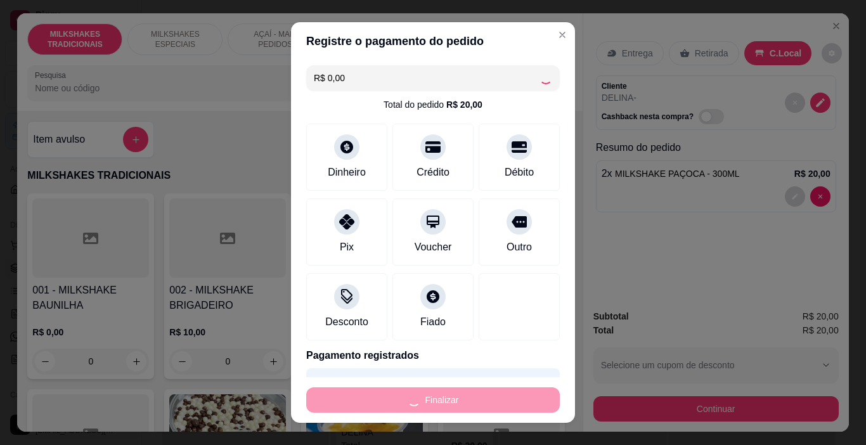
type input "0"
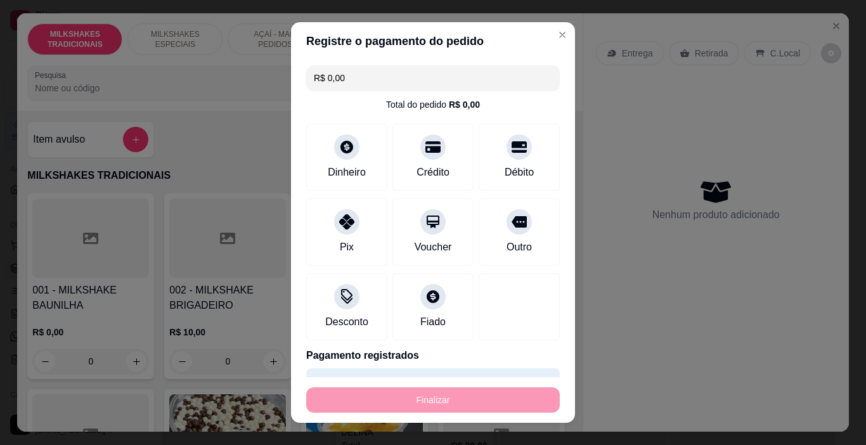
type input "-R$ 20,00"
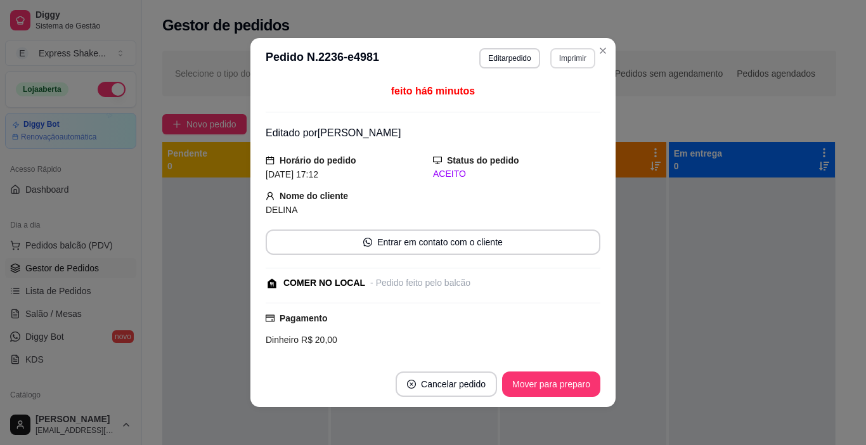
click at [576, 56] on button "Imprimir" at bounding box center [572, 58] width 45 height 20
click at [558, 104] on button "IMPRESSORA" at bounding box center [546, 103] width 92 height 20
click at [586, 390] on button "Mover para preparo" at bounding box center [550, 384] width 95 height 25
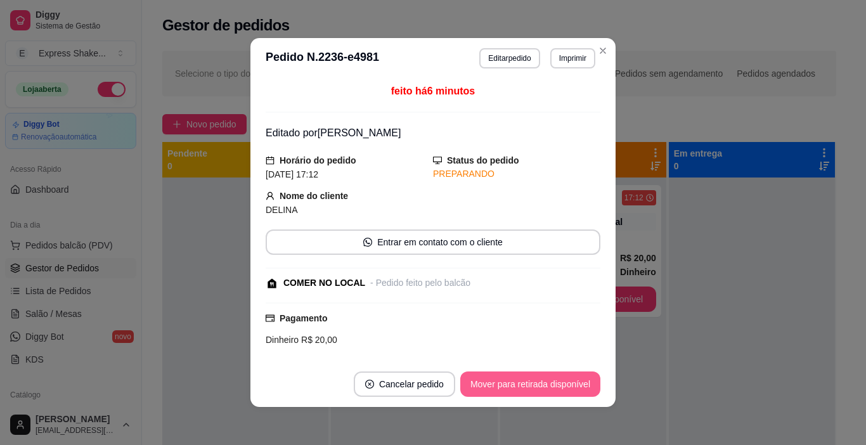
click at [575, 390] on button "Mover para retirada disponível" at bounding box center [530, 384] width 140 height 25
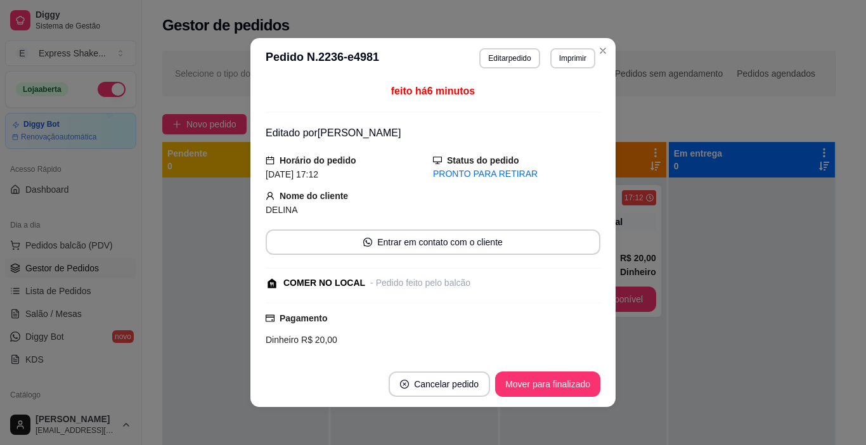
click at [574, 390] on button "Mover para finalizado" at bounding box center [547, 384] width 105 height 25
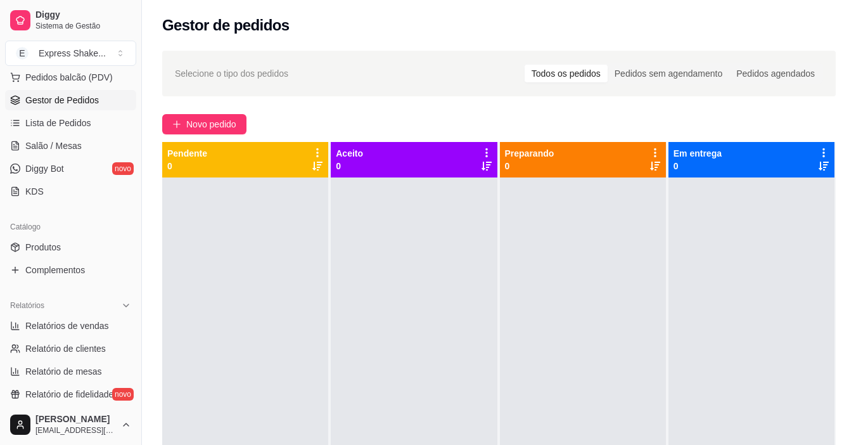
scroll to position [190, 0]
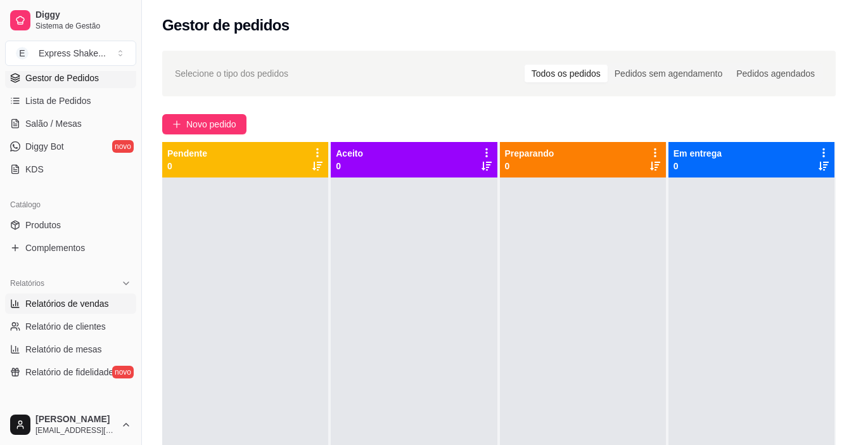
click at [91, 301] on span "Relatórios de vendas" at bounding box center [67, 303] width 84 height 13
select select "ALL"
select select "0"
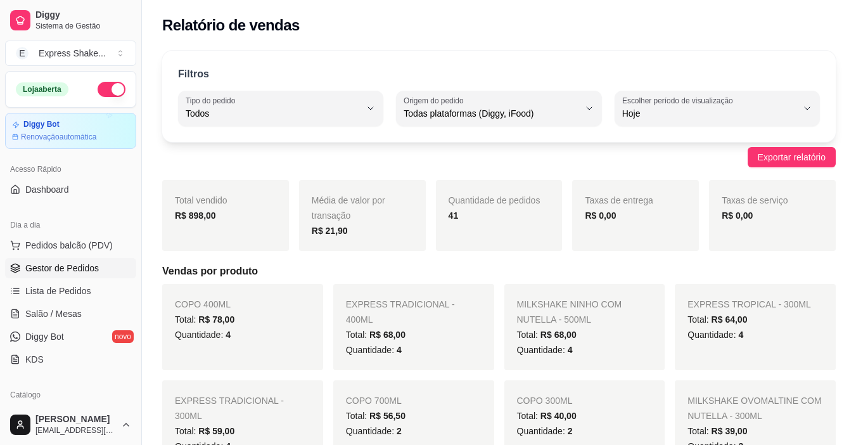
click at [80, 267] on span "Gestor de Pedidos" at bounding box center [62, 268] width 74 height 13
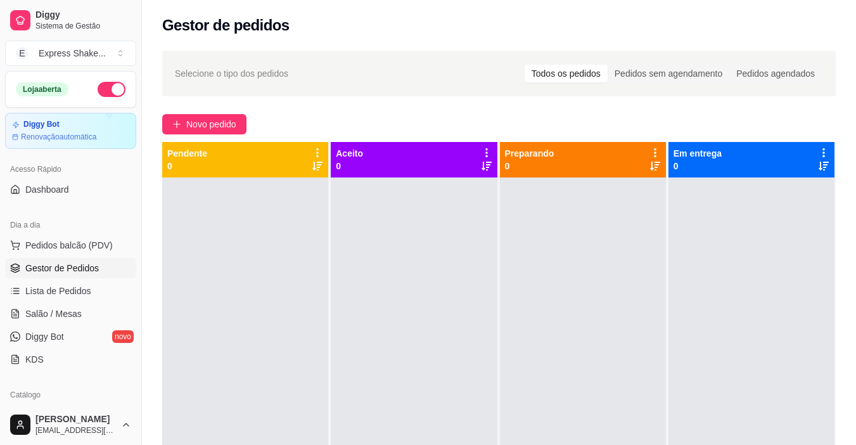
click at [219, 233] on div at bounding box center [245, 400] width 166 height 445
click at [230, 134] on div "Selecione o tipo dos pedidos Todos os pedidos Pedidos sem agendamento Pedidos a…" at bounding box center [499, 322] width 714 height 559
click at [210, 127] on span "Novo pedido" at bounding box center [211, 124] width 50 height 14
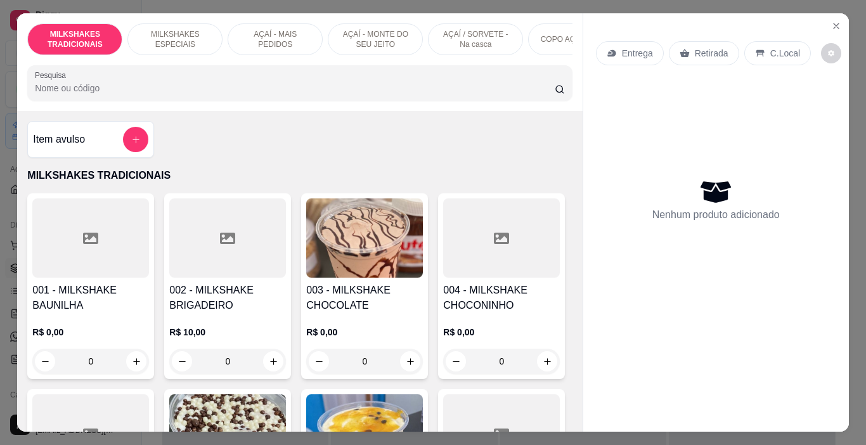
scroll to position [0, 477]
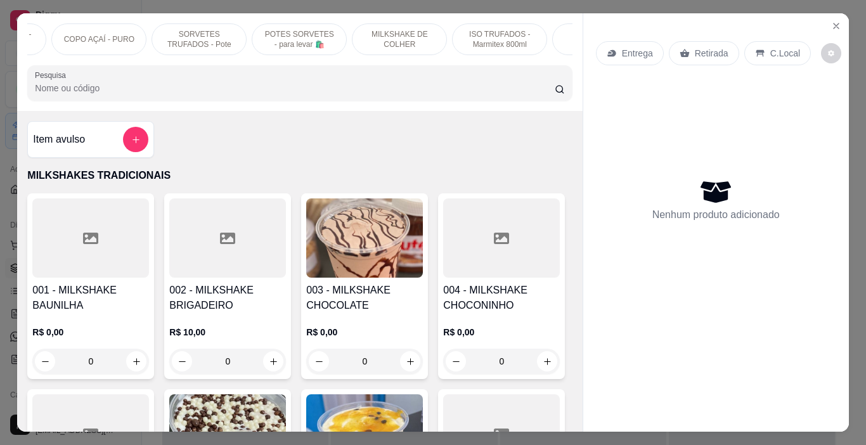
click at [300, 36] on p "POTES SORVETES - para levar 🛍️" at bounding box center [299, 39] width 74 height 20
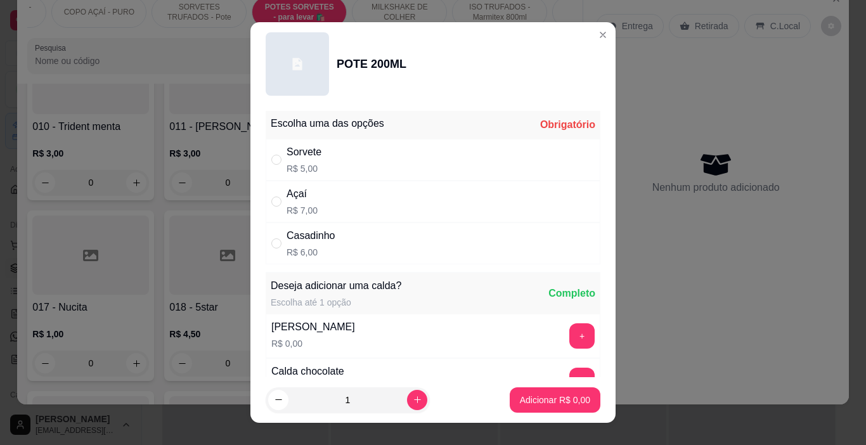
click at [321, 169] on div "Sorvete R$ 5,00" at bounding box center [433, 160] width 335 height 42
radio input "true"
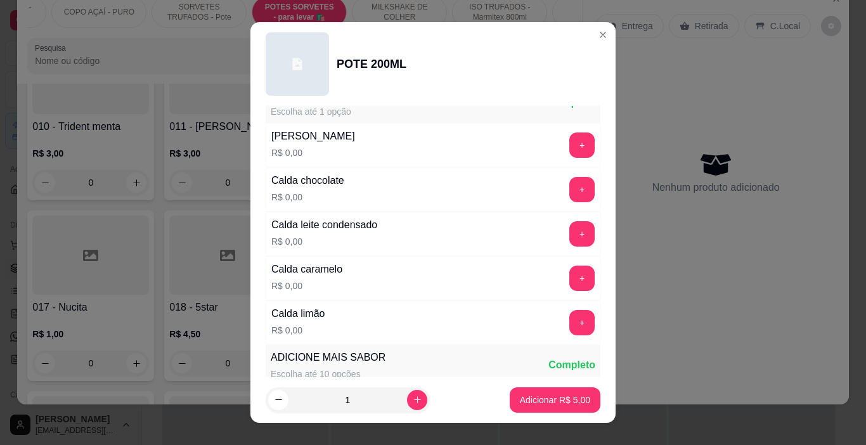
scroll to position [190, 0]
click at [569, 242] on button "+" at bounding box center [581, 234] width 25 height 25
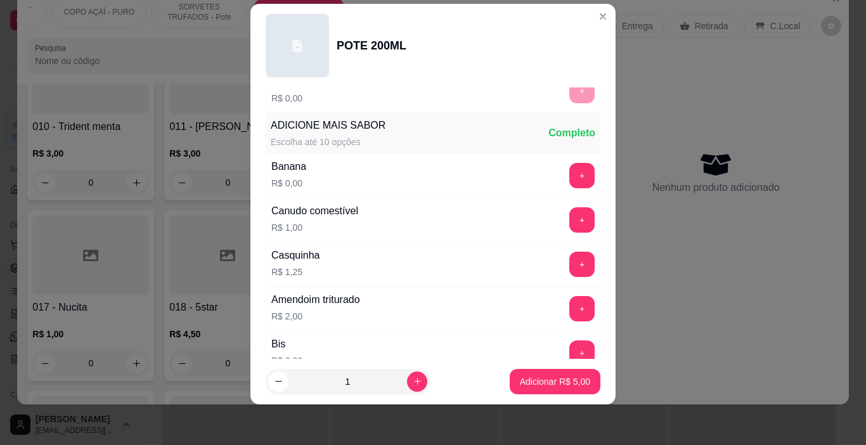
scroll to position [430, 0]
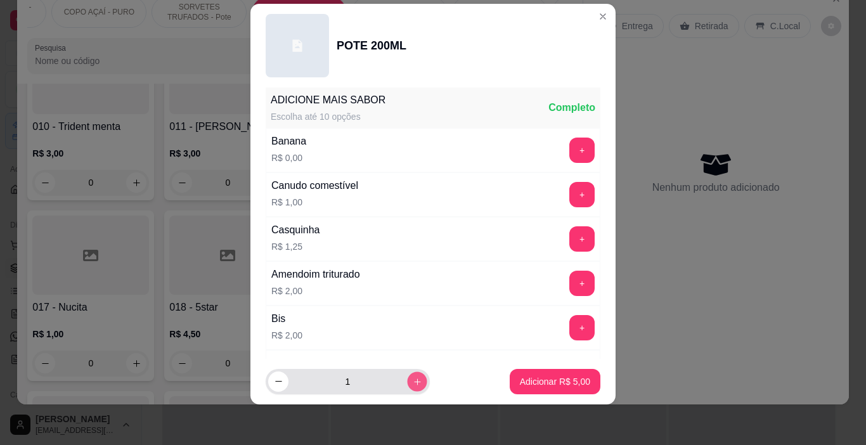
click at [413, 380] on icon "increase-product-quantity" at bounding box center [418, 382] width 10 height 10
type input "2"
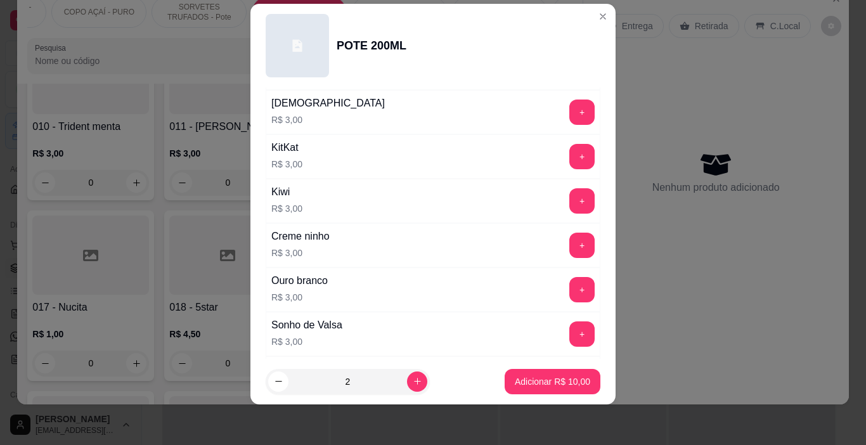
scroll to position [1714, 0]
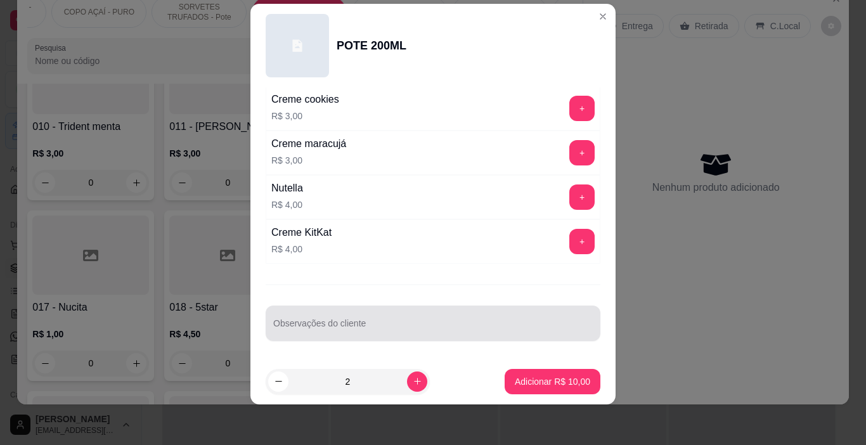
click at [368, 325] on input "Observações do cliente" at bounding box center [433, 328] width 320 height 13
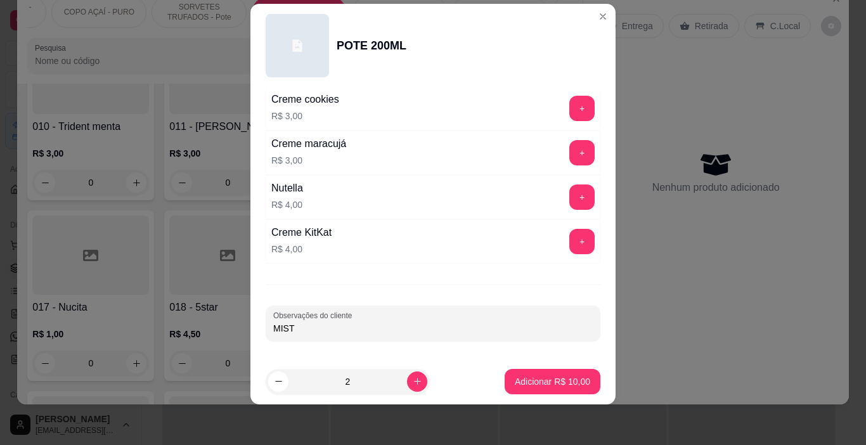
type input "MISTO"
click at [538, 378] on p "Adicionar R$ 10,00" at bounding box center [552, 381] width 75 height 13
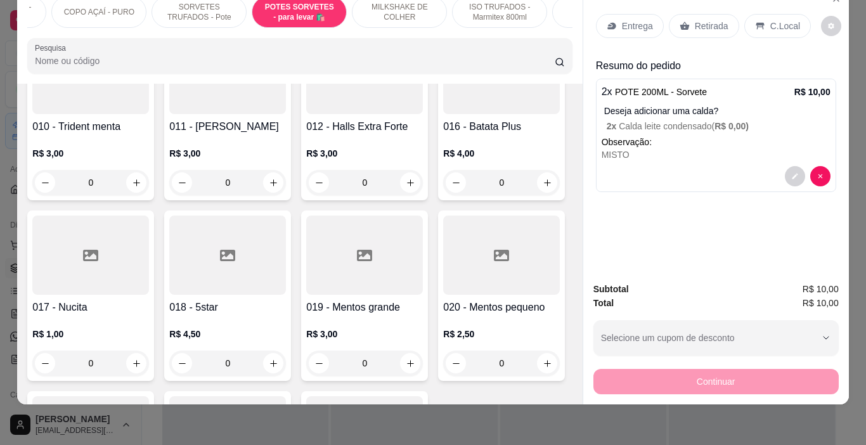
click at [778, 20] on p "C.Local" at bounding box center [785, 26] width 30 height 13
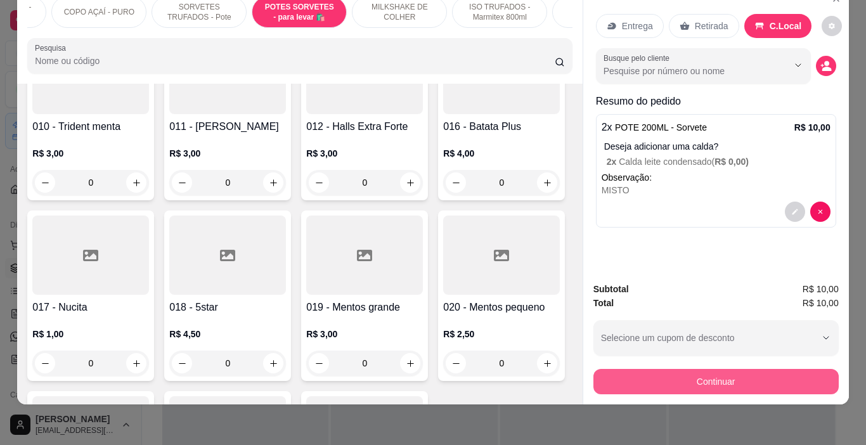
click at [711, 369] on button "Continuar" at bounding box center [715, 381] width 245 height 25
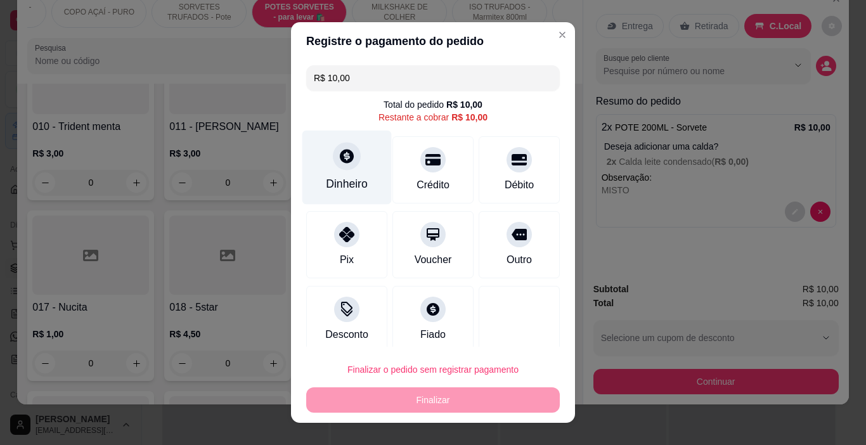
click at [351, 171] on div "Dinheiro" at bounding box center [346, 168] width 89 height 74
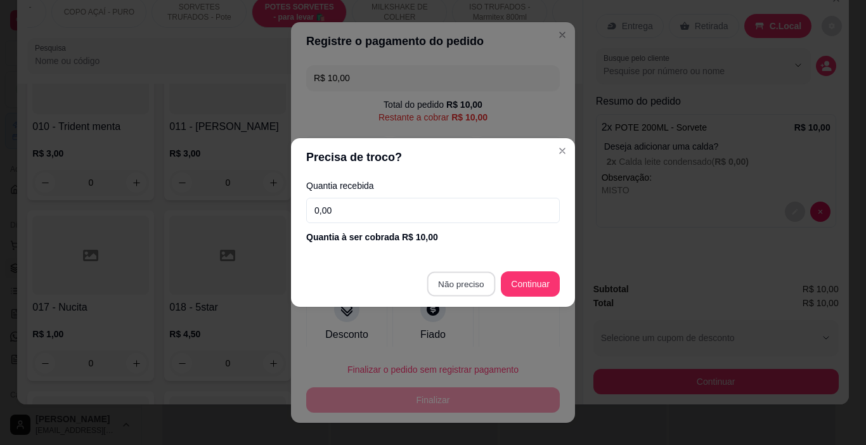
type input "R$ 0,00"
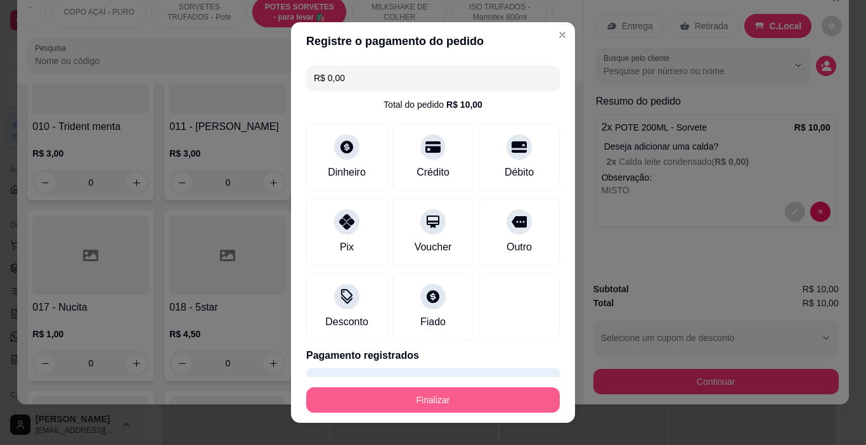
click at [450, 392] on button "Finalizar" at bounding box center [433, 399] width 254 height 25
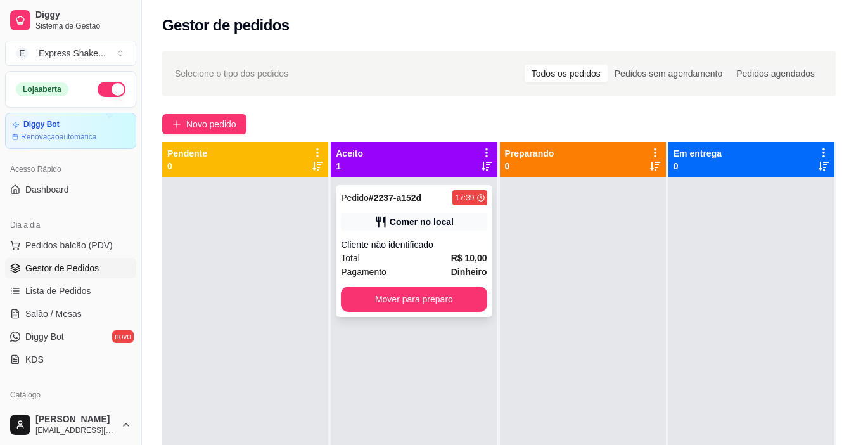
click at [451, 264] on span "R$ 10,00" at bounding box center [469, 258] width 36 height 14
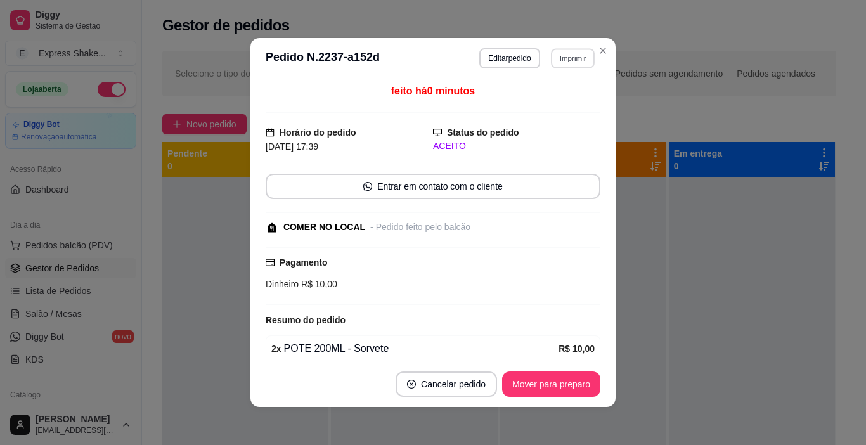
click at [572, 62] on button "Imprimir" at bounding box center [573, 58] width 44 height 20
click at [550, 104] on button "IMPRESSORA" at bounding box center [557, 97] width 74 height 16
click at [254, 254] on div "feito há 0 minutos Horário do pedido [DATE] 17:39 Status do pedido ACEITO Entra…" at bounding box center [432, 220] width 365 height 283
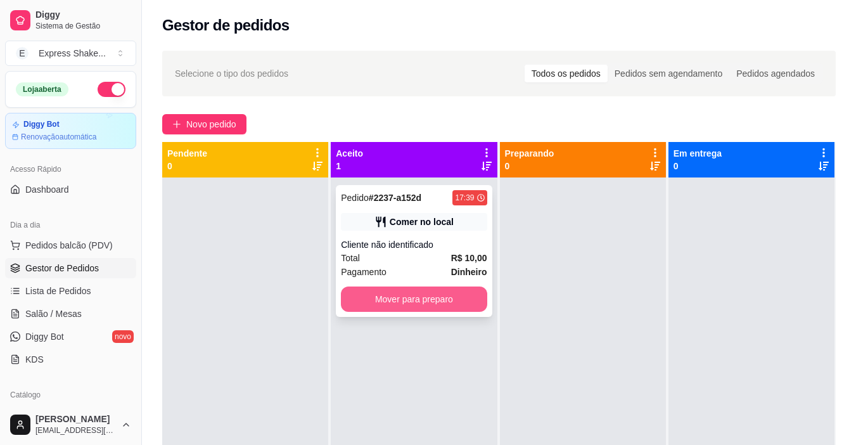
click at [417, 295] on button "Mover para preparo" at bounding box center [414, 299] width 146 height 25
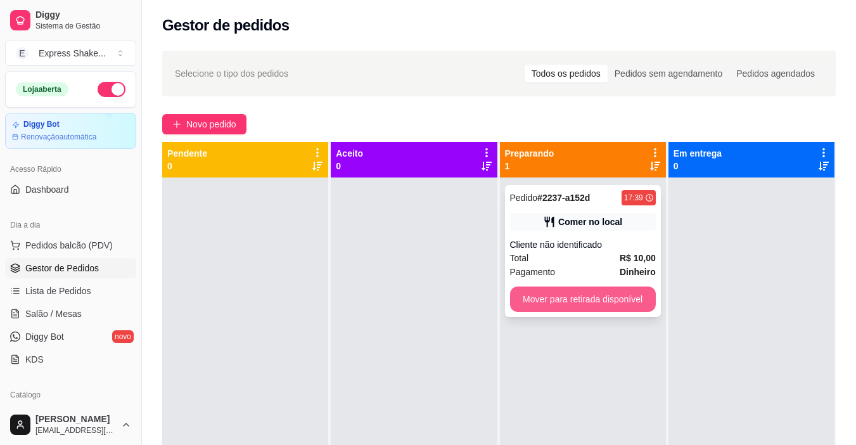
click at [565, 305] on button "Mover para retirada disponível" at bounding box center [583, 299] width 146 height 25
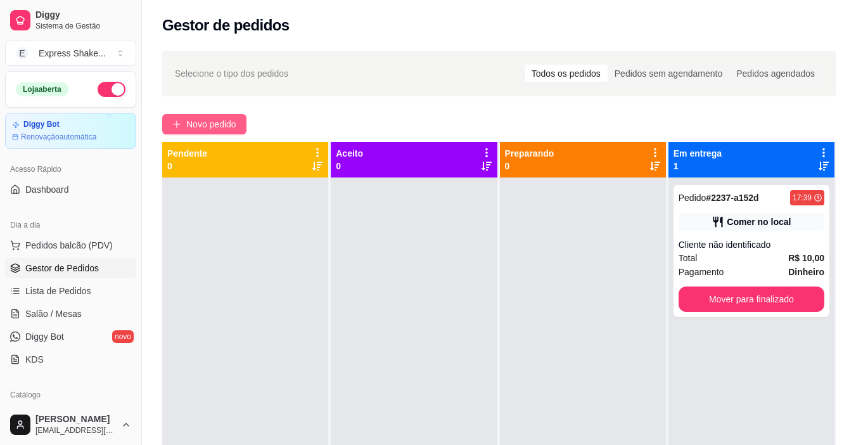
click at [233, 124] on span "Novo pedido" at bounding box center [211, 124] width 50 height 14
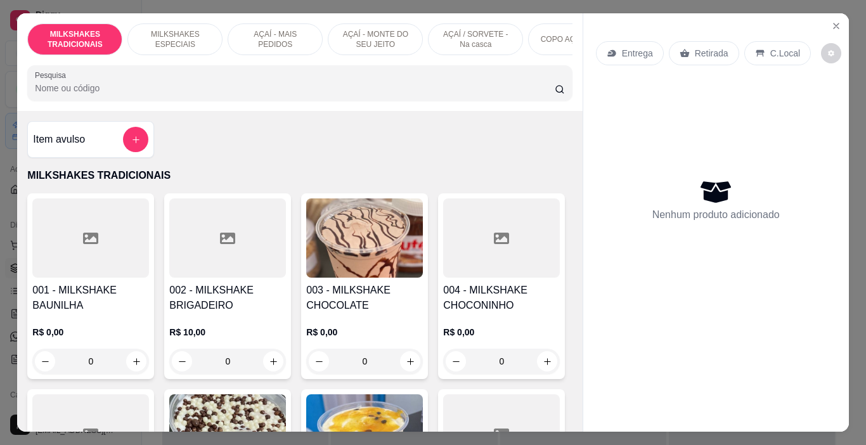
click at [262, 40] on p "AÇAÍ - MAIS PEDIDOS" at bounding box center [275, 39] width 74 height 20
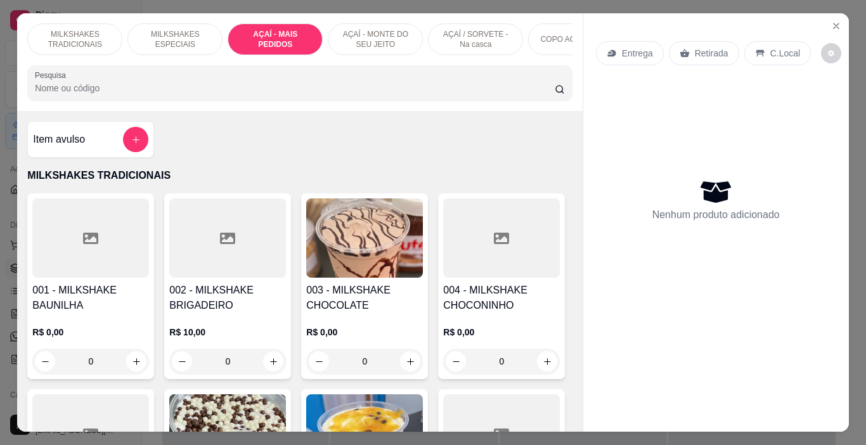
scroll to position [32, 0]
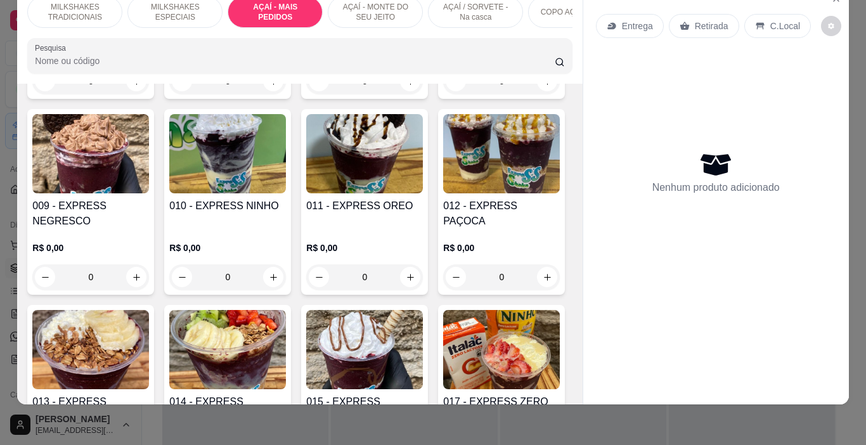
click at [173, 8] on p "MILKSHAKES ESPECIAIS" at bounding box center [175, 12] width 74 height 20
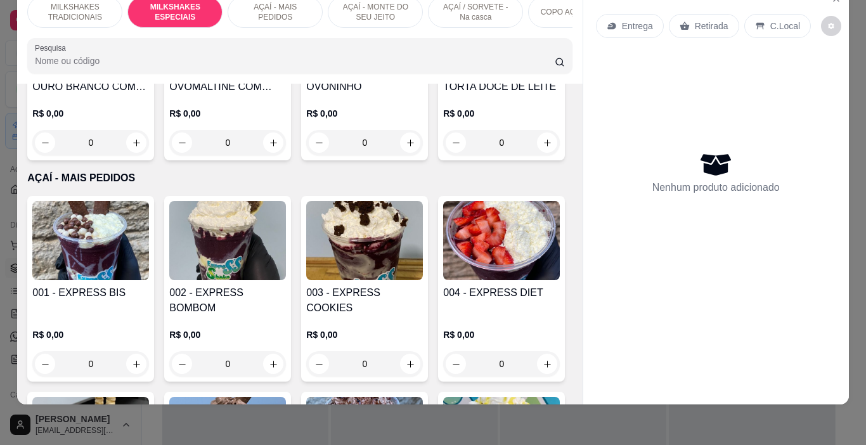
scroll to position [1638, 0]
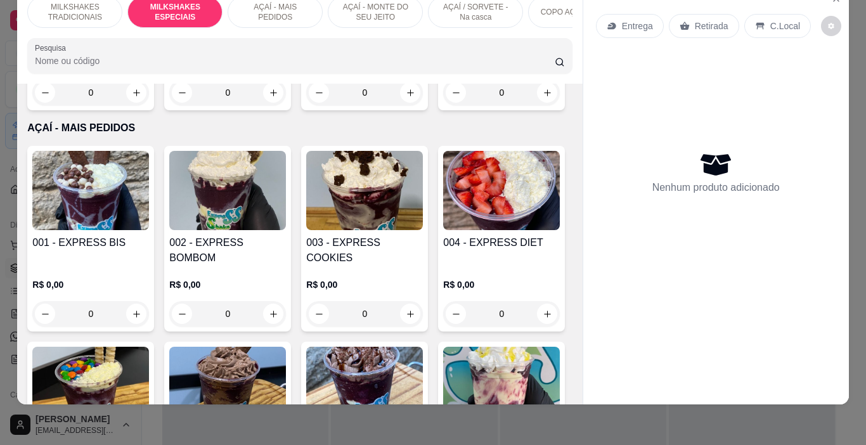
click at [149, 44] on h4 "010 - MILKSHAKE OURO BRANCO COM NUTELLA" at bounding box center [90, 29] width 117 height 30
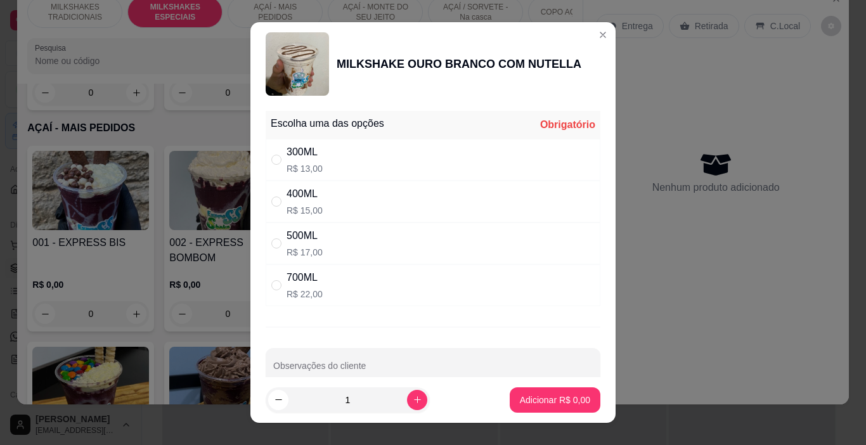
click at [313, 228] on div "500ML R$ 17,00" at bounding box center [433, 244] width 335 height 42
radio input "true"
click at [413, 404] on icon "increase-product-quantity" at bounding box center [418, 400] width 10 height 10
type input "2"
click at [550, 403] on p "Adicionar R$ 34,00" at bounding box center [552, 400] width 75 height 13
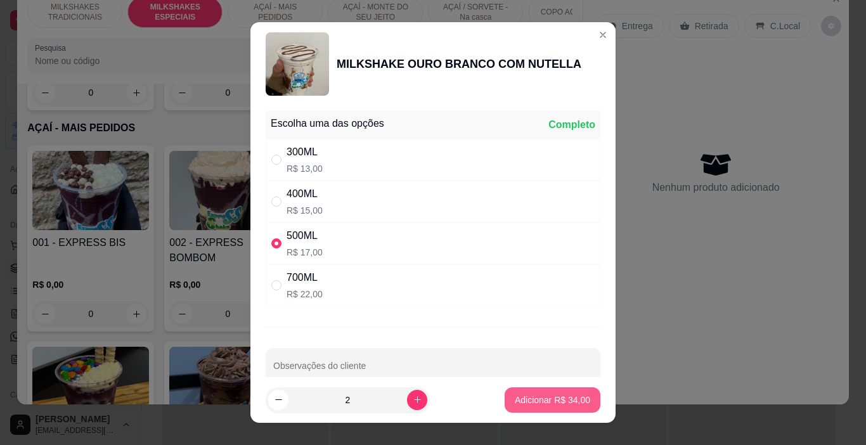
type input "2"
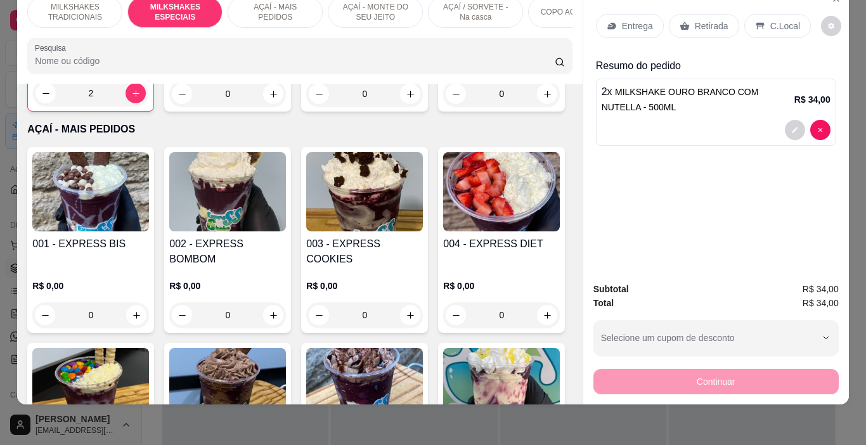
click at [622, 20] on p "Entrega" at bounding box center [637, 26] width 31 height 13
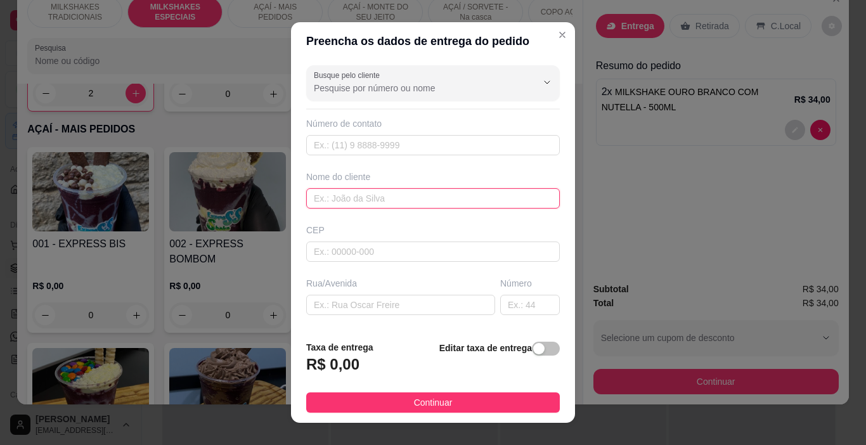
click at [411, 207] on input "text" at bounding box center [433, 198] width 254 height 20
type input "[PERSON_NAME]"
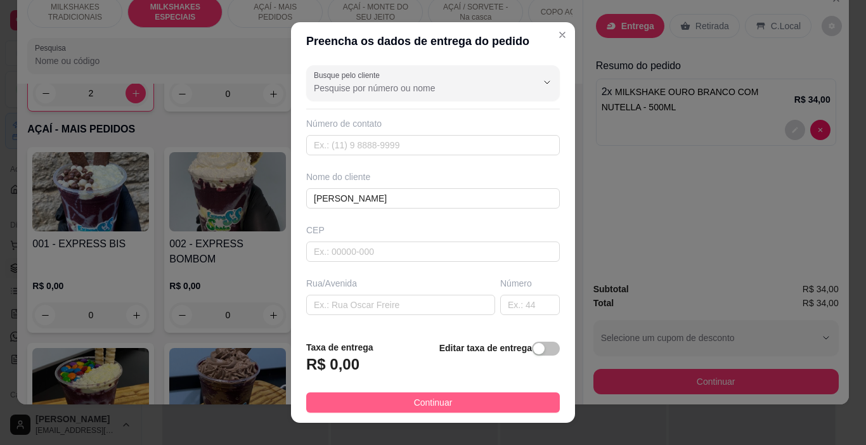
click at [434, 403] on span "Continuar" at bounding box center [433, 403] width 39 height 14
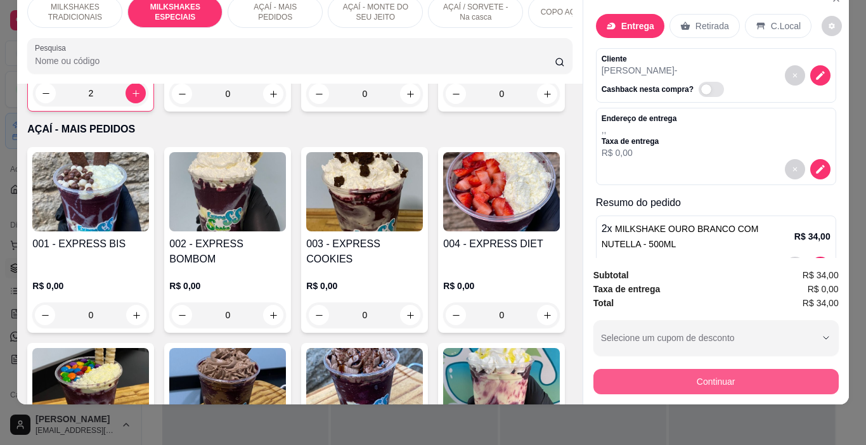
click at [746, 372] on button "Continuar" at bounding box center [715, 381] width 245 height 25
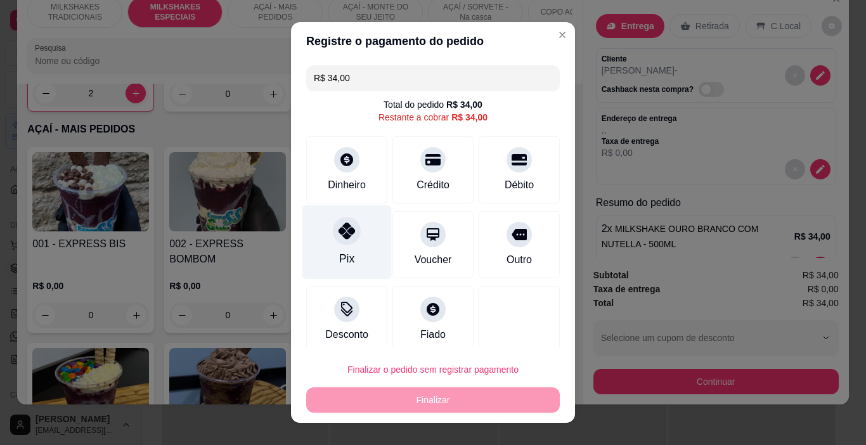
click at [340, 231] on icon at bounding box center [347, 231] width 16 height 16
type input "R$ 0,00"
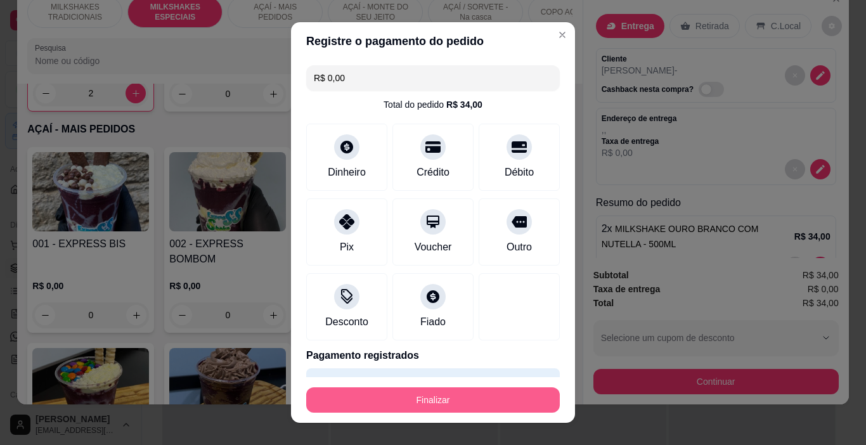
click at [446, 393] on button "Finalizar" at bounding box center [433, 399] width 254 height 25
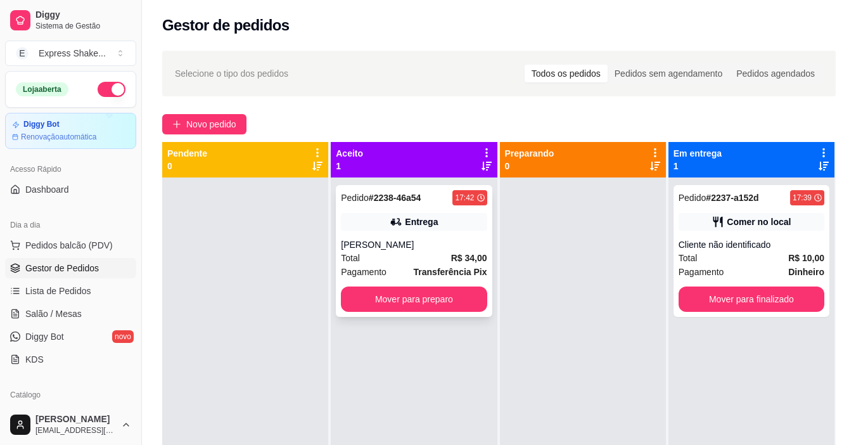
click at [431, 250] on div "[PERSON_NAME]" at bounding box center [414, 244] width 146 height 13
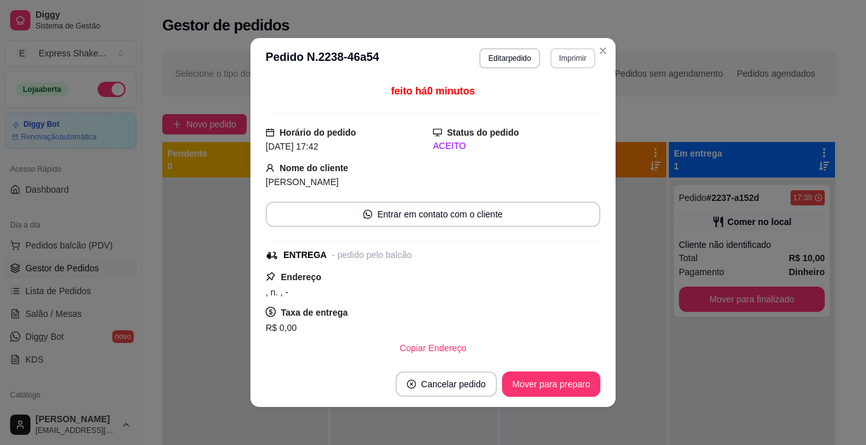
click at [560, 56] on button "Imprimir" at bounding box center [572, 58] width 45 height 20
click at [540, 107] on button "IMPRESSORA" at bounding box center [545, 103] width 89 height 20
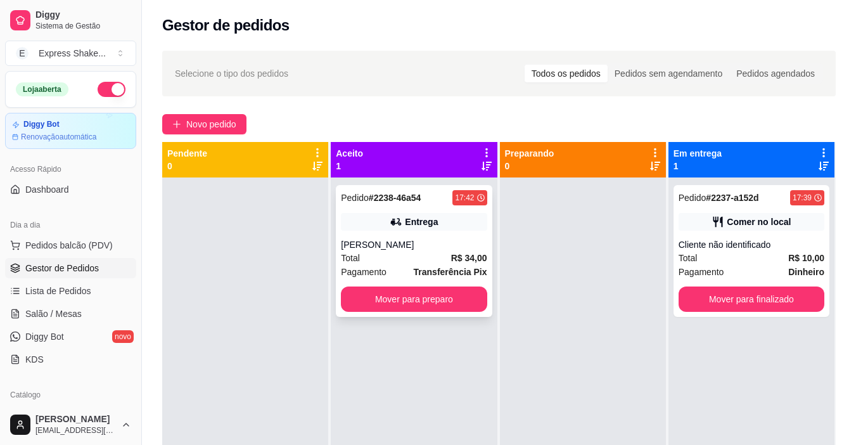
click at [396, 238] on div "Pedido # 2238-46a54 17:42 Entrega [PERSON_NAME] Total R$ 34,00 Pagamento Transf…" at bounding box center [414, 251] width 156 height 132
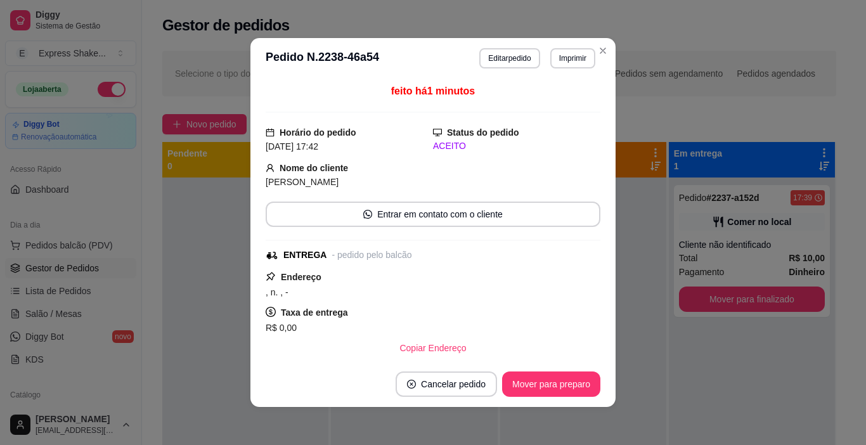
click at [250, 209] on div "feito há 1 minutos Horário do pedido [DATE] 17:42 Status do pedido ACEITO Nome …" at bounding box center [432, 220] width 365 height 283
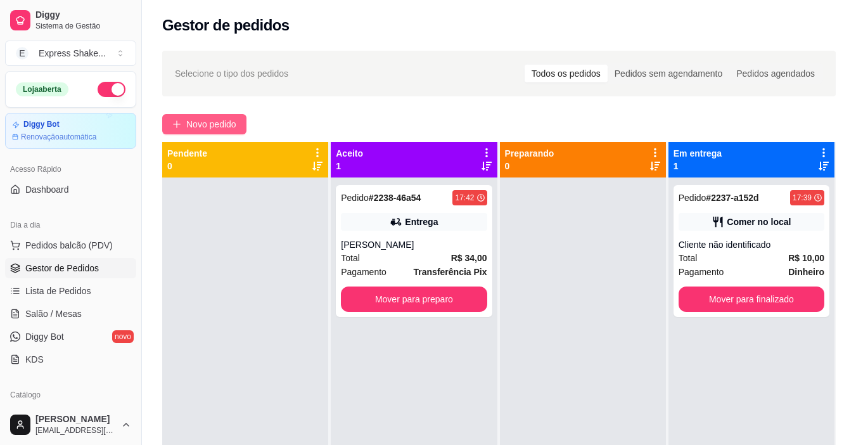
click at [224, 124] on span "Novo pedido" at bounding box center [211, 124] width 50 height 14
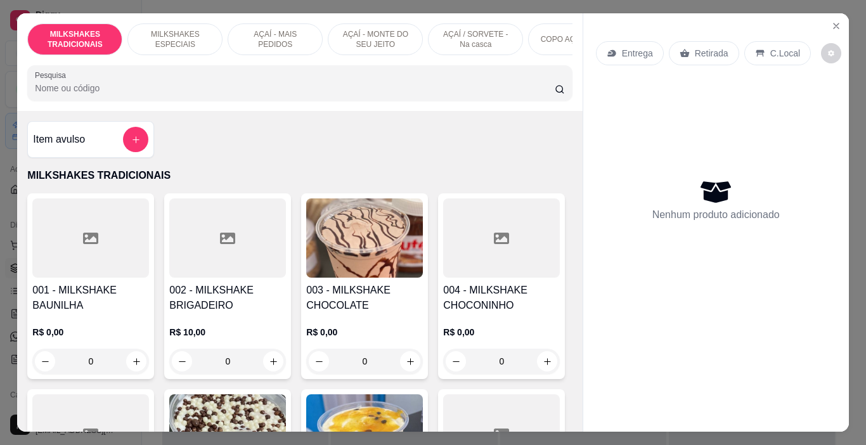
scroll to position [0, 477]
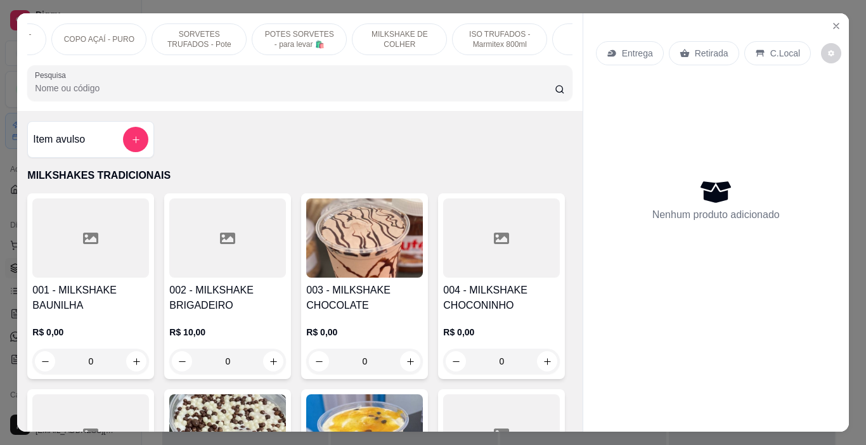
click at [314, 33] on p "POTES SORVETES - para levar 🛍️" at bounding box center [299, 39] width 74 height 20
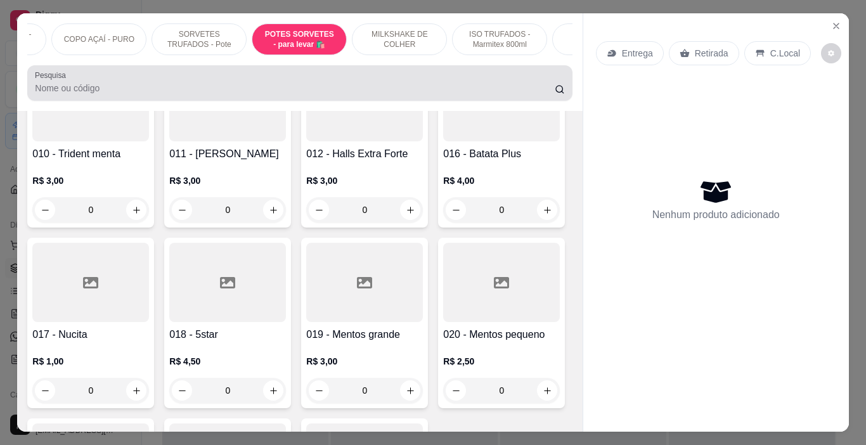
scroll to position [32, 0]
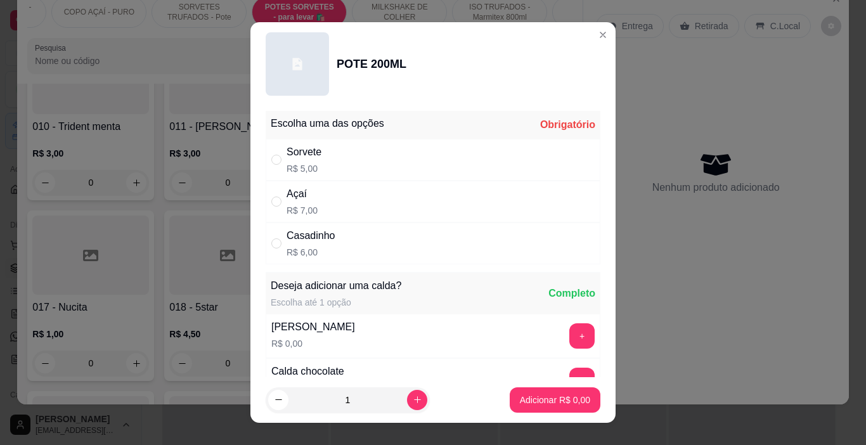
click at [317, 228] on div "Casadinho" at bounding box center [311, 235] width 49 height 15
radio input "true"
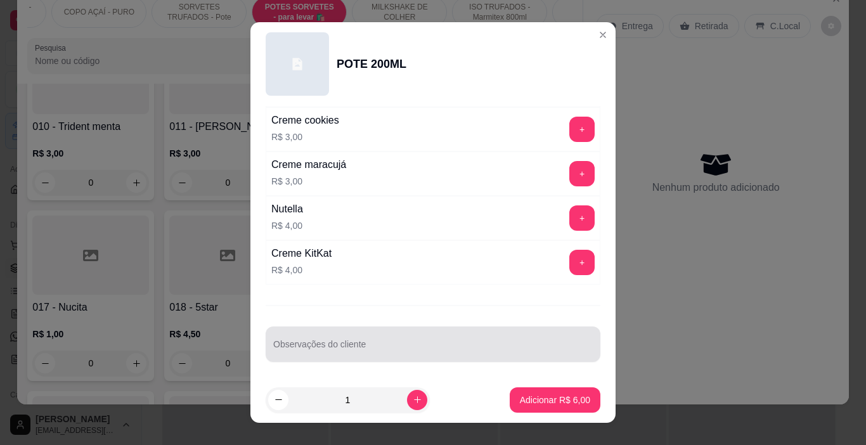
scroll to position [1714, 0]
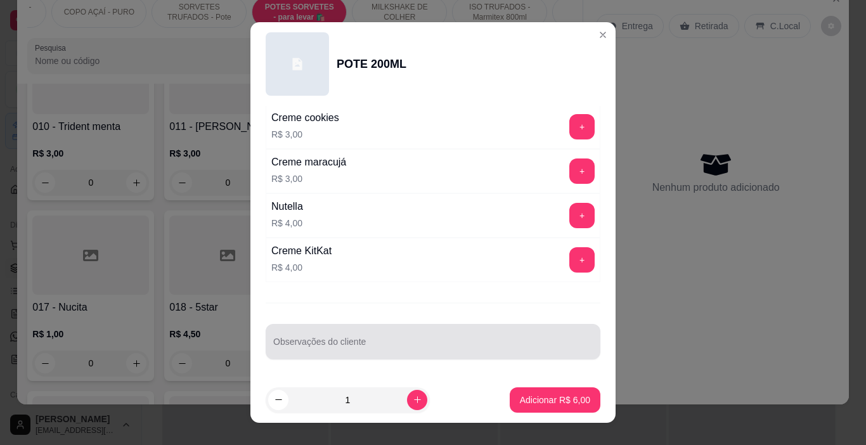
click at [376, 336] on div at bounding box center [433, 341] width 320 height 25
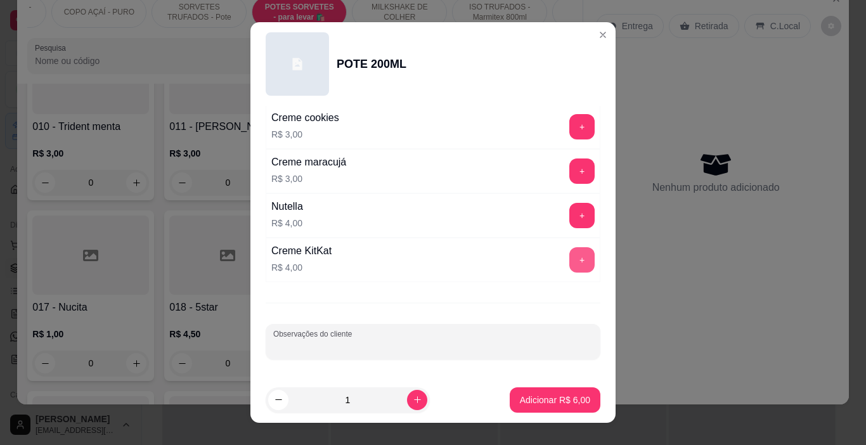
click at [569, 257] on button "+" at bounding box center [581, 259] width 25 height 25
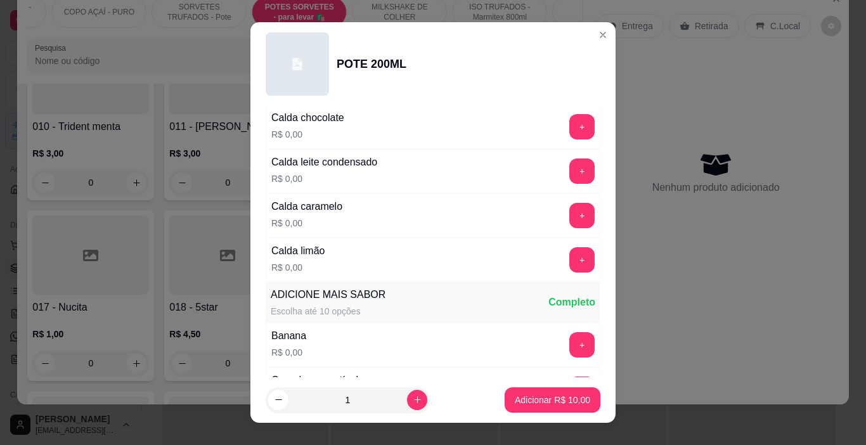
scroll to position [507, 0]
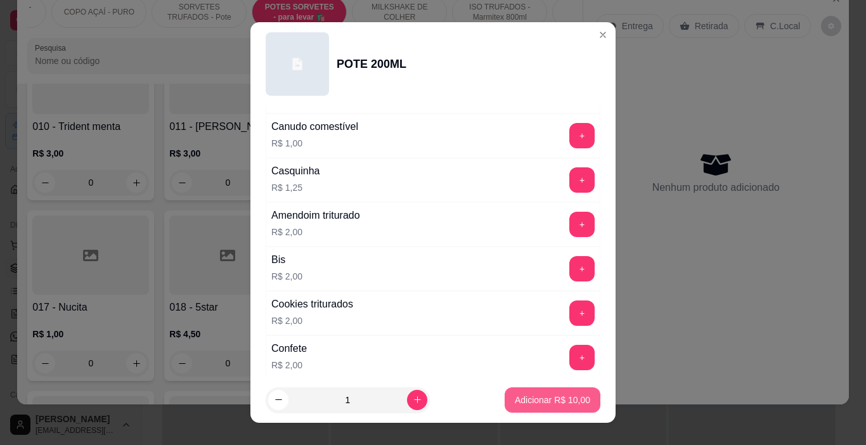
click at [528, 404] on p "Adicionar R$ 10,00" at bounding box center [552, 400] width 75 height 13
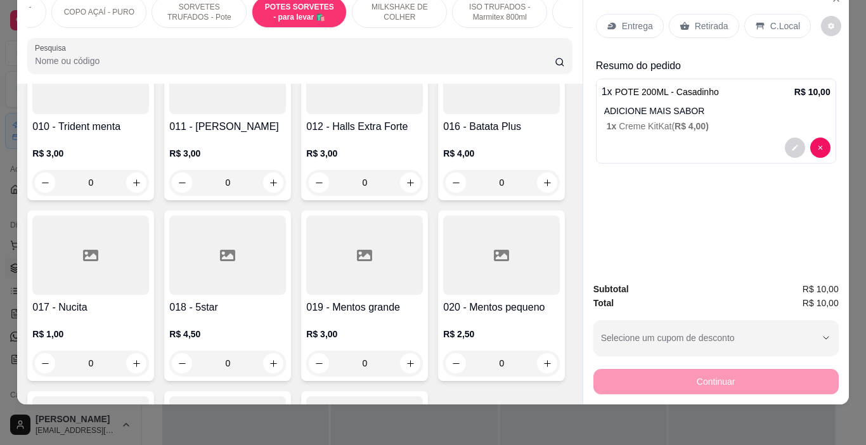
click at [656, 105] on p "ADICIONE MAIS SABOR" at bounding box center [717, 111] width 226 height 13
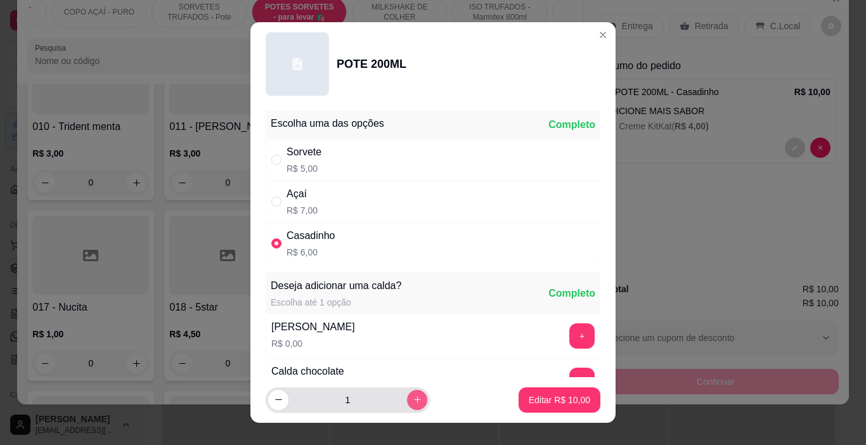
click at [413, 403] on icon "increase-product-quantity" at bounding box center [418, 400] width 10 height 10
type input "2"
click at [560, 395] on p "Editar R$ 20,00" at bounding box center [559, 400] width 61 height 13
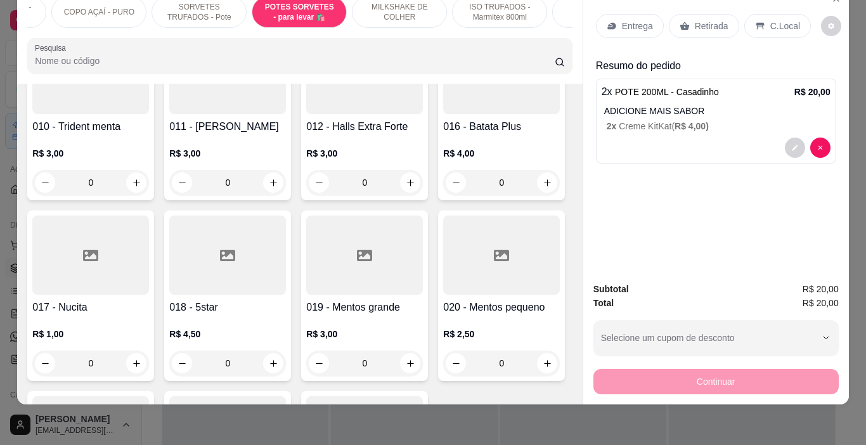
click at [771, 20] on p "C.Local" at bounding box center [785, 26] width 30 height 13
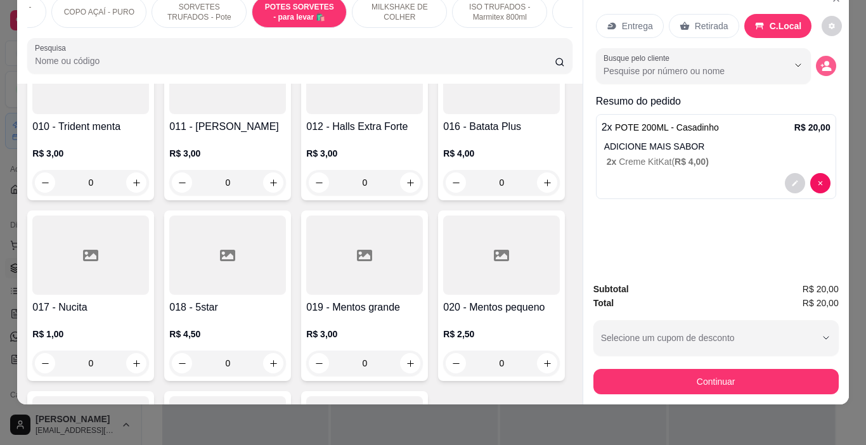
click at [822, 60] on icon "decrease-product-quantity" at bounding box center [825, 65] width 11 height 11
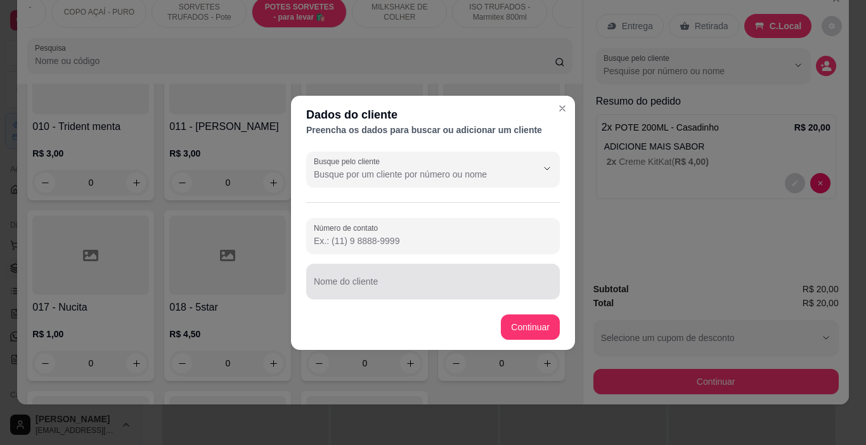
click at [403, 281] on input "Nome do cliente" at bounding box center [433, 286] width 238 height 13
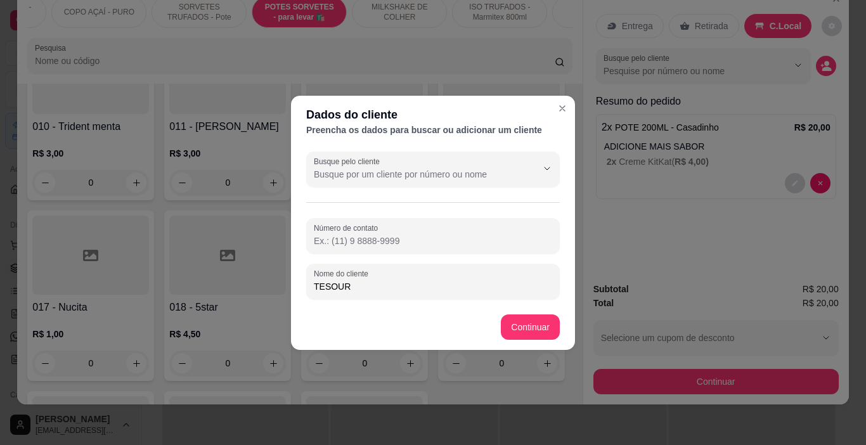
type input "TESOURO"
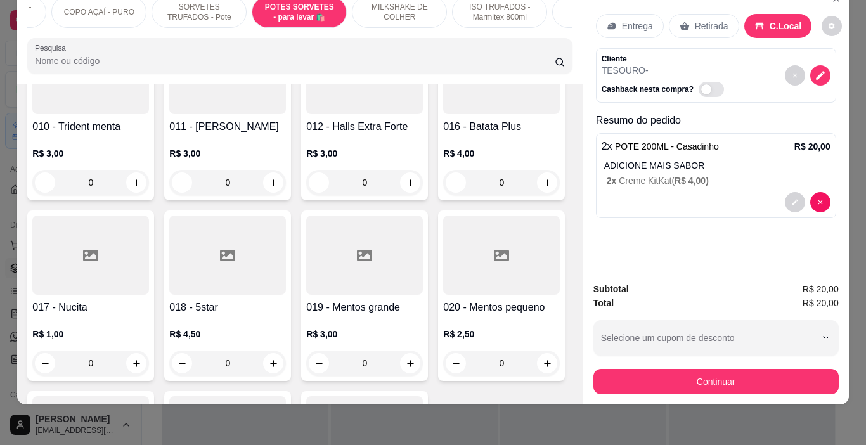
click at [714, 375] on button "Continuar" at bounding box center [715, 381] width 245 height 25
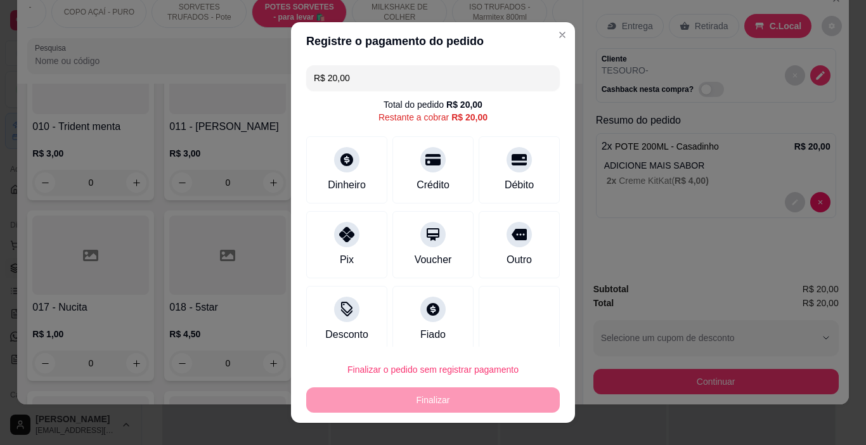
click at [449, 388] on div "Finalizar o pedido sem registrar pagamento Finalizar" at bounding box center [433, 385] width 254 height 56
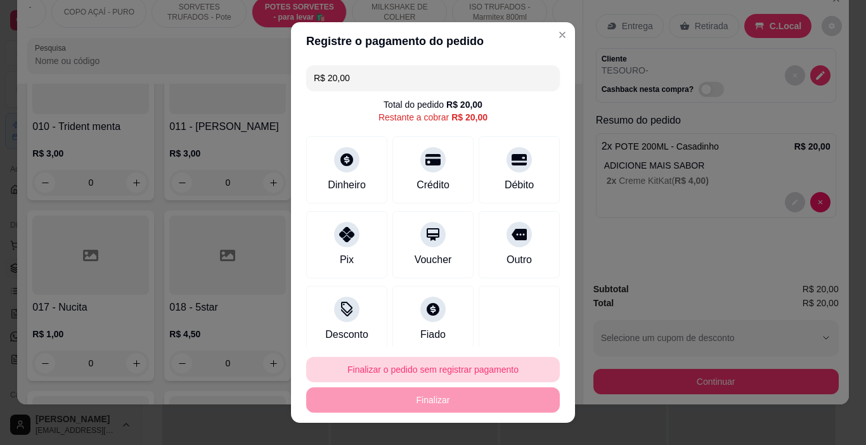
click at [455, 376] on button "Finalizar o pedido sem registrar pagamento" at bounding box center [433, 369] width 254 height 25
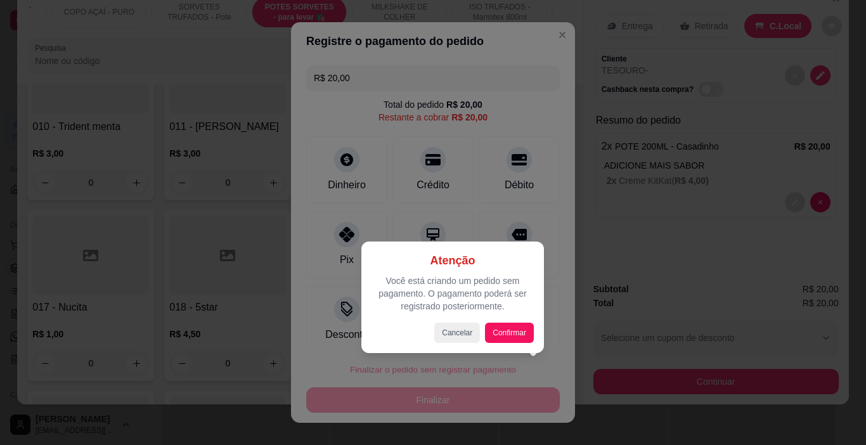
click at [496, 344] on div "Atenção Você está criando um pedido sem pagamento. O pagamento poderá ser regis…" at bounding box center [452, 298] width 183 height 112
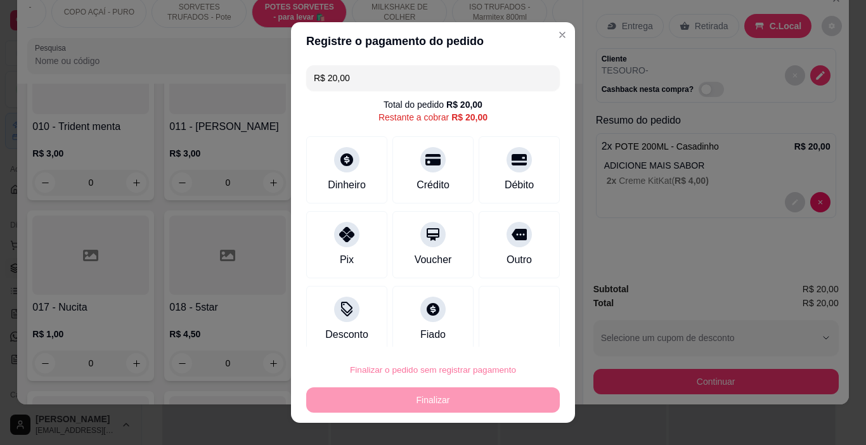
click at [512, 333] on button "Confirmar" at bounding box center [507, 334] width 47 height 20
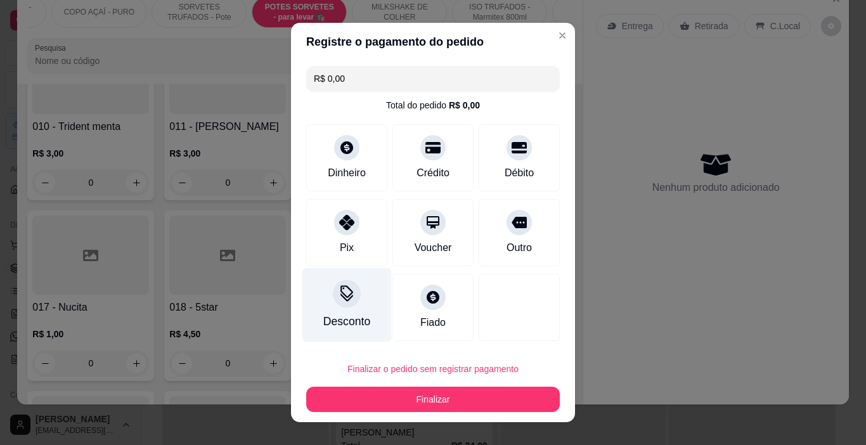
type input "R$ 0,00"
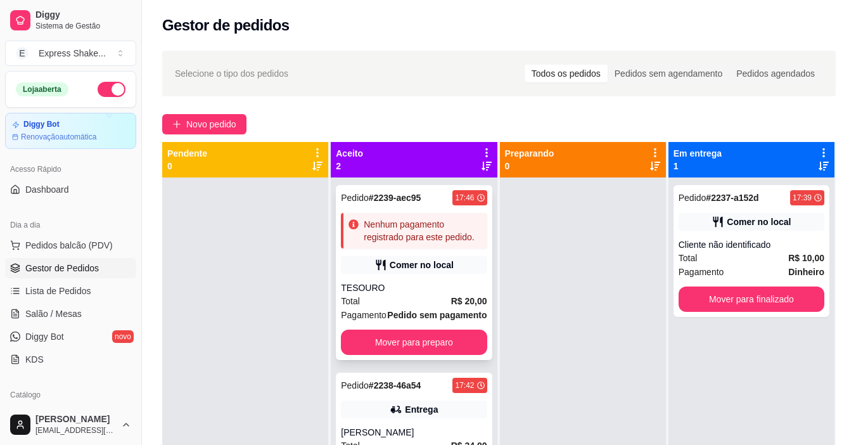
click at [420, 258] on div "Comer no local" at bounding box center [414, 265] width 146 height 18
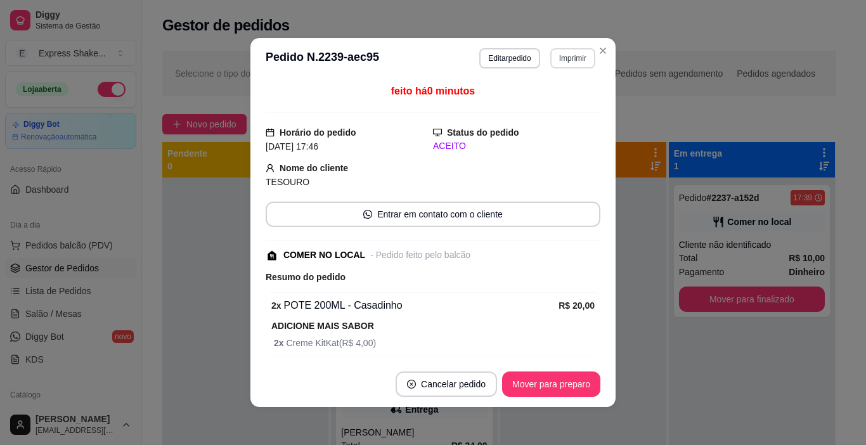
click at [566, 55] on button "Imprimir" at bounding box center [572, 58] width 45 height 20
click at [559, 103] on button "IMPRESSORA" at bounding box center [557, 97] width 74 height 16
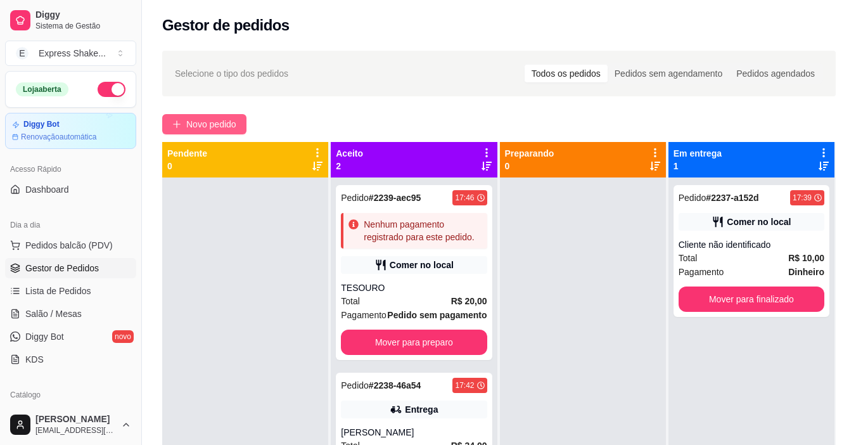
click at [213, 118] on span "Novo pedido" at bounding box center [211, 124] width 50 height 14
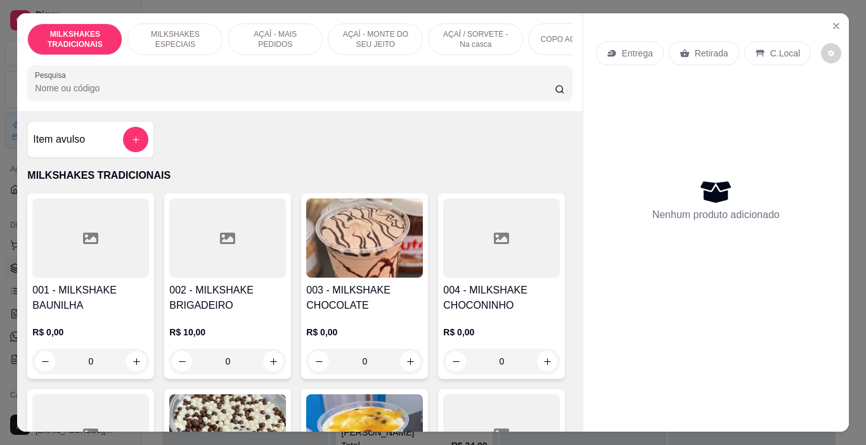
scroll to position [0, 477]
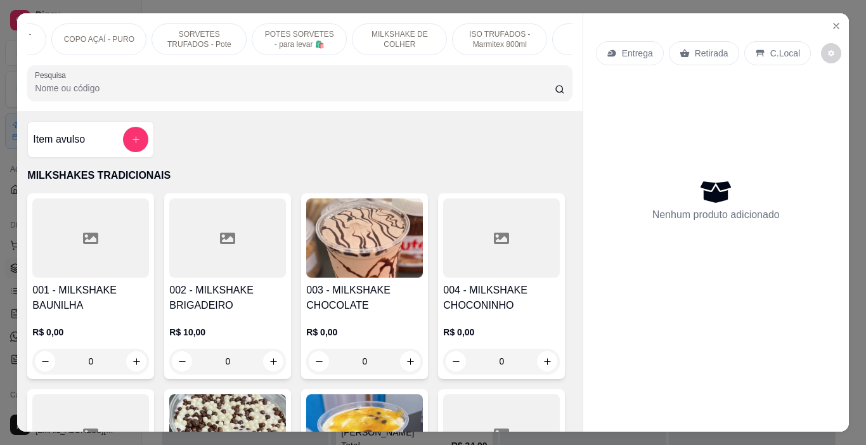
click at [219, 38] on p "SORVETES TRUFADOS - Pote" at bounding box center [199, 39] width 74 height 20
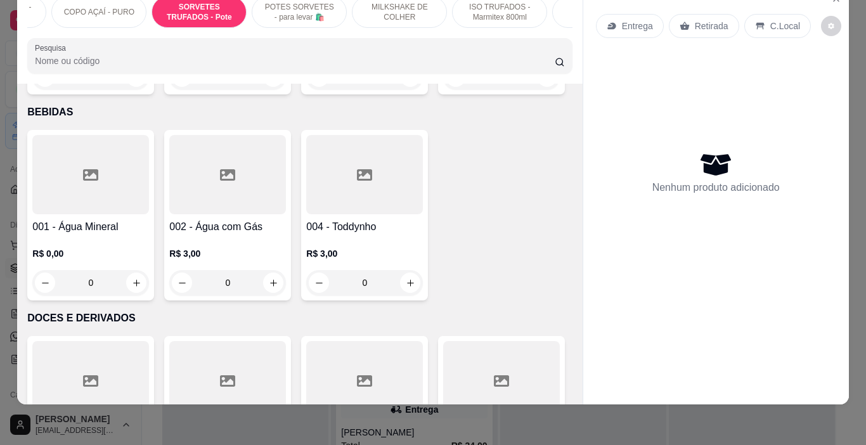
scroll to position [4343, 0]
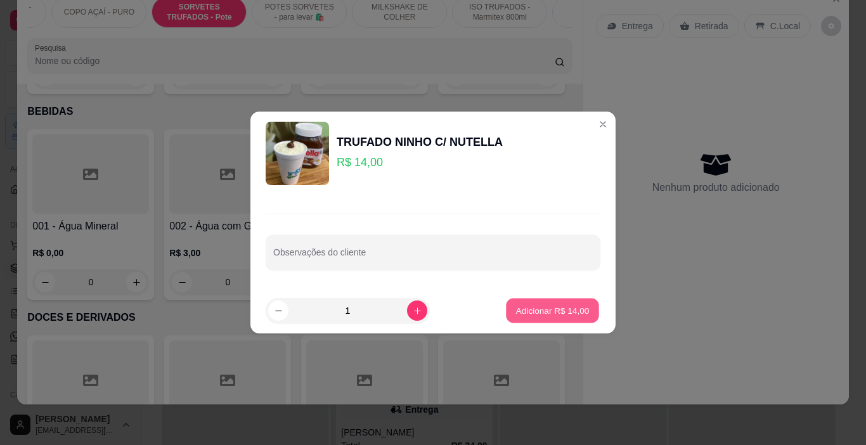
click at [545, 312] on p "Adicionar R$ 14,00" at bounding box center [553, 310] width 74 height 12
type input "1"
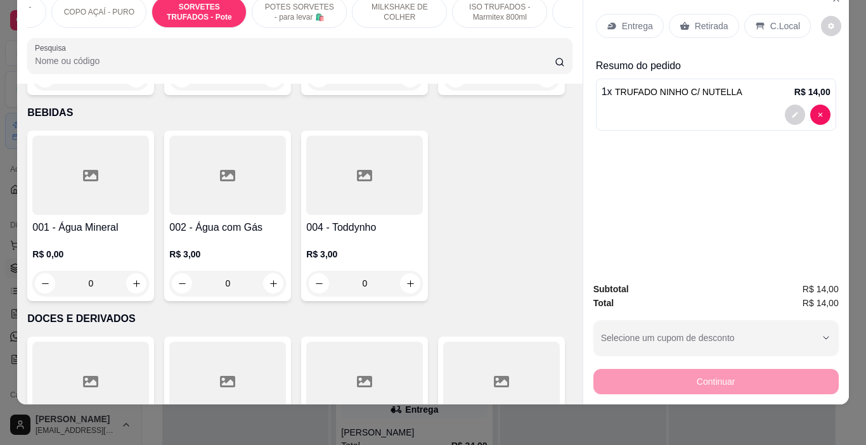
click at [715, 20] on p "Retirada" at bounding box center [712, 26] width 34 height 13
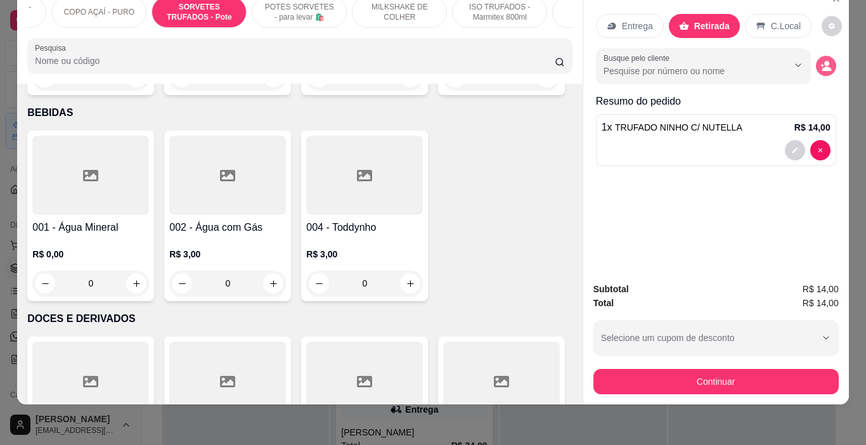
click at [823, 60] on icon "decrease-product-quantity" at bounding box center [825, 65] width 11 height 11
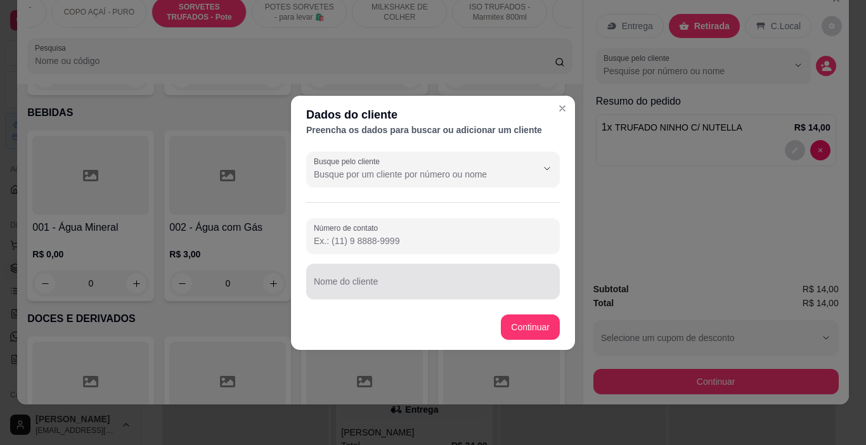
click at [415, 281] on input "Nome do cliente" at bounding box center [433, 286] width 238 height 13
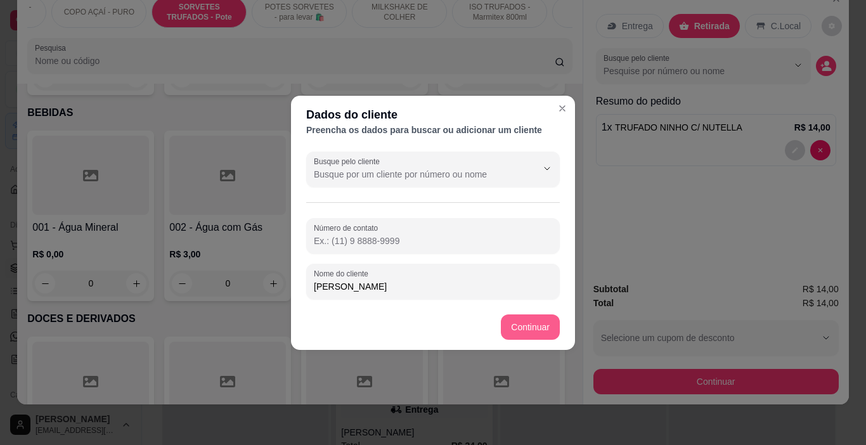
type input "[PERSON_NAME]"
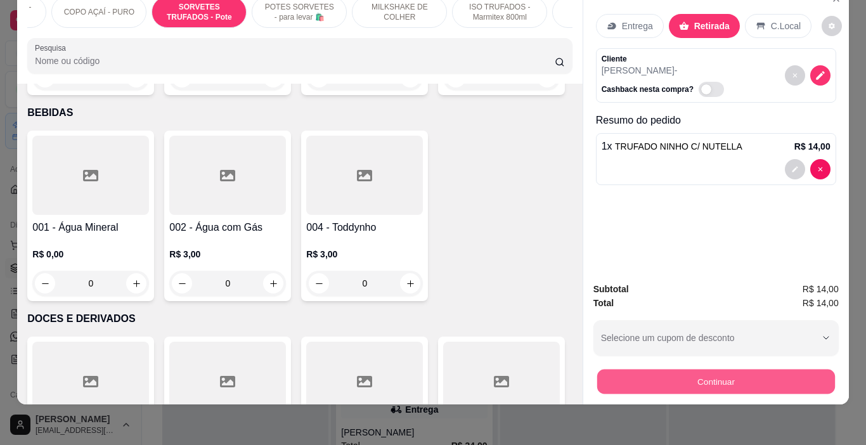
click at [659, 370] on button "Continuar" at bounding box center [716, 382] width 238 height 25
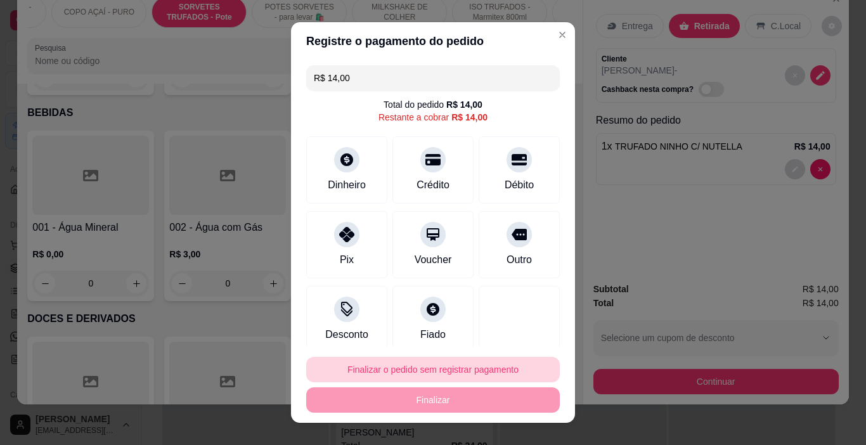
click at [446, 373] on button "Finalizar o pedido sem registrar pagamento" at bounding box center [433, 369] width 254 height 25
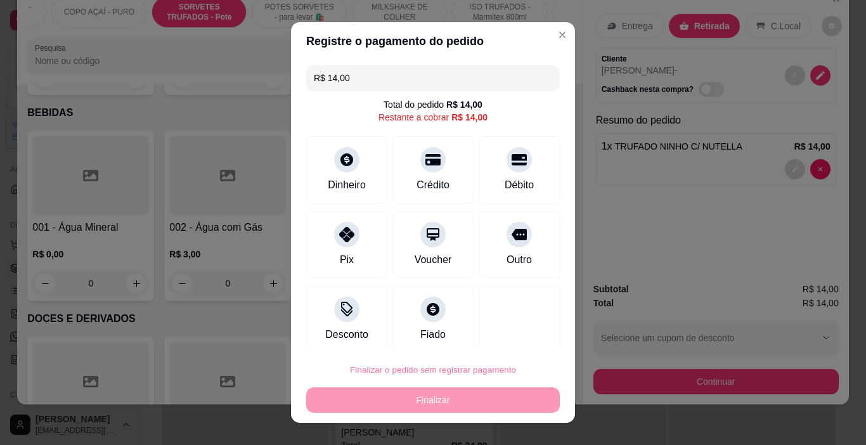
click at [498, 328] on button "Confirmar" at bounding box center [506, 333] width 45 height 19
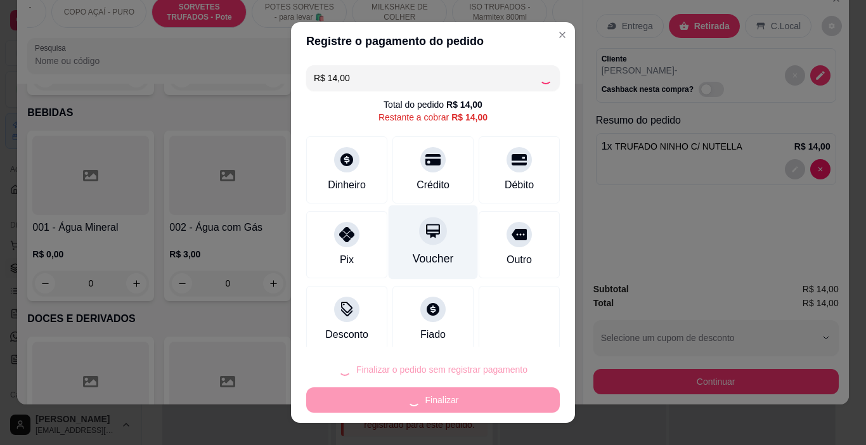
type input "0"
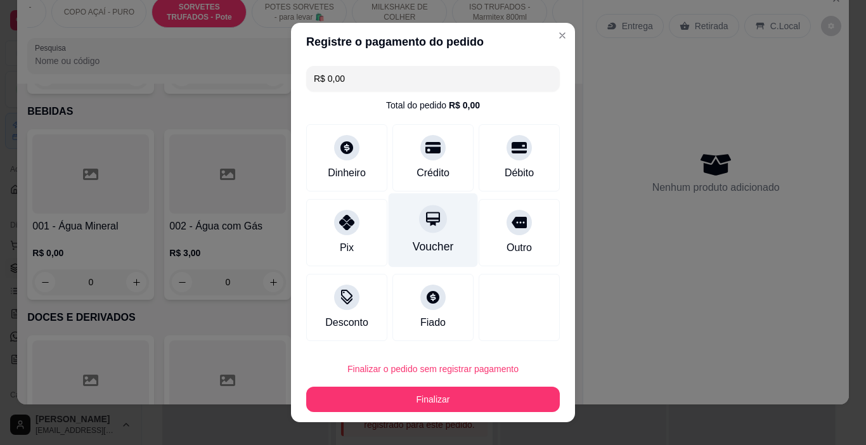
type input "R$ 0,00"
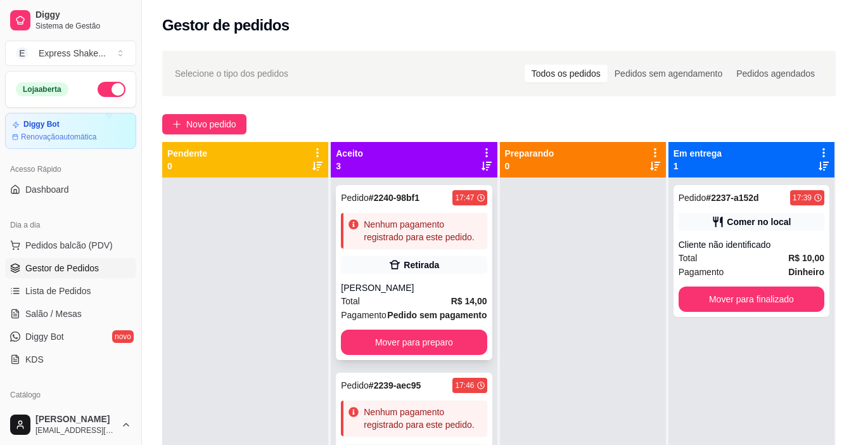
click at [387, 268] on div "Pedido # 2240-98bf1 17:47 Nenhum pagamento registrado para este pedido. Retirad…" at bounding box center [414, 272] width 156 height 175
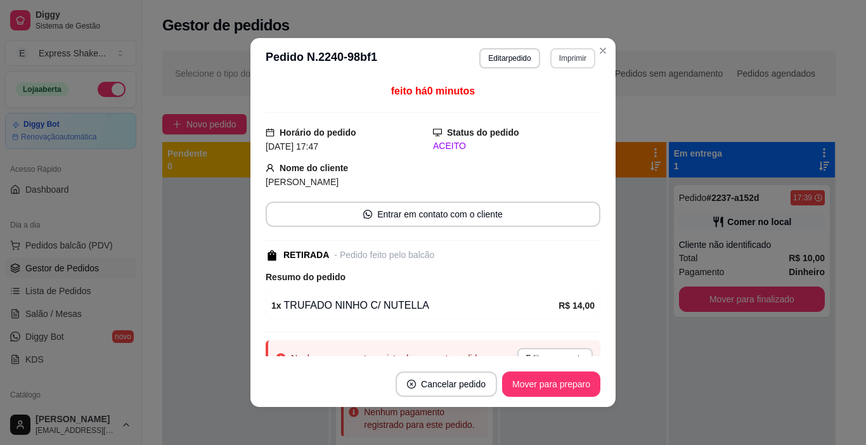
click at [553, 63] on button "Imprimir" at bounding box center [572, 58] width 45 height 20
click at [523, 108] on button "IMPRESSORA" at bounding box center [545, 103] width 89 height 20
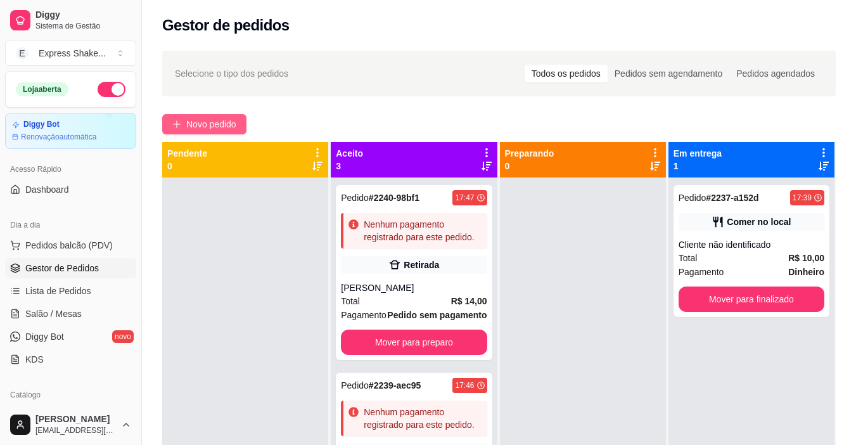
click at [212, 117] on span "Novo pedido" at bounding box center [211, 124] width 50 height 14
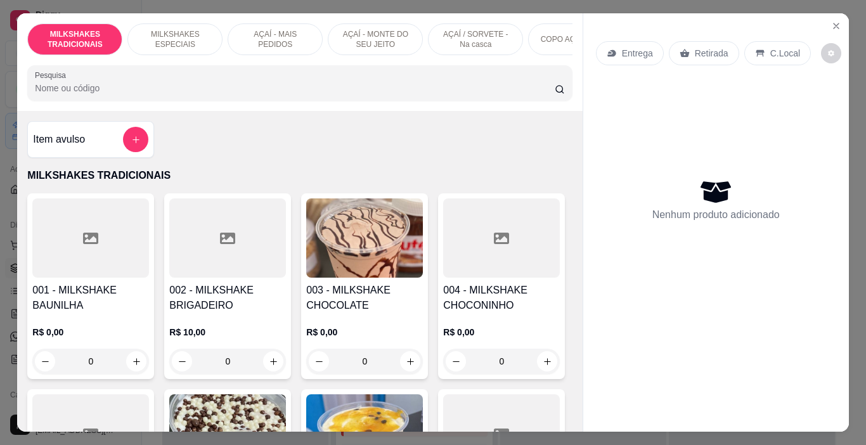
click at [365, 29] on p "AÇAÍ - MONTE DO SEU JEITO" at bounding box center [376, 39] width 74 height 20
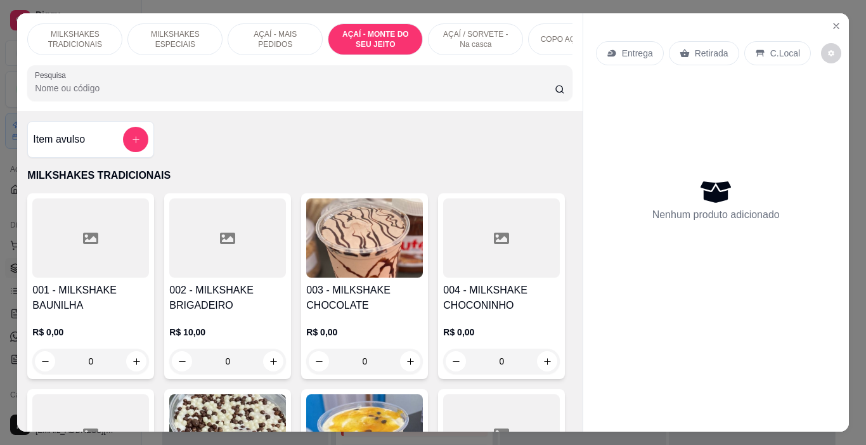
scroll to position [32, 0]
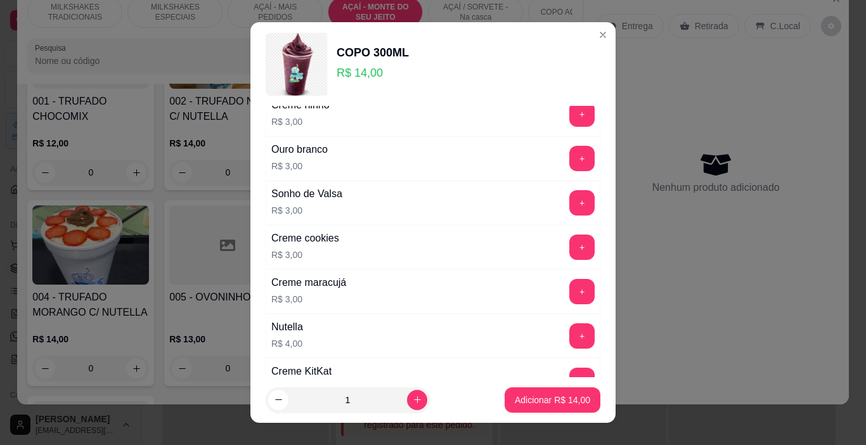
scroll to position [2086, 0]
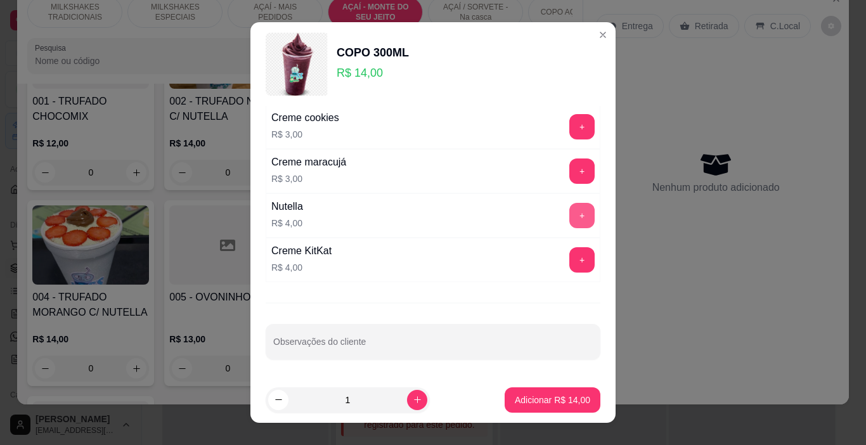
click at [569, 221] on button "+" at bounding box center [581, 215] width 25 height 25
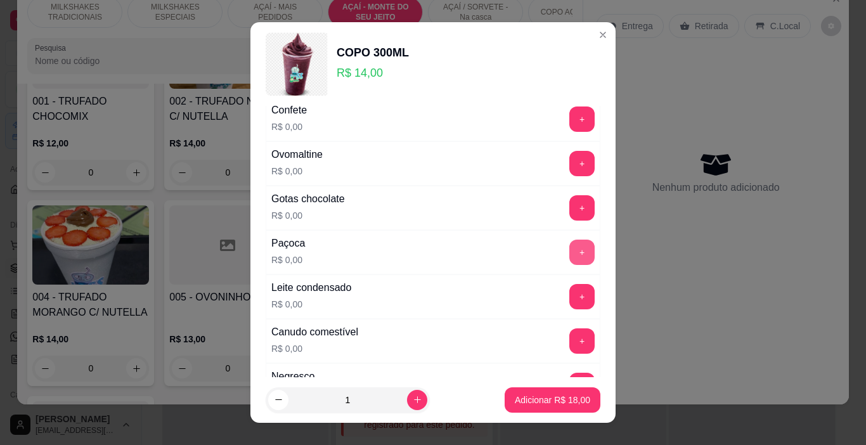
scroll to position [317, 0]
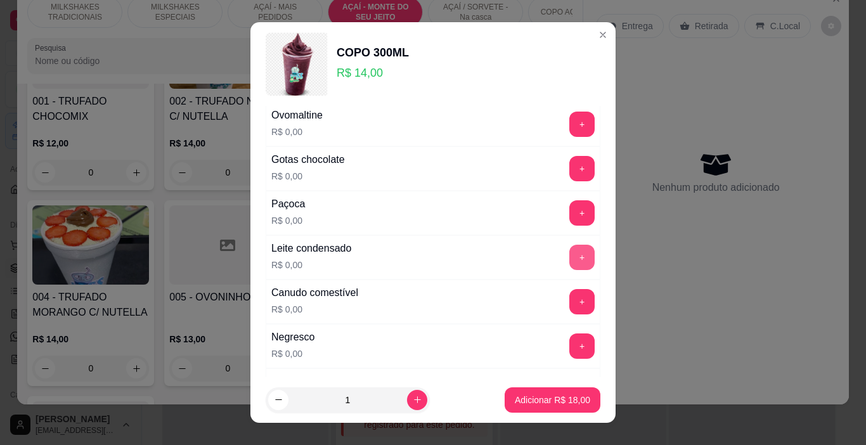
click at [569, 256] on button "+" at bounding box center [581, 257] width 25 height 25
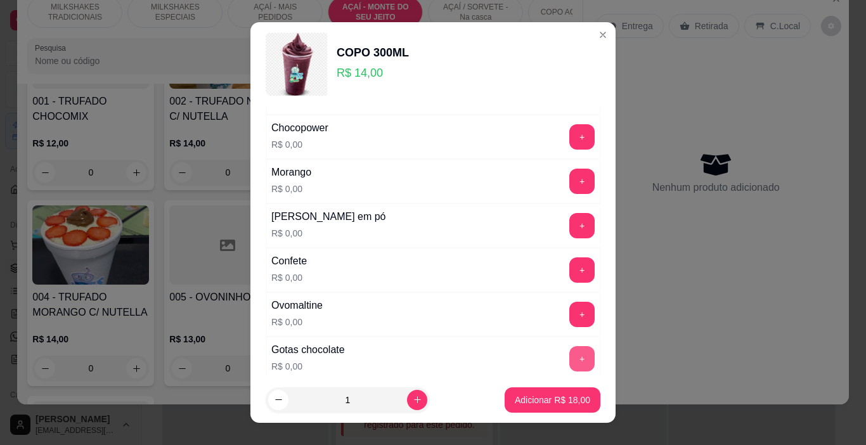
scroll to position [63, 0]
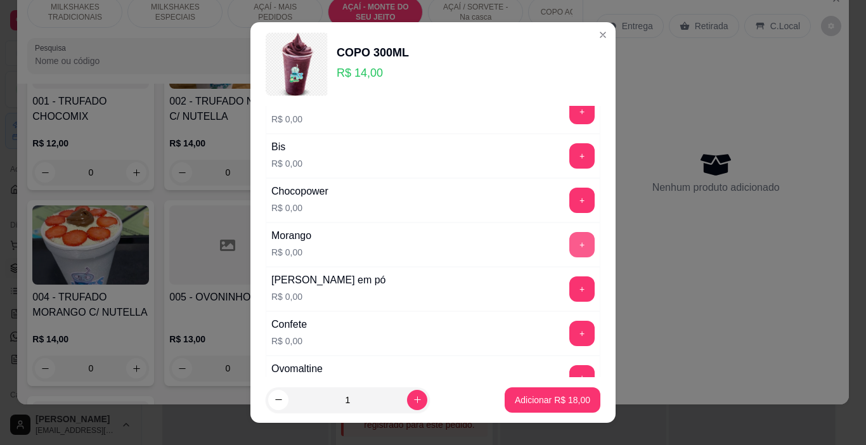
click at [569, 241] on button "+" at bounding box center [581, 244] width 25 height 25
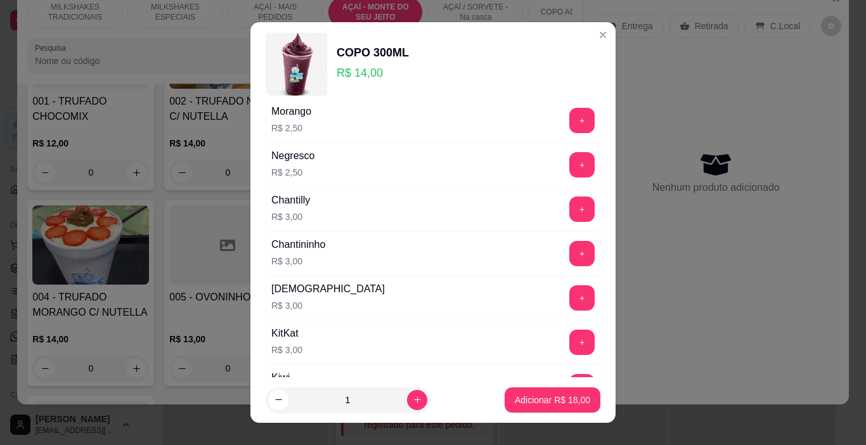
scroll to position [1712, 0]
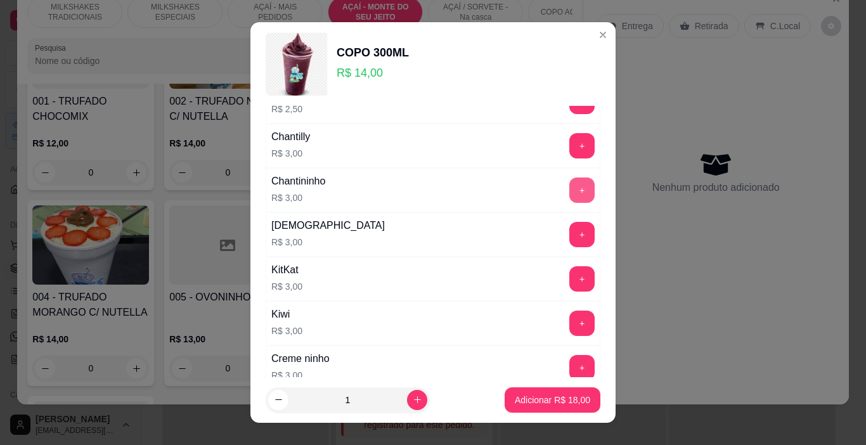
click at [569, 195] on button "+" at bounding box center [581, 190] width 25 height 25
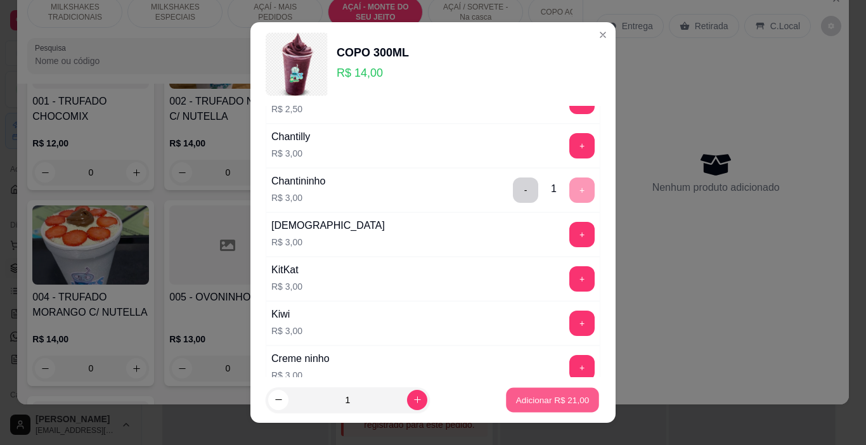
click at [563, 397] on p "Adicionar R$ 21,00" at bounding box center [553, 400] width 74 height 12
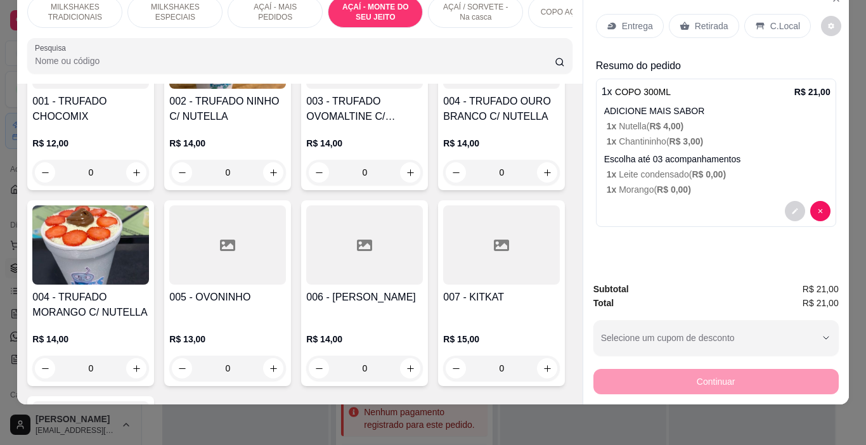
click at [79, 7] on p "MILKSHAKES TRADICIONAIS" at bounding box center [75, 12] width 74 height 20
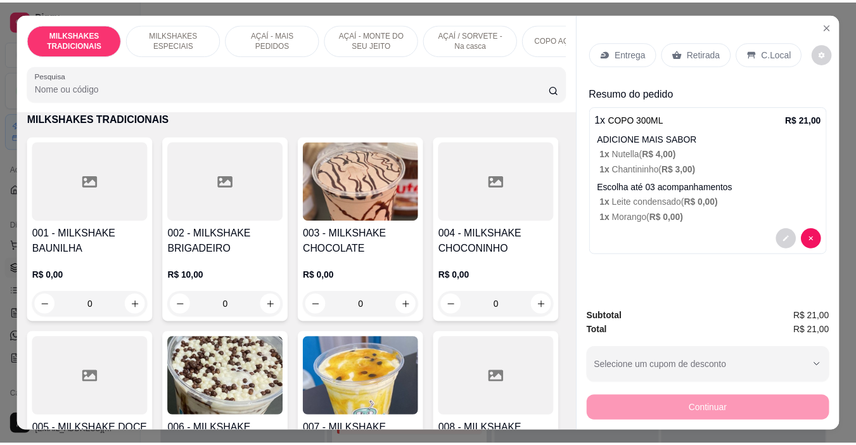
scroll to position [0, 0]
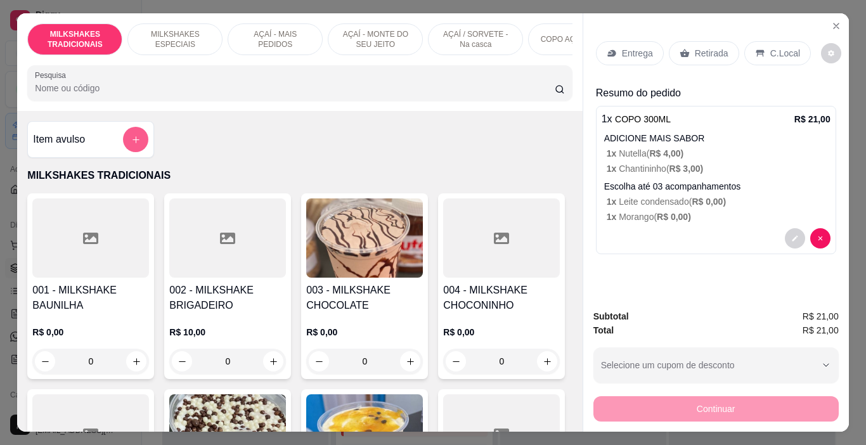
click at [137, 145] on button "add-separate-item" at bounding box center [135, 139] width 25 height 25
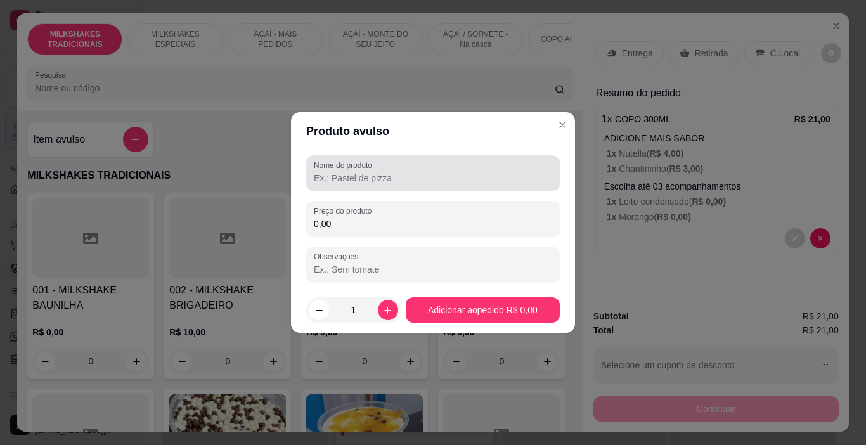
click at [342, 163] on label "Nome do produto" at bounding box center [345, 165] width 63 height 11
click at [342, 172] on input "Nome do produto" at bounding box center [433, 178] width 238 height 13
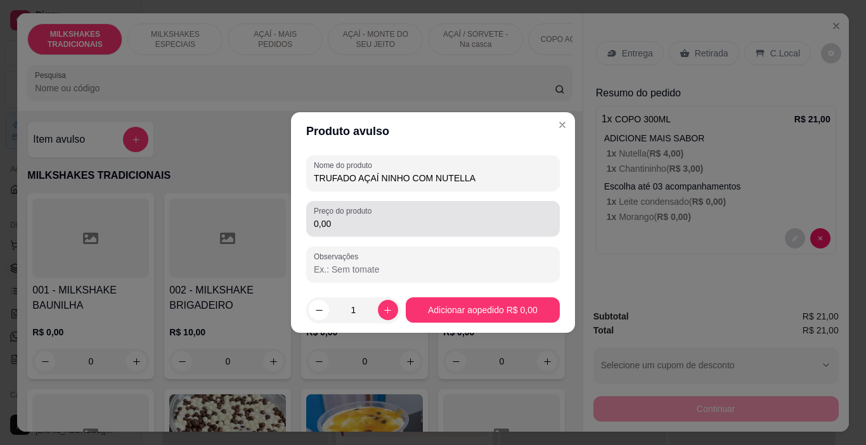
type input "TRUFADO AÇAÍ NINHO COM NUTELLA"
click at [392, 212] on div "0,00" at bounding box center [433, 218] width 238 height 25
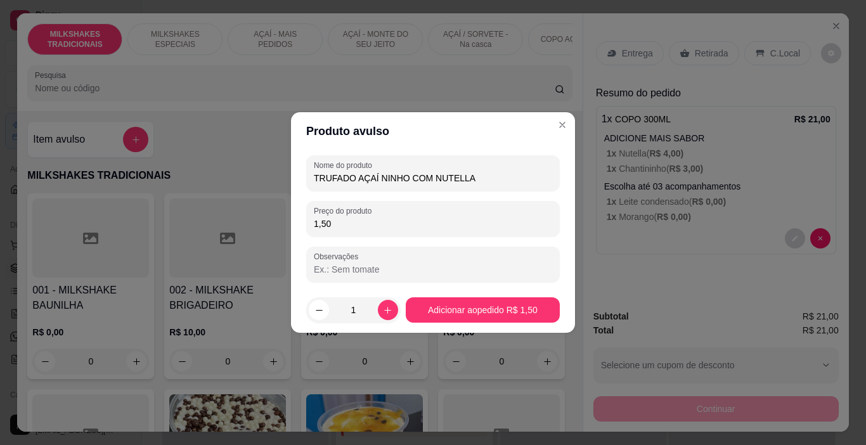
type input "15,00"
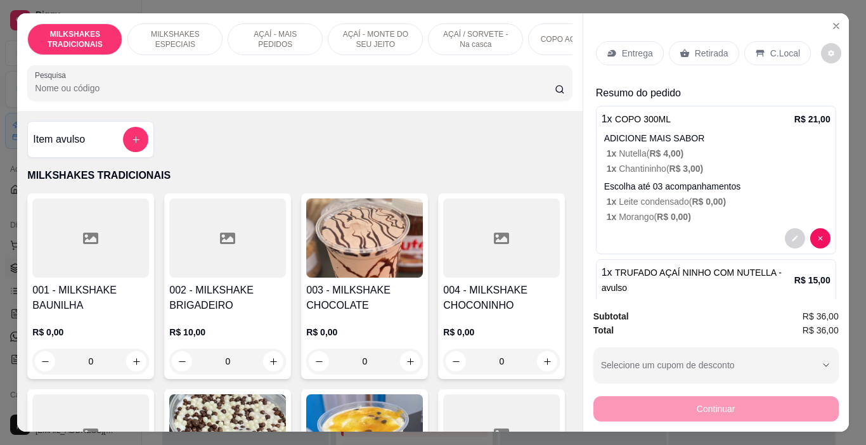
click at [732, 41] on div "Entrega Retirada C.Local" at bounding box center [703, 53] width 215 height 24
click at [770, 47] on p "C.Local" at bounding box center [785, 53] width 30 height 13
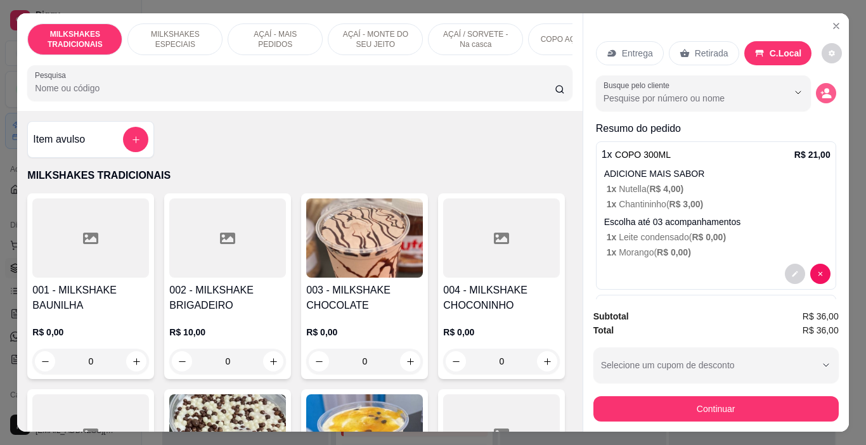
click at [816, 83] on button "decrease-product-quantity" at bounding box center [826, 93] width 20 height 20
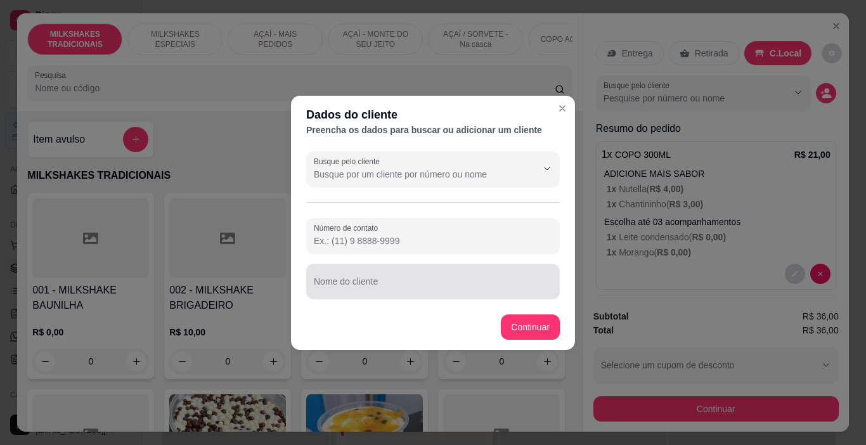
click at [436, 287] on input "Nome do cliente" at bounding box center [433, 286] width 238 height 13
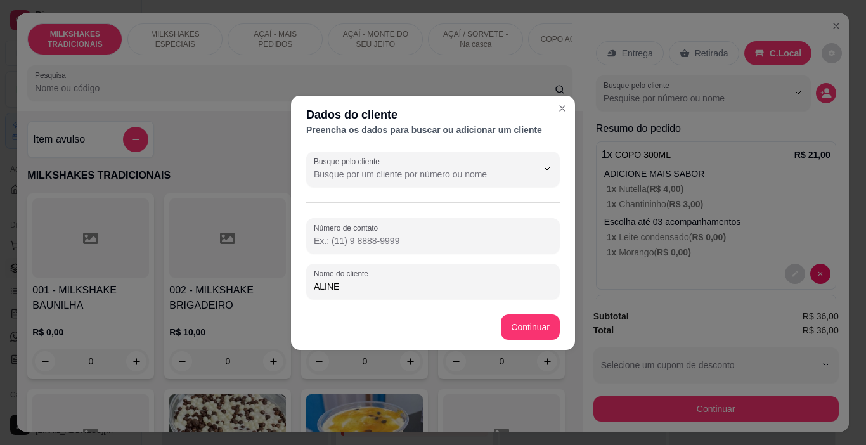
type input "ALINE"
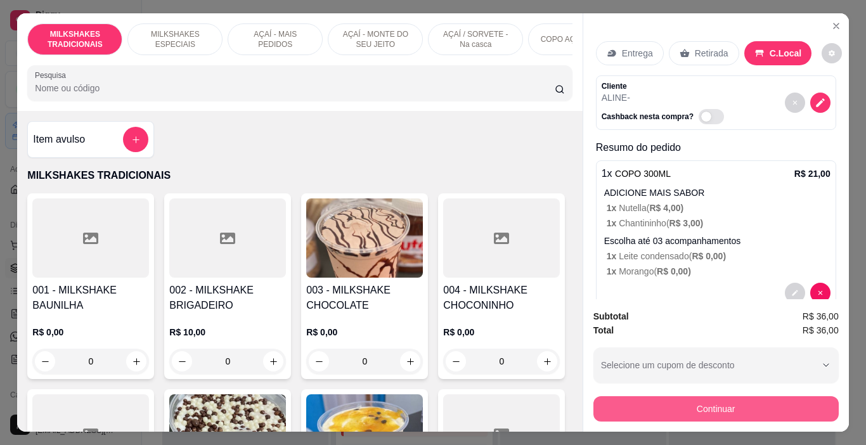
click at [710, 409] on button "Continuar" at bounding box center [715, 408] width 245 height 25
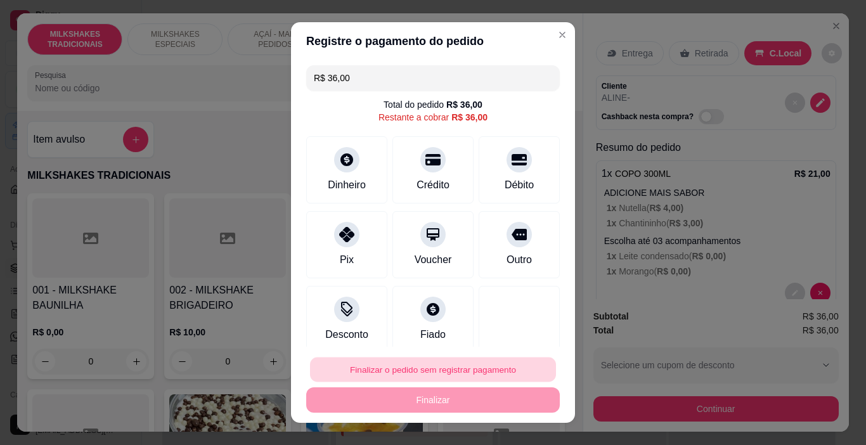
click at [491, 372] on button "Finalizar o pedido sem registrar pagamento" at bounding box center [433, 370] width 246 height 25
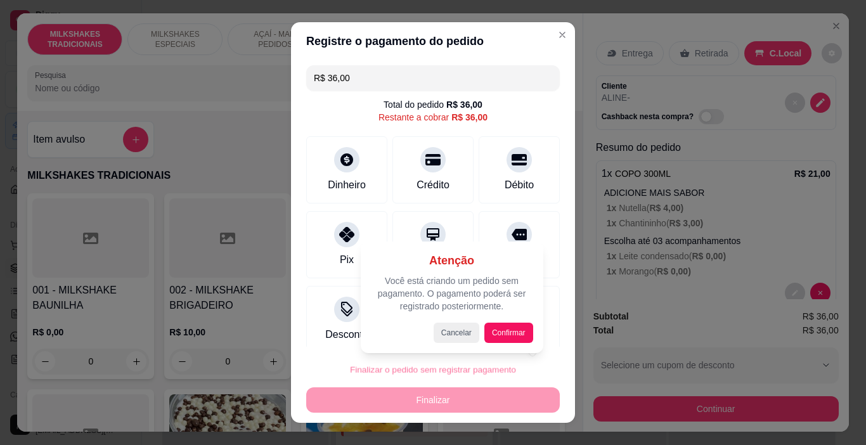
click at [520, 317] on div "Atenção Você está criando um pedido sem pagamento. O pagamento poderá ser regis…" at bounding box center [452, 297] width 162 height 91
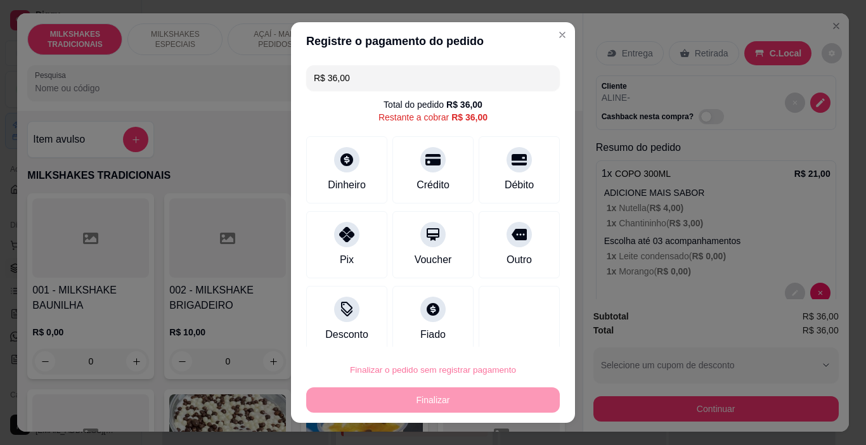
click at [500, 337] on button "Confirmar" at bounding box center [506, 334] width 47 height 20
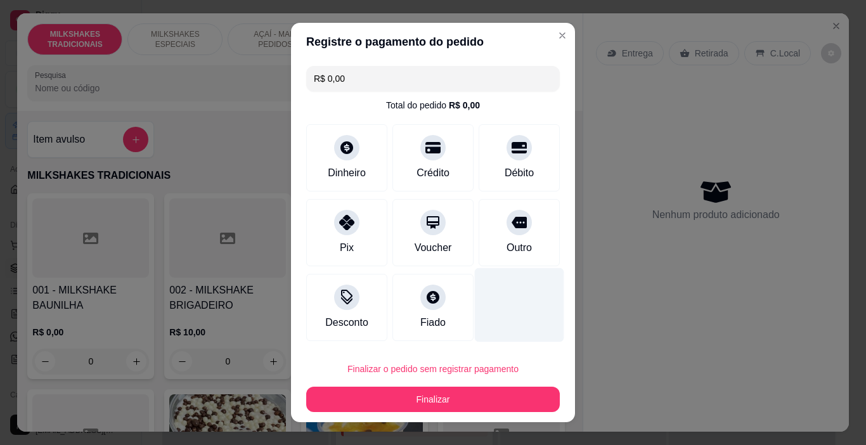
type input "R$ 0,00"
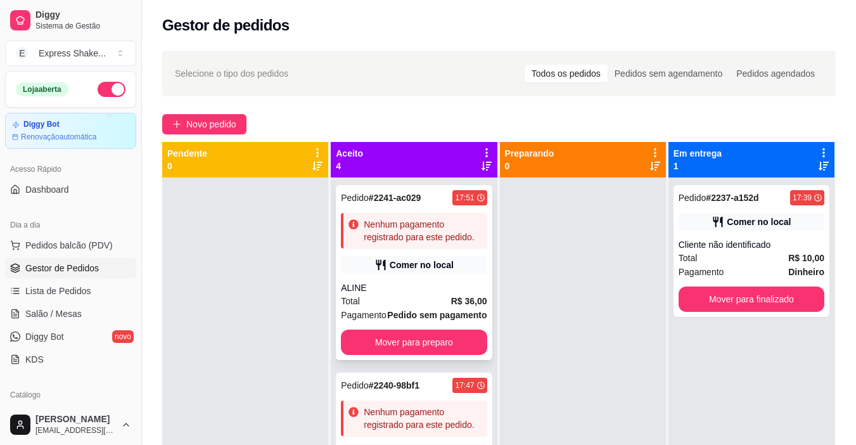
click at [413, 243] on div "Nenhum pagamento registrado para este pedido." at bounding box center [423, 230] width 118 height 25
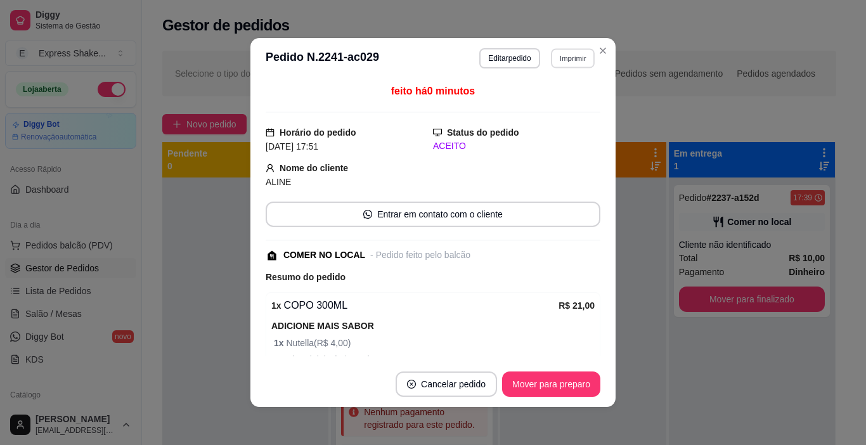
click at [556, 61] on button "Imprimir" at bounding box center [573, 58] width 44 height 20
click at [552, 105] on button "IMPRESSORA" at bounding box center [545, 103] width 89 height 20
click at [552, 105] on div "feito há 0 minutos" at bounding box center [433, 98] width 335 height 29
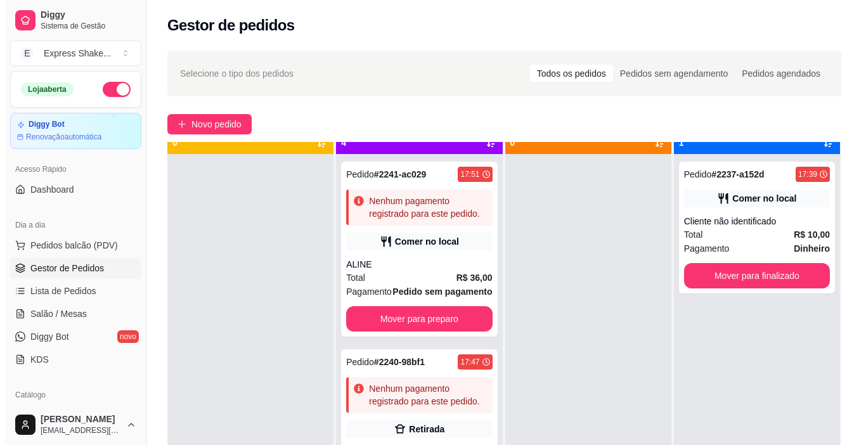
scroll to position [36, 0]
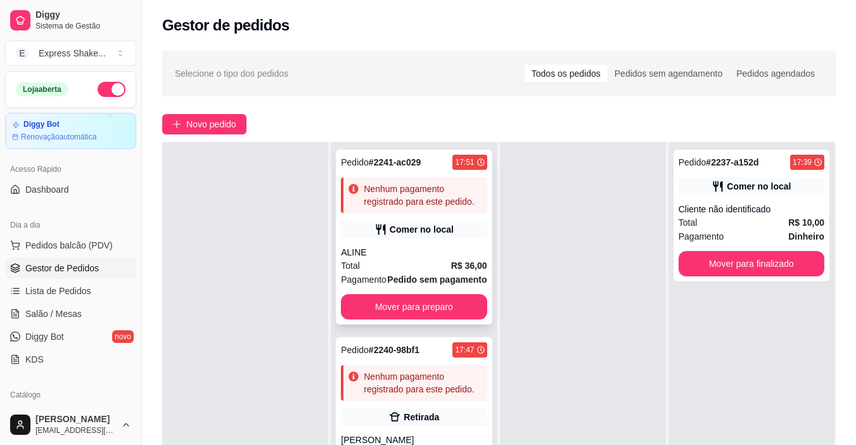
click at [396, 273] on div "Total R$ 36,00" at bounding box center [414, 266] width 146 height 14
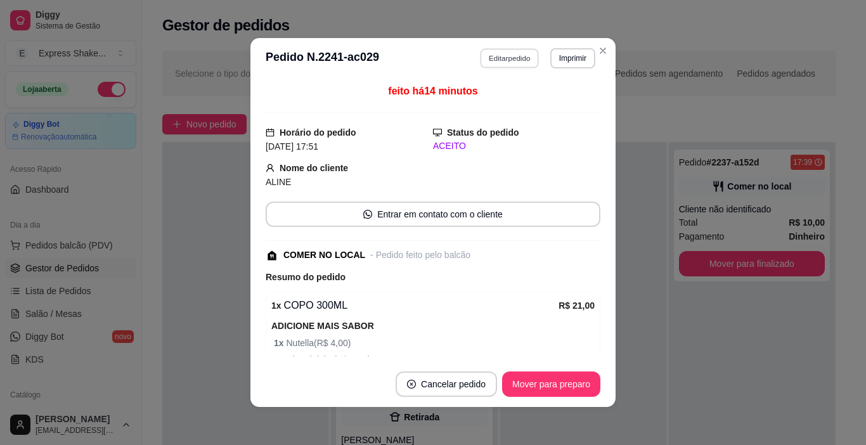
click at [521, 63] on button "Editar pedido" at bounding box center [510, 58] width 59 height 20
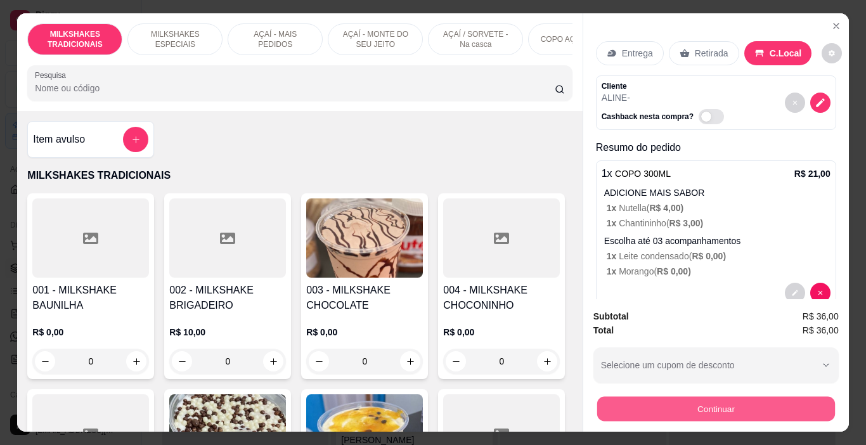
click at [752, 401] on button "Continuar" at bounding box center [716, 409] width 238 height 25
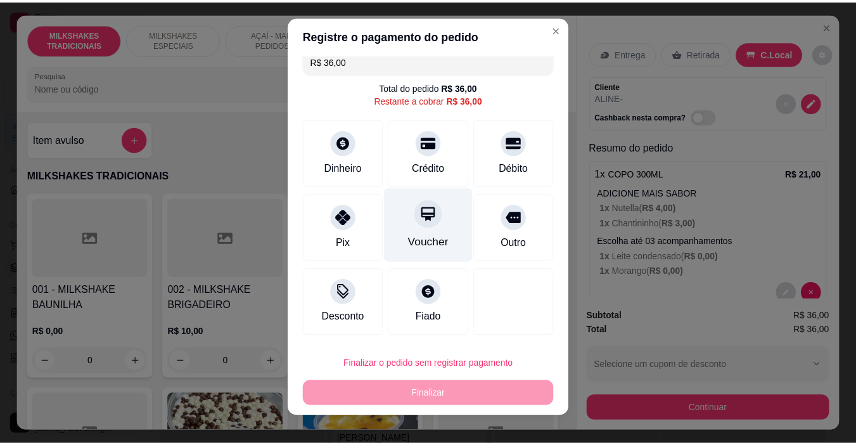
scroll to position [18, 0]
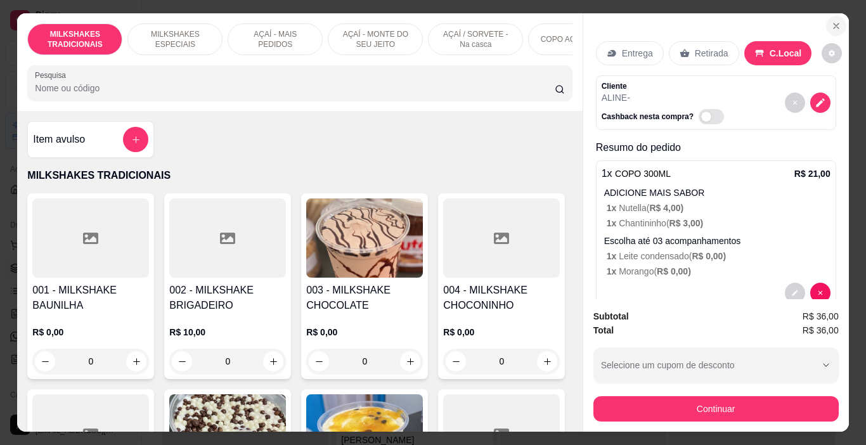
click at [831, 31] on button "Close" at bounding box center [836, 26] width 20 height 20
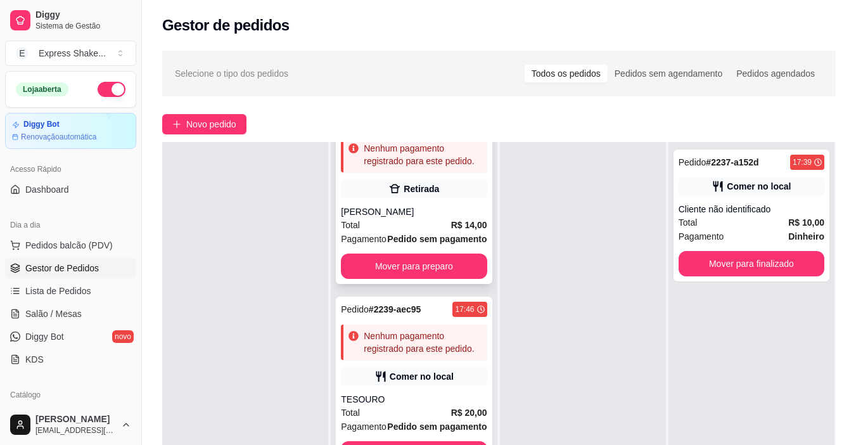
scroll to position [165, 0]
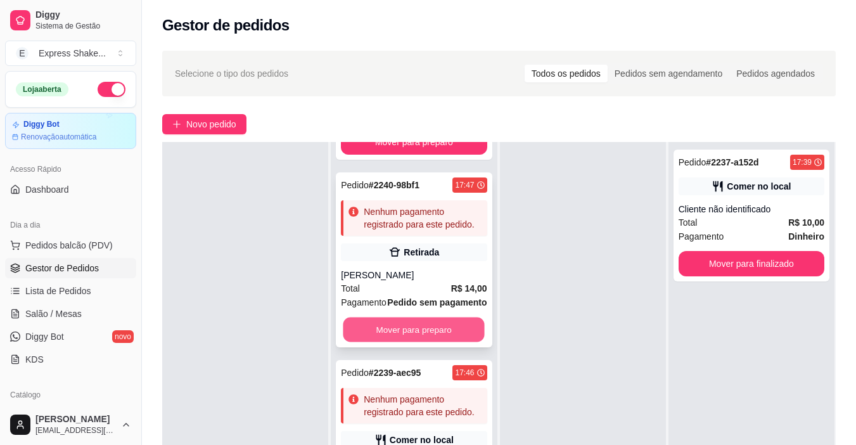
click at [419, 342] on button "Mover para preparo" at bounding box center [414, 330] width 141 height 25
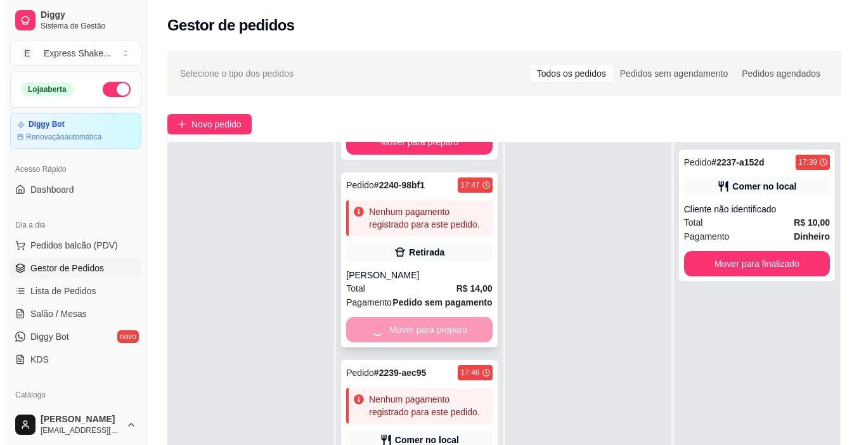
scroll to position [141, 0]
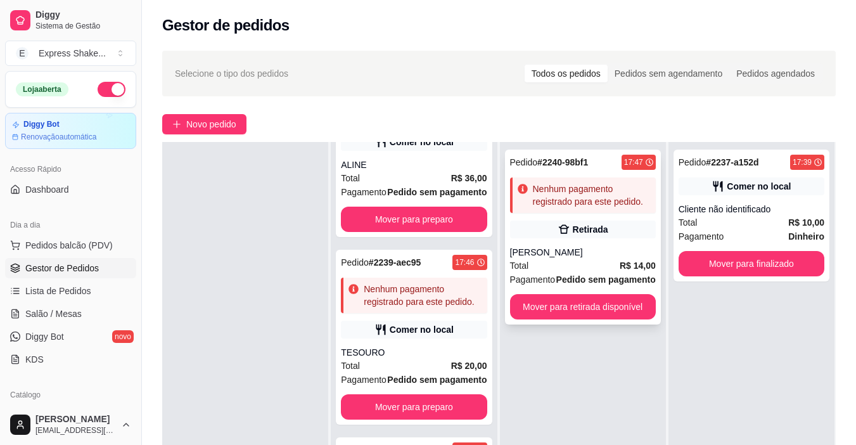
click at [529, 252] on div "[PERSON_NAME]" at bounding box center [583, 252] width 146 height 13
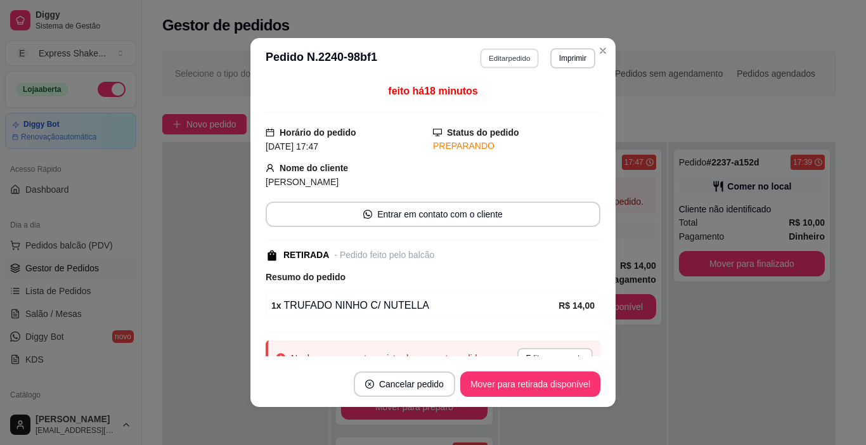
click at [500, 51] on button "Editar pedido" at bounding box center [510, 58] width 59 height 20
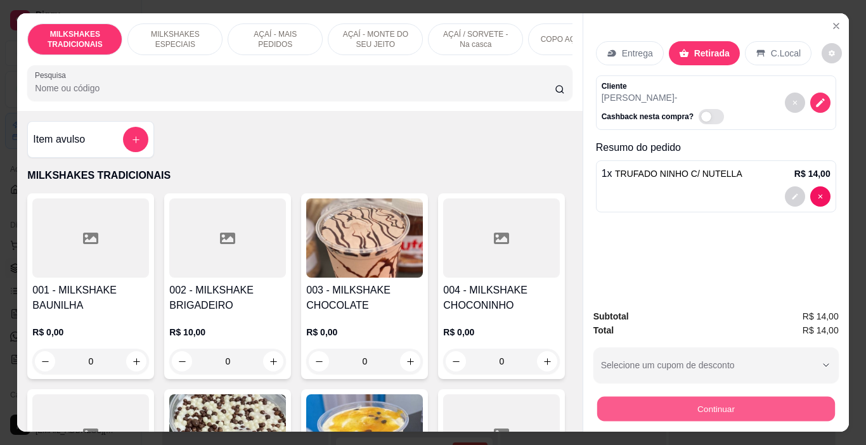
click at [677, 406] on button "Continuar" at bounding box center [716, 409] width 238 height 25
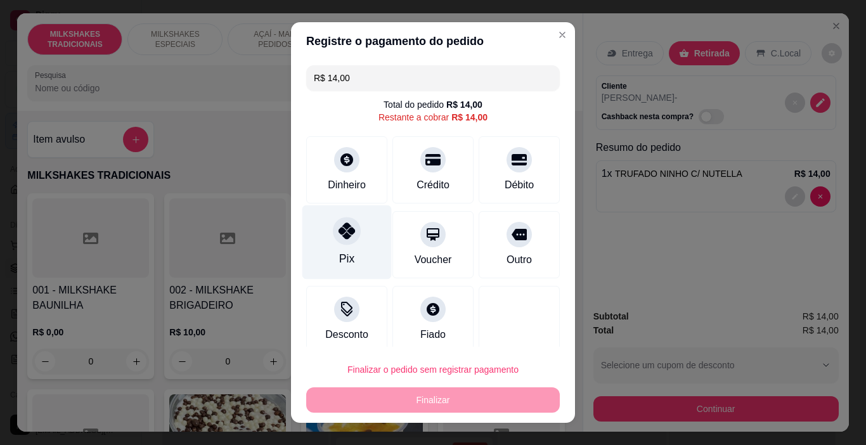
click at [340, 237] on icon at bounding box center [347, 231] width 16 height 16
type input "R$ 0,00"
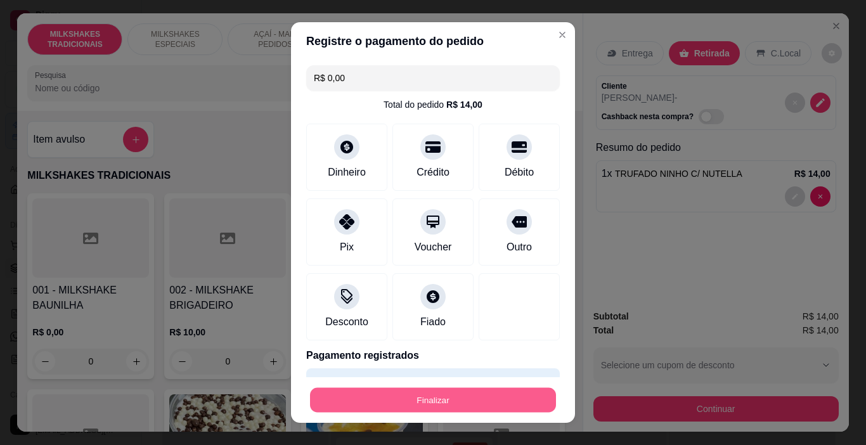
click at [463, 402] on button "Finalizar" at bounding box center [433, 400] width 246 height 25
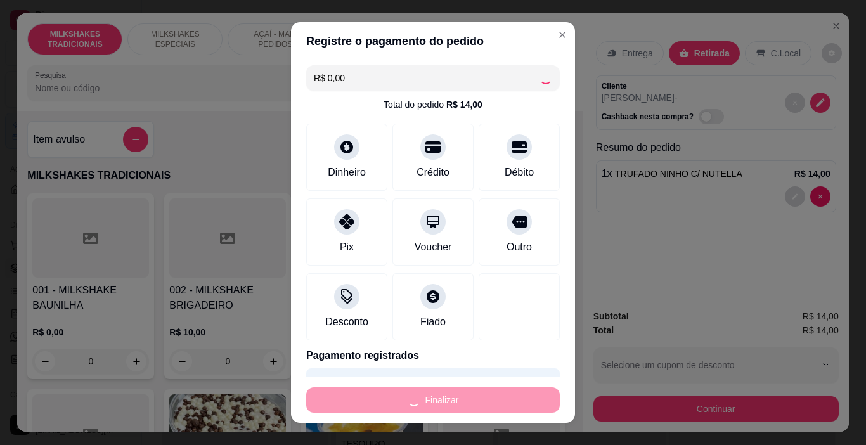
type input "0"
type input "-R$ 14,00"
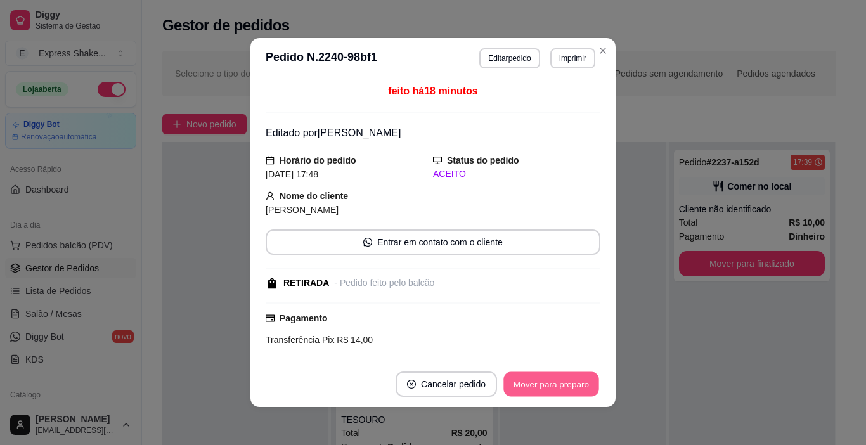
click at [542, 381] on button "Mover para preparo" at bounding box center [550, 384] width 95 height 25
click at [542, 381] on div "Mover para preparo" at bounding box center [542, 384] width 116 height 25
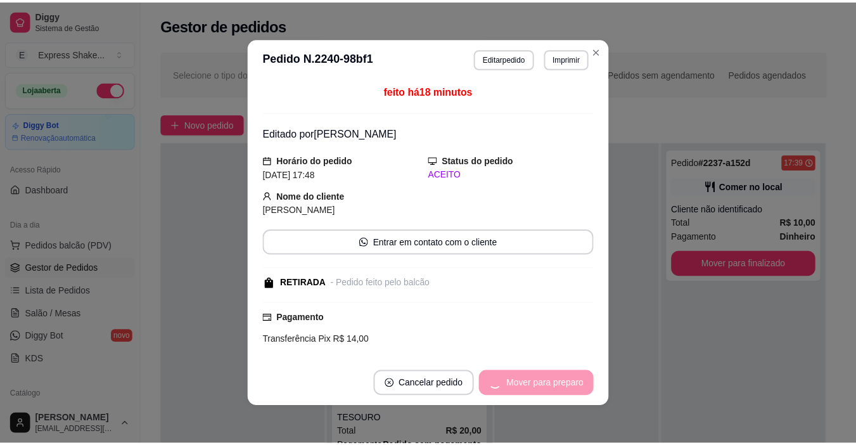
scroll to position [141, 0]
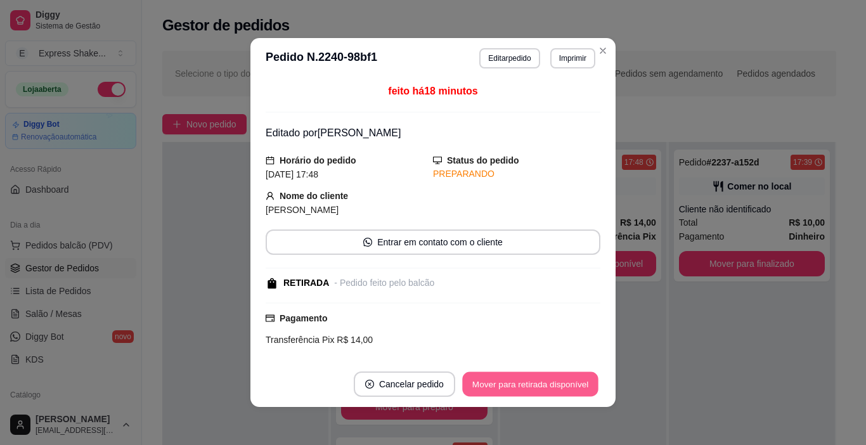
click at [542, 381] on button "Mover para retirada disponível" at bounding box center [530, 384] width 136 height 25
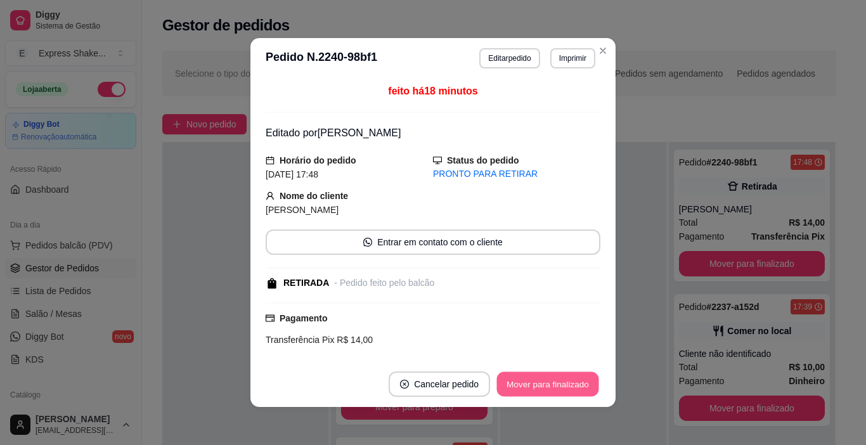
click at [542, 381] on button "Mover para finalizado" at bounding box center [548, 384] width 102 height 25
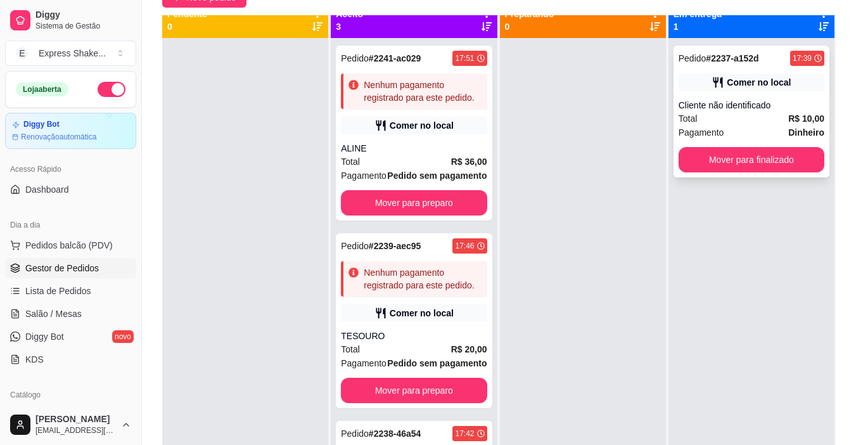
scroll to position [0, 0]
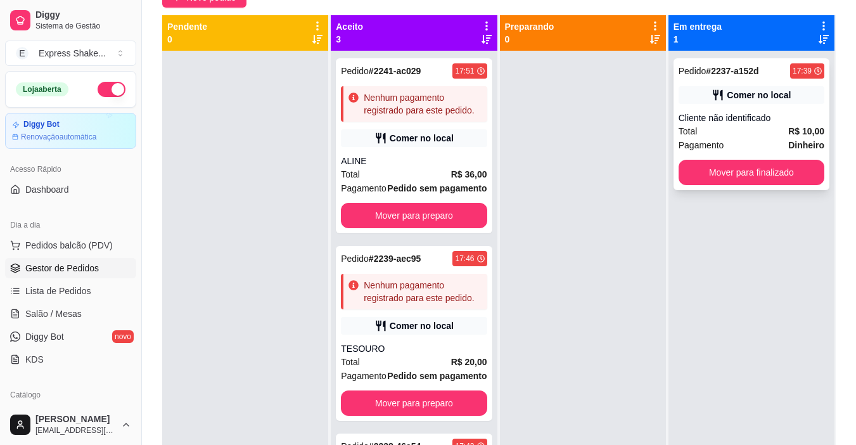
click at [714, 117] on div "Cliente não identificado" at bounding box center [752, 118] width 146 height 13
click at [712, 179] on button "Mover para finalizado" at bounding box center [752, 172] width 146 height 25
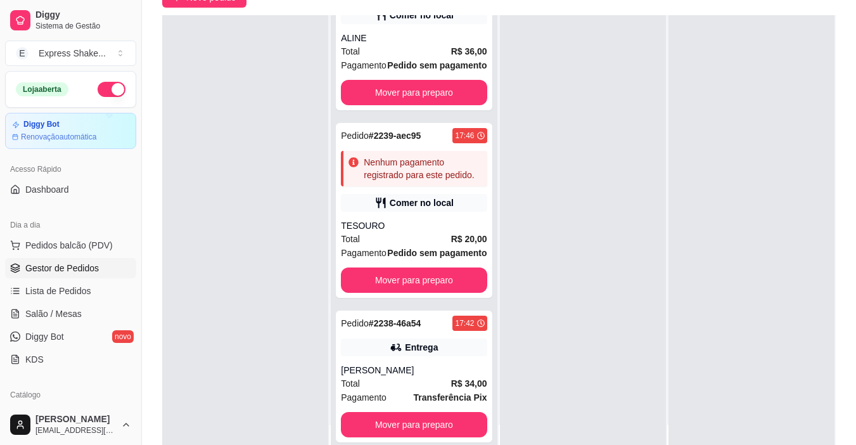
scroll to position [141, 0]
click at [405, 344] on div "Entrega" at bounding box center [421, 347] width 33 height 13
click at [436, 417] on button "Mover para preparo" at bounding box center [414, 424] width 146 height 25
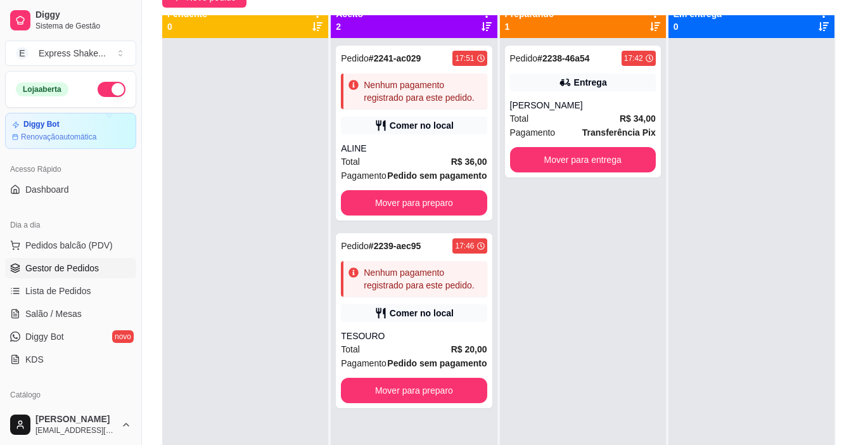
scroll to position [0, 0]
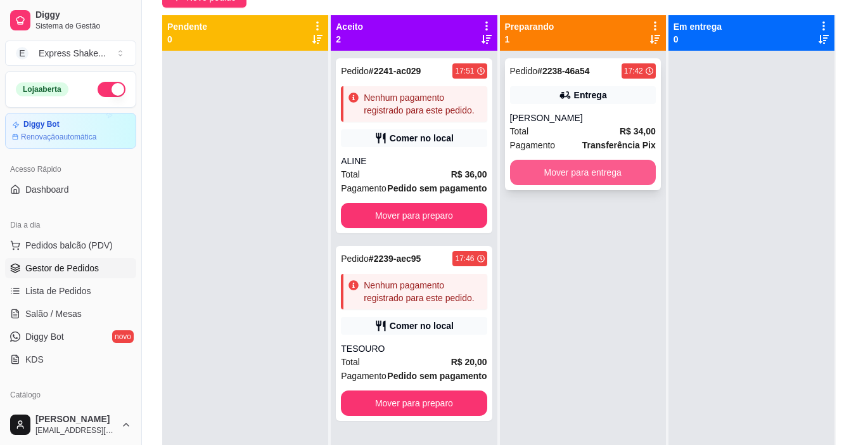
click at [576, 166] on button "Mover para entrega" at bounding box center [583, 172] width 146 height 25
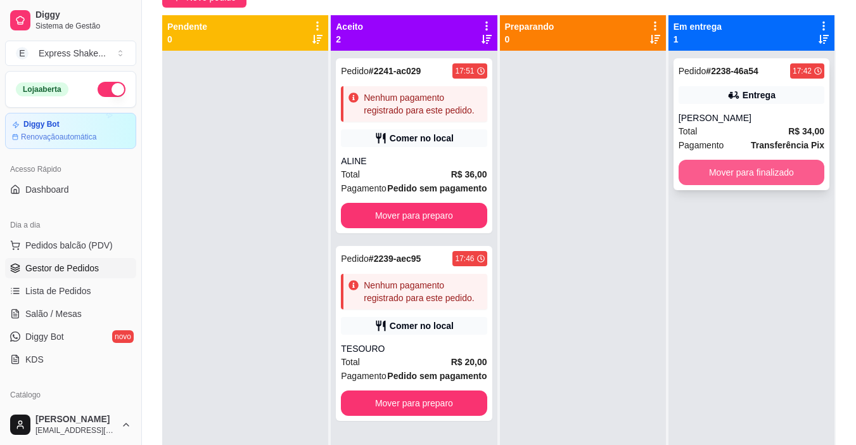
click at [713, 174] on button "Mover para finalizado" at bounding box center [752, 172] width 146 height 25
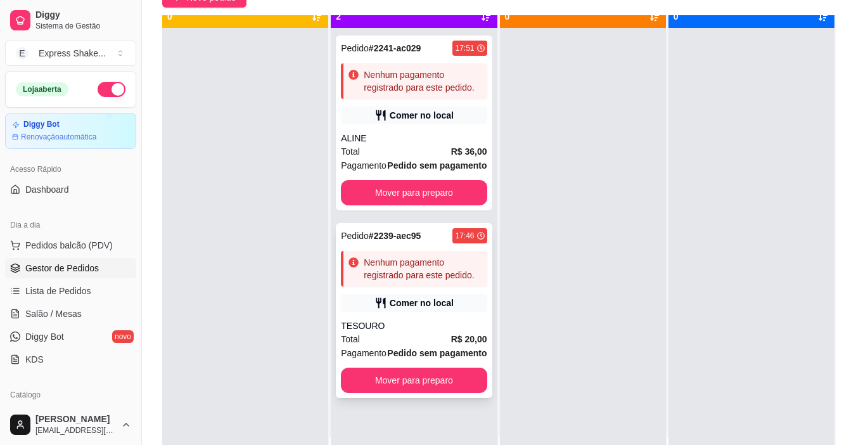
scroll to position [36, 0]
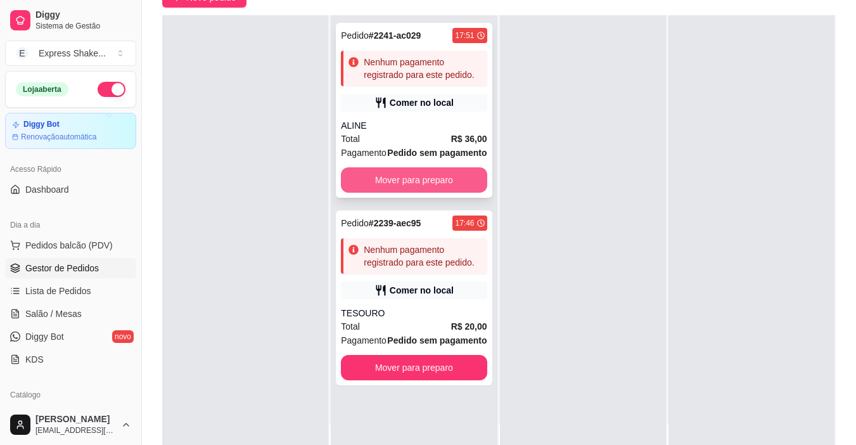
click at [427, 181] on button "Mover para preparo" at bounding box center [414, 179] width 146 height 25
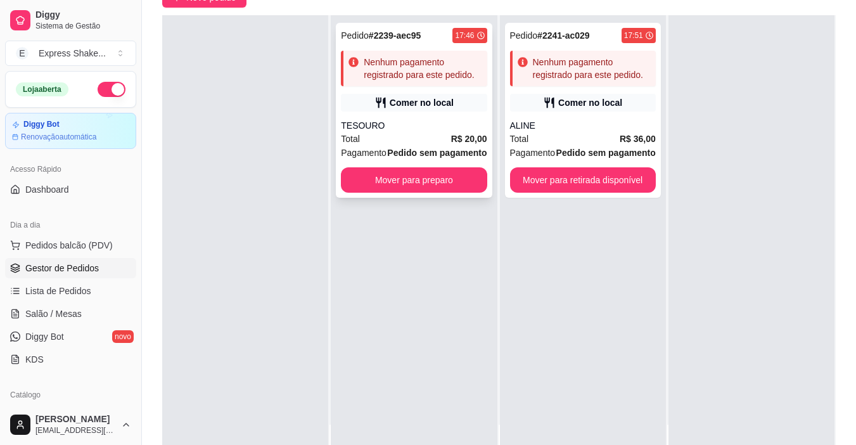
click at [440, 183] on button "Mover para preparo" at bounding box center [414, 179] width 146 height 25
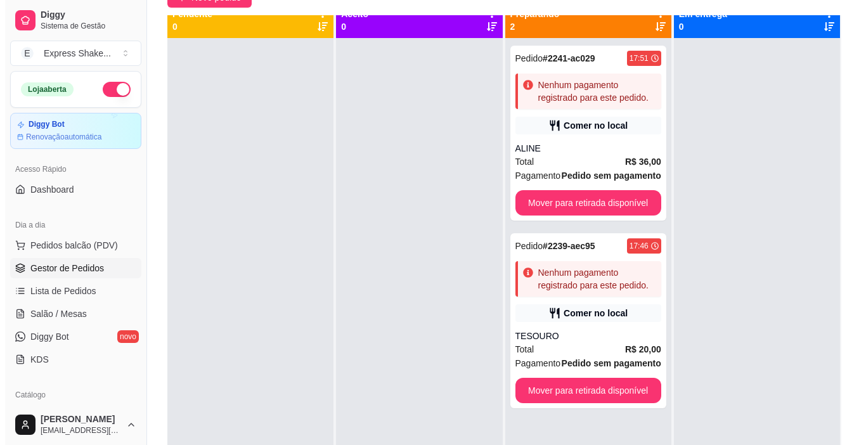
scroll to position [0, 0]
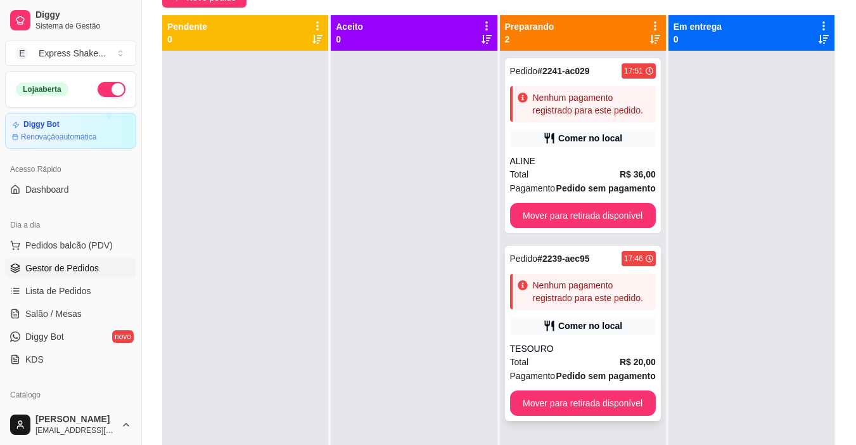
click at [540, 347] on div "TESOURO" at bounding box center [583, 348] width 146 height 13
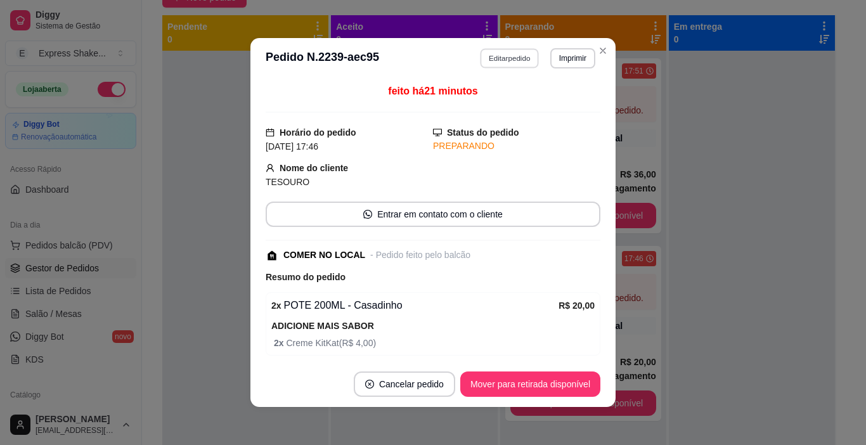
click at [501, 59] on button "Editar pedido" at bounding box center [510, 58] width 59 height 20
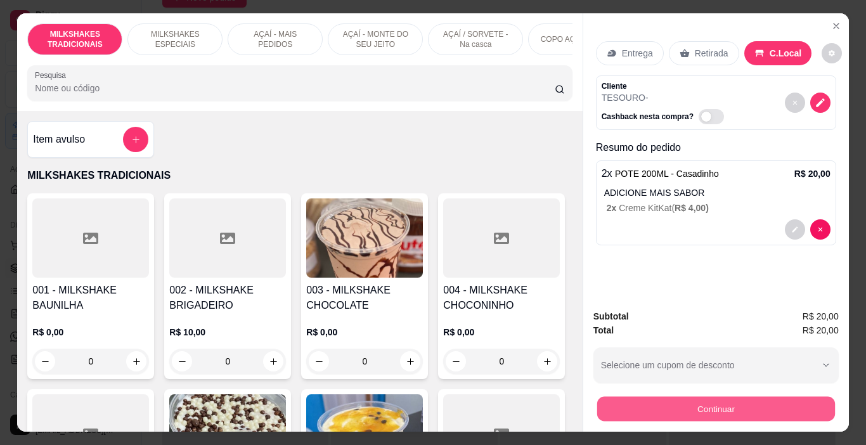
click at [661, 400] on button "Continuar" at bounding box center [716, 409] width 238 height 25
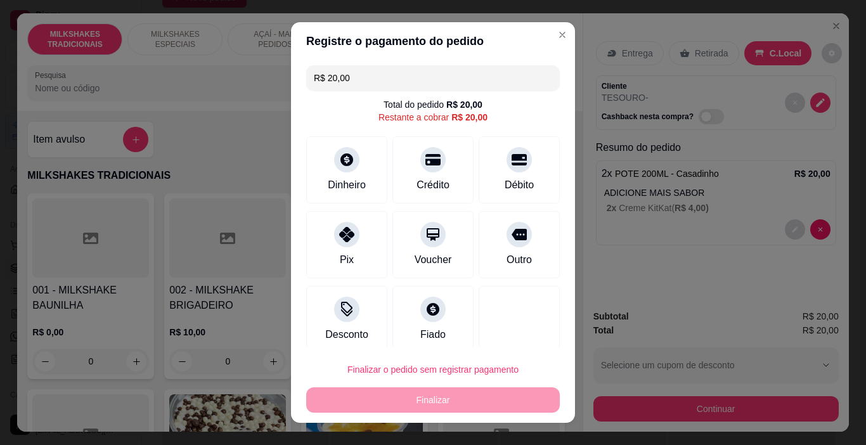
click at [382, 91] on div "R$ 20,00 Total do pedido R$ 20,00 Restante a cobrar R$ 20,00 Dinheiro Crédito D…" at bounding box center [433, 203] width 284 height 287
click at [378, 75] on input "R$ 20,00" at bounding box center [433, 77] width 238 height 25
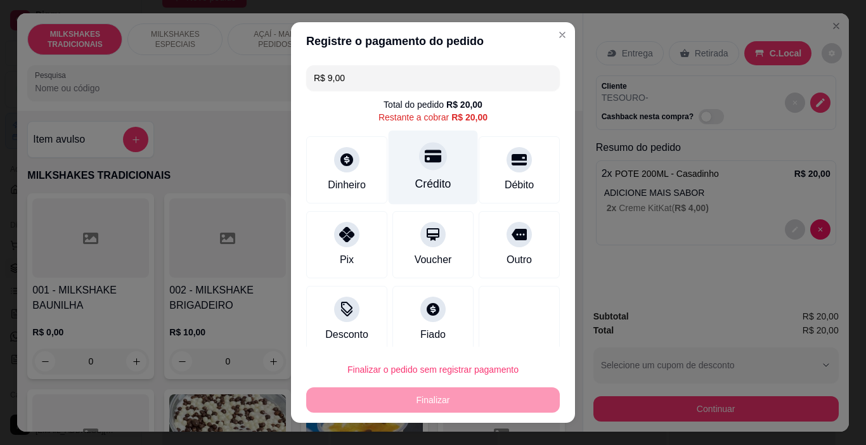
click at [425, 163] on icon at bounding box center [433, 156] width 16 height 16
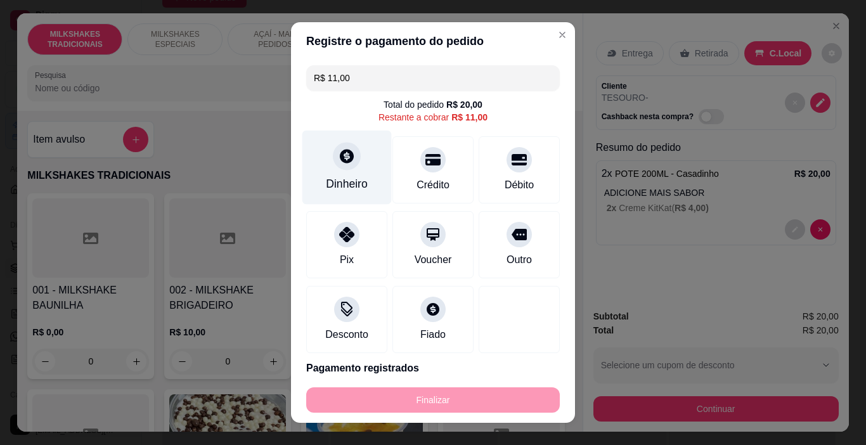
click at [333, 162] on div at bounding box center [347, 157] width 28 height 28
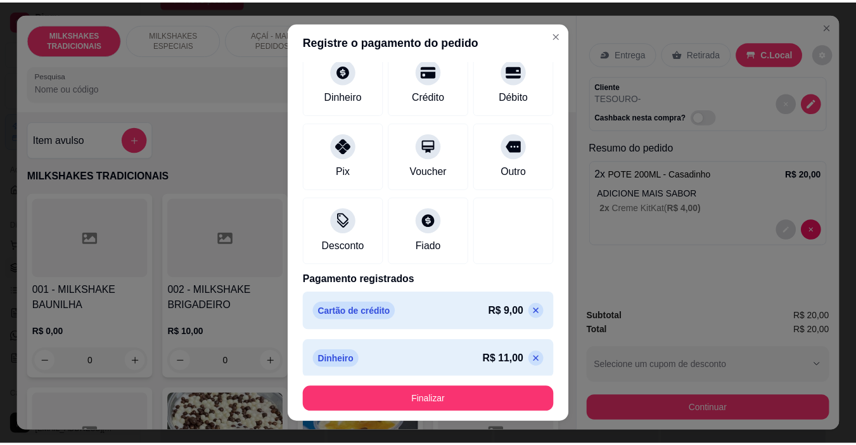
scroll to position [82, 0]
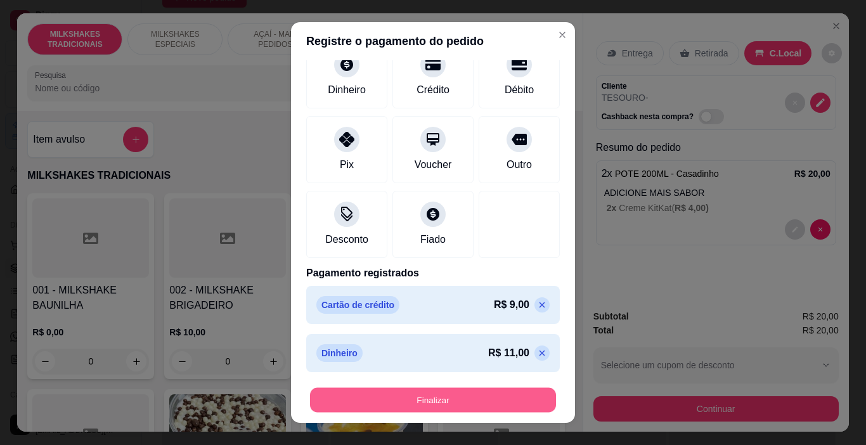
click at [446, 394] on button "Finalizar" at bounding box center [433, 400] width 246 height 25
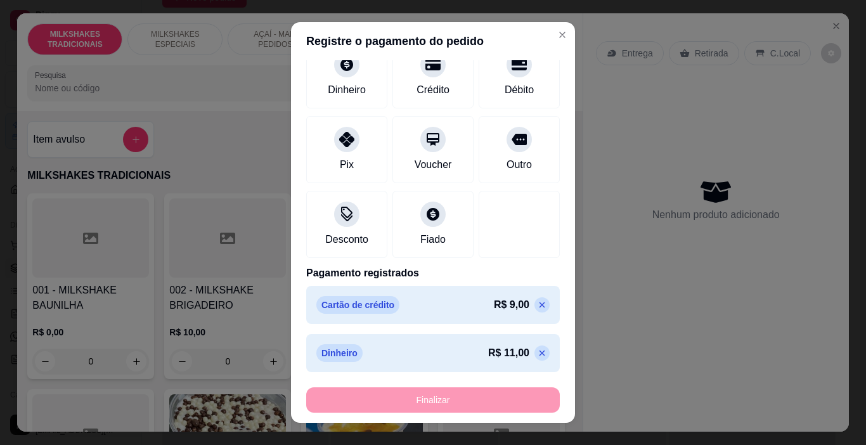
type input "-R$ 20,00"
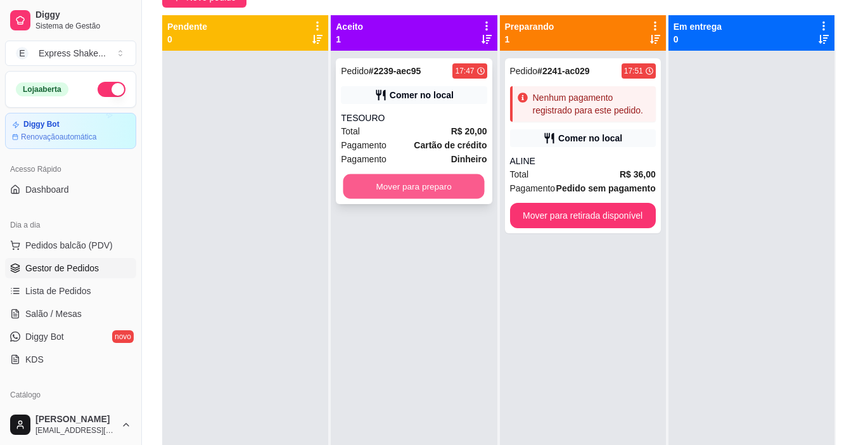
click at [441, 194] on button "Mover para preparo" at bounding box center [414, 186] width 141 height 25
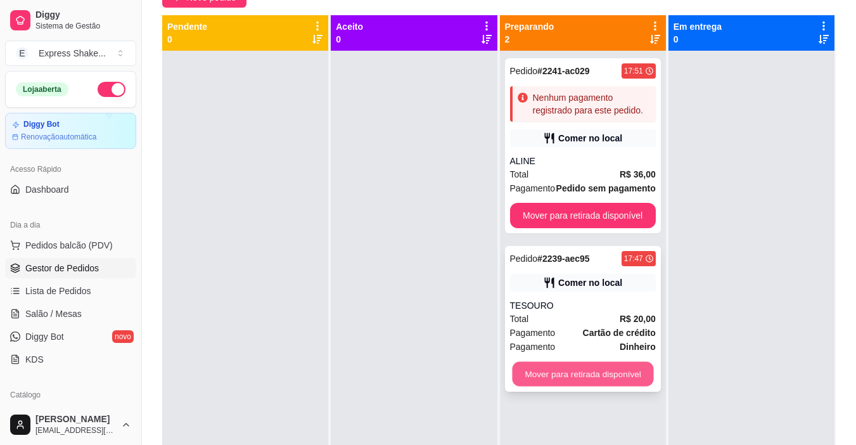
click at [586, 369] on button "Mover para retirada disponível" at bounding box center [582, 374] width 141 height 25
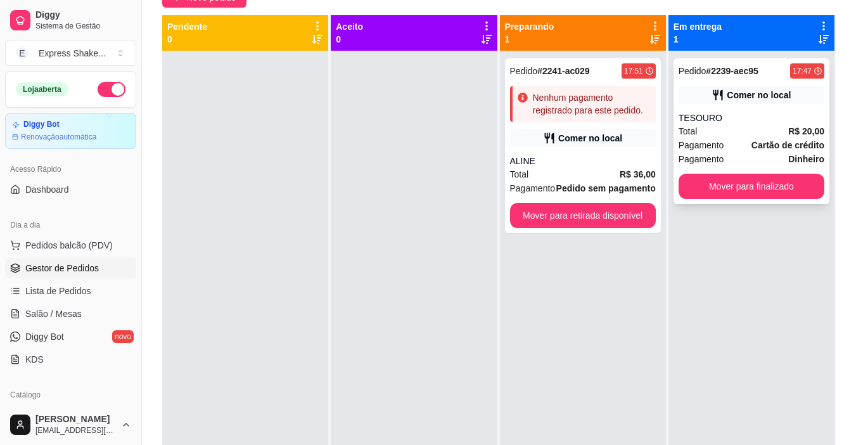
click at [730, 173] on div "Pedido # 2239-aec95 17:47 Comer no local TESOURO Total R$ 20,00 Pagamento Cartã…" at bounding box center [752, 131] width 156 height 146
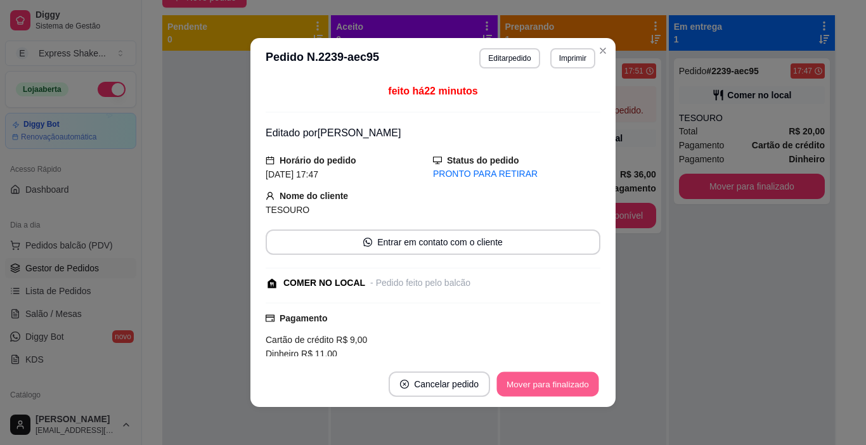
click at [553, 376] on button "Mover para finalizado" at bounding box center [548, 384] width 102 height 25
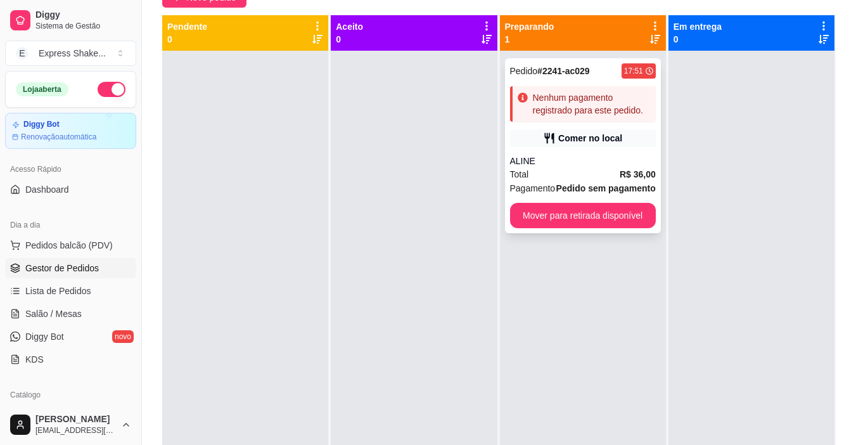
click at [570, 157] on div "ALINE" at bounding box center [583, 161] width 146 height 13
click at [600, 216] on button "Mover para retirada disponível" at bounding box center [583, 215] width 146 height 25
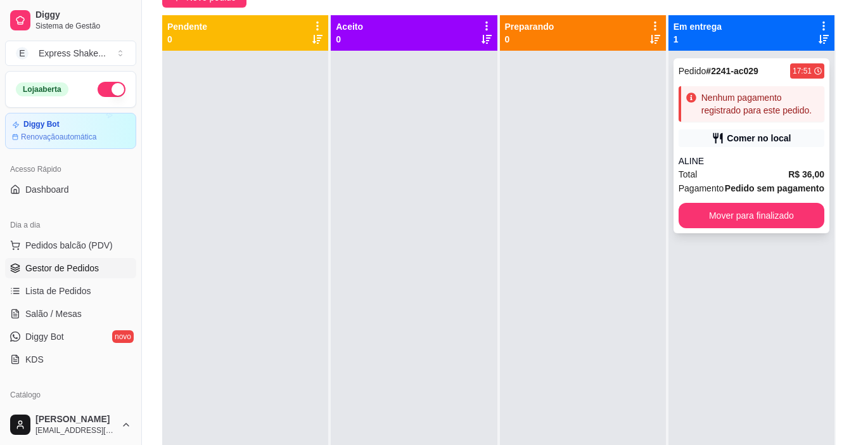
click at [733, 167] on div "ALINE" at bounding box center [752, 161] width 146 height 13
click at [722, 178] on div "Total R$ 36,00" at bounding box center [752, 174] width 146 height 14
click at [731, 127] on div "Pedido # 2241-ac029 17:51 Nenhum pagamento registrado para este pedido. Comer n…" at bounding box center [752, 145] width 156 height 175
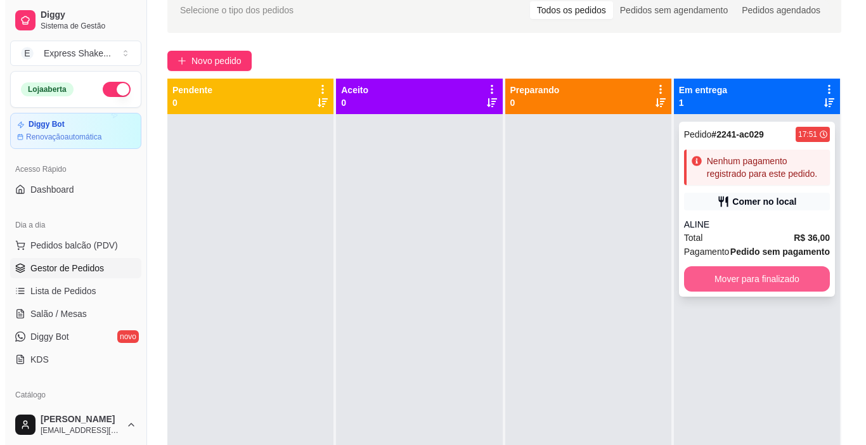
scroll to position [0, 0]
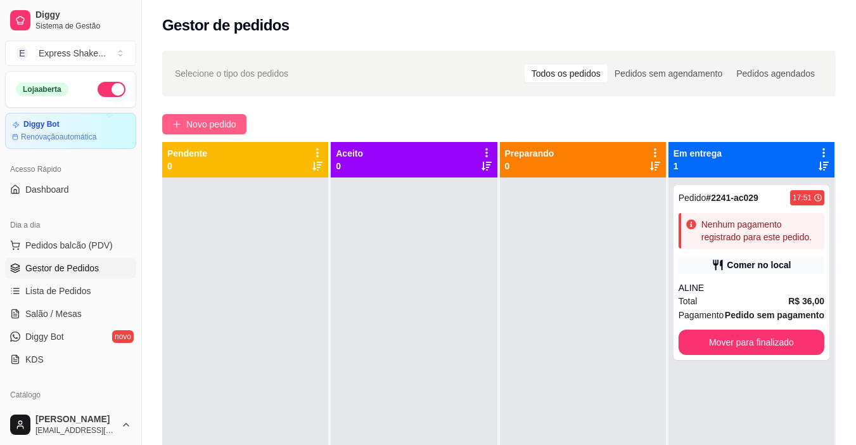
click at [222, 122] on span "Novo pedido" at bounding box center [211, 124] width 50 height 14
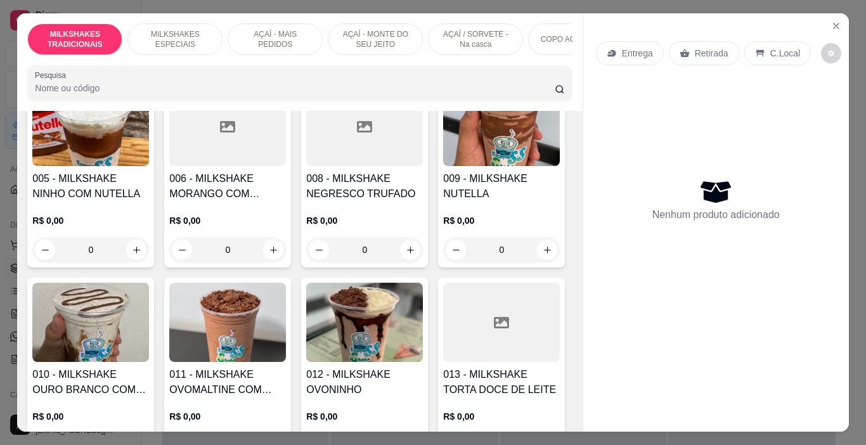
scroll to position [1331, 0]
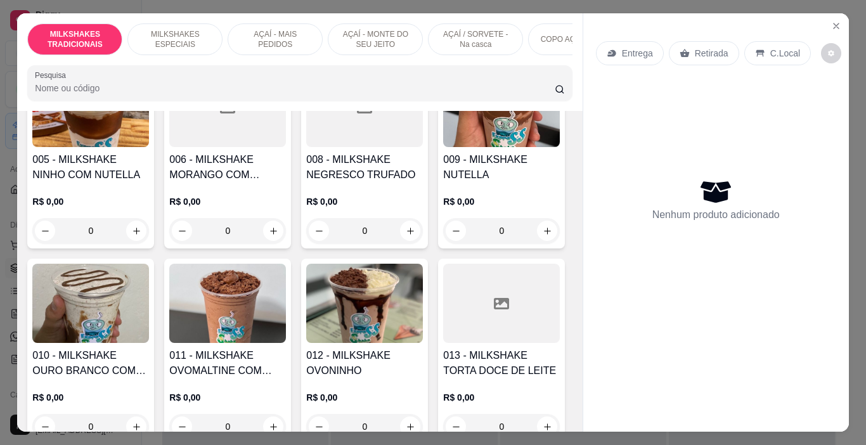
click at [149, 147] on img at bounding box center [90, 107] width 117 height 79
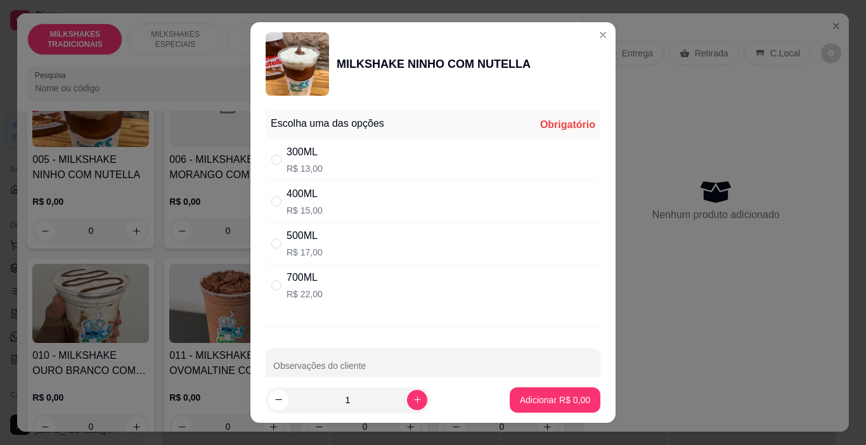
click at [364, 166] on div "300ML R$ 13,00" at bounding box center [433, 160] width 335 height 42
radio input "true"
click at [522, 396] on p "Adicionar R$ 13,00" at bounding box center [553, 400] width 74 height 12
type input "1"
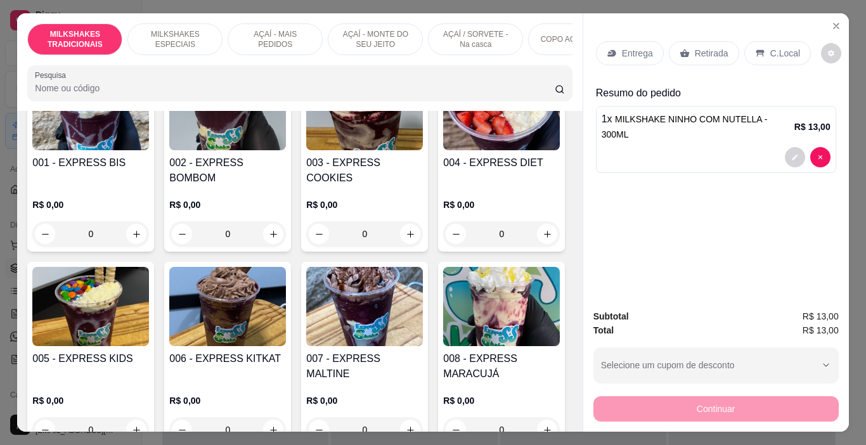
scroll to position [1775, 0]
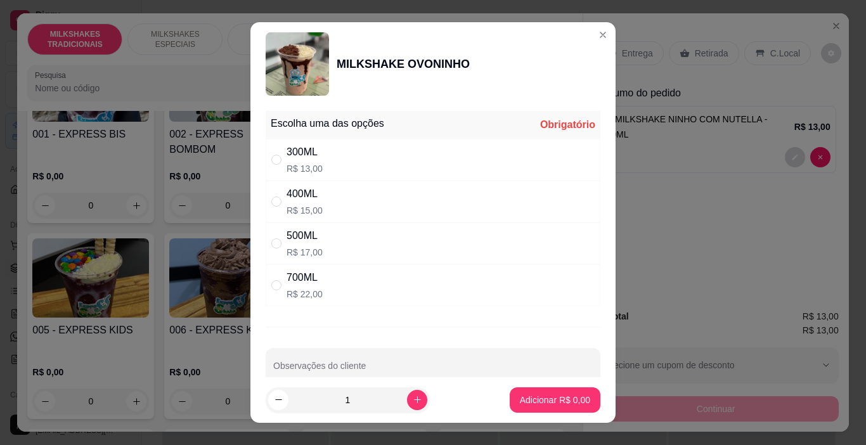
click at [413, 160] on div "300ML R$ 13,00" at bounding box center [433, 160] width 335 height 42
radio input "true"
click at [536, 408] on button "Adicionar R$ 13,00" at bounding box center [552, 400] width 93 height 25
type input "1"
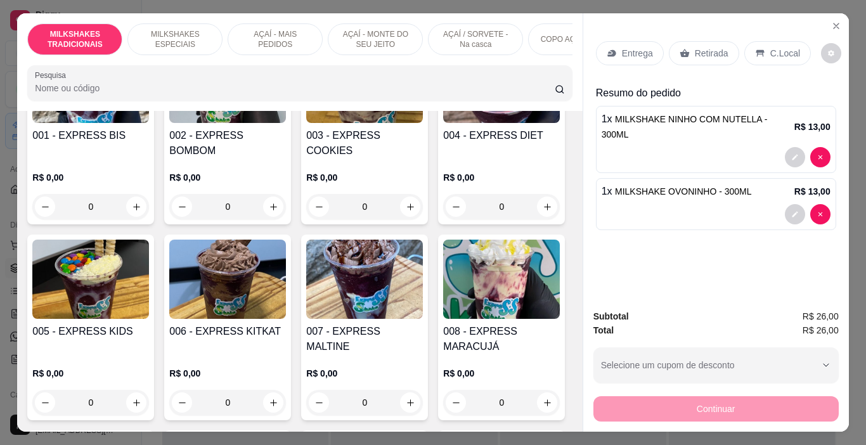
click at [770, 48] on p "C.Local" at bounding box center [785, 53] width 30 height 13
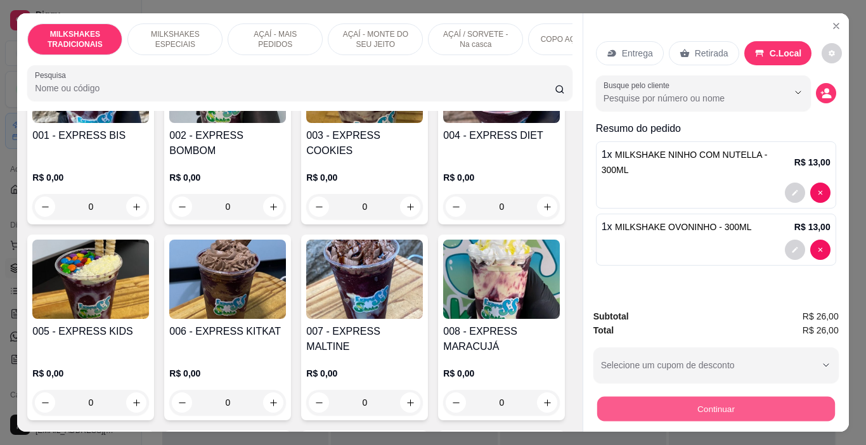
click at [685, 406] on button "Continuar" at bounding box center [716, 409] width 238 height 25
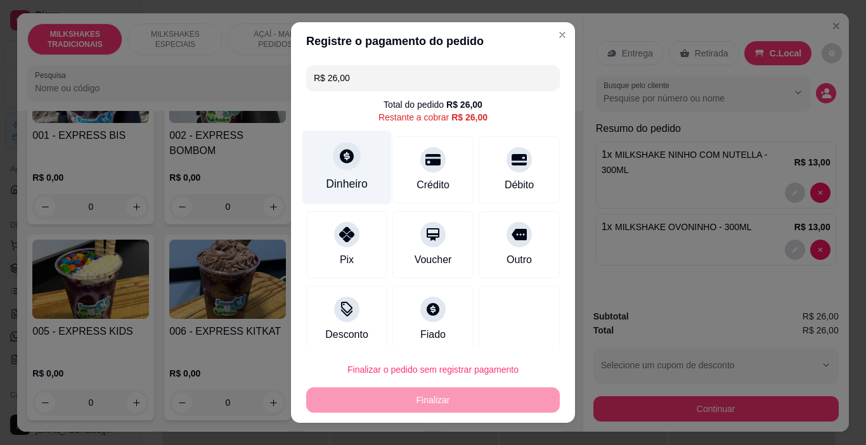
click at [339, 160] on icon at bounding box center [347, 156] width 16 height 16
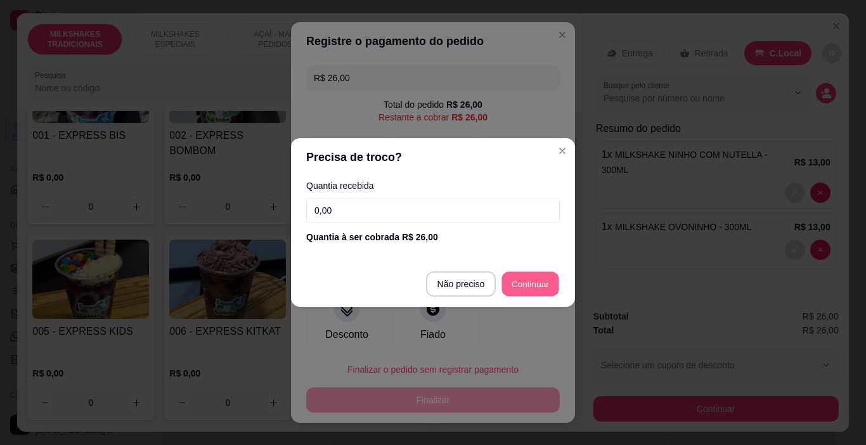
type input "R$ 0,00"
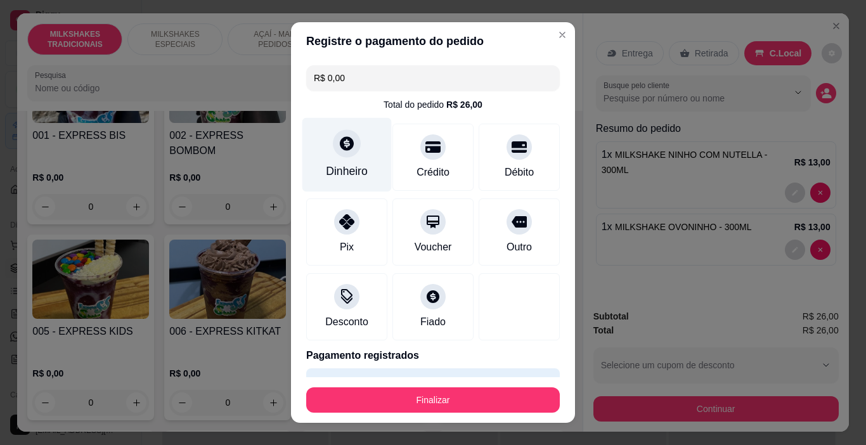
click at [339, 156] on div at bounding box center [347, 144] width 28 height 28
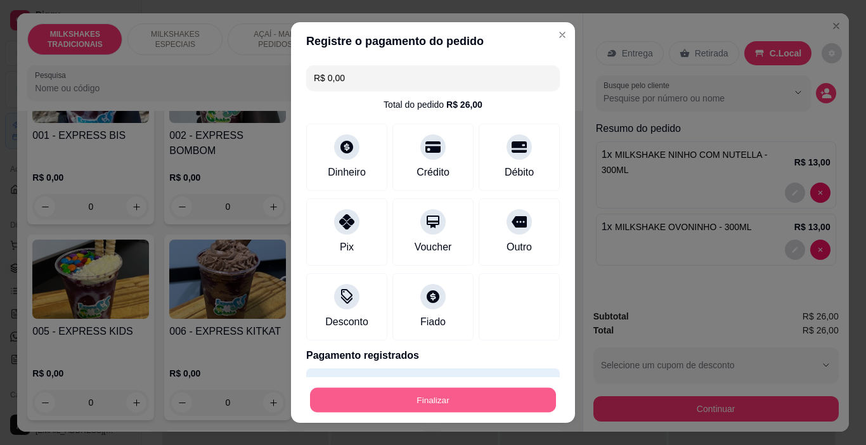
click at [471, 399] on button "Finalizar" at bounding box center [433, 400] width 246 height 25
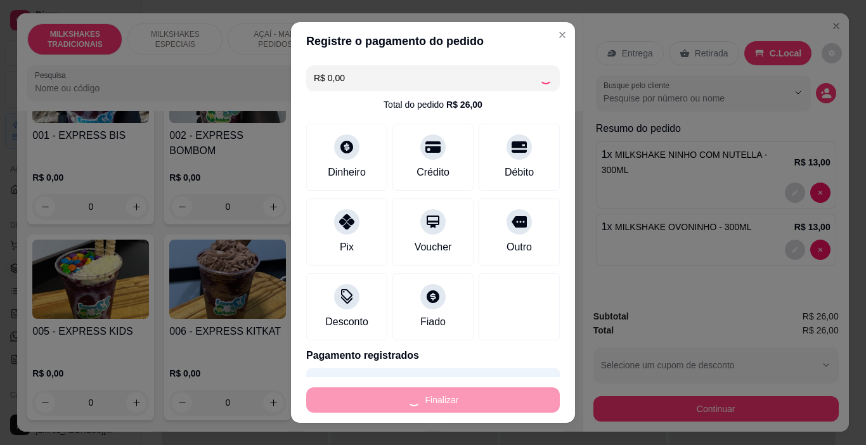
type input "0"
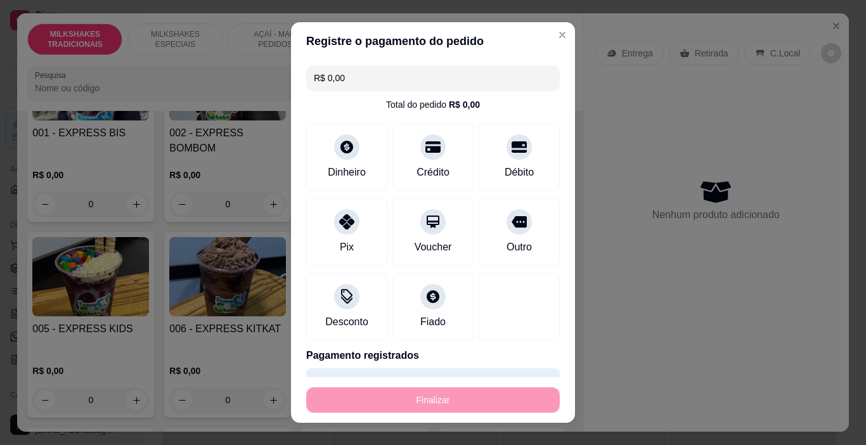
type input "-R$ 26,00"
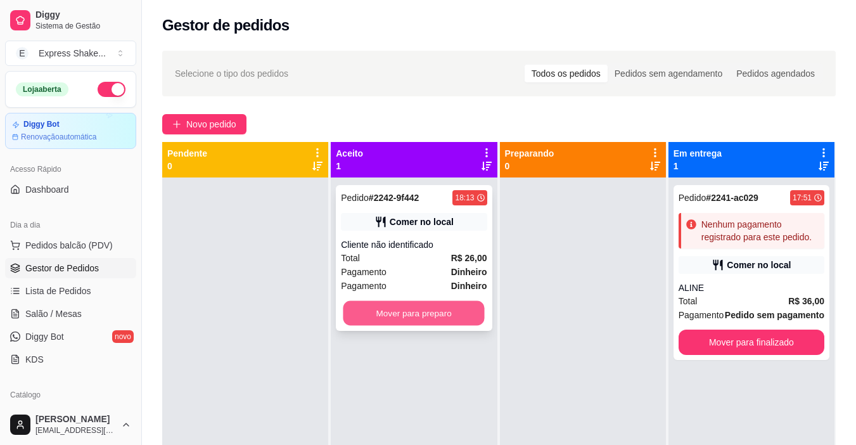
click at [392, 311] on button "Mover para preparo" at bounding box center [414, 313] width 141 height 25
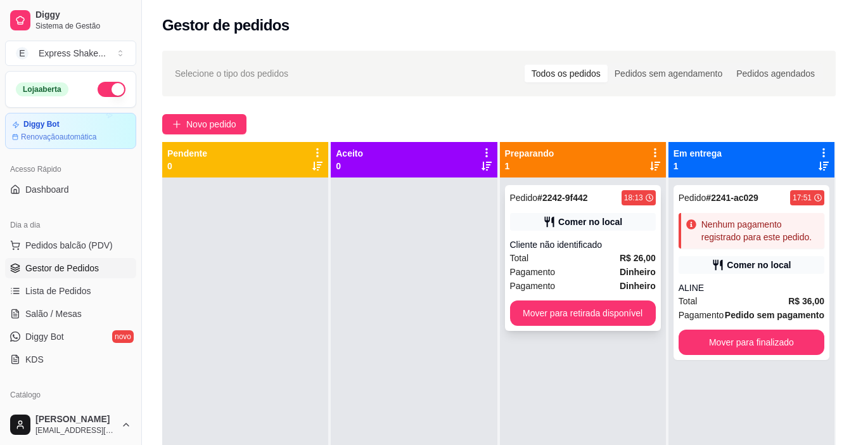
click at [591, 242] on div "Cliente não identificado" at bounding box center [583, 244] width 146 height 13
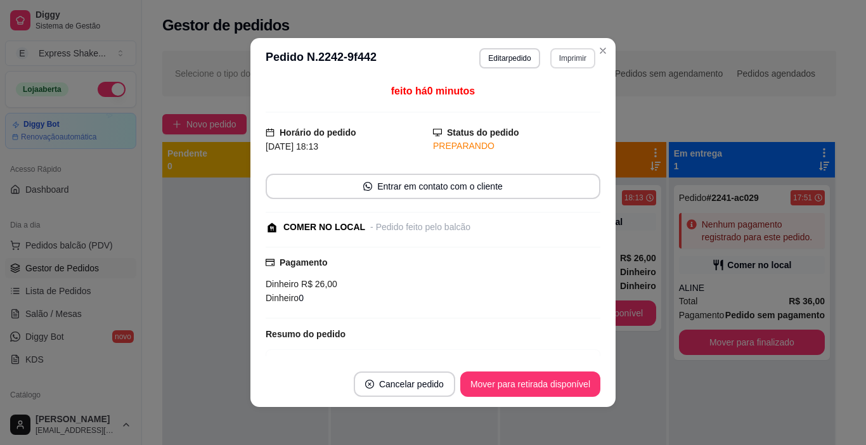
click at [560, 55] on button "Imprimir" at bounding box center [572, 58] width 45 height 20
click at [540, 103] on button "IMPRESSORA" at bounding box center [545, 103] width 89 height 20
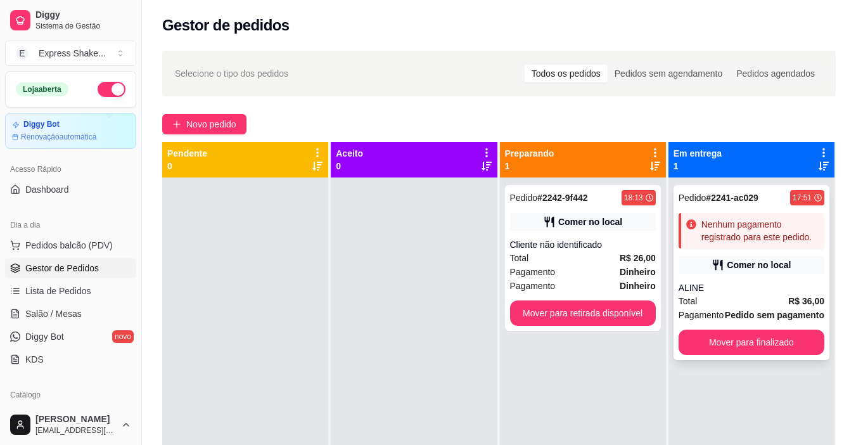
click at [759, 295] on div "Total R$ 36,00" at bounding box center [752, 301] width 146 height 14
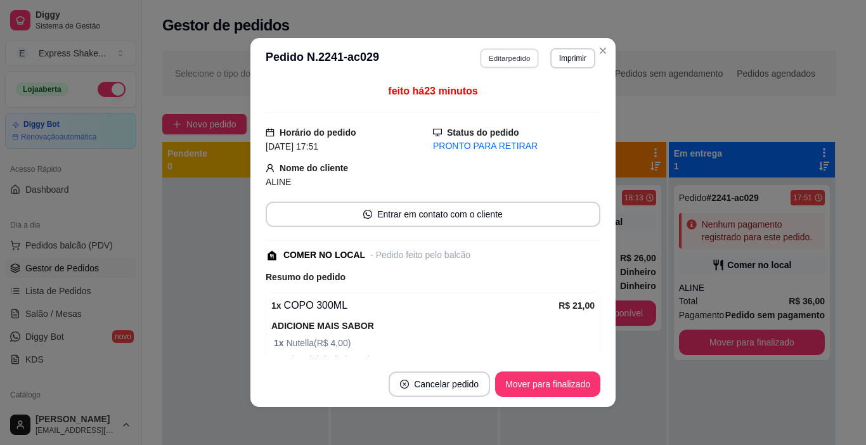
click at [507, 48] on button "Editar pedido" at bounding box center [510, 58] width 59 height 20
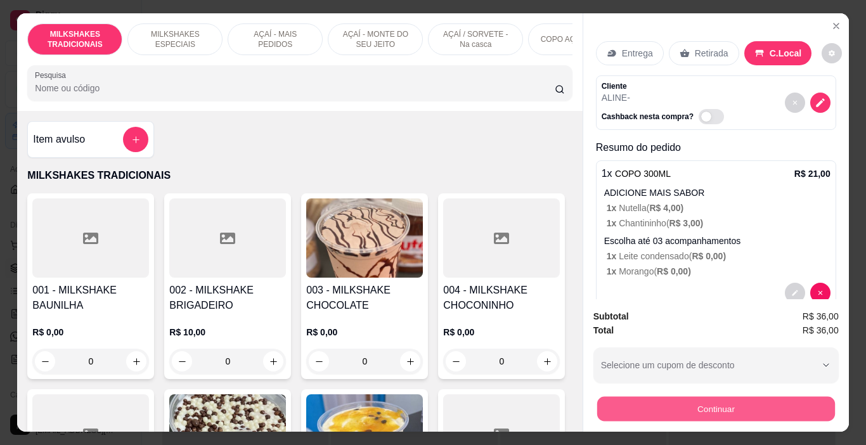
click at [732, 401] on button "Continuar" at bounding box center [716, 409] width 238 height 25
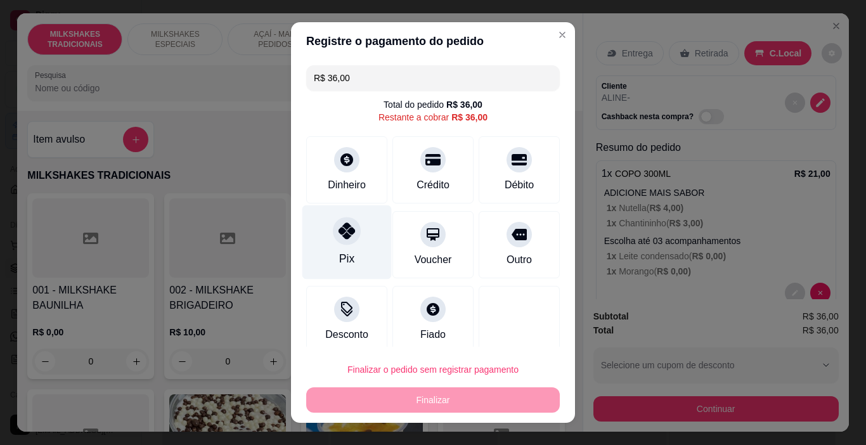
click at [342, 233] on icon at bounding box center [347, 231] width 16 height 16
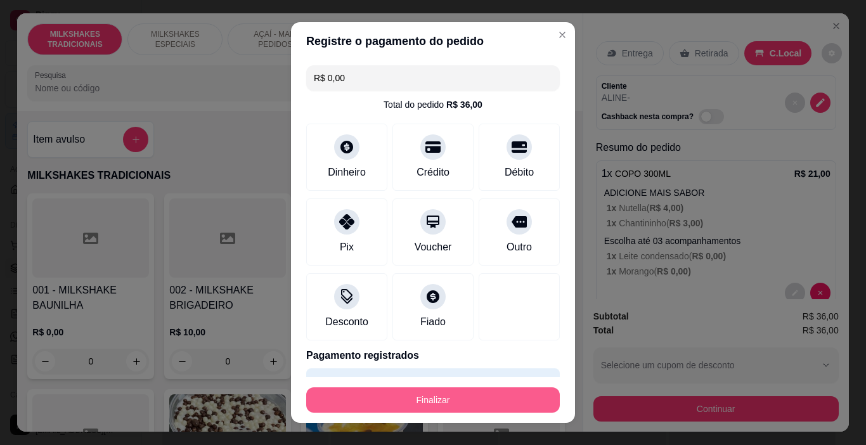
click at [420, 404] on button "Finalizar" at bounding box center [433, 399] width 254 height 25
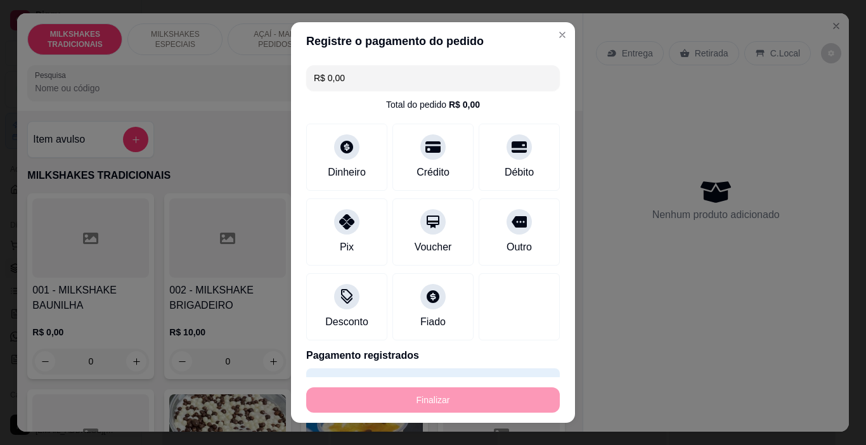
type input "-R$ 36,00"
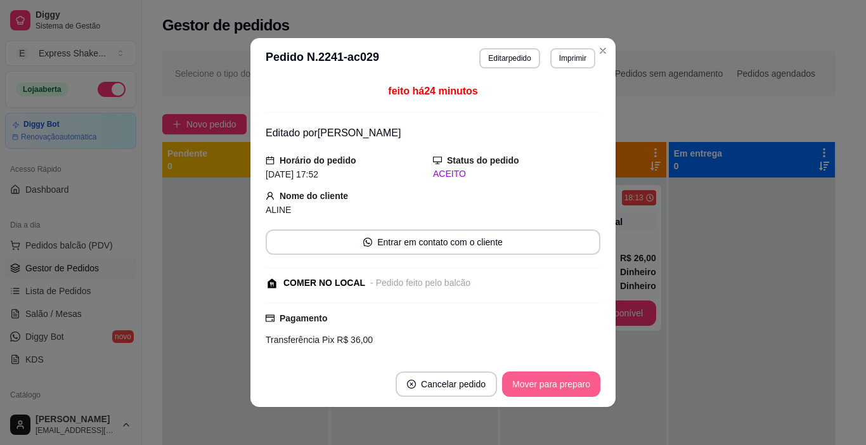
click at [578, 387] on button "Mover para preparo" at bounding box center [551, 384] width 98 height 25
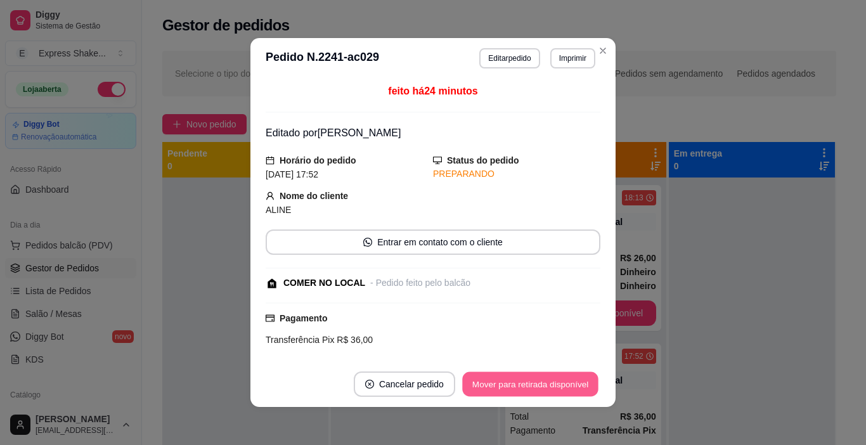
click at [578, 385] on button "Mover para retirada disponível" at bounding box center [530, 384] width 136 height 25
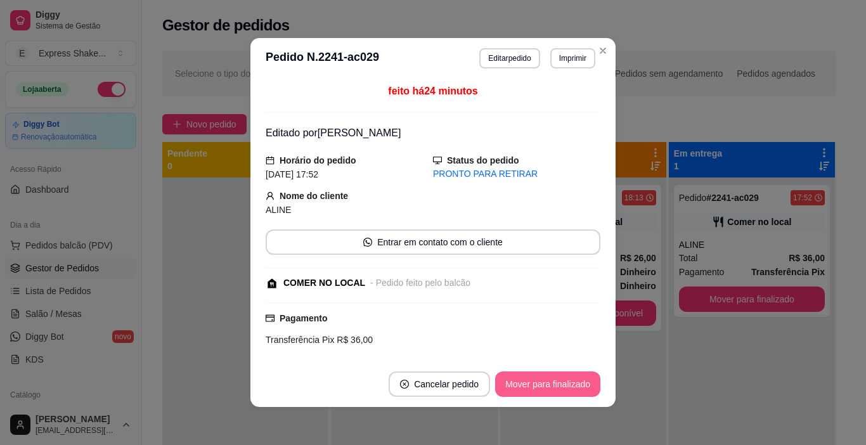
click at [578, 385] on button "Mover para finalizado" at bounding box center [547, 384] width 105 height 25
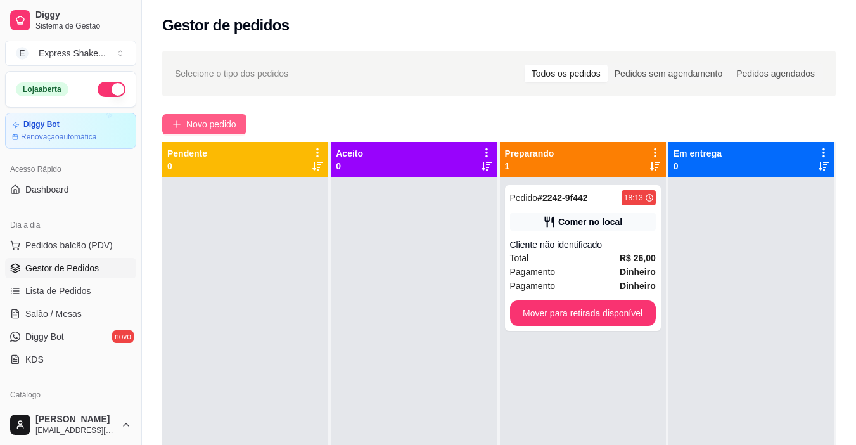
click at [201, 122] on span "Novo pedido" at bounding box center [211, 124] width 50 height 14
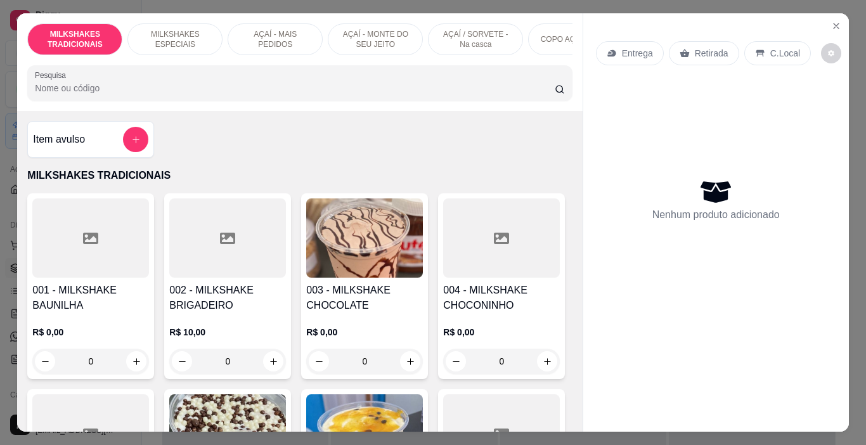
click at [159, 39] on p "MILKSHAKES ESPECIAIS" at bounding box center [175, 39] width 74 height 20
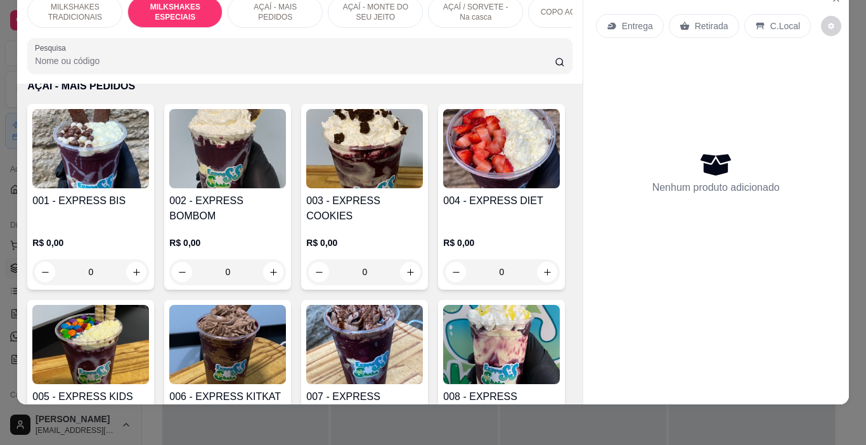
scroll to position [1702, 0]
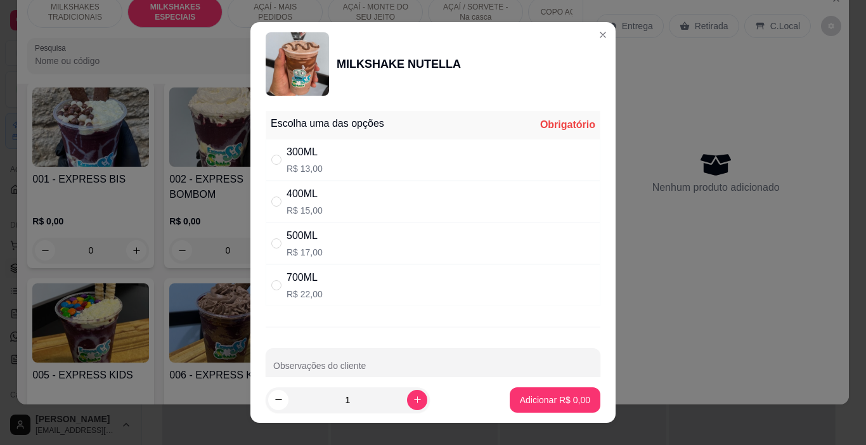
click at [298, 288] on p "R$ 22,00" at bounding box center [305, 294] width 36 height 13
radio input "true"
click at [541, 396] on p "Adicionar R$ 22,00" at bounding box center [553, 400] width 74 height 12
type input "1"
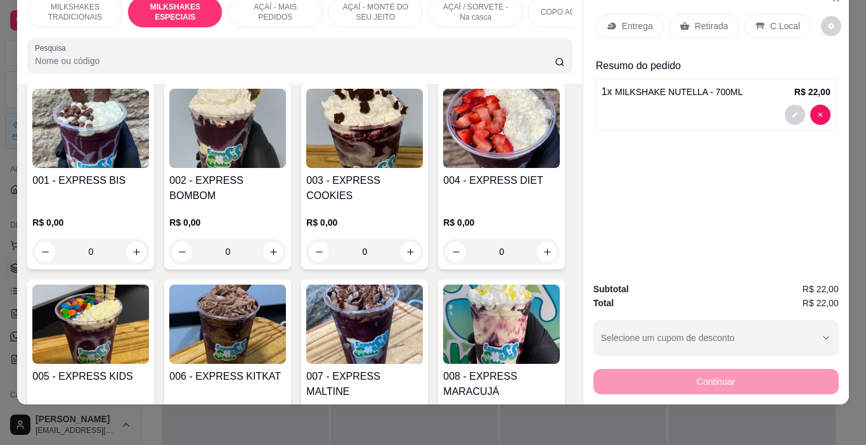
click at [711, 20] on p "Retirada" at bounding box center [712, 26] width 34 height 13
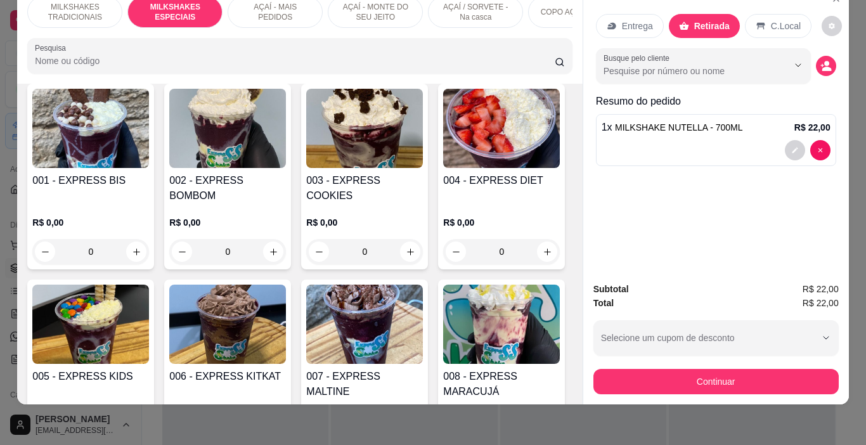
click at [816, 56] on button "decrease-product-quantity" at bounding box center [826, 66] width 20 height 20
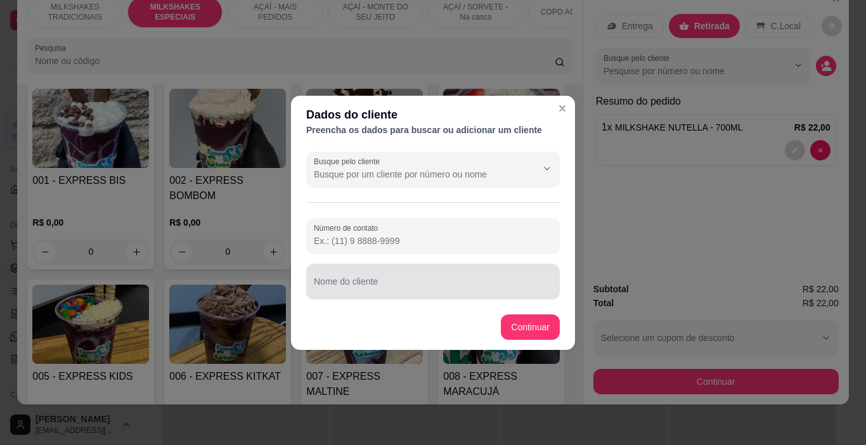
click at [481, 275] on div at bounding box center [433, 281] width 238 height 25
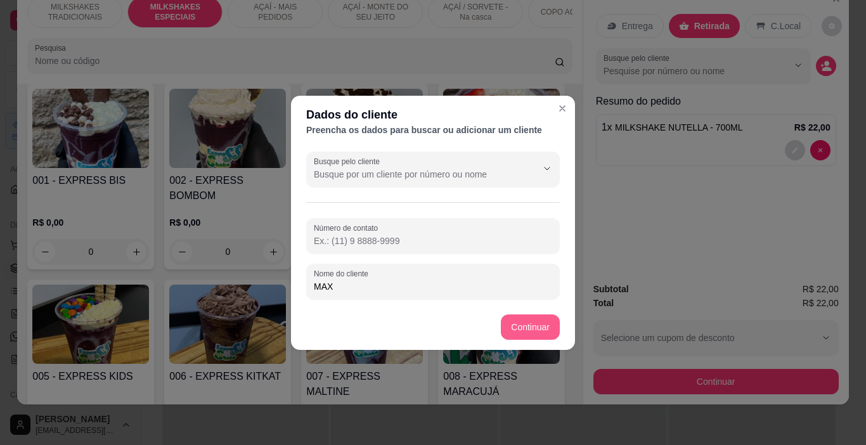
type input "MAX"
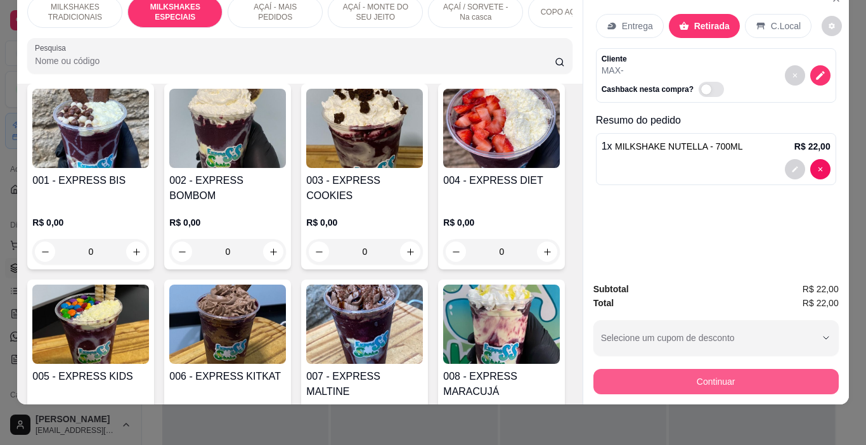
click at [713, 375] on button "Continuar" at bounding box center [715, 381] width 245 height 25
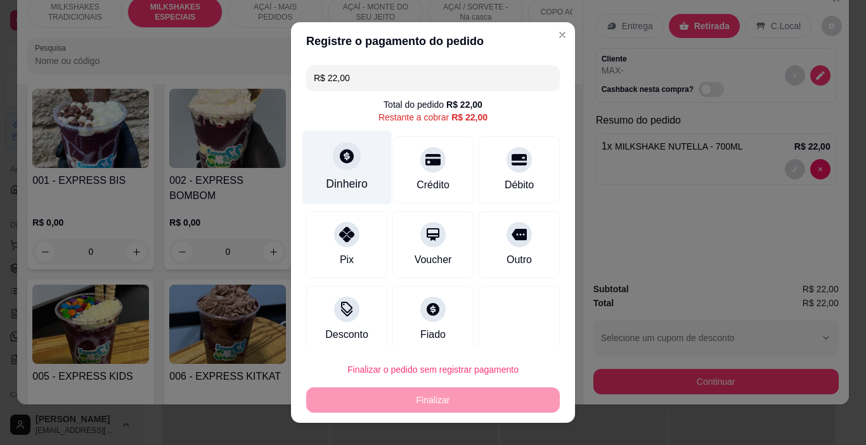
click at [344, 158] on icon at bounding box center [347, 157] width 14 height 14
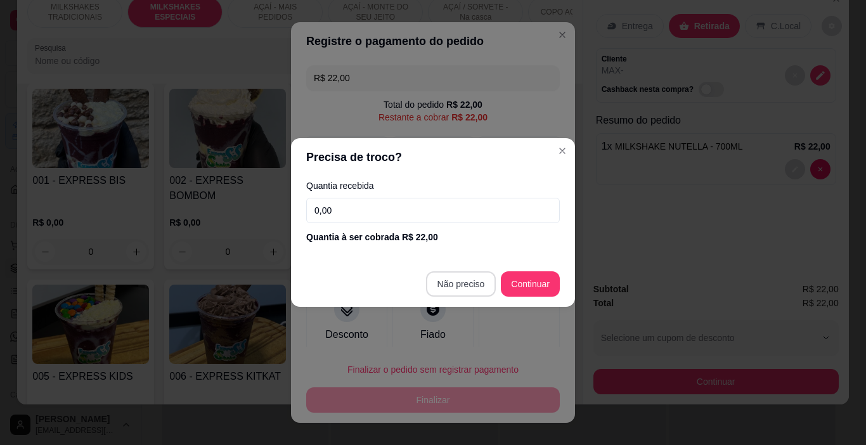
type input "R$ 0,00"
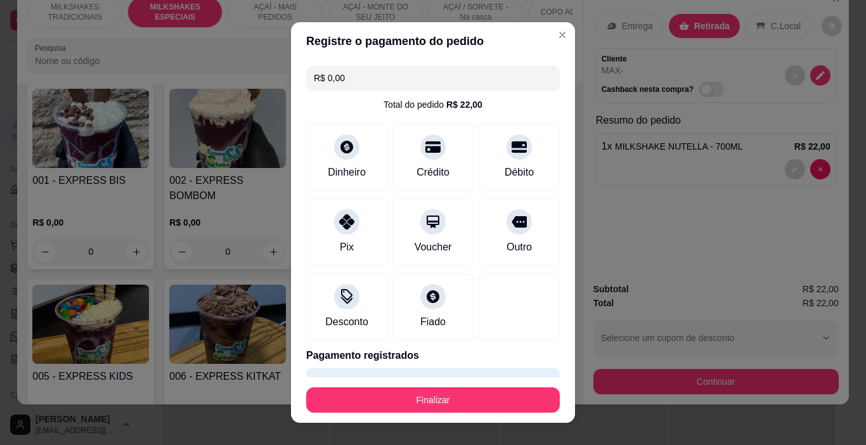
click at [454, 403] on button "Finalizar" at bounding box center [433, 399] width 254 height 25
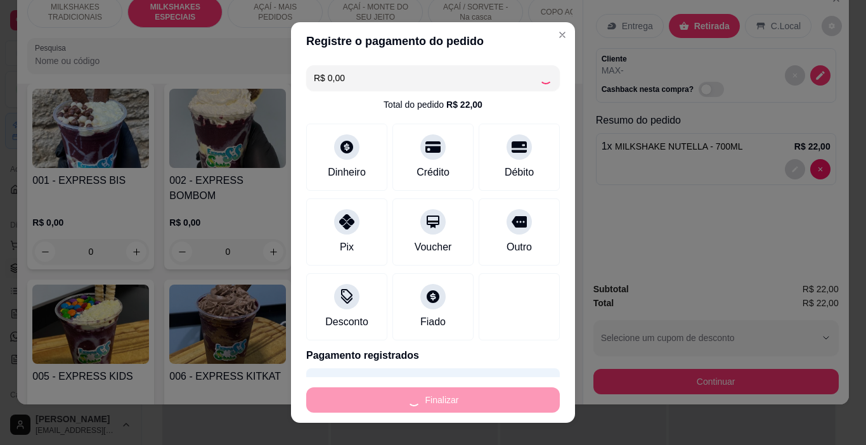
type input "0"
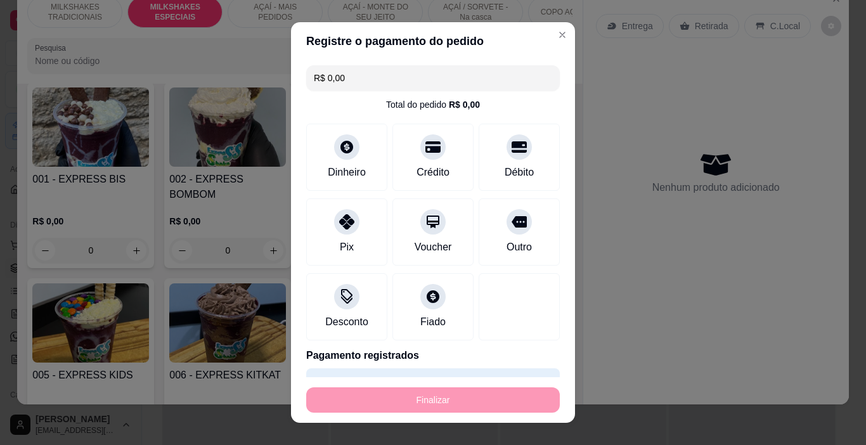
type input "-R$ 22,00"
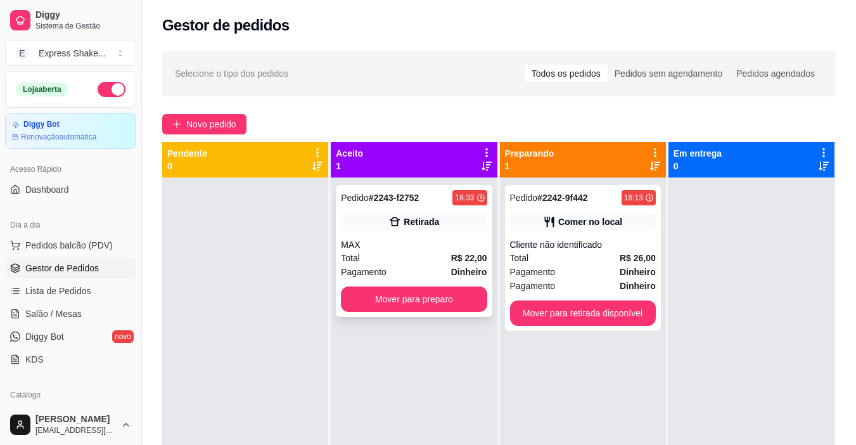
click at [454, 239] on div "MAX" at bounding box center [414, 244] width 146 height 13
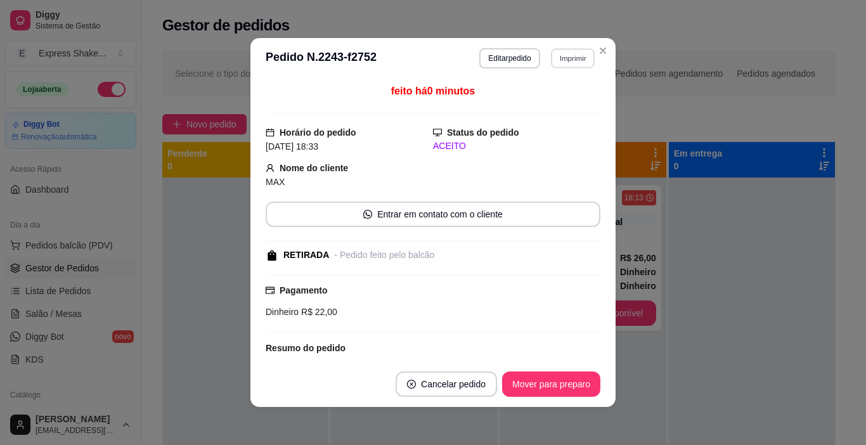
click at [570, 54] on button "Imprimir" at bounding box center [573, 58] width 44 height 20
click at [556, 101] on button "IMPRESSORA" at bounding box center [545, 103] width 89 height 20
click at [544, 382] on button "Mover para preparo" at bounding box center [550, 384] width 95 height 25
click at [544, 382] on div "Mover para preparo" at bounding box center [551, 384] width 98 height 25
click at [544, 382] on div "Mover para preparo" at bounding box center [542, 384] width 116 height 25
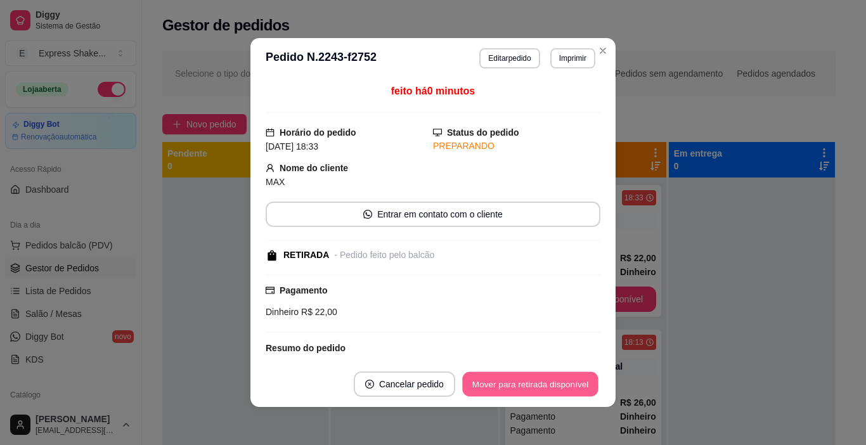
click at [557, 377] on button "Mover para retirada disponível" at bounding box center [530, 384] width 136 height 25
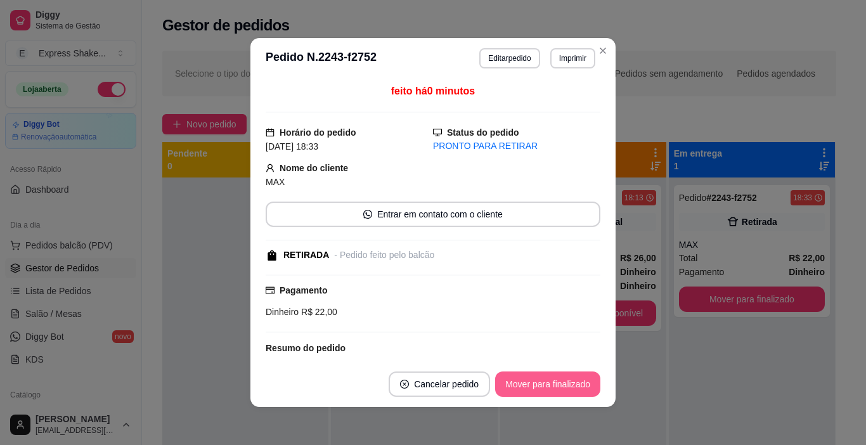
click at [557, 377] on button "Mover para finalizado" at bounding box center [547, 384] width 105 height 25
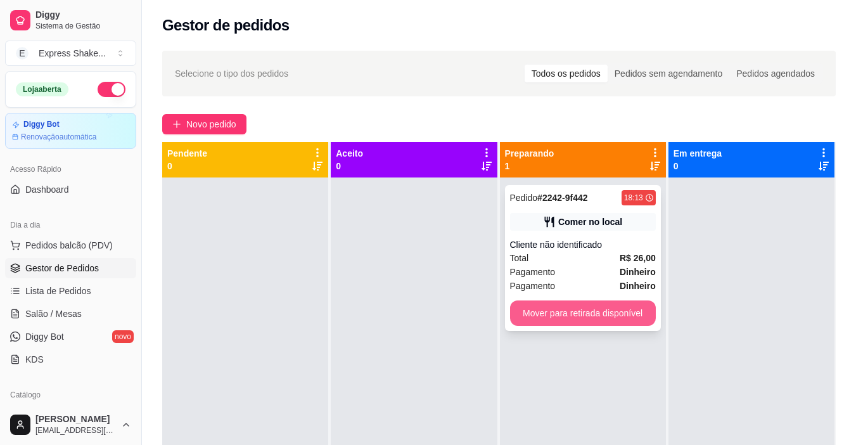
click at [576, 319] on button "Mover para retirada disponível" at bounding box center [583, 312] width 146 height 25
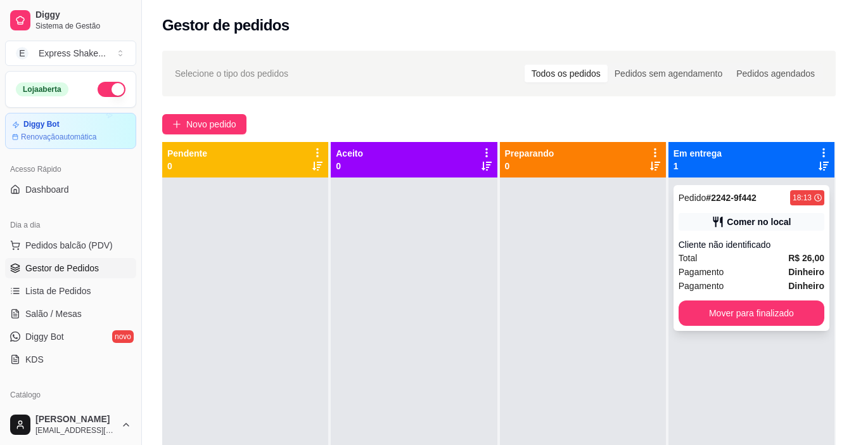
click at [711, 239] on div "Cliente não identificado" at bounding box center [752, 244] width 146 height 13
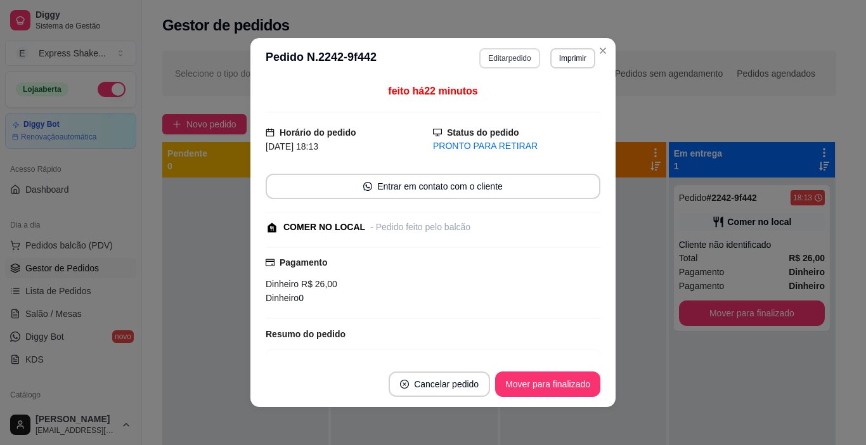
click at [504, 51] on button "Editar pedido" at bounding box center [509, 58] width 60 height 20
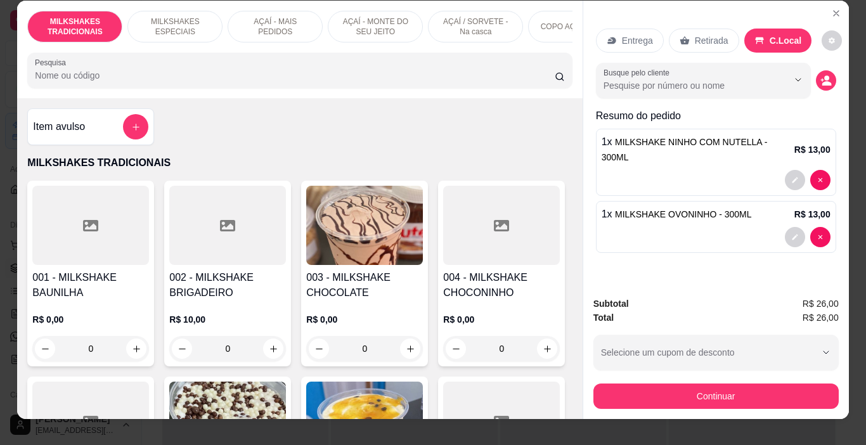
scroll to position [32, 0]
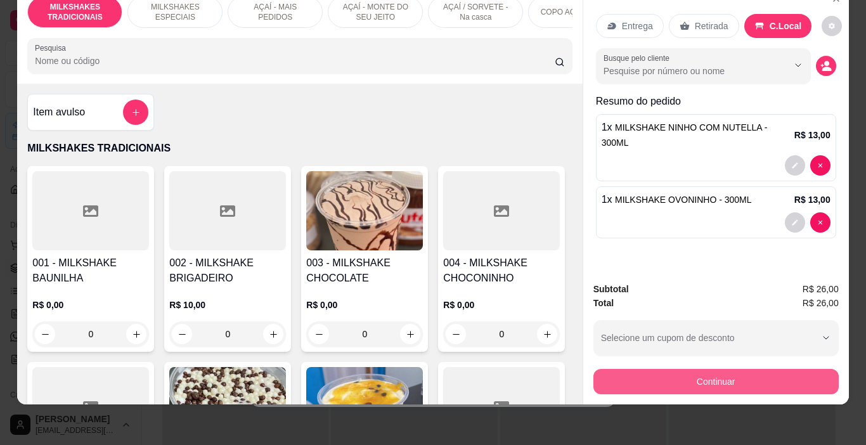
click at [681, 369] on button "Continuar" at bounding box center [715, 381] width 245 height 25
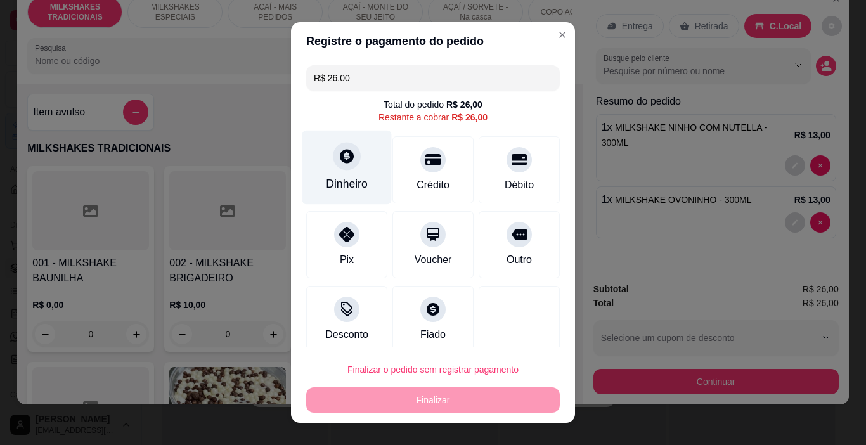
click at [344, 165] on div at bounding box center [347, 157] width 28 height 28
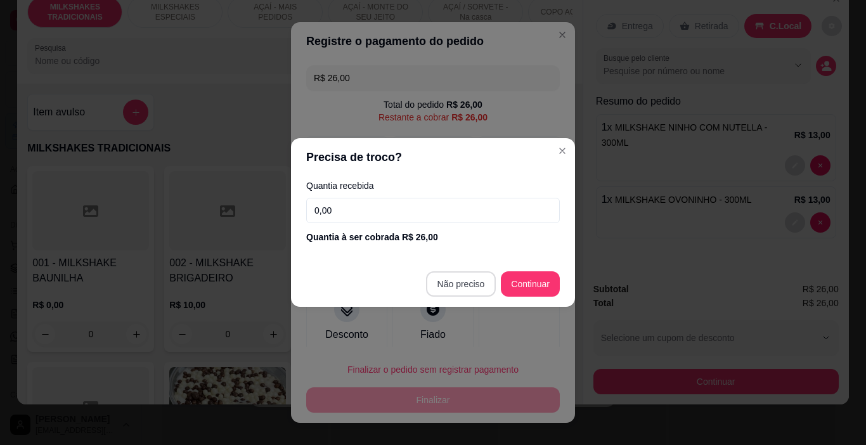
type input "R$ 0,00"
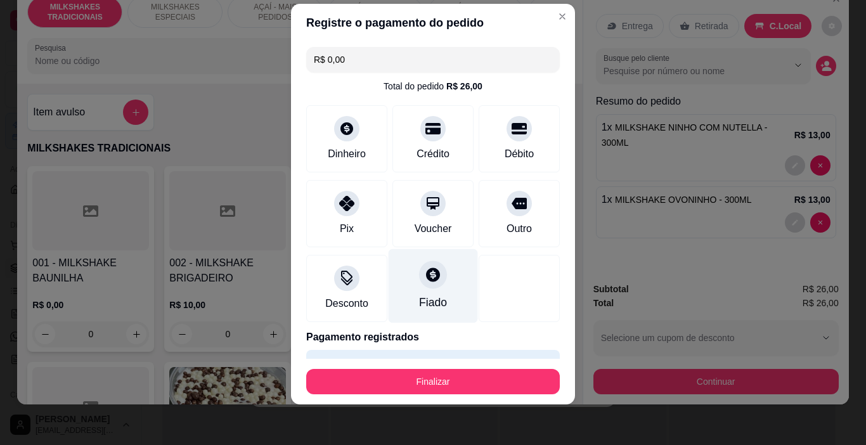
scroll to position [34, 0]
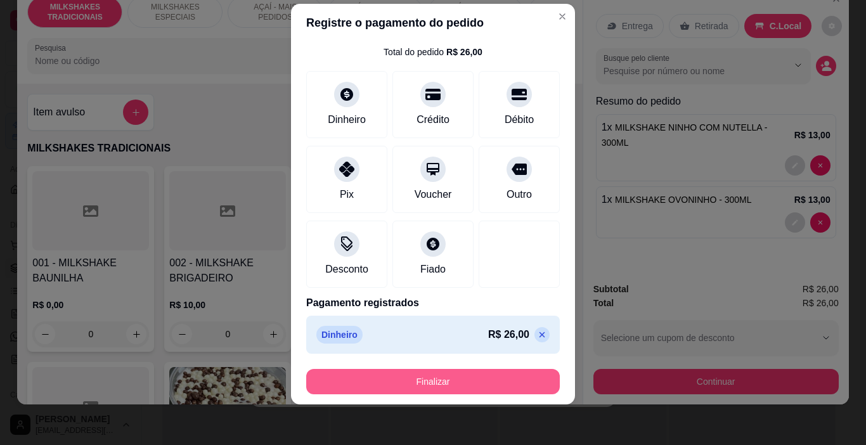
click at [447, 392] on button "Finalizar" at bounding box center [433, 381] width 254 height 25
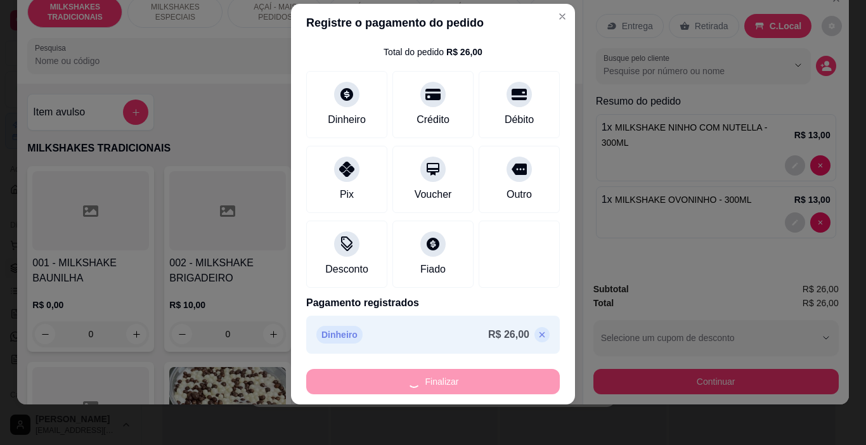
type input "0"
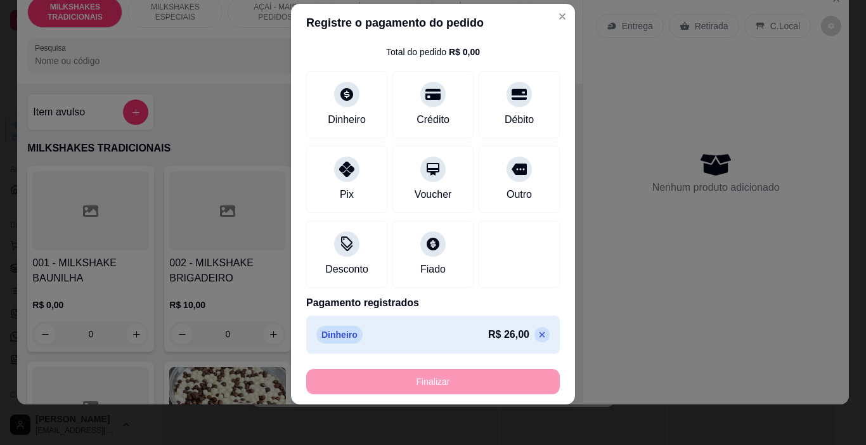
type input "-R$ 26,00"
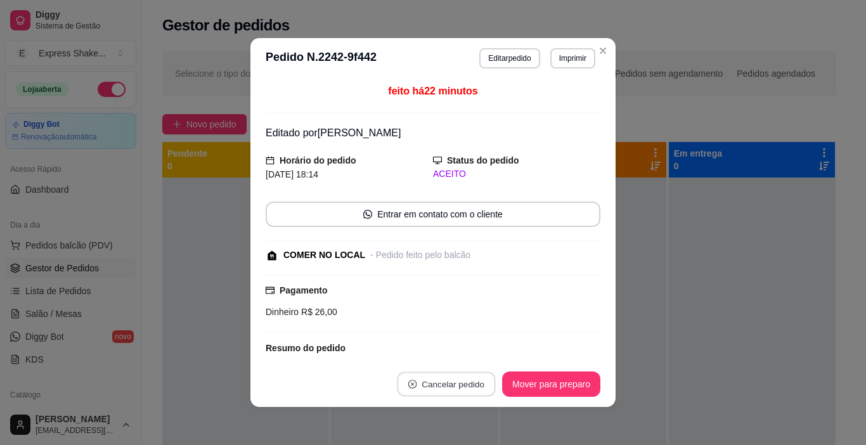
click at [462, 388] on button "Cancelar pedido" at bounding box center [446, 384] width 98 height 25
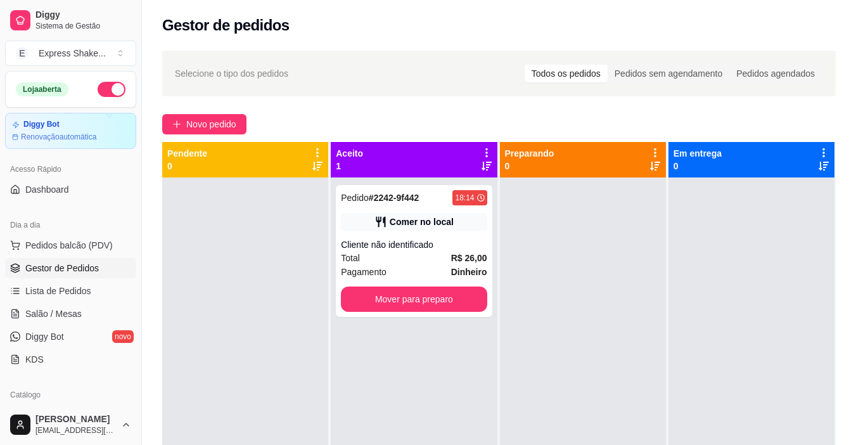
click at [712, 288] on div at bounding box center [752, 400] width 166 height 445
click at [434, 300] on button "Mover para preparo" at bounding box center [414, 299] width 141 height 25
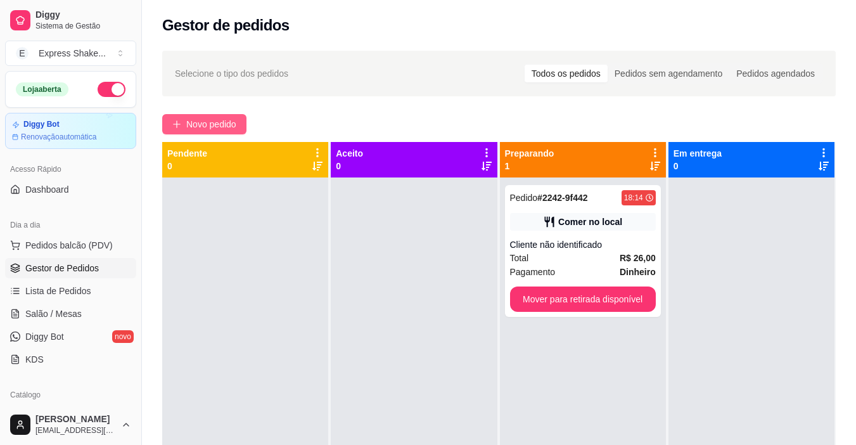
click at [188, 117] on button "Novo pedido" at bounding box center [204, 124] width 84 height 20
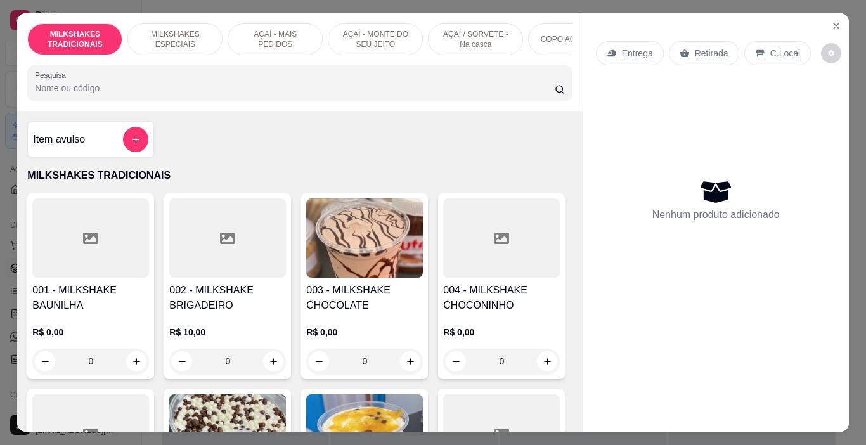
click at [188, 116] on div "Item avulso MILKSHAKES TRADICIONAIS 001 - MILKSHAKE BAUNILHA R$ 0,00 0 002 - MI…" at bounding box center [299, 271] width 565 height 321
click at [379, 37] on p "AÇAÍ - MONTE DO SEU JEITO" at bounding box center [376, 39] width 74 height 20
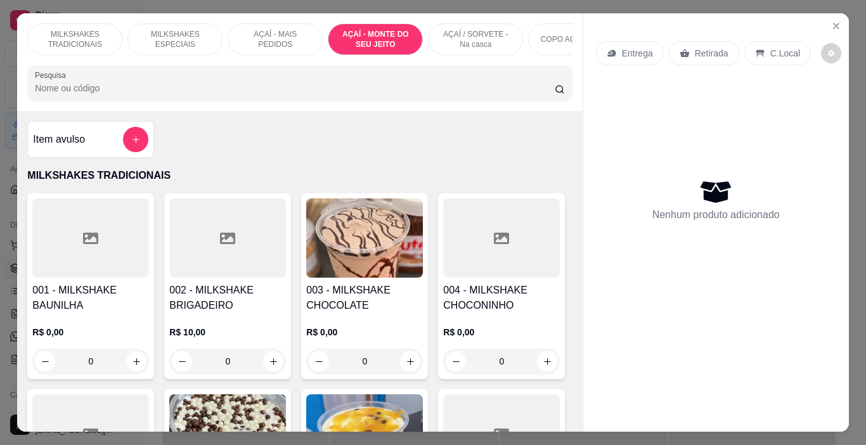
scroll to position [32, 0]
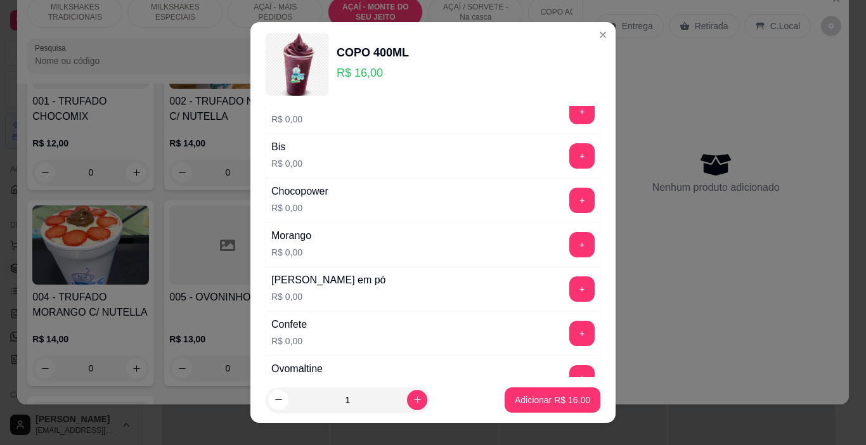
scroll to position [127, 0]
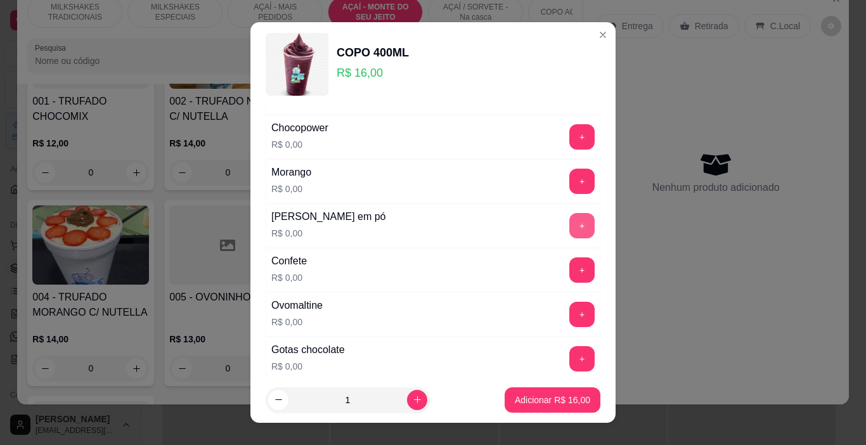
click at [569, 219] on button "+" at bounding box center [581, 225] width 25 height 25
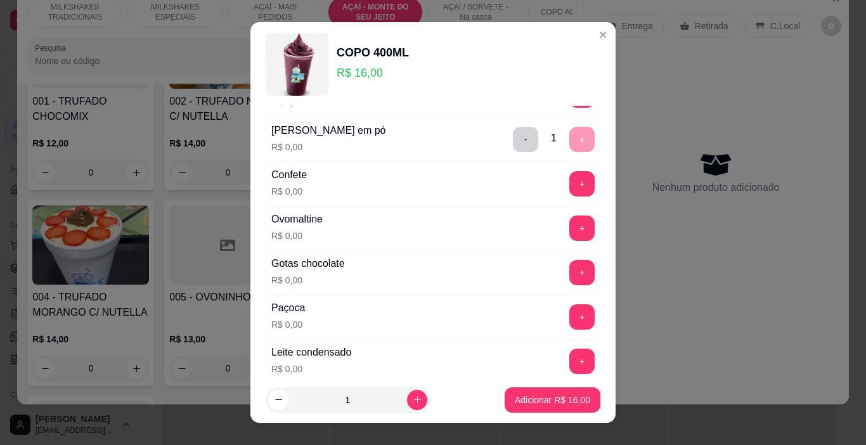
scroll to position [254, 0]
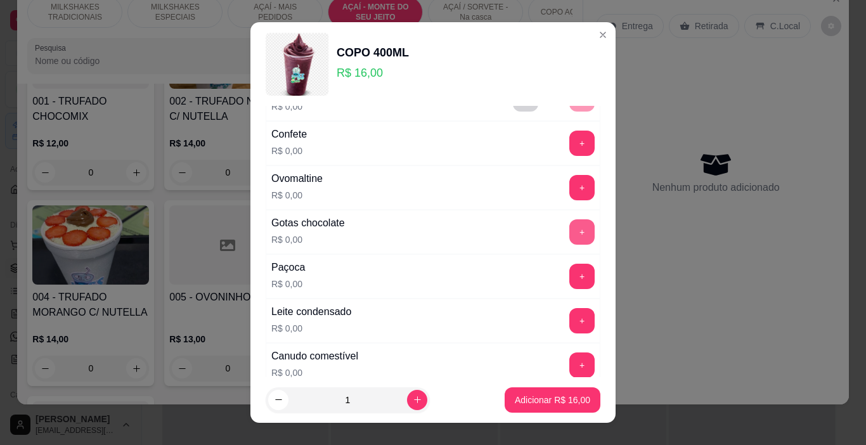
click at [569, 228] on button "+" at bounding box center [581, 231] width 25 height 25
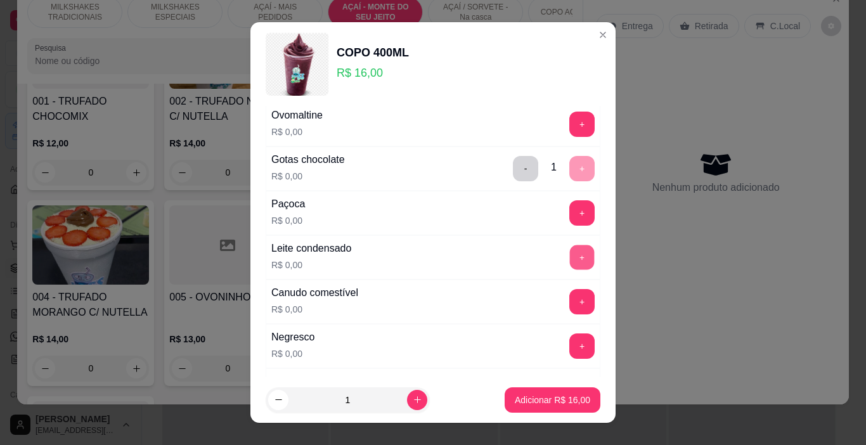
click at [570, 254] on button "+" at bounding box center [582, 257] width 25 height 25
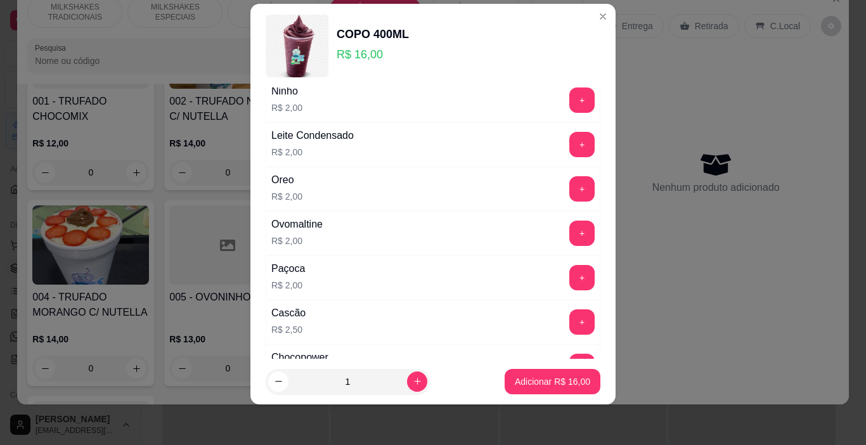
scroll to position [1359, 0]
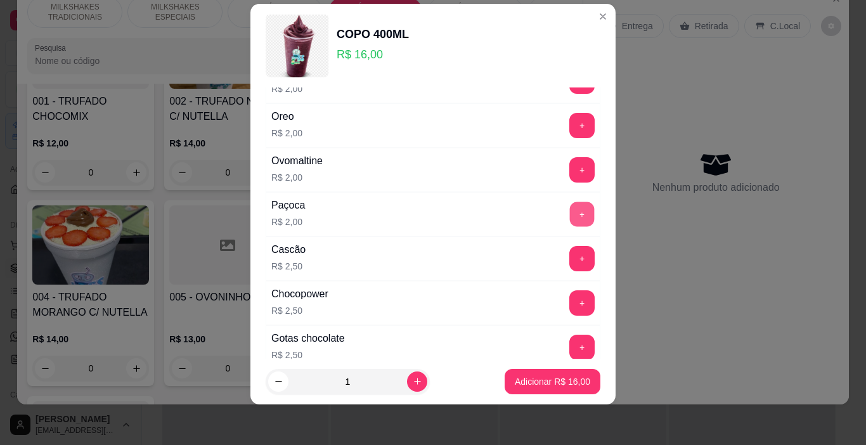
click at [570, 217] on button "+" at bounding box center [582, 214] width 25 height 25
click at [574, 379] on p "Adicionar R$ 18,00" at bounding box center [552, 381] width 75 height 13
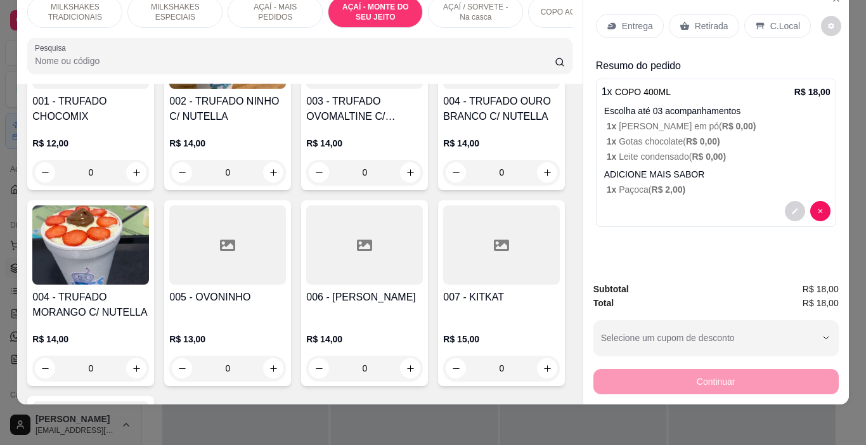
click at [617, 29] on div "Entrega" at bounding box center [630, 26] width 68 height 24
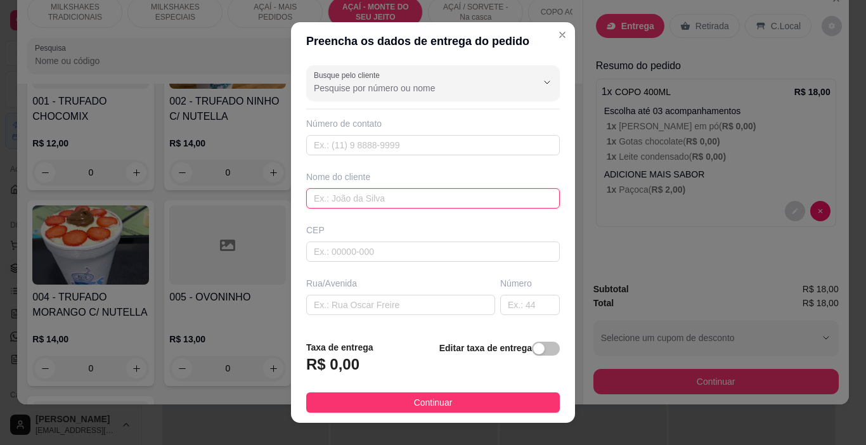
click at [470, 205] on input "text" at bounding box center [433, 198] width 254 height 20
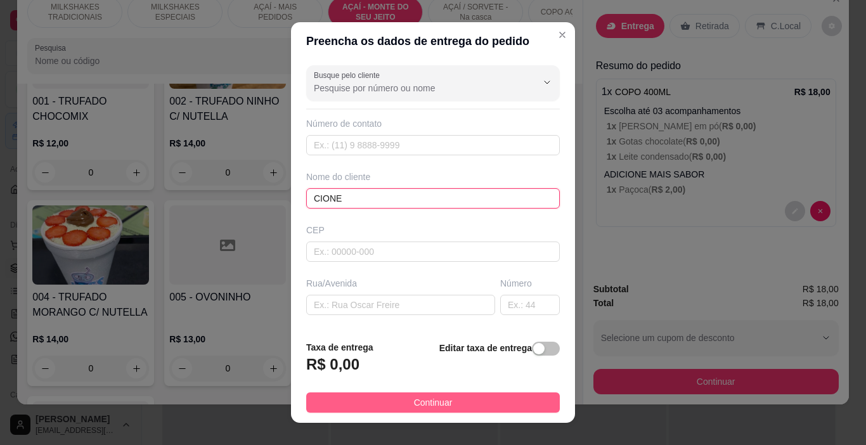
type input "CIONE"
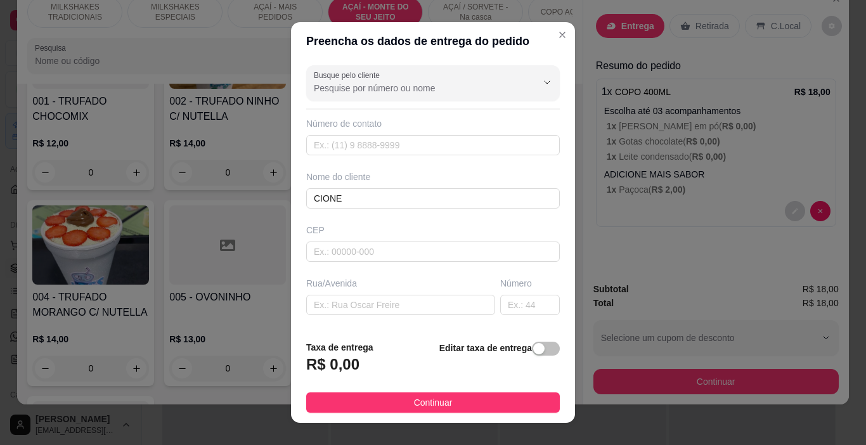
drag, startPoint x: 467, startPoint y: 396, endPoint x: 557, endPoint y: 394, distance: 90.1
click at [468, 396] on button "Continuar" at bounding box center [433, 402] width 254 height 20
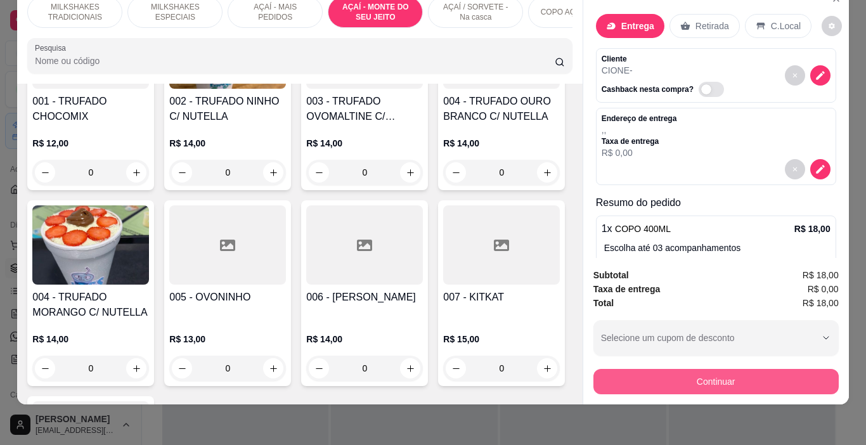
click at [621, 369] on button "Continuar" at bounding box center [715, 381] width 245 height 25
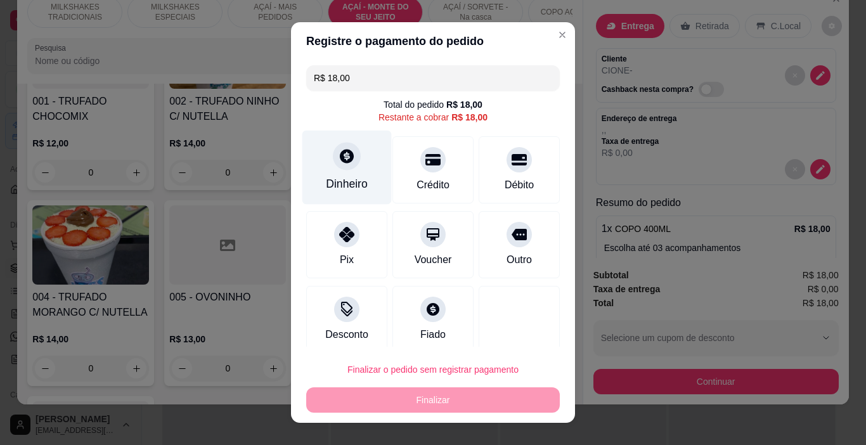
click at [359, 190] on div "Dinheiro" at bounding box center [347, 184] width 42 height 16
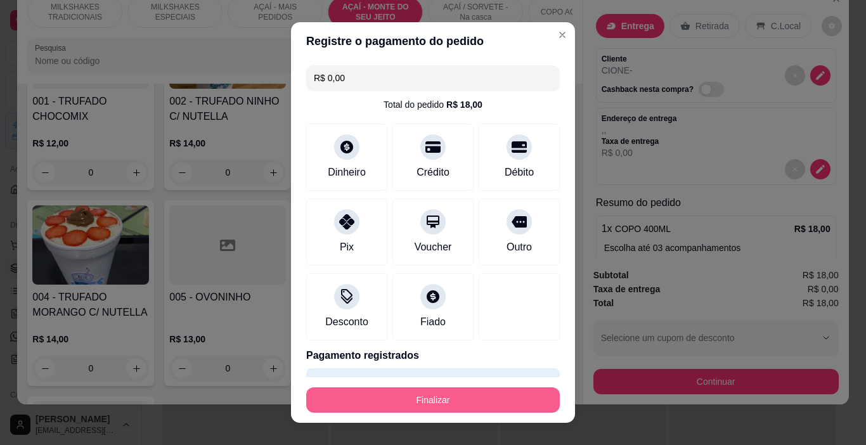
click at [501, 394] on button "Finalizar" at bounding box center [433, 399] width 254 height 25
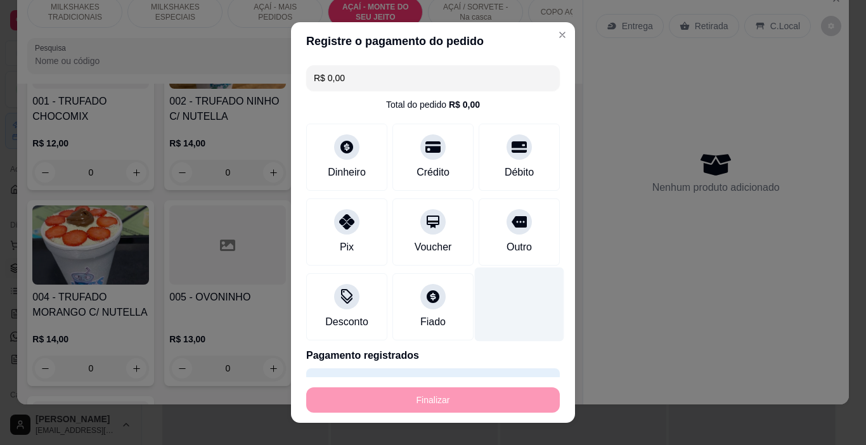
type input "-R$ 18,00"
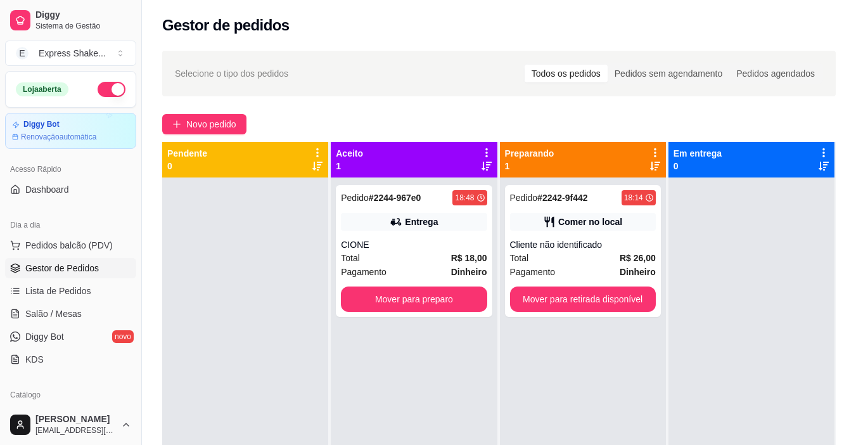
click at [475, 261] on strong "R$ 18,00" at bounding box center [469, 258] width 36 height 10
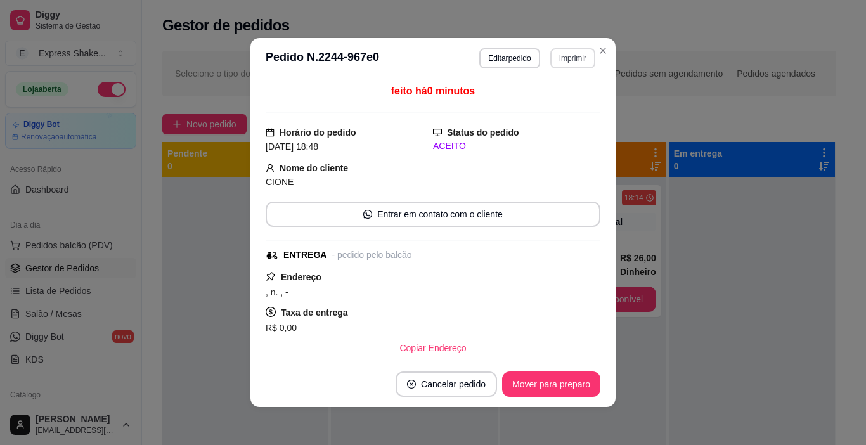
click at [576, 48] on header "**********" at bounding box center [432, 58] width 365 height 41
click at [571, 56] on button "Imprimir" at bounding box center [572, 58] width 45 height 20
click at [565, 96] on button "IMPRESSORA" at bounding box center [546, 103] width 92 height 20
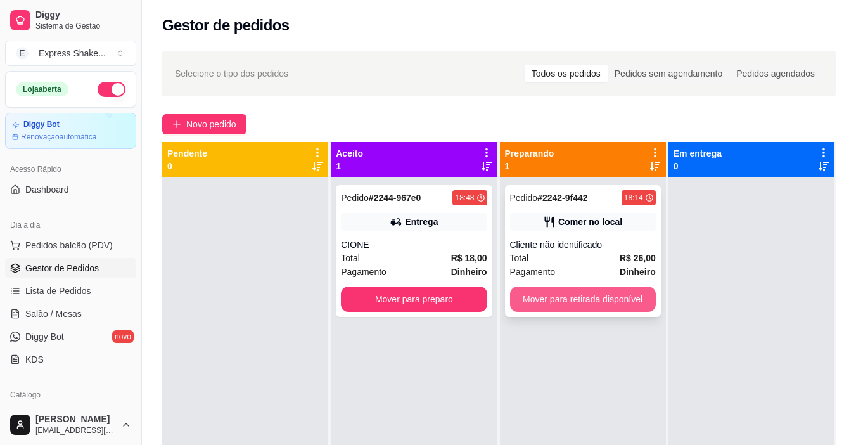
click at [610, 306] on button "Mover para retirada disponível" at bounding box center [583, 299] width 146 height 25
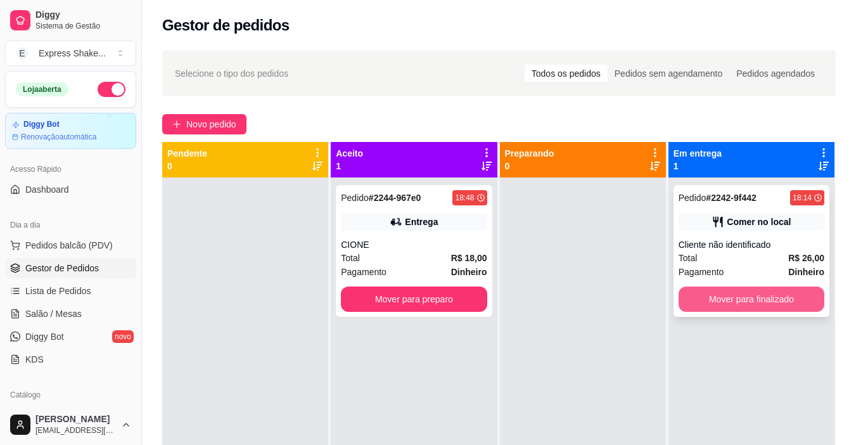
click at [694, 295] on button "Mover para finalizado" at bounding box center [752, 299] width 146 height 25
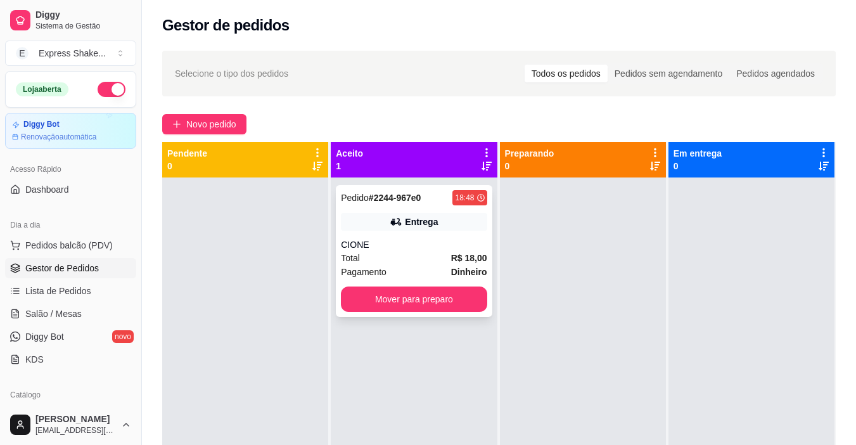
click at [444, 281] on div "Pedido # 2244-967e0 18:48 Entrega CIONE Total R$ 18,00 Pagamento Dinheiro Mover…" at bounding box center [414, 251] width 156 height 132
click at [465, 304] on button "Mover para preparo" at bounding box center [414, 299] width 141 height 25
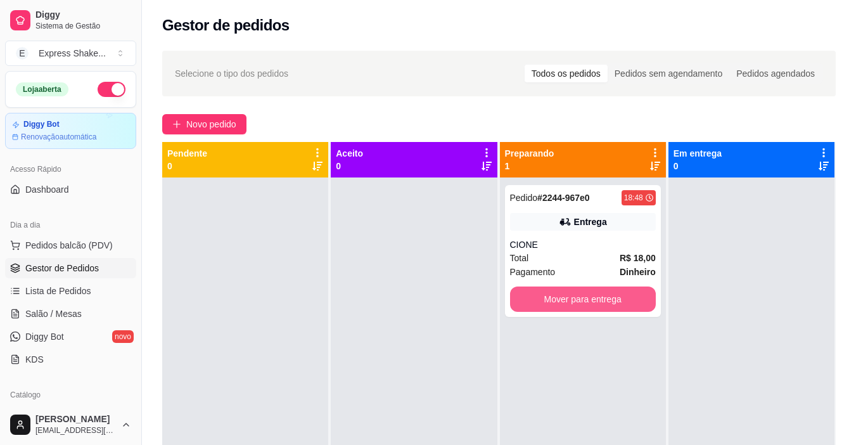
click at [531, 296] on button "Mover para entrega" at bounding box center [583, 299] width 146 height 25
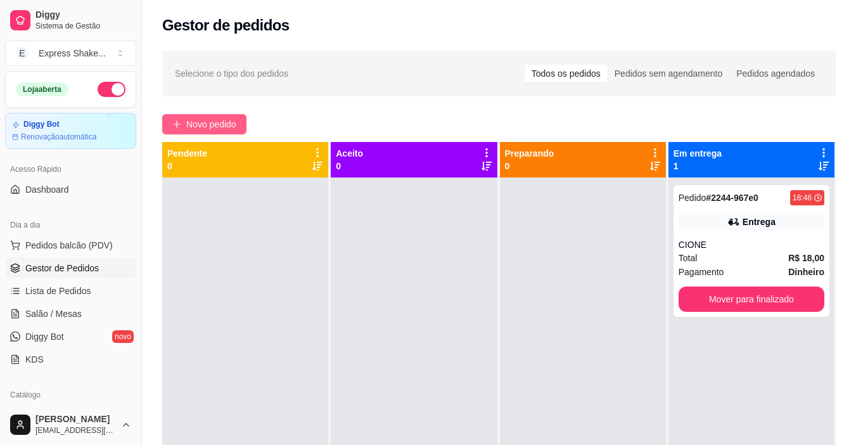
click at [219, 124] on span "Novo pedido" at bounding box center [211, 124] width 50 height 14
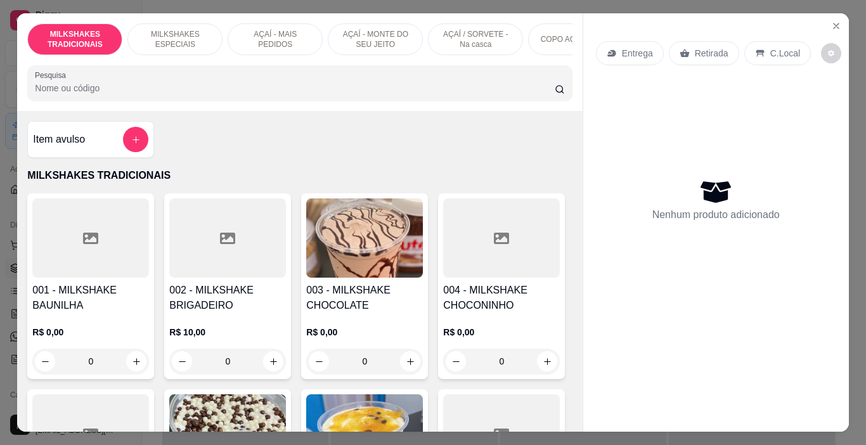
click at [361, 36] on p "AÇAÍ - MONTE DO SEU JEITO" at bounding box center [376, 39] width 74 height 20
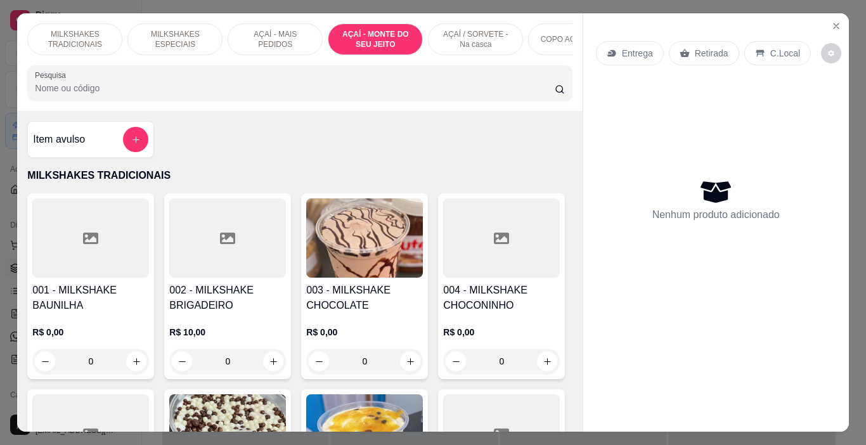
scroll to position [32, 0]
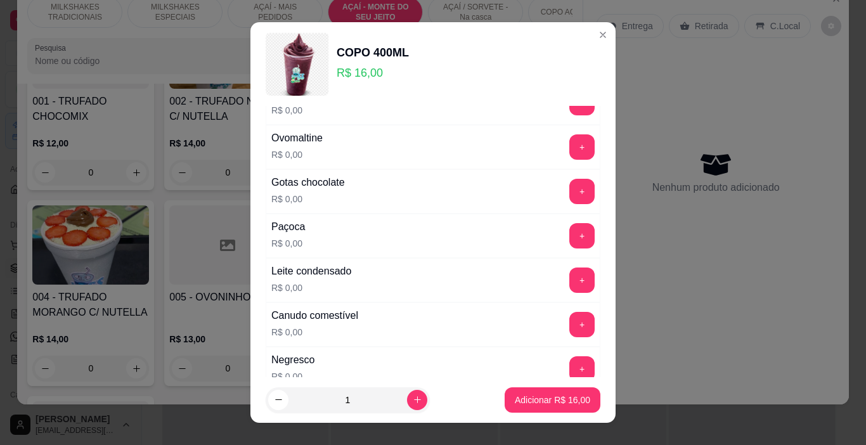
scroll to position [317, 0]
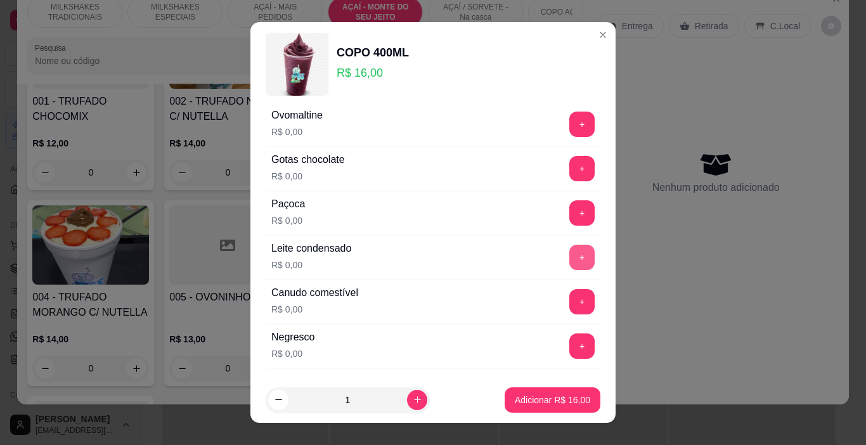
click at [569, 257] on button "+" at bounding box center [581, 257] width 25 height 25
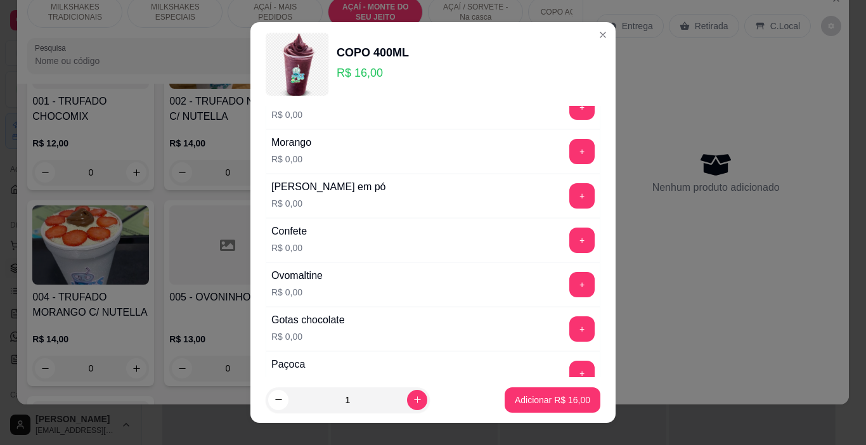
scroll to position [127, 0]
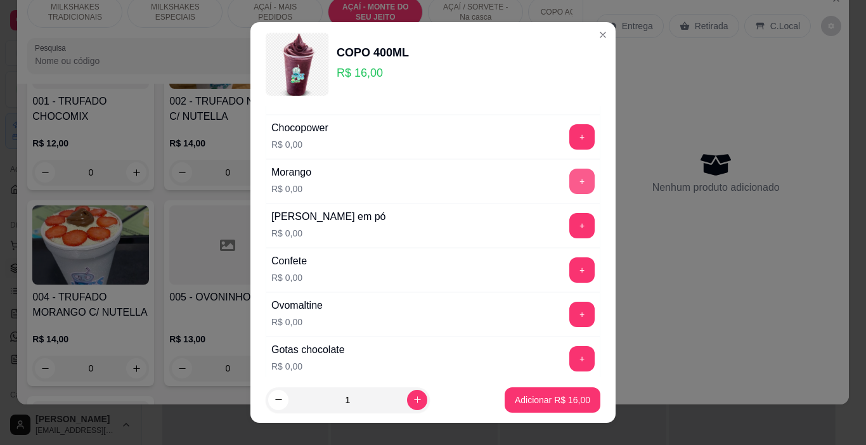
click at [569, 189] on button "+" at bounding box center [581, 181] width 25 height 25
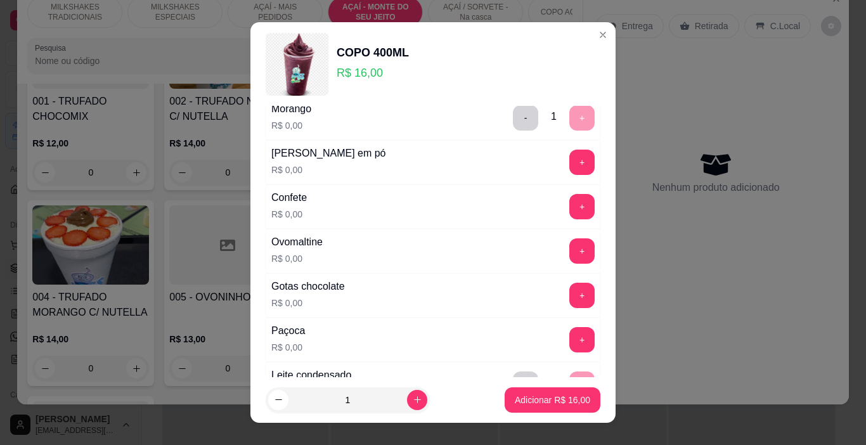
click at [562, 178] on div "Leite em pó R$ 0,00 +" at bounding box center [433, 162] width 335 height 44
click at [569, 168] on button "+" at bounding box center [581, 162] width 25 height 25
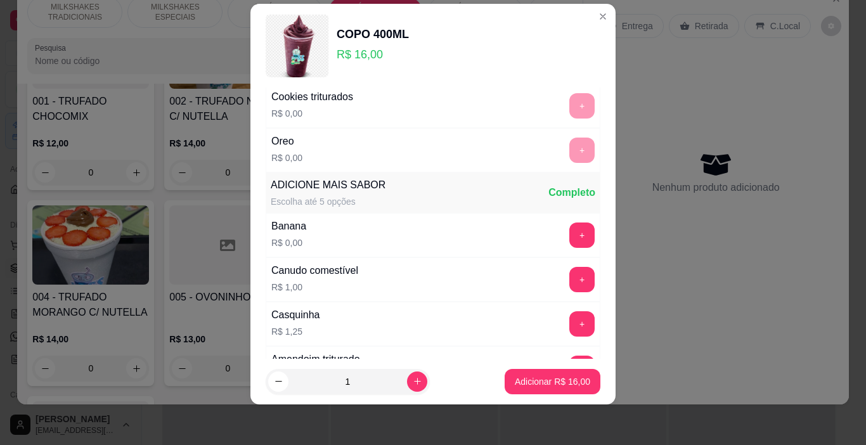
scroll to position [801, 0]
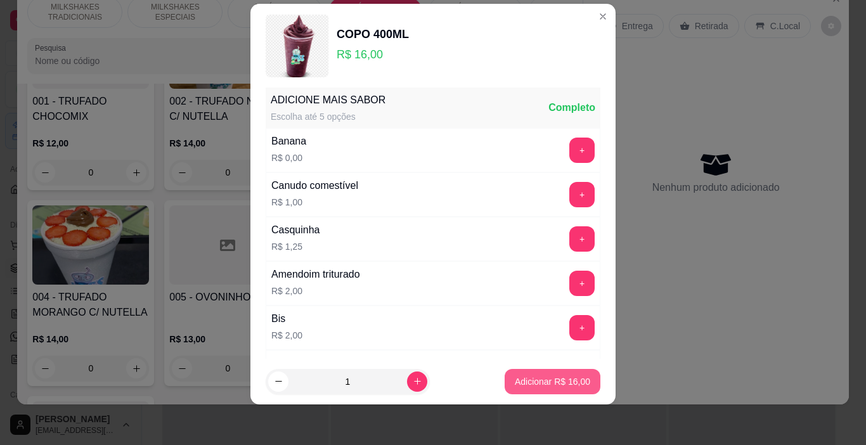
click at [541, 375] on button "Adicionar R$ 16,00" at bounding box center [553, 381] width 96 height 25
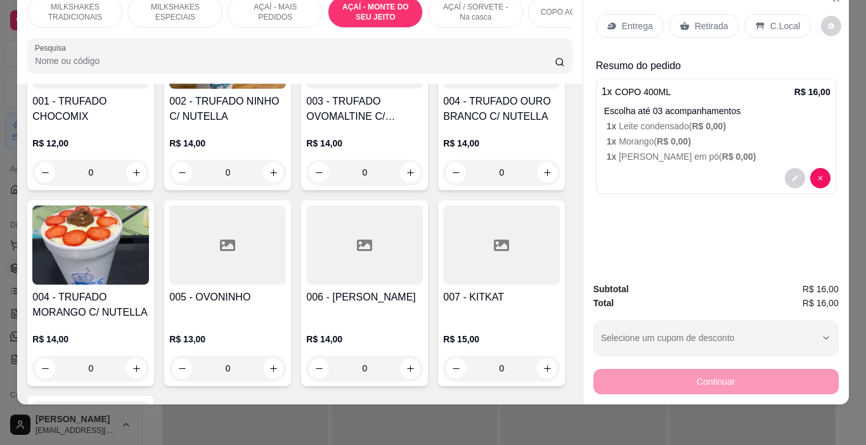
click at [695, 20] on p "Retirada" at bounding box center [712, 26] width 34 height 13
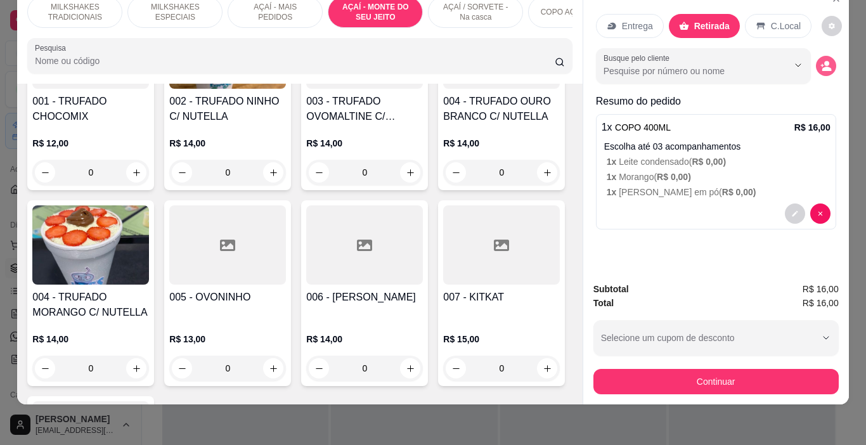
click at [816, 58] on button "decrease-product-quantity" at bounding box center [826, 66] width 20 height 20
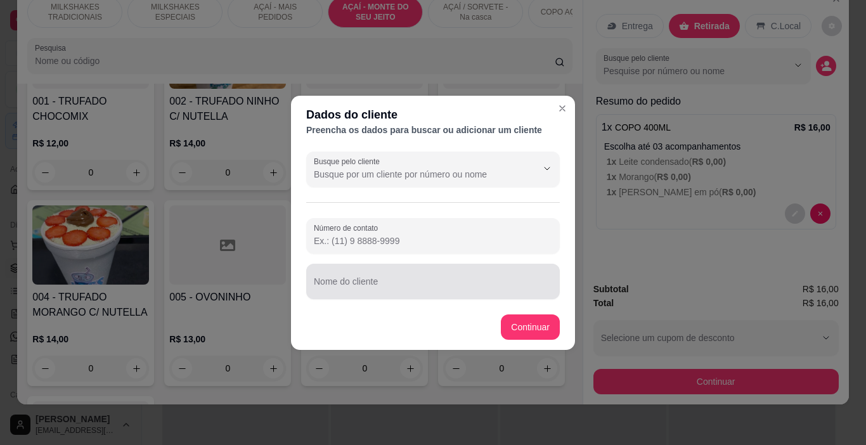
click at [456, 272] on div at bounding box center [433, 281] width 238 height 25
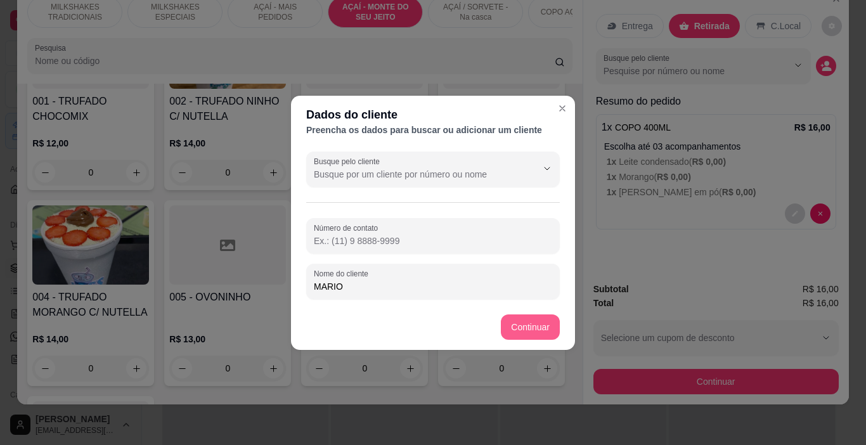
type input "MARIO"
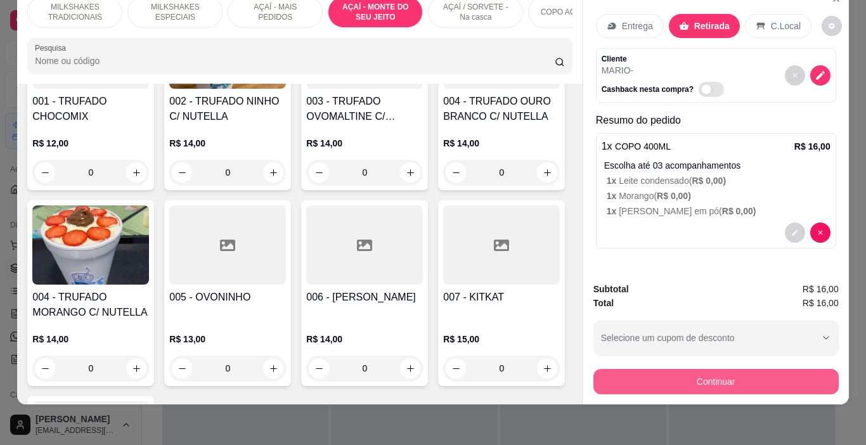
click at [678, 372] on button "Continuar" at bounding box center [715, 381] width 245 height 25
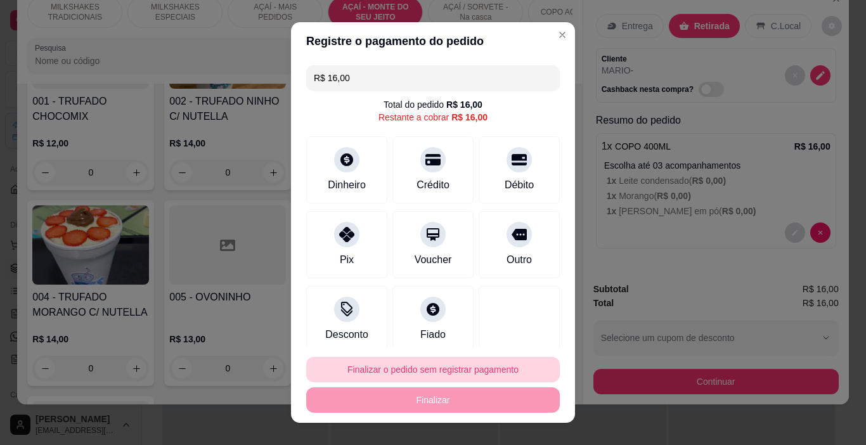
click at [450, 368] on button "Finalizar o pedido sem registrar pagamento" at bounding box center [433, 369] width 254 height 25
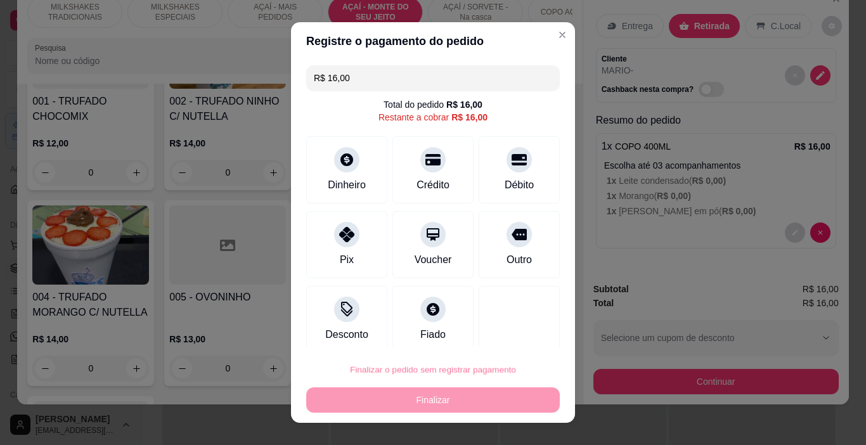
click at [491, 335] on button "Confirmar" at bounding box center [506, 334] width 47 height 20
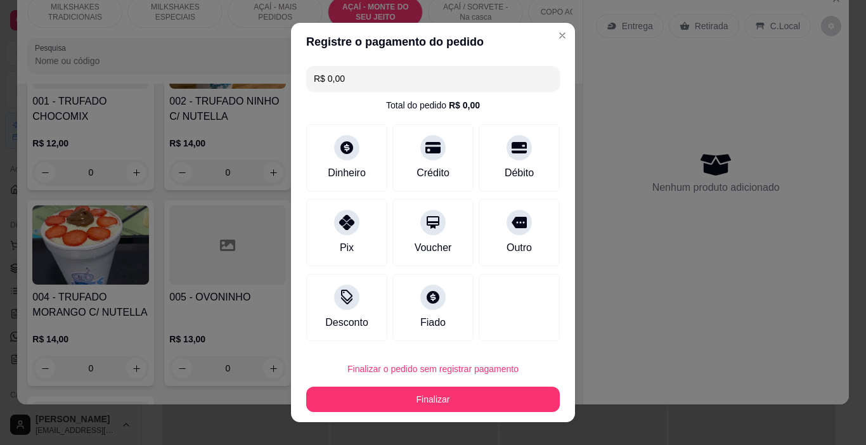
type input "R$ 0,00"
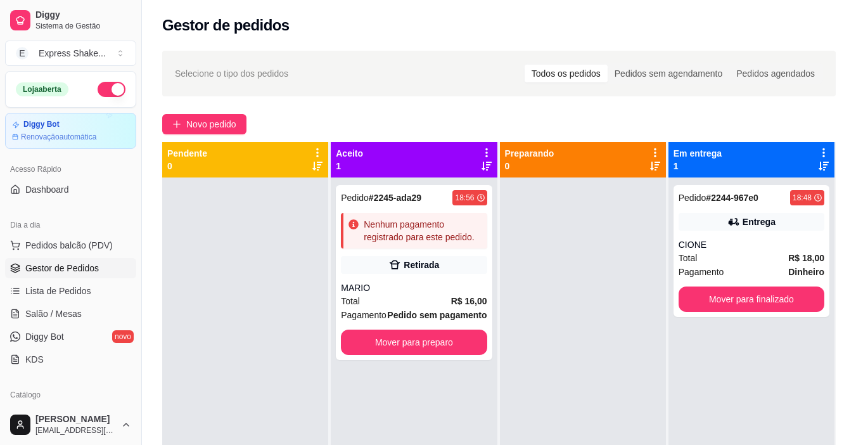
click at [491, 335] on div "Pedido # 2245-ada29 18:56 Nenhum pagamento registrado para este pedido. Retirad…" at bounding box center [414, 400] width 166 height 445
click at [225, 127] on span "Novo pedido" at bounding box center [211, 124] width 50 height 14
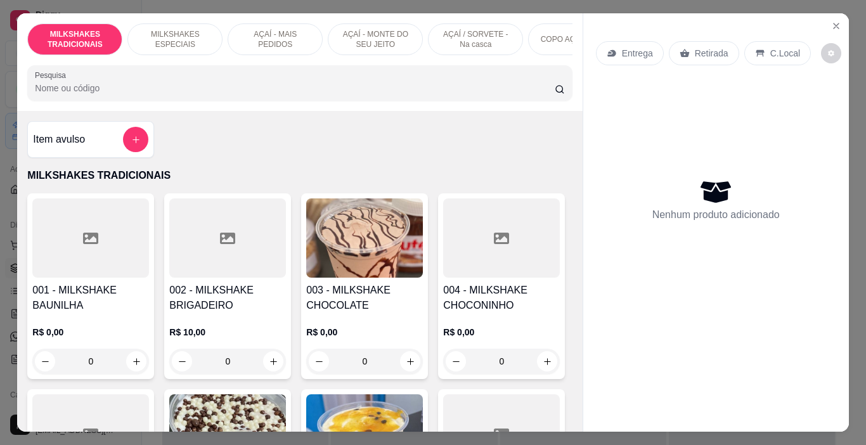
click at [371, 44] on p "AÇAÍ - MONTE DO SEU JEITO" at bounding box center [376, 39] width 74 height 20
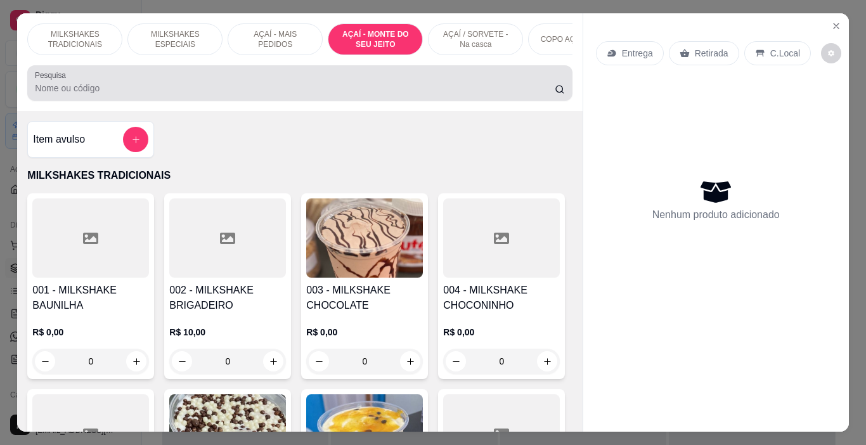
scroll to position [32, 0]
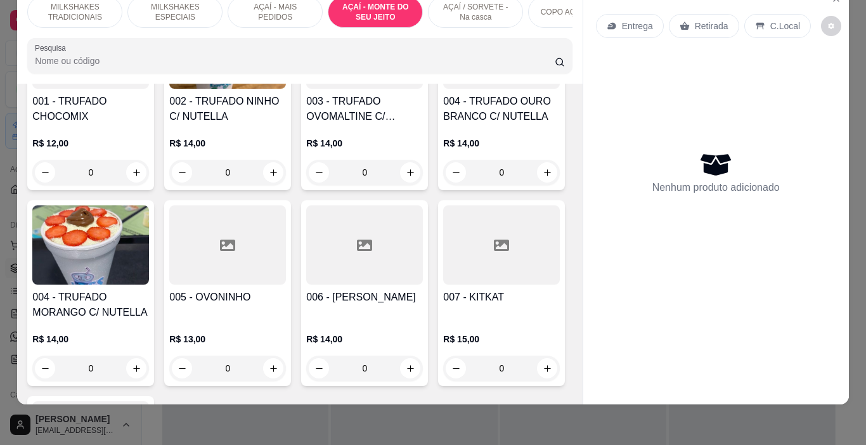
click at [243, 4] on p "AÇAÍ - MAIS PEDIDOS" at bounding box center [275, 12] width 74 height 20
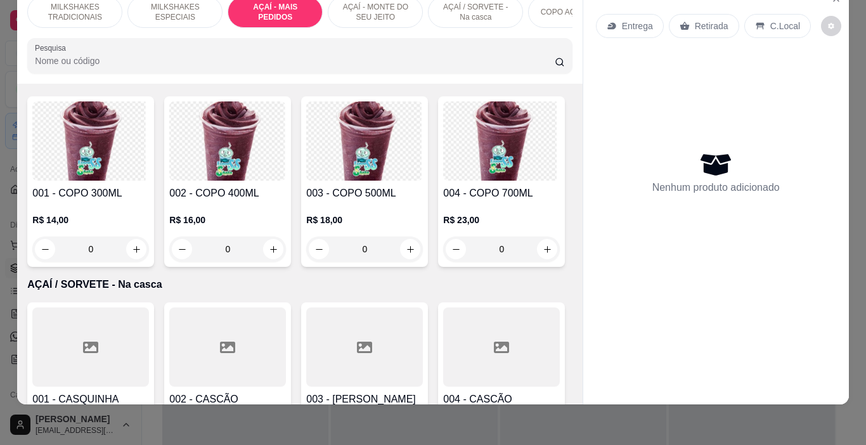
scroll to position [2511, 0]
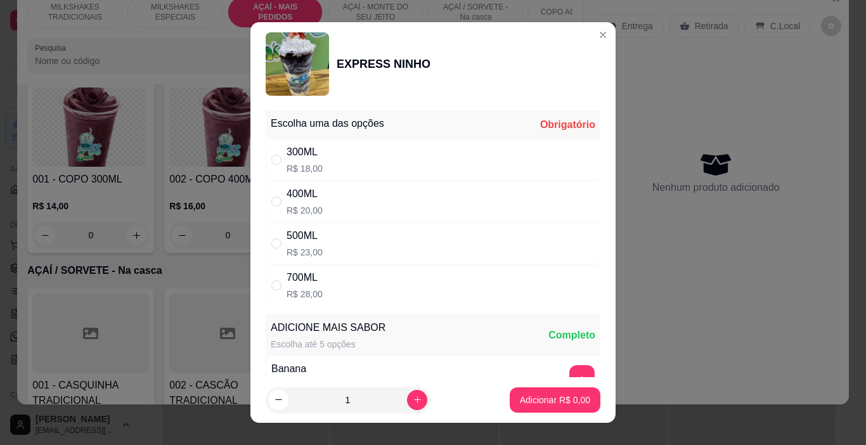
click at [347, 155] on div "300ML R$ 18,00" at bounding box center [433, 160] width 335 height 42
radio input "true"
click at [411, 399] on button "increase-product-quantity" at bounding box center [417, 400] width 20 height 20
type input "2"
click at [541, 403] on p "Adicionar R$ 36,00" at bounding box center [553, 400] width 74 height 12
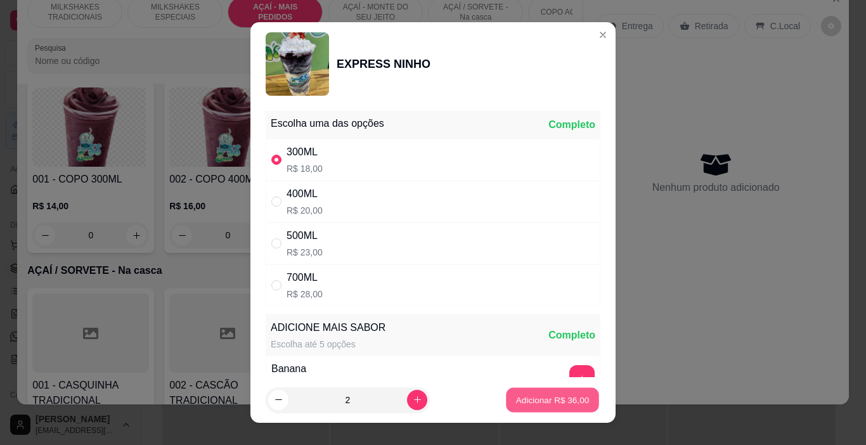
type input "2"
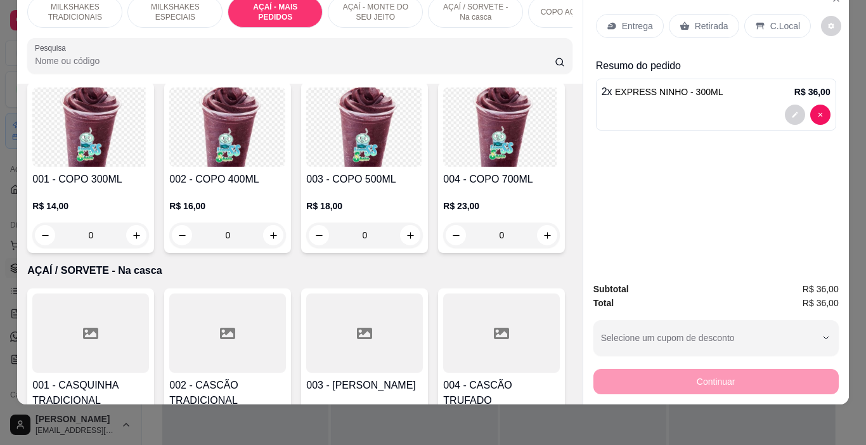
click at [371, 5] on p "AÇAÍ - MONTE DO SEU JEITO" at bounding box center [376, 12] width 74 height 20
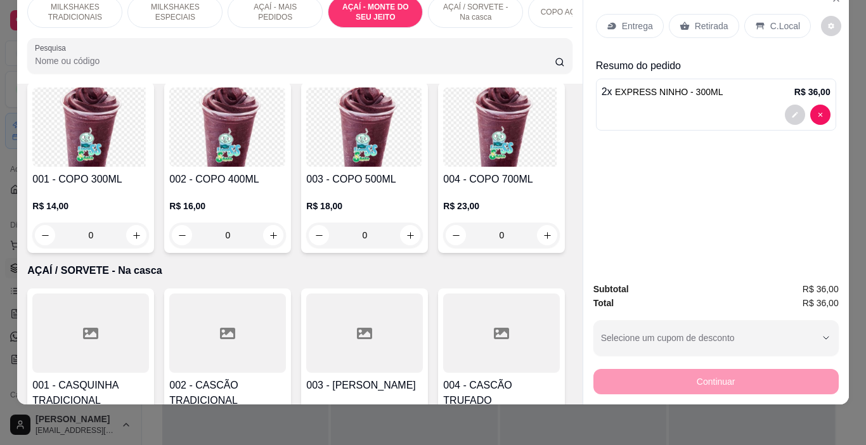
scroll to position [3223, 0]
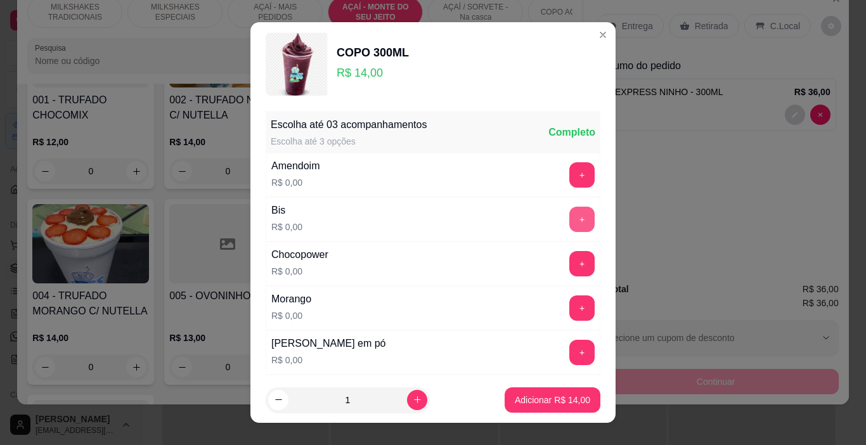
click at [569, 215] on button "+" at bounding box center [581, 219] width 25 height 25
click at [569, 304] on button "+" at bounding box center [581, 307] width 25 height 25
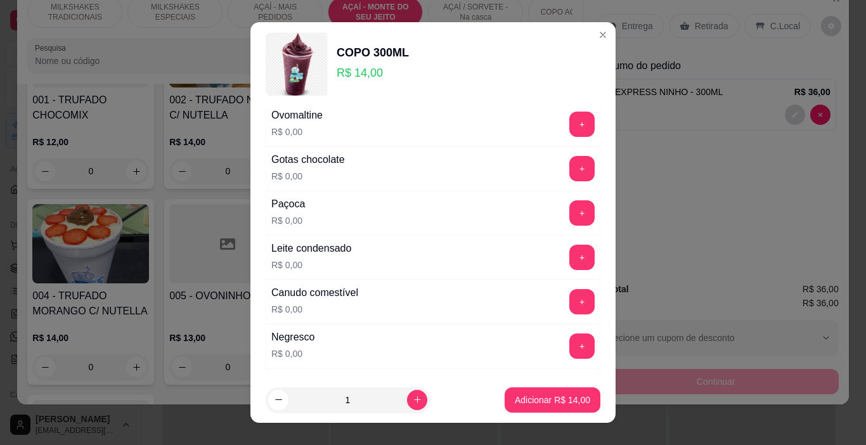
scroll to position [380, 0]
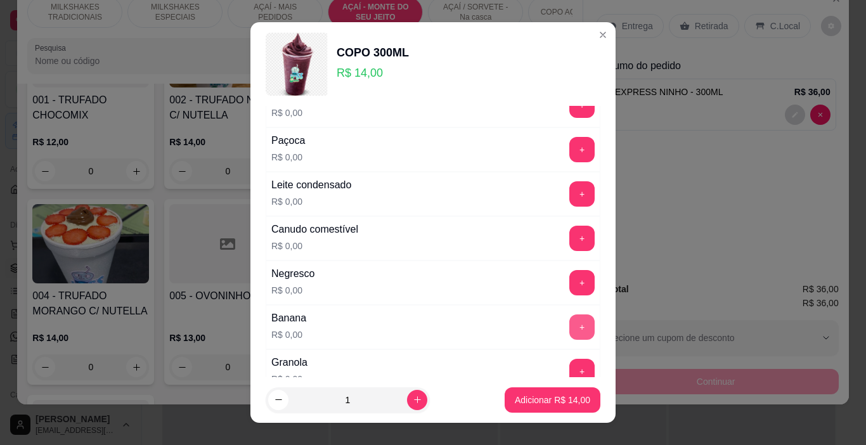
click at [569, 325] on button "+" at bounding box center [581, 326] width 25 height 25
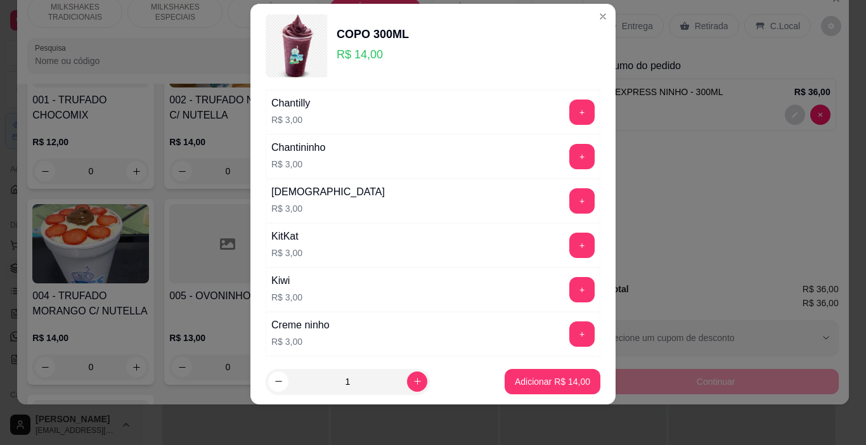
scroll to position [1778, 0]
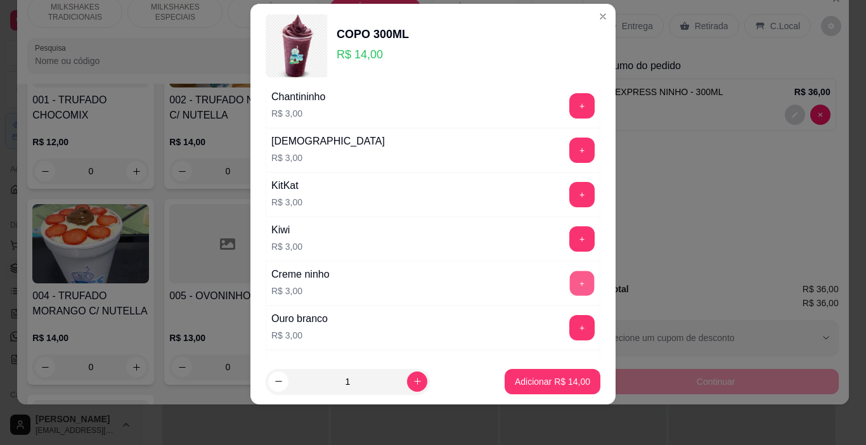
click at [570, 280] on button "+" at bounding box center [582, 283] width 25 height 25
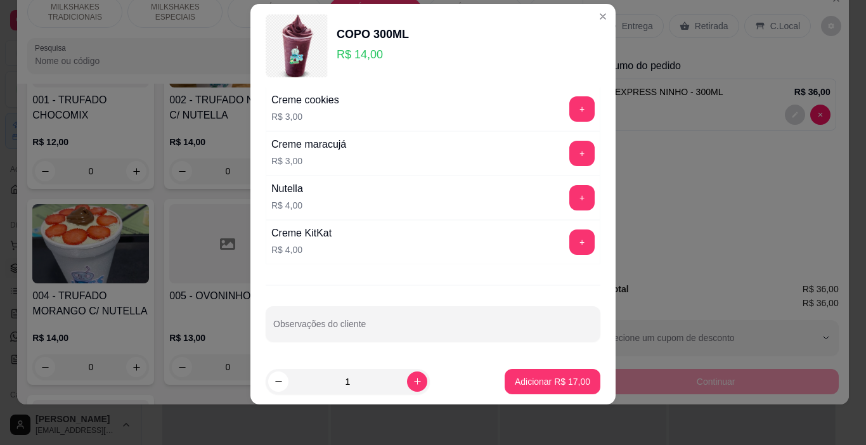
scroll to position [2086, 0]
click at [570, 190] on button "+" at bounding box center [582, 197] width 25 height 25
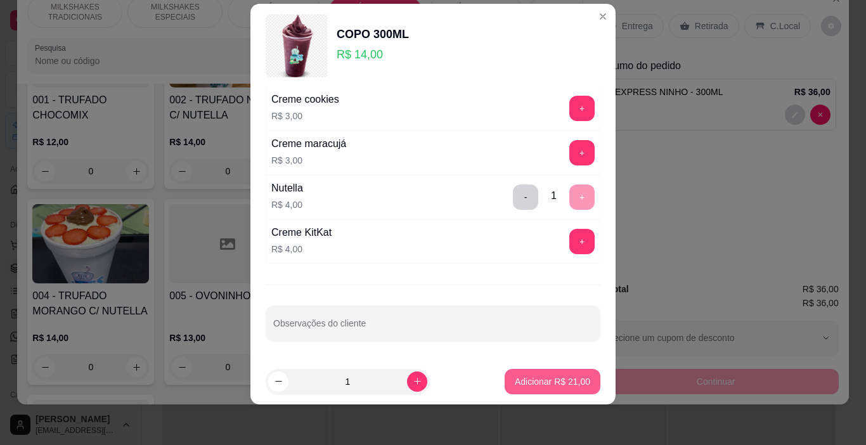
click at [564, 384] on p "Adicionar R$ 21,00" at bounding box center [552, 381] width 75 height 13
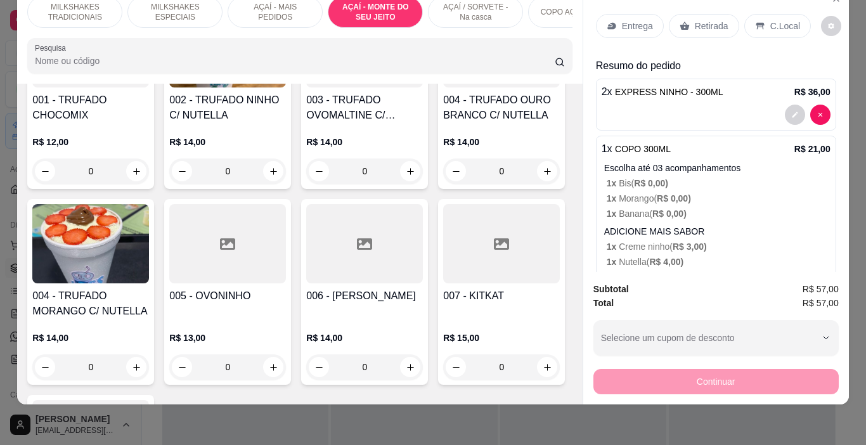
click at [596, 19] on div "Entrega" at bounding box center [630, 26] width 68 height 24
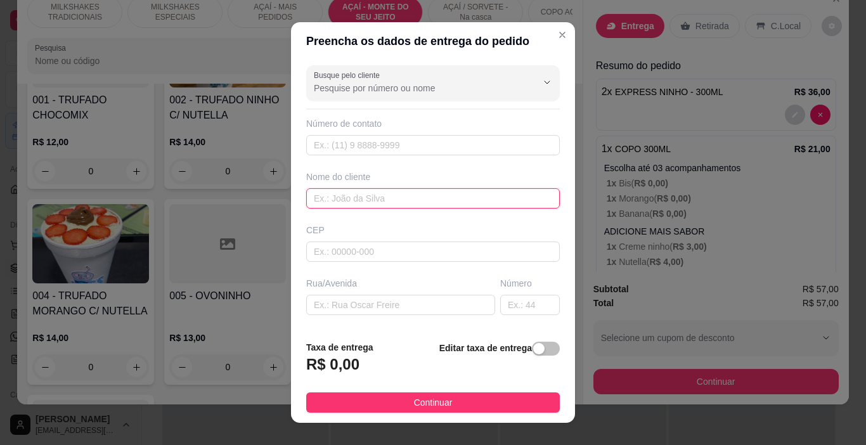
click at [371, 189] on input "text" at bounding box center [433, 198] width 254 height 20
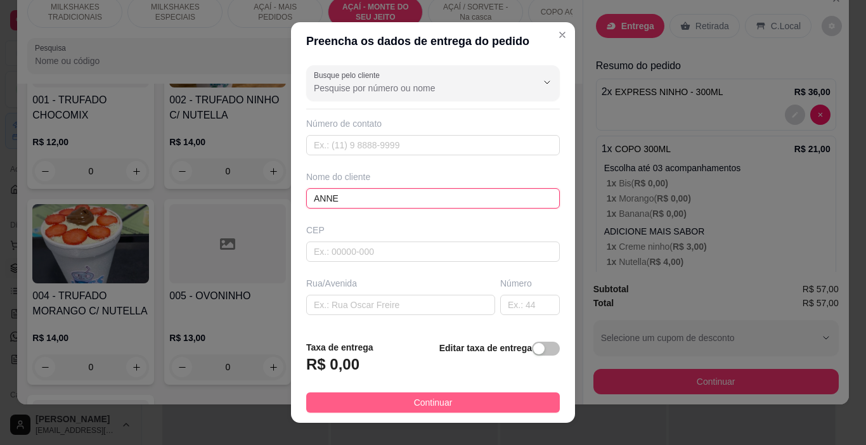
type input "ANNE"
click at [449, 404] on button "Continuar" at bounding box center [433, 402] width 254 height 20
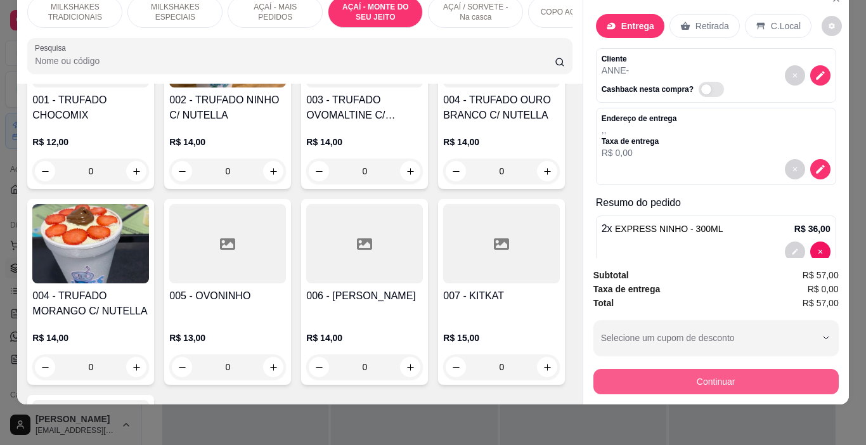
click at [612, 373] on button "Continuar" at bounding box center [715, 381] width 245 height 25
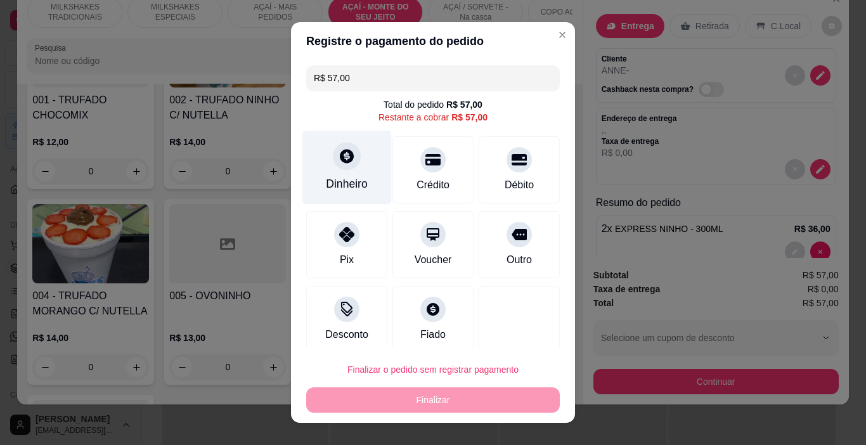
click at [344, 170] on div "Dinheiro" at bounding box center [346, 168] width 89 height 74
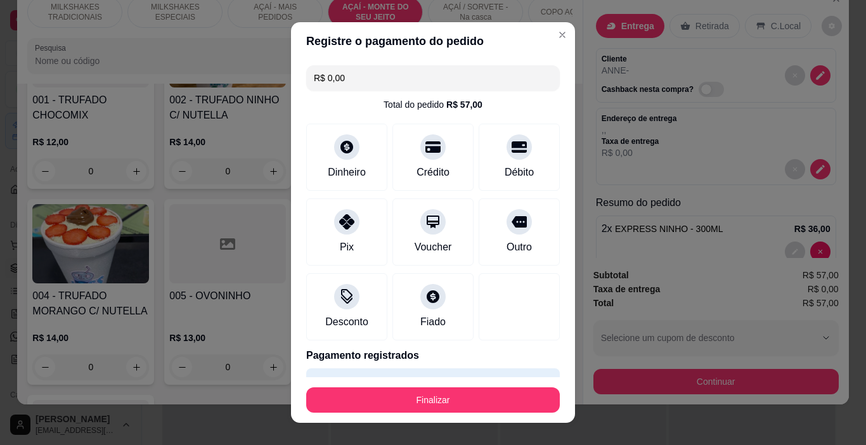
type input "R$ 0,00"
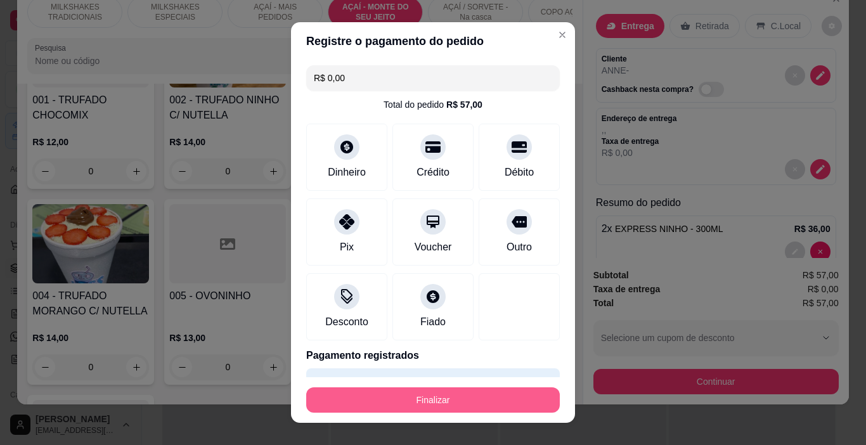
click at [508, 400] on button "Finalizar" at bounding box center [433, 399] width 254 height 25
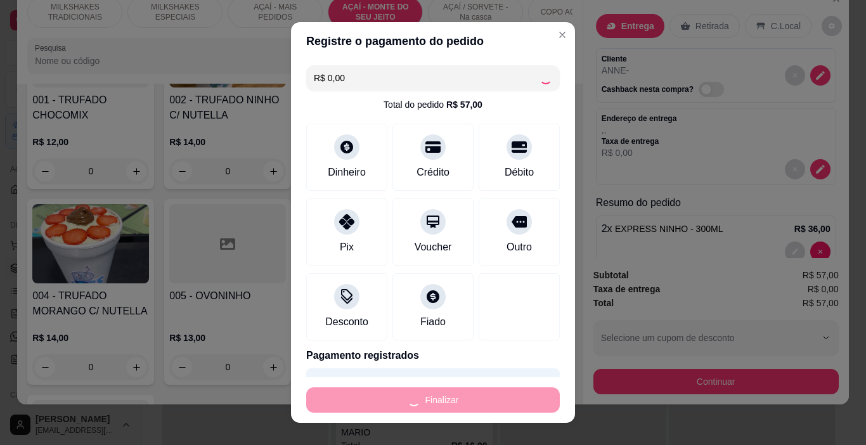
type input "0"
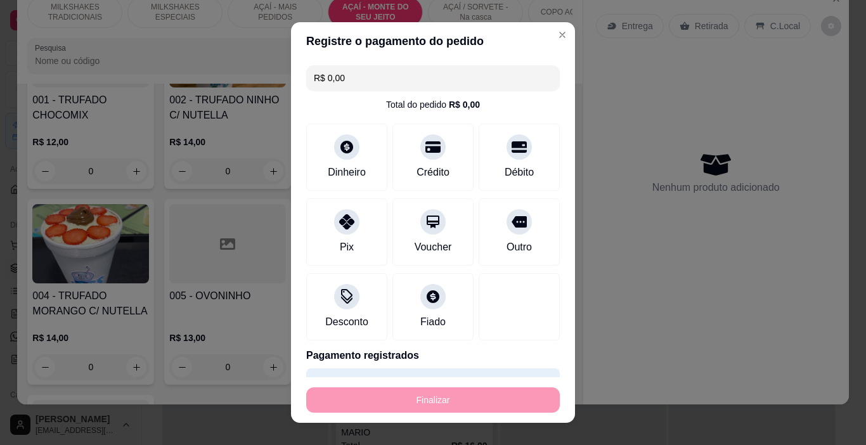
type input "-R$ 57,00"
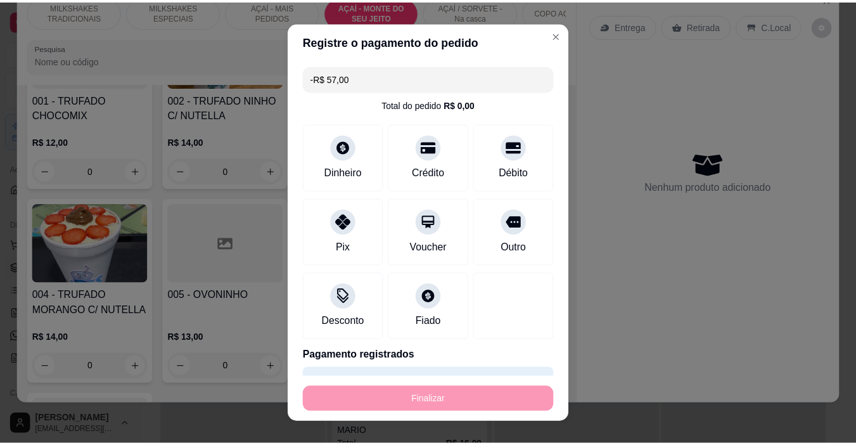
scroll to position [3222, 0]
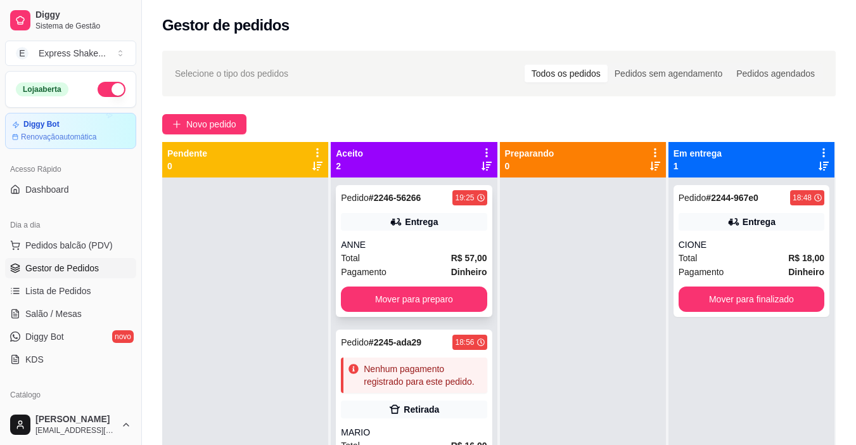
click at [422, 238] on div "Pedido # 2246-56266 19:25 Entrega ANNE Total R$ 57,00 Pagamento Dinheiro Mover …" at bounding box center [414, 251] width 156 height 132
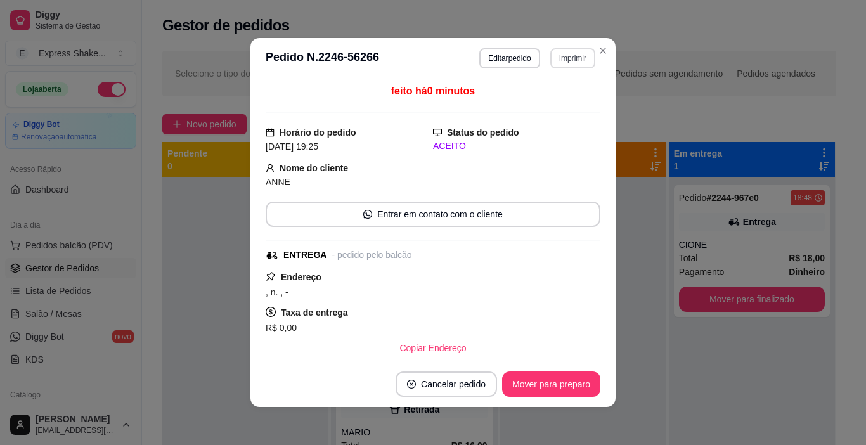
click at [567, 63] on button "Imprimir" at bounding box center [572, 58] width 45 height 20
click at [560, 99] on button "IMPRESSORA" at bounding box center [557, 97] width 74 height 16
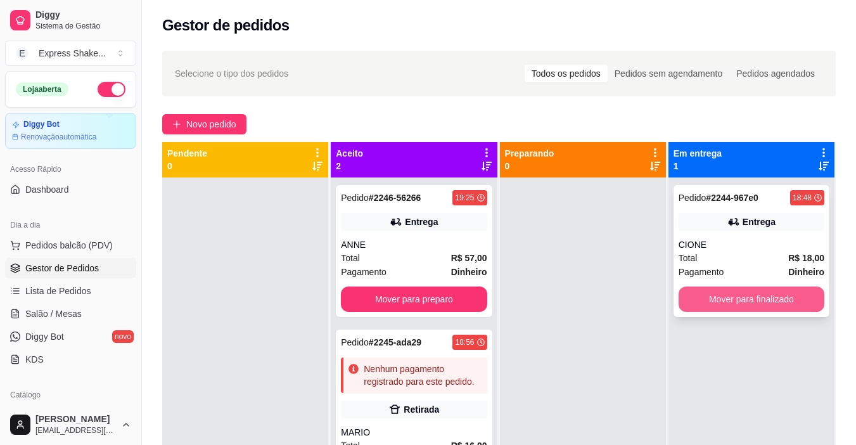
click at [753, 298] on button "Mover para finalizado" at bounding box center [752, 299] width 146 height 25
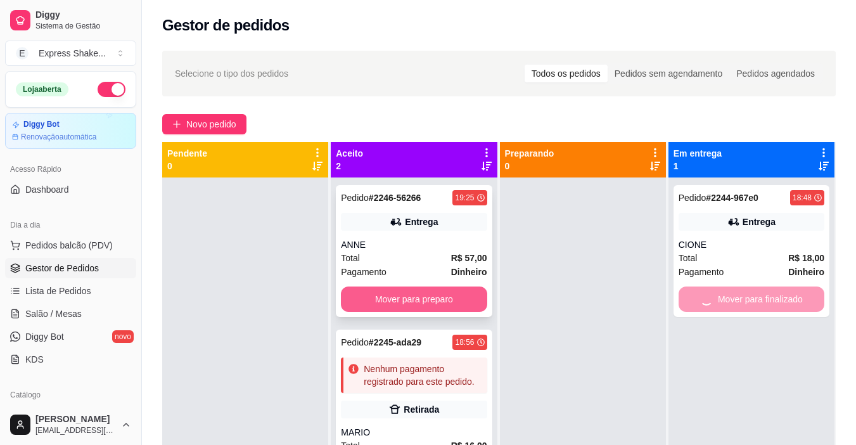
click at [396, 304] on button "Mover para preparo" at bounding box center [414, 299] width 146 height 25
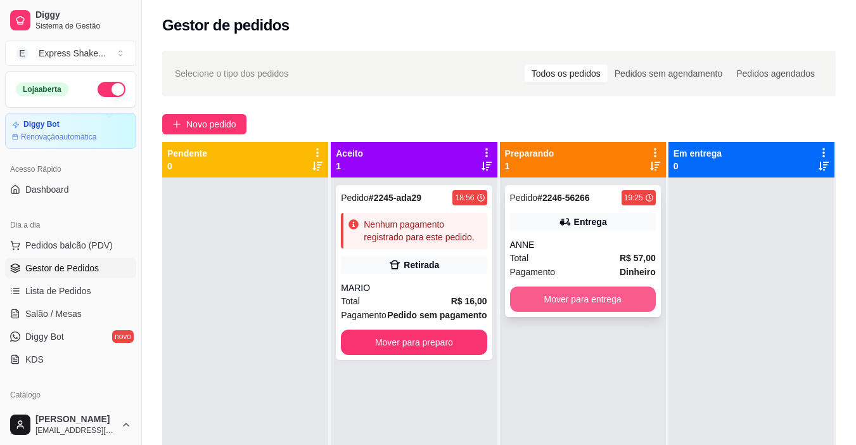
click at [535, 311] on button "Mover para entrega" at bounding box center [583, 299] width 146 height 25
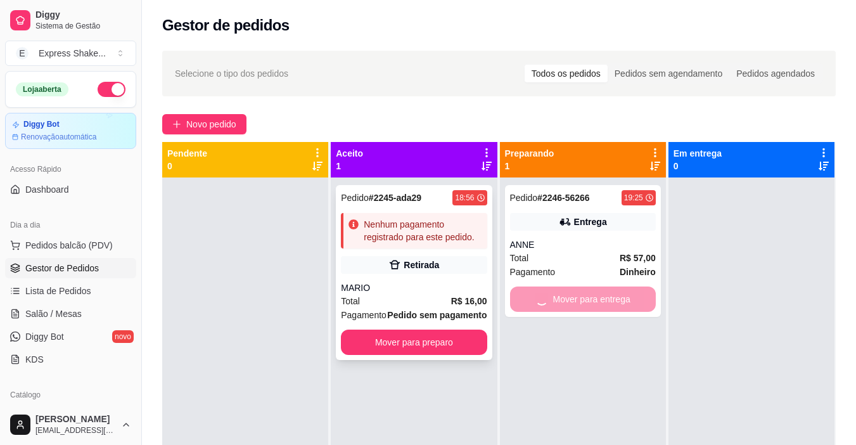
click at [436, 287] on div "MARIO" at bounding box center [414, 287] width 146 height 13
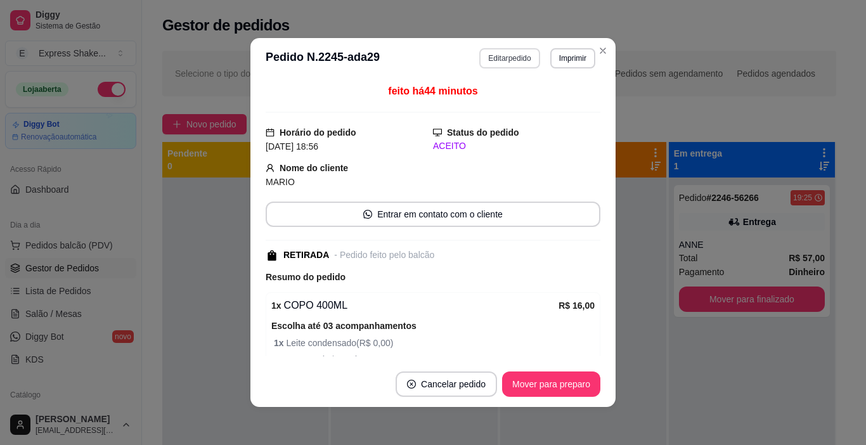
click at [484, 56] on button "Editar pedido" at bounding box center [509, 58] width 60 height 20
click at [625, 409] on button "Continuar" at bounding box center [715, 408] width 245 height 25
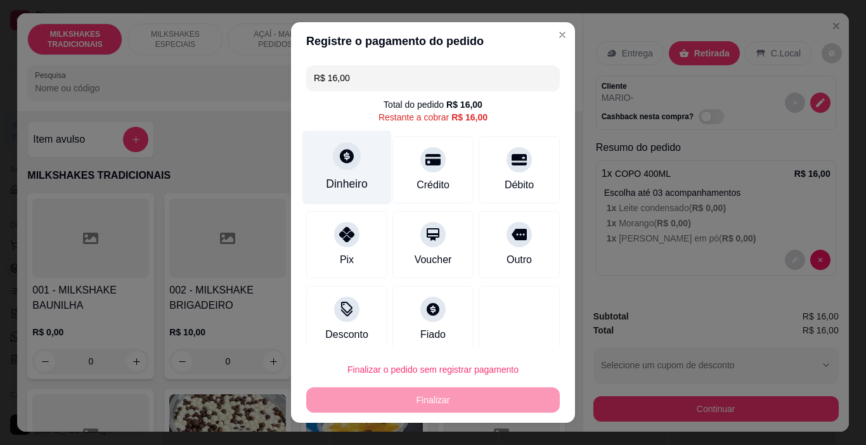
click at [339, 169] on div at bounding box center [347, 157] width 28 height 28
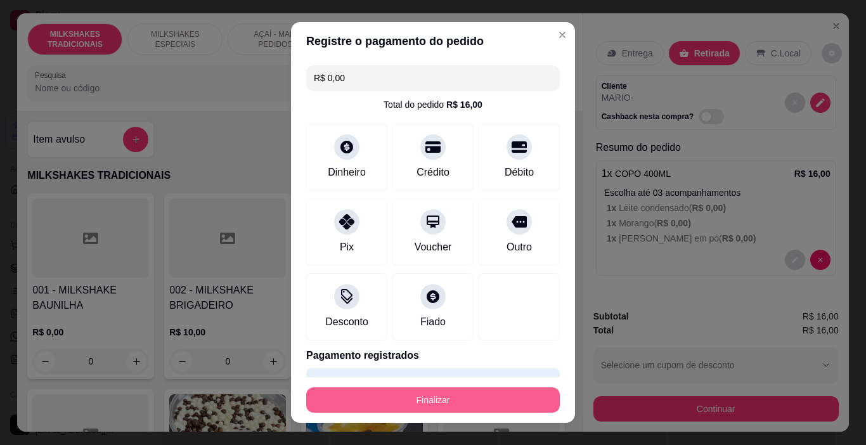
click at [499, 404] on button "Finalizar" at bounding box center [433, 399] width 254 height 25
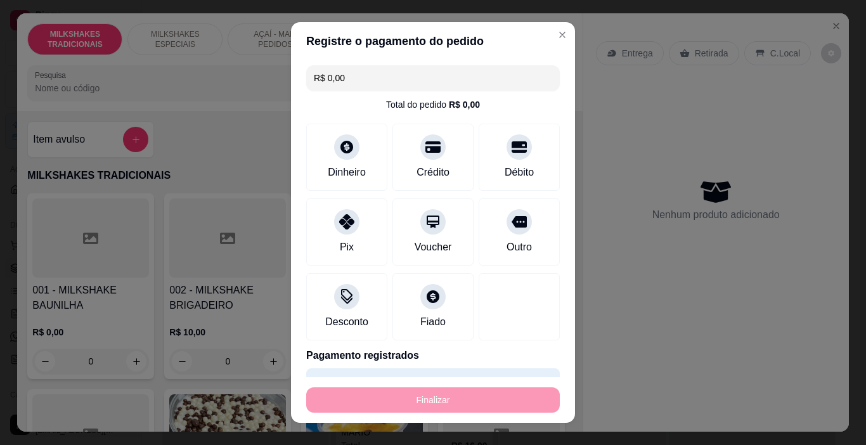
type input "-R$ 16,00"
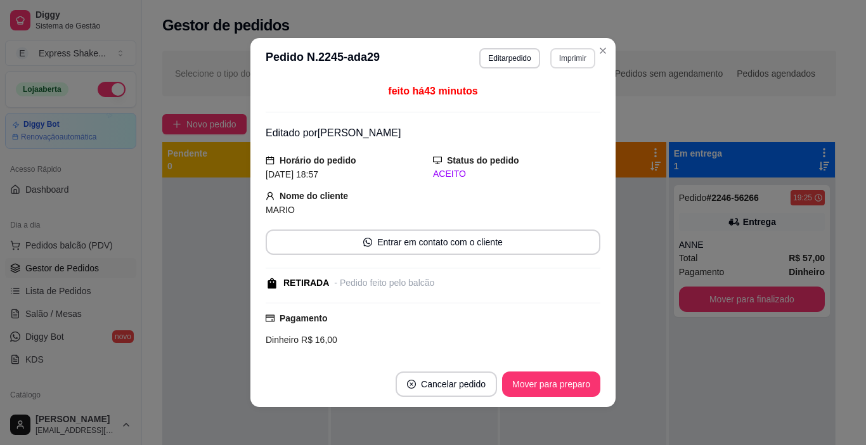
click at [565, 66] on button "Imprimir" at bounding box center [572, 58] width 45 height 20
click at [565, 97] on button "IMPRESSORA" at bounding box center [545, 103] width 89 height 20
click at [575, 375] on button "Mover para preparo" at bounding box center [550, 384] width 95 height 25
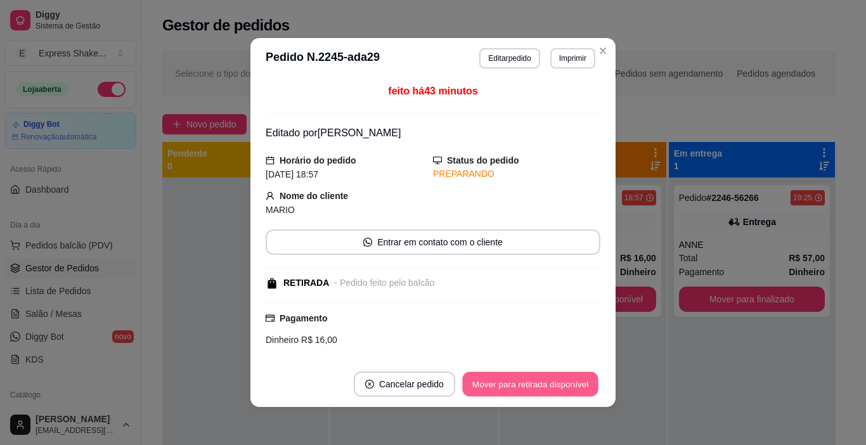
click at [568, 380] on button "Mover para retirada disponível" at bounding box center [530, 384] width 136 height 25
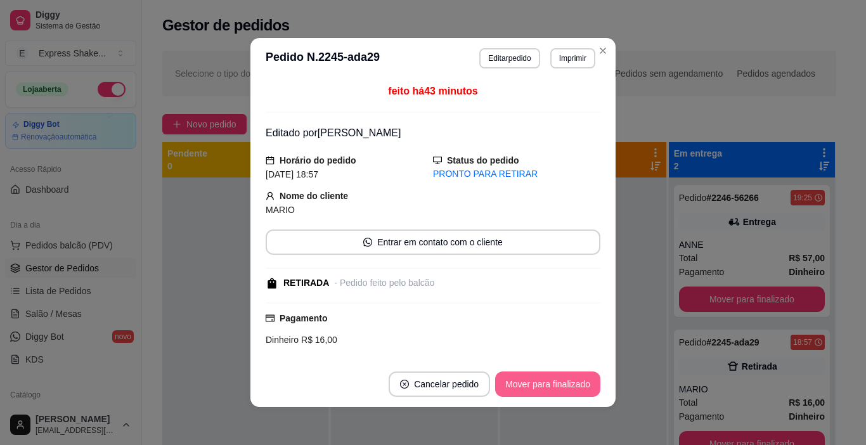
click at [568, 383] on button "Mover para finalizado" at bounding box center [547, 384] width 105 height 25
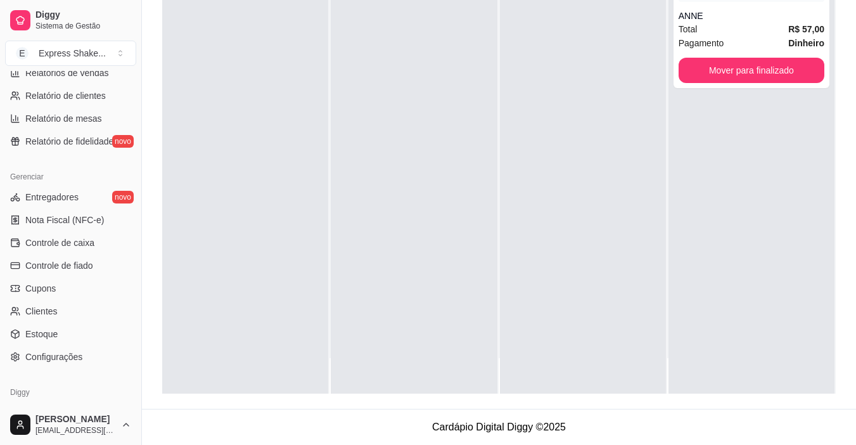
scroll to position [277, 0]
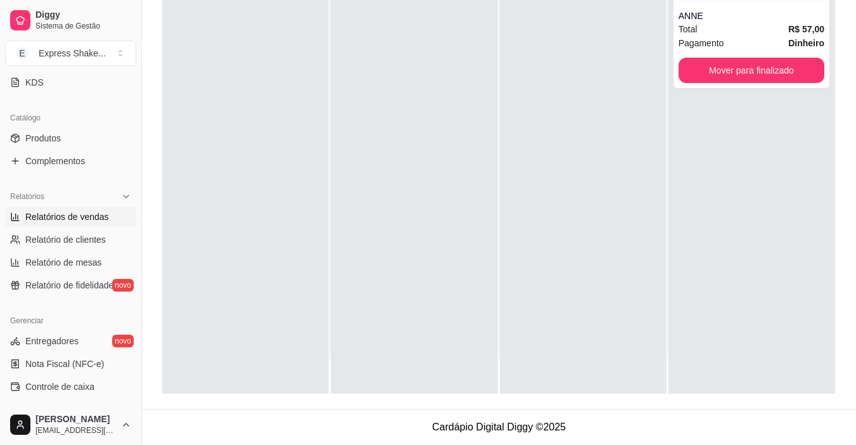
click at [115, 224] on link "Relatórios de vendas" at bounding box center [70, 217] width 131 height 20
select select "ALL"
select select "0"
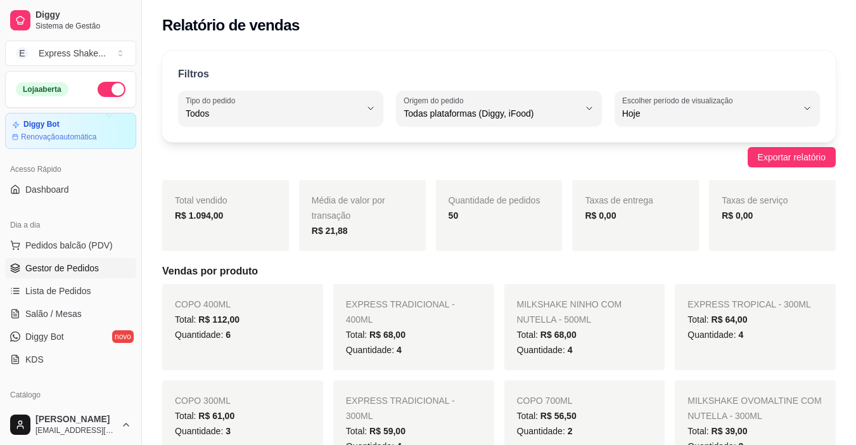
click at [113, 266] on link "Gestor de Pedidos" at bounding box center [70, 268] width 131 height 20
